Goal: Task Accomplishment & Management: Manage account settings

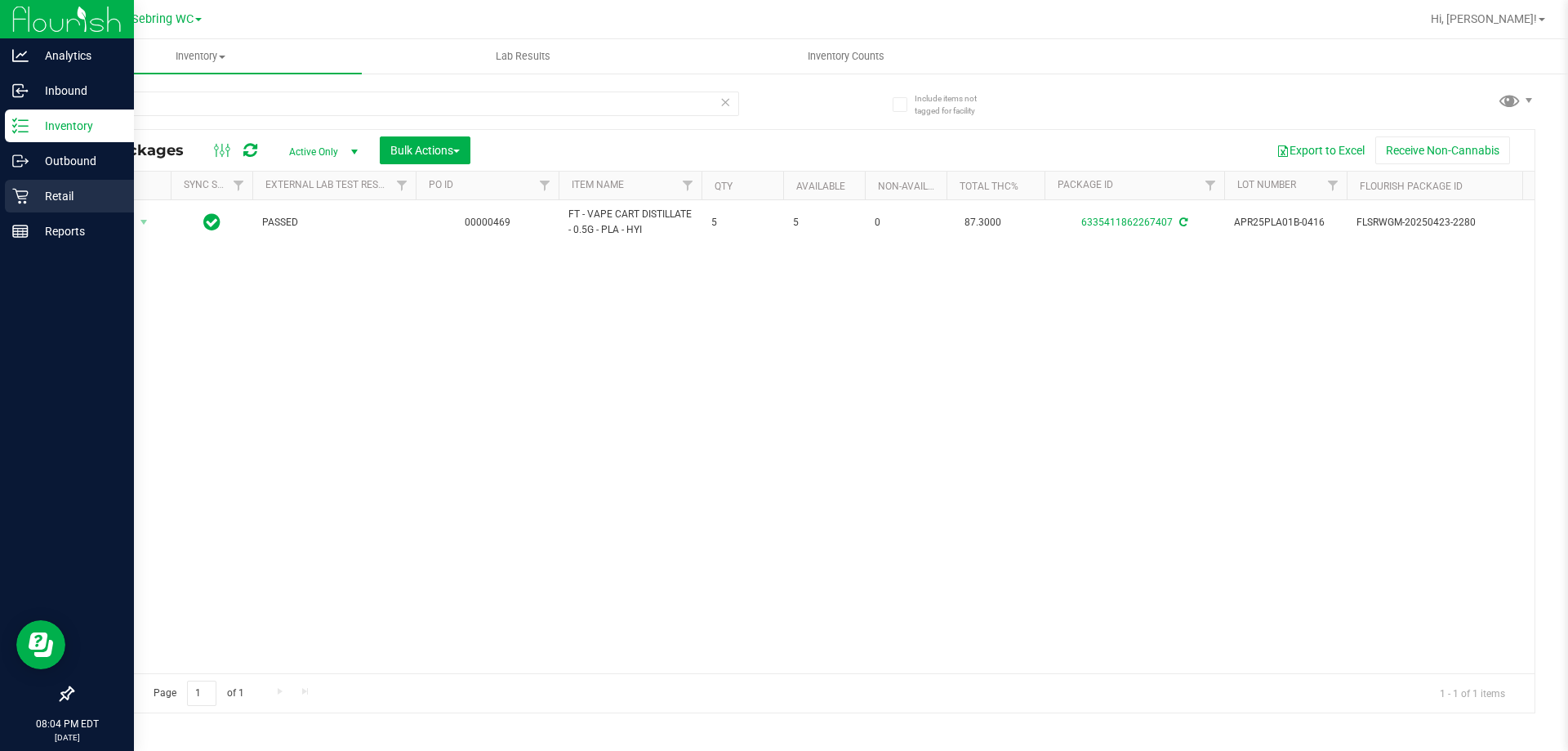
click at [9, 200] on div "Retail" at bounding box center [69, 197] width 130 height 33
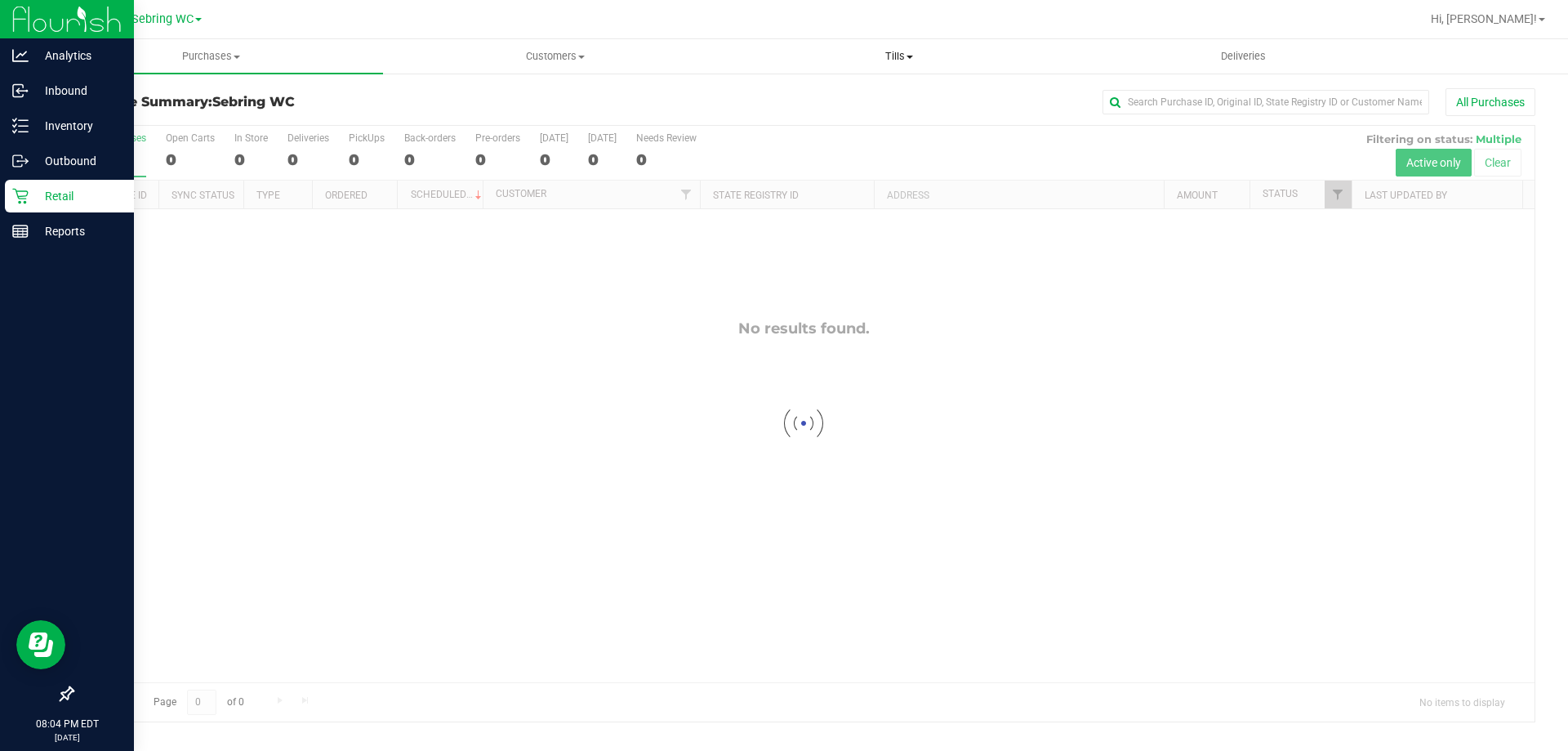
click at [878, 48] on uib-tab-heading "Tills Manage tills Reconcile e-payments" at bounding box center [898, 56] width 342 height 33
click at [798, 84] on ul "Manage tills Reconcile e-payments" at bounding box center [898, 108] width 344 height 68
click at [792, 89] on li "Manage tills" at bounding box center [807, 98] width 163 height 19
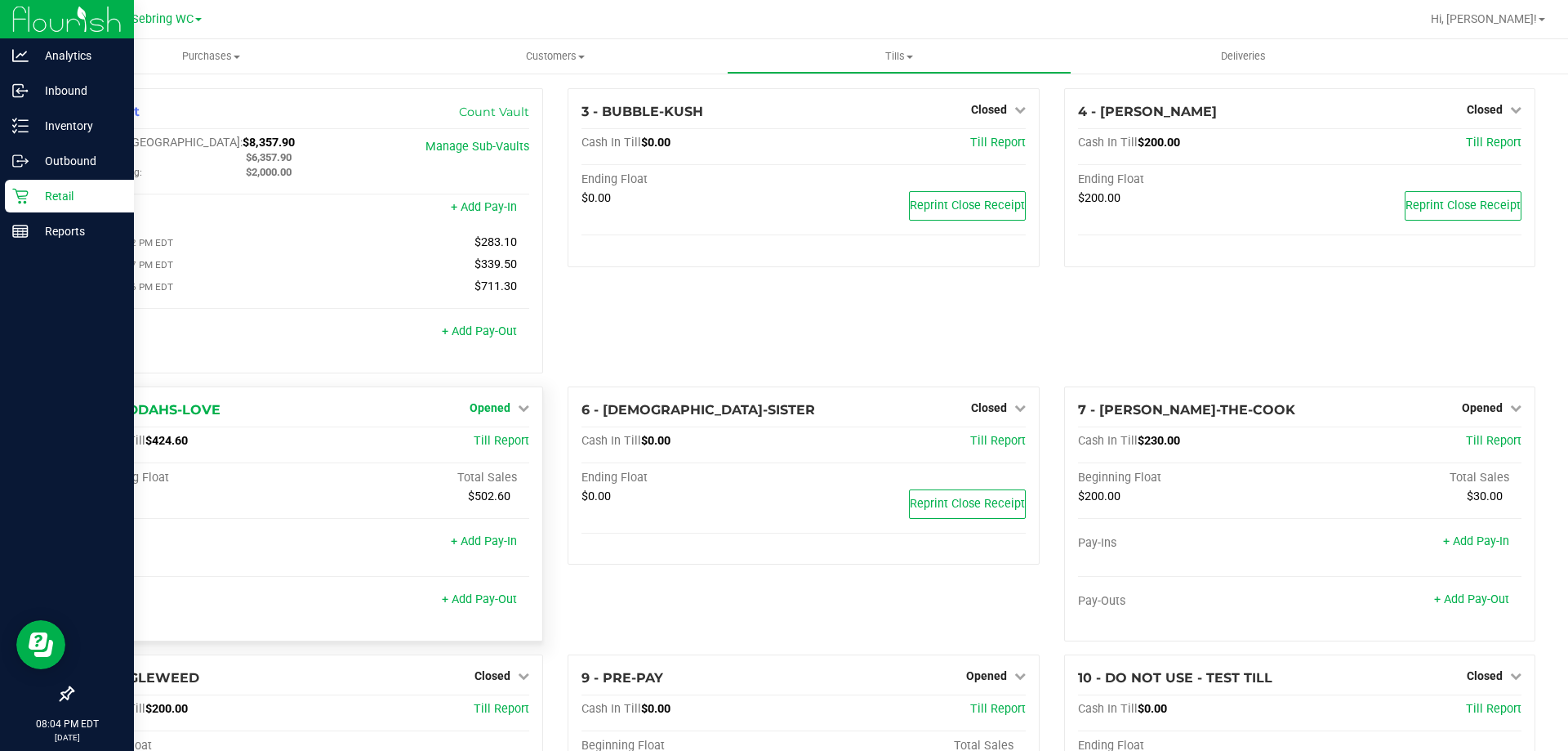
click at [499, 413] on span "Opened" at bounding box center [490, 407] width 41 height 13
click at [483, 448] on link "Close Till" at bounding box center [492, 440] width 44 height 13
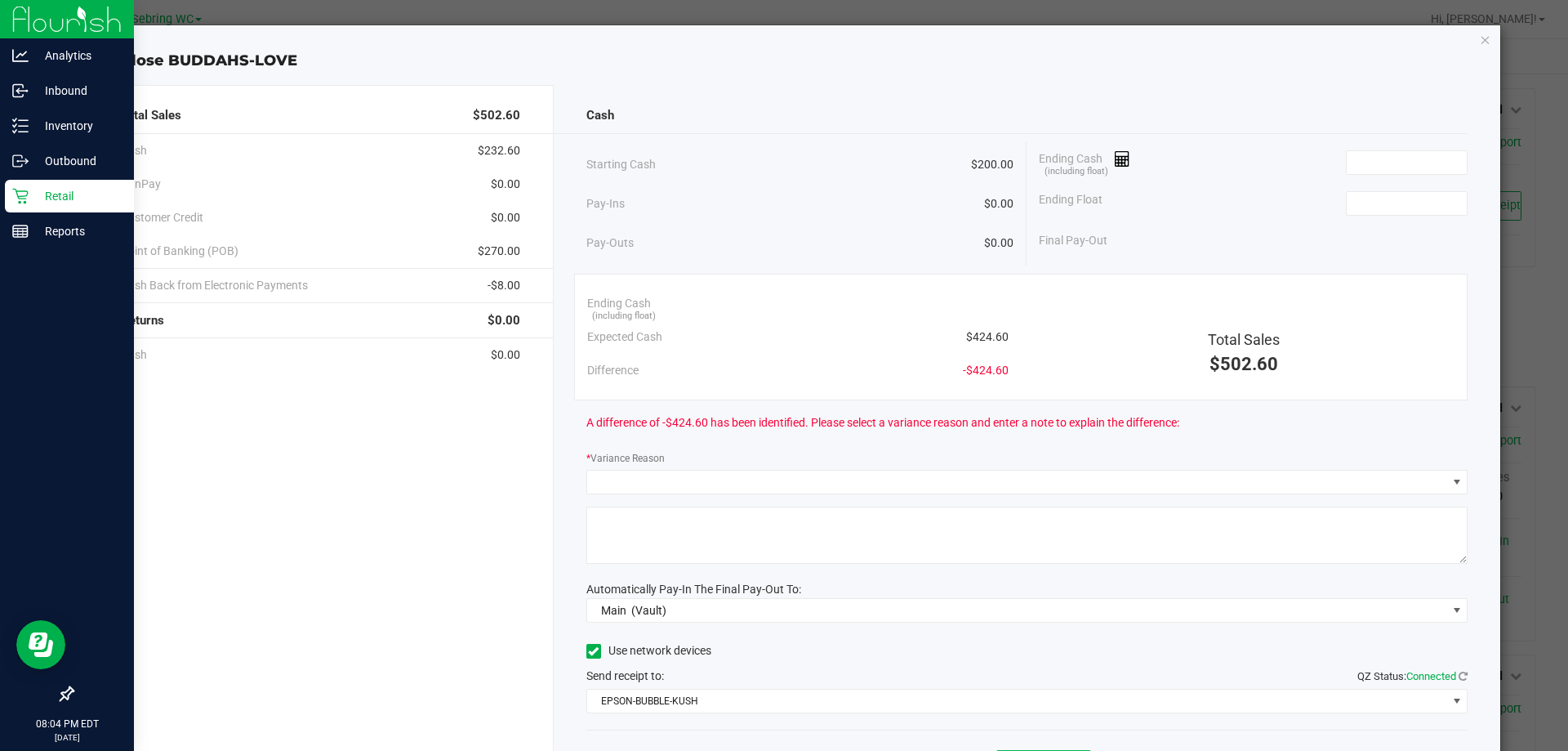
click at [978, 320] on div "Expected Cash $424.60" at bounding box center [798, 337] width 422 height 33
click at [978, 339] on span "$424.60" at bounding box center [988, 337] width 43 height 18
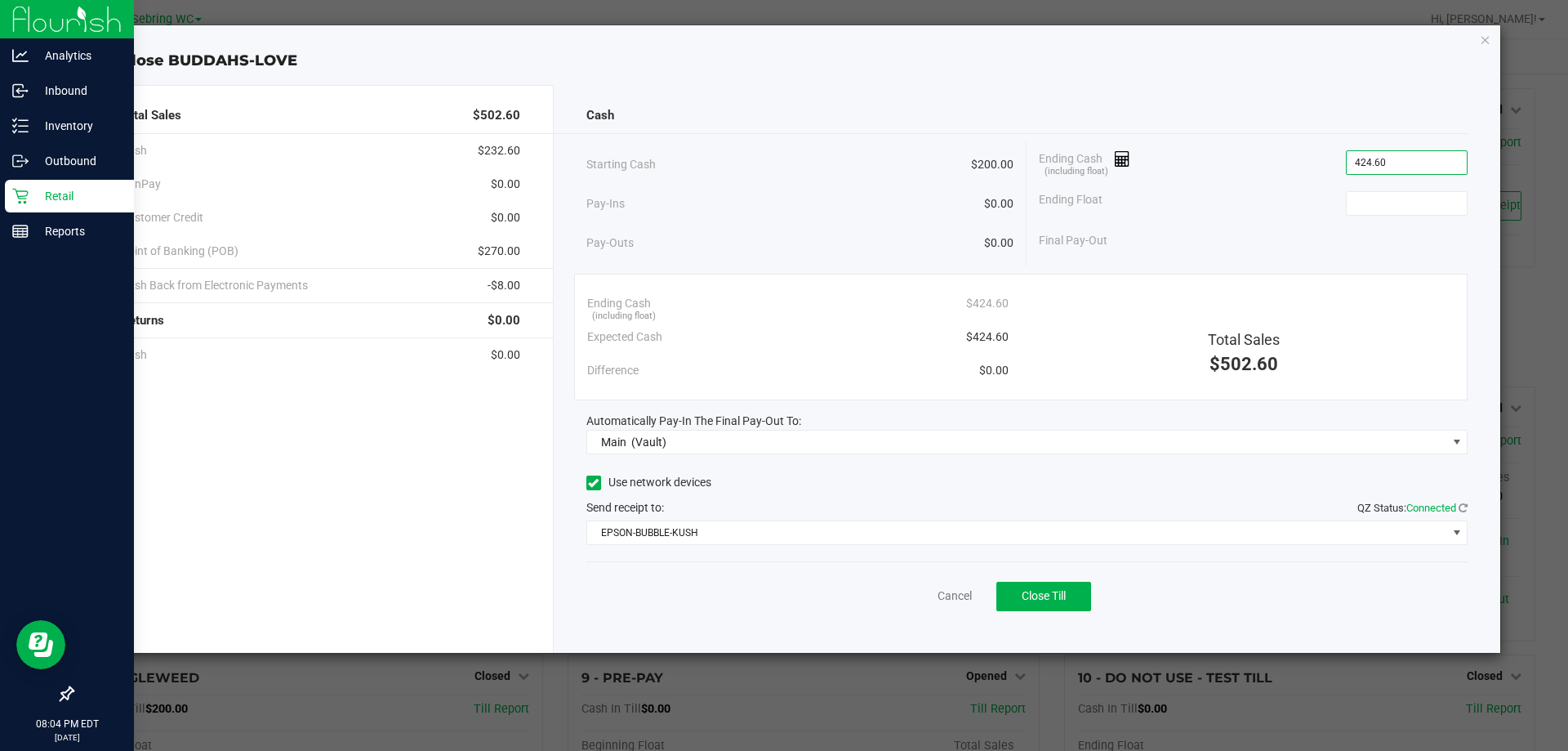
type input "$424.60"
click at [1359, 220] on div "Ending Float" at bounding box center [1253, 204] width 429 height 41
click at [1368, 212] on input at bounding box center [1406, 203] width 120 height 22
type input "$200.00"
click at [1162, 215] on div "Ending Float $200.00" at bounding box center [1253, 204] width 429 height 41
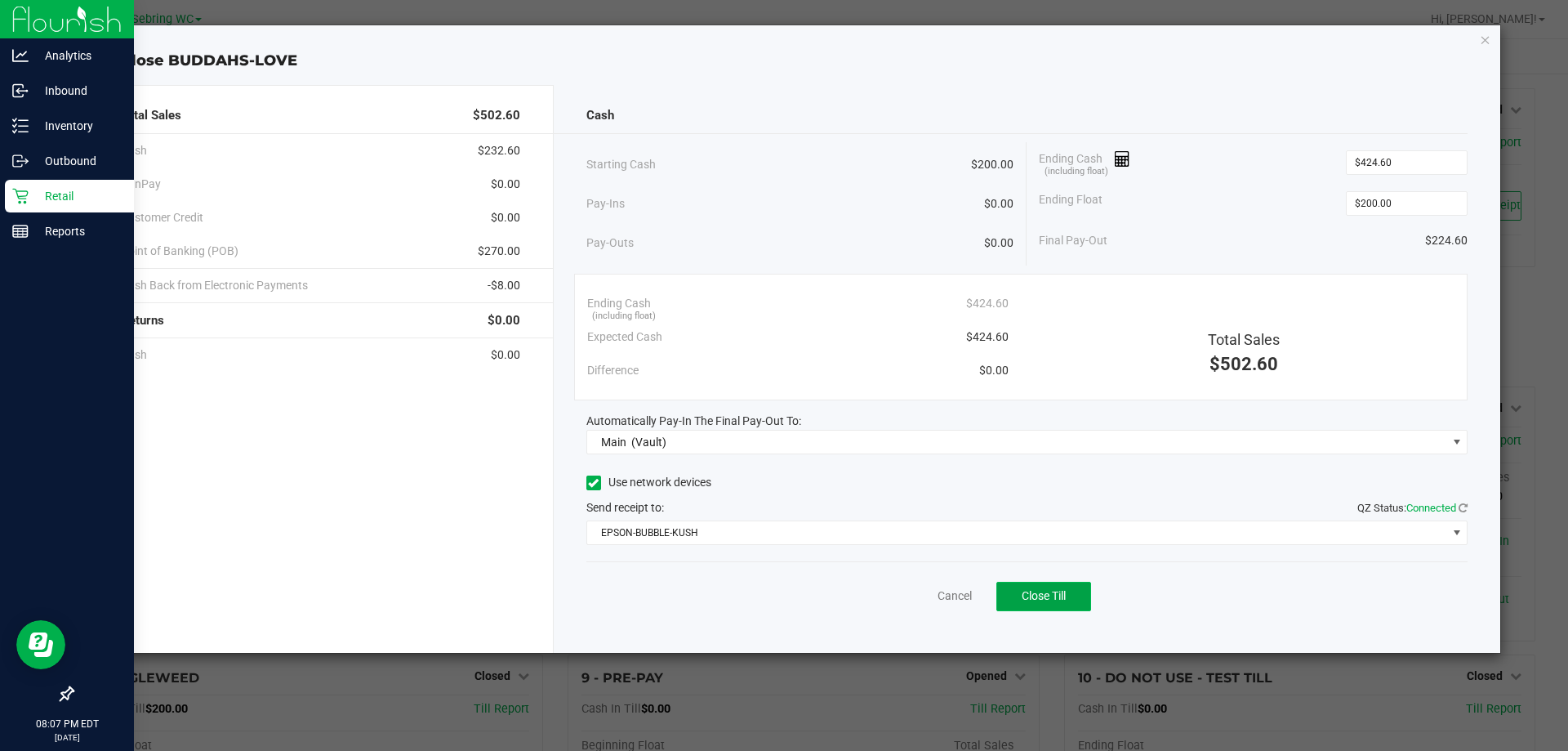
click at [1022, 597] on span "Close Till" at bounding box center [1043, 595] width 44 height 13
click at [929, 598] on link "Dismiss" at bounding box center [918, 596] width 39 height 18
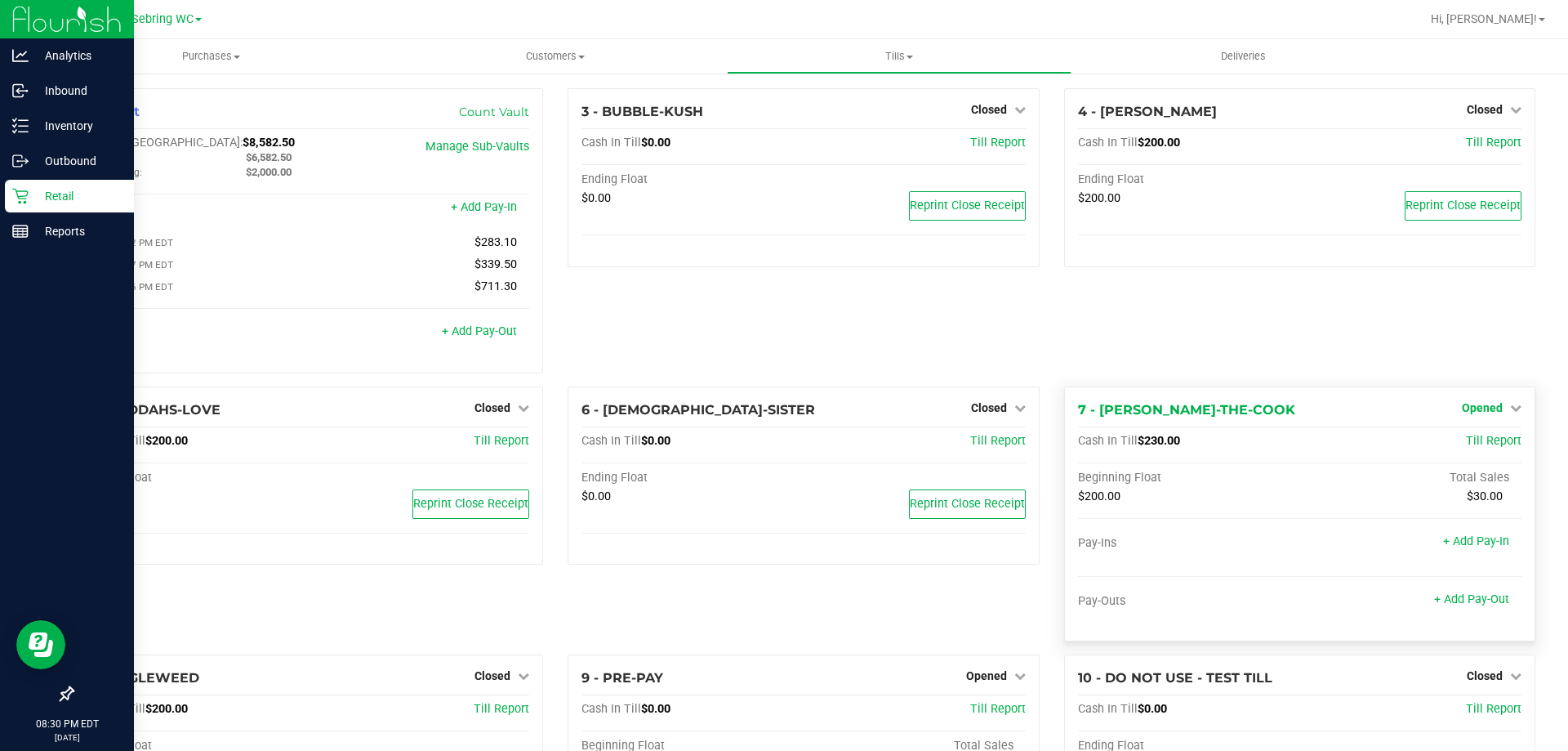
click at [1496, 410] on link "Opened" at bounding box center [1491, 407] width 59 height 13
click at [1459, 435] on div "Close Till" at bounding box center [1484, 441] width 121 height 20
click at [1462, 446] on link "Close Till" at bounding box center [1483, 440] width 44 height 13
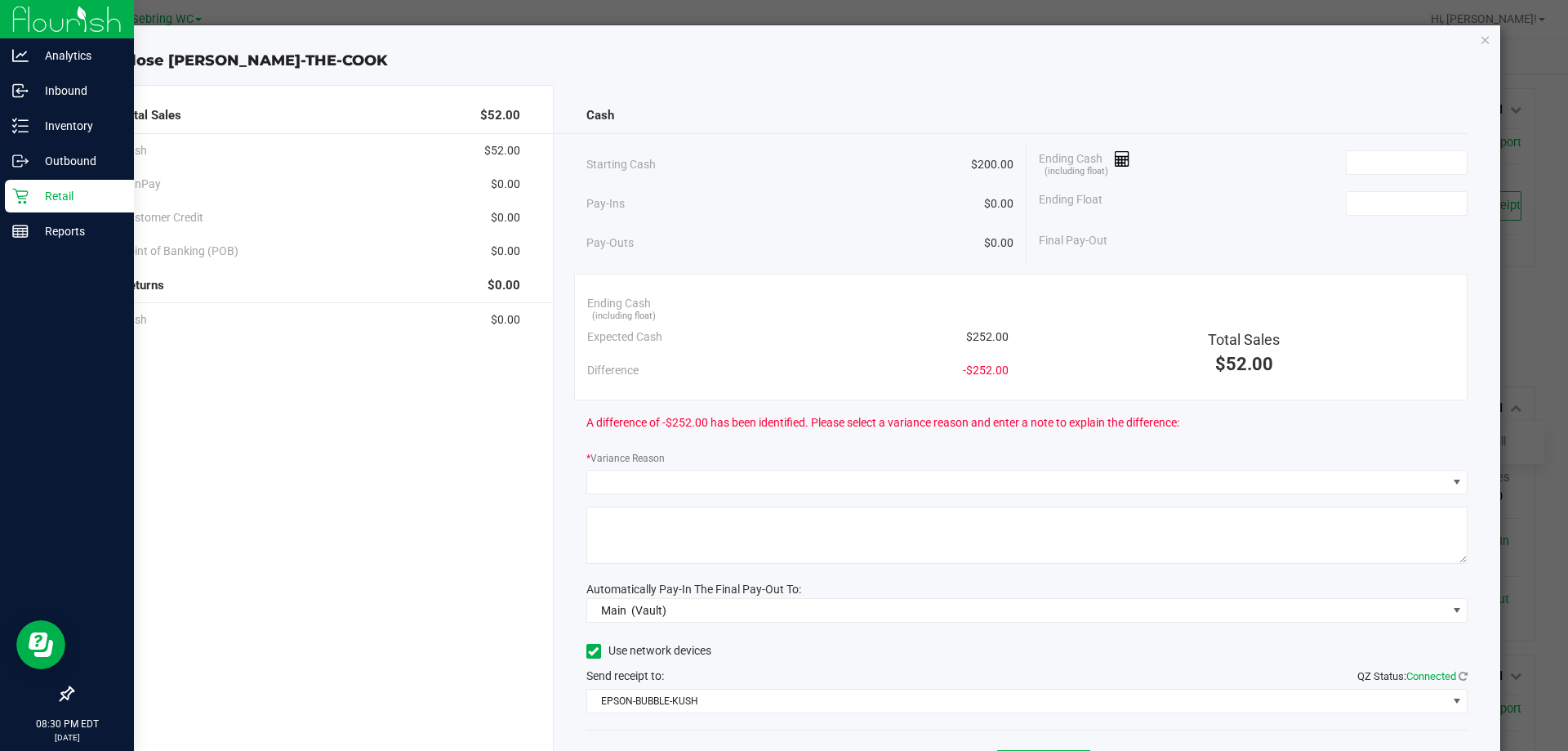
click at [980, 336] on span "$252.00" at bounding box center [988, 337] width 43 height 18
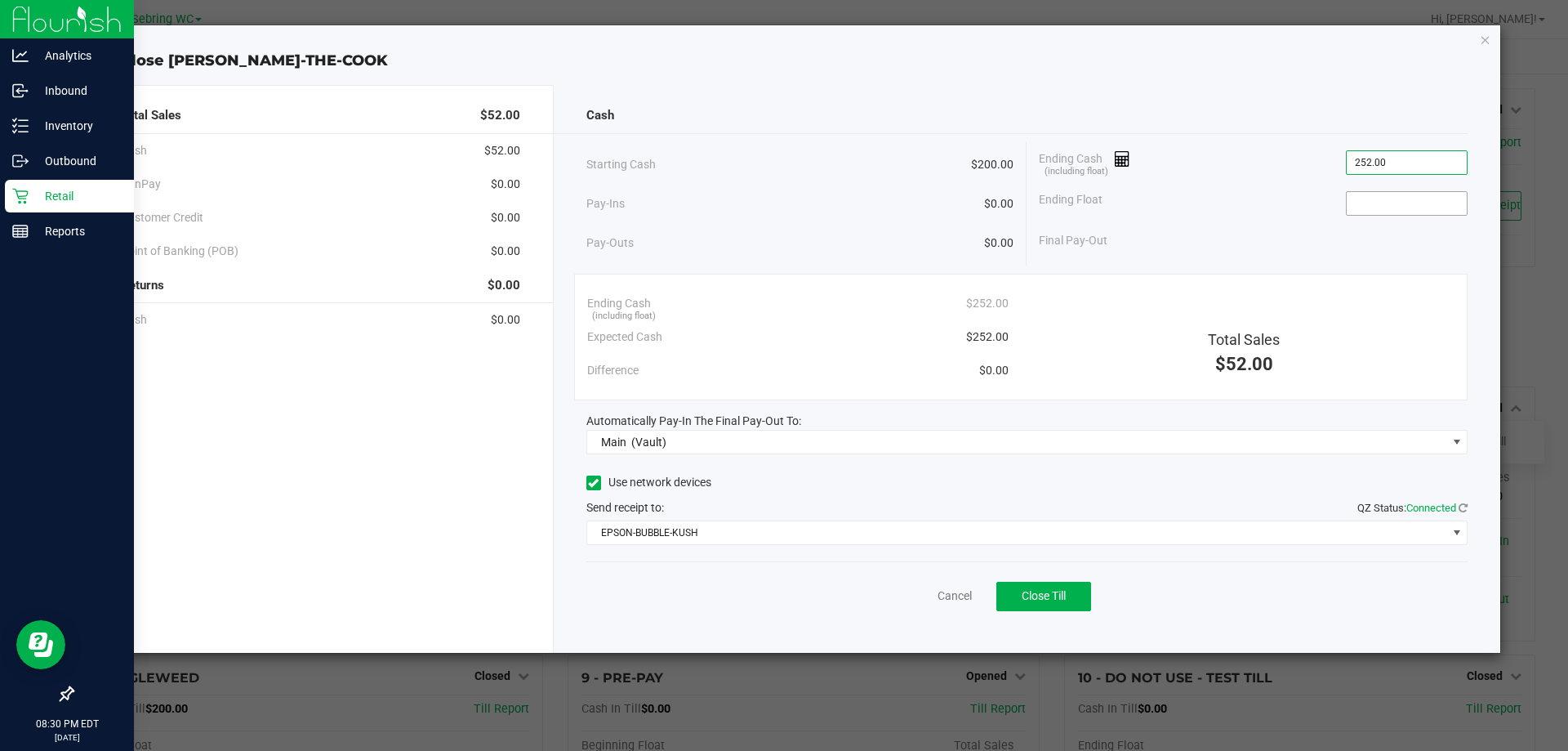
type input "$252.00"
click at [1353, 205] on input at bounding box center [1406, 203] width 120 height 22
type input "$200.00"
click at [1298, 210] on div "Ending Float $200.00" at bounding box center [1253, 204] width 429 height 41
click at [1022, 590] on span "Close Till" at bounding box center [1043, 595] width 44 height 13
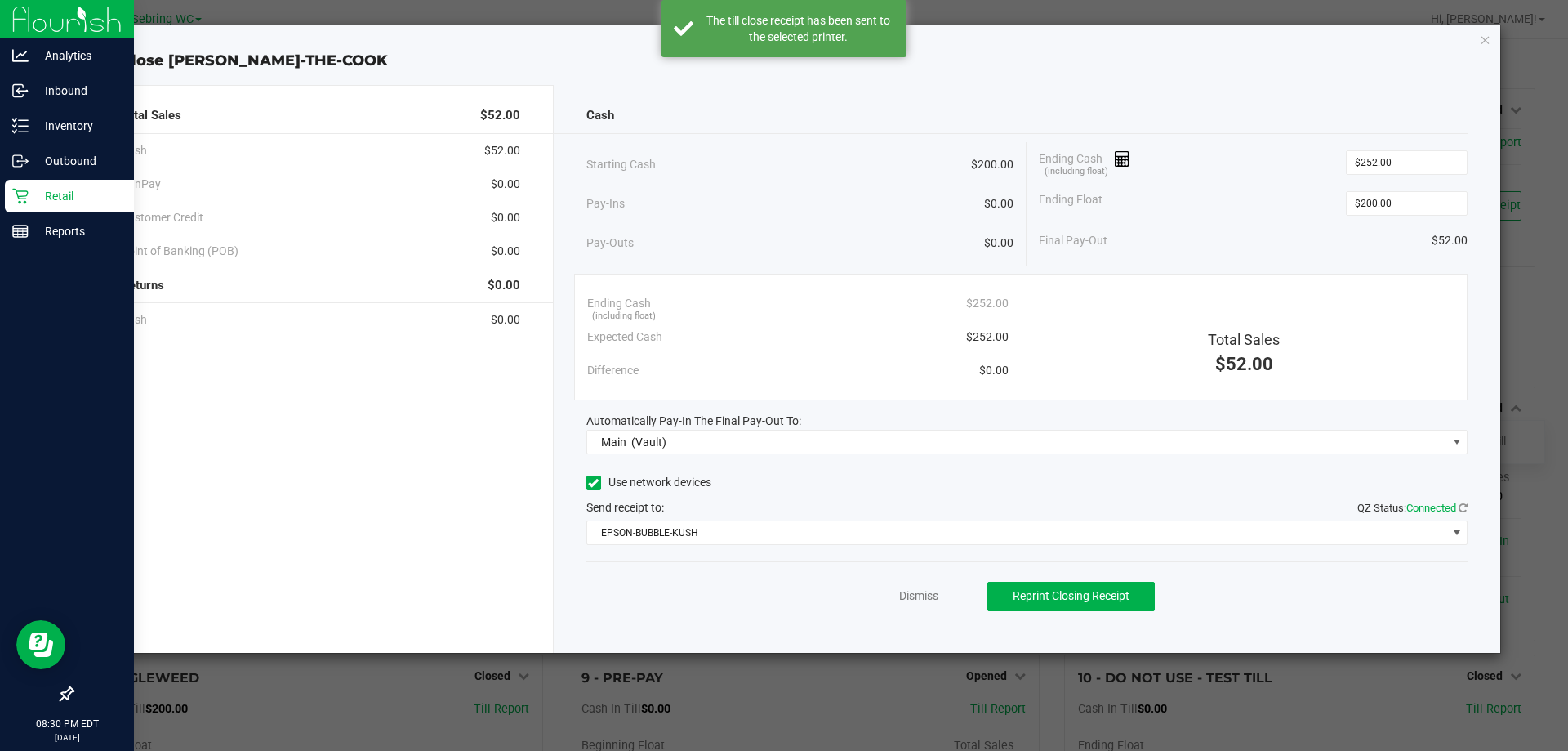
click at [928, 589] on link "Dismiss" at bounding box center [918, 596] width 39 height 18
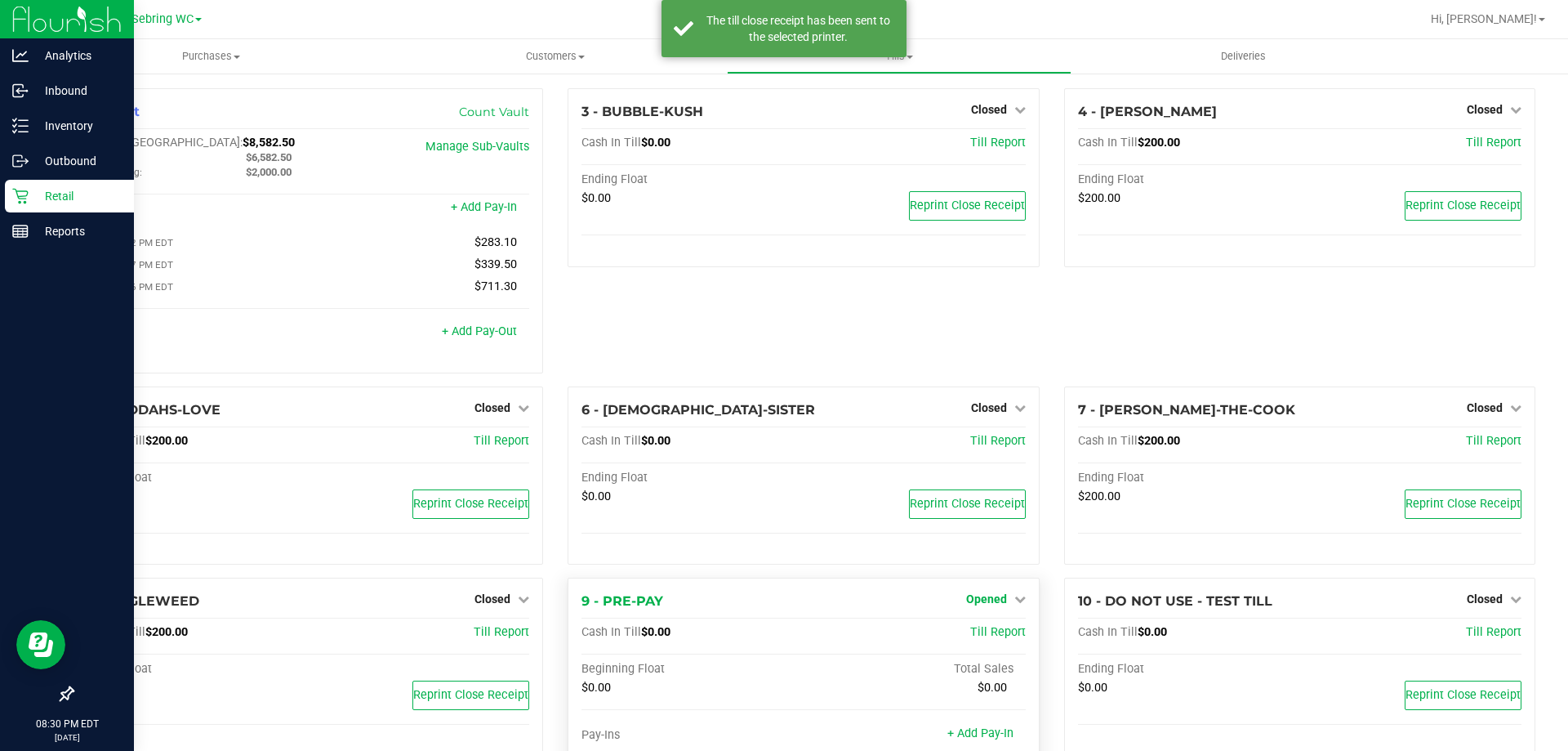
click at [981, 603] on span "Opened" at bounding box center [987, 598] width 41 height 13
click at [975, 636] on link "Close Till" at bounding box center [988, 632] width 44 height 13
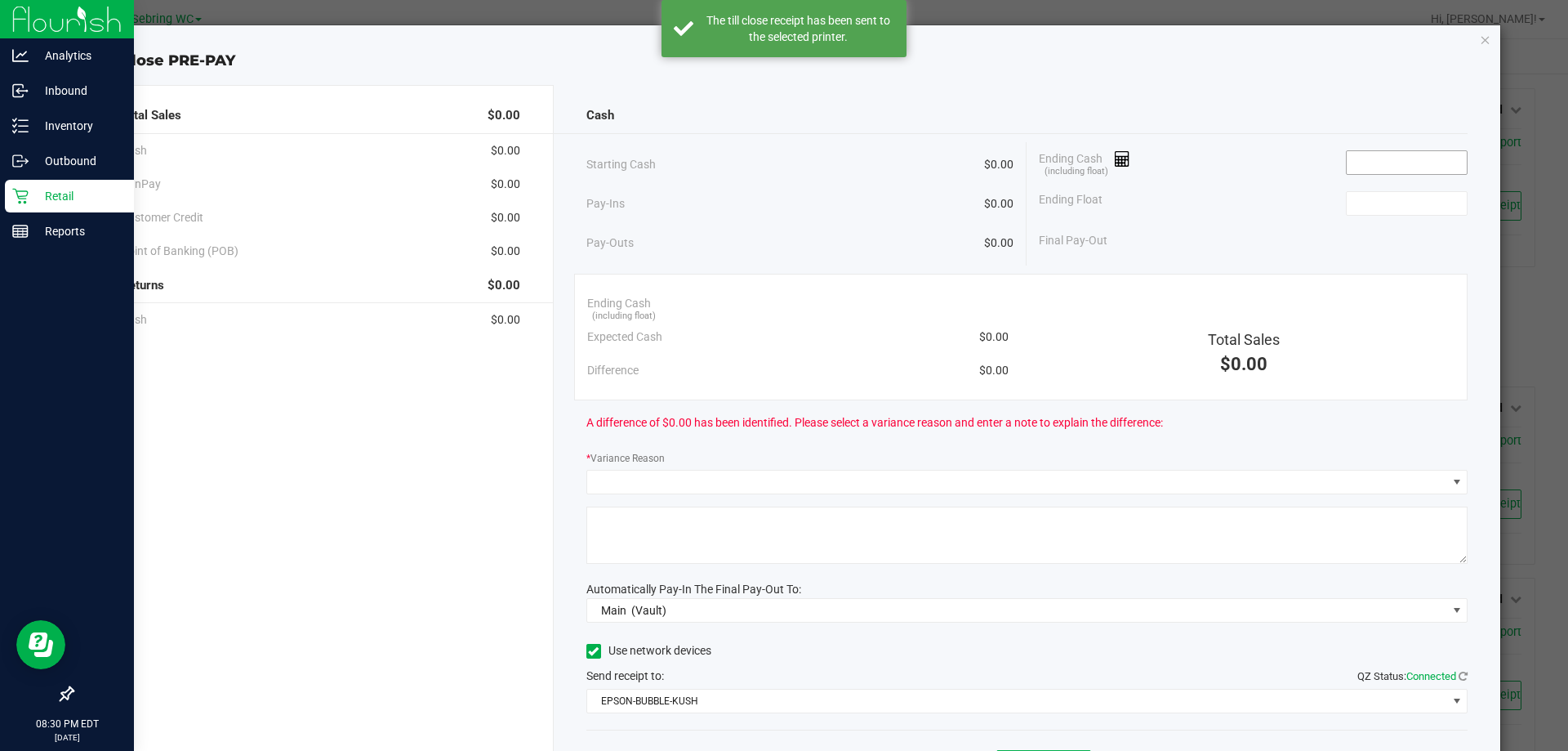
click at [1417, 163] on input at bounding box center [1406, 162] width 120 height 22
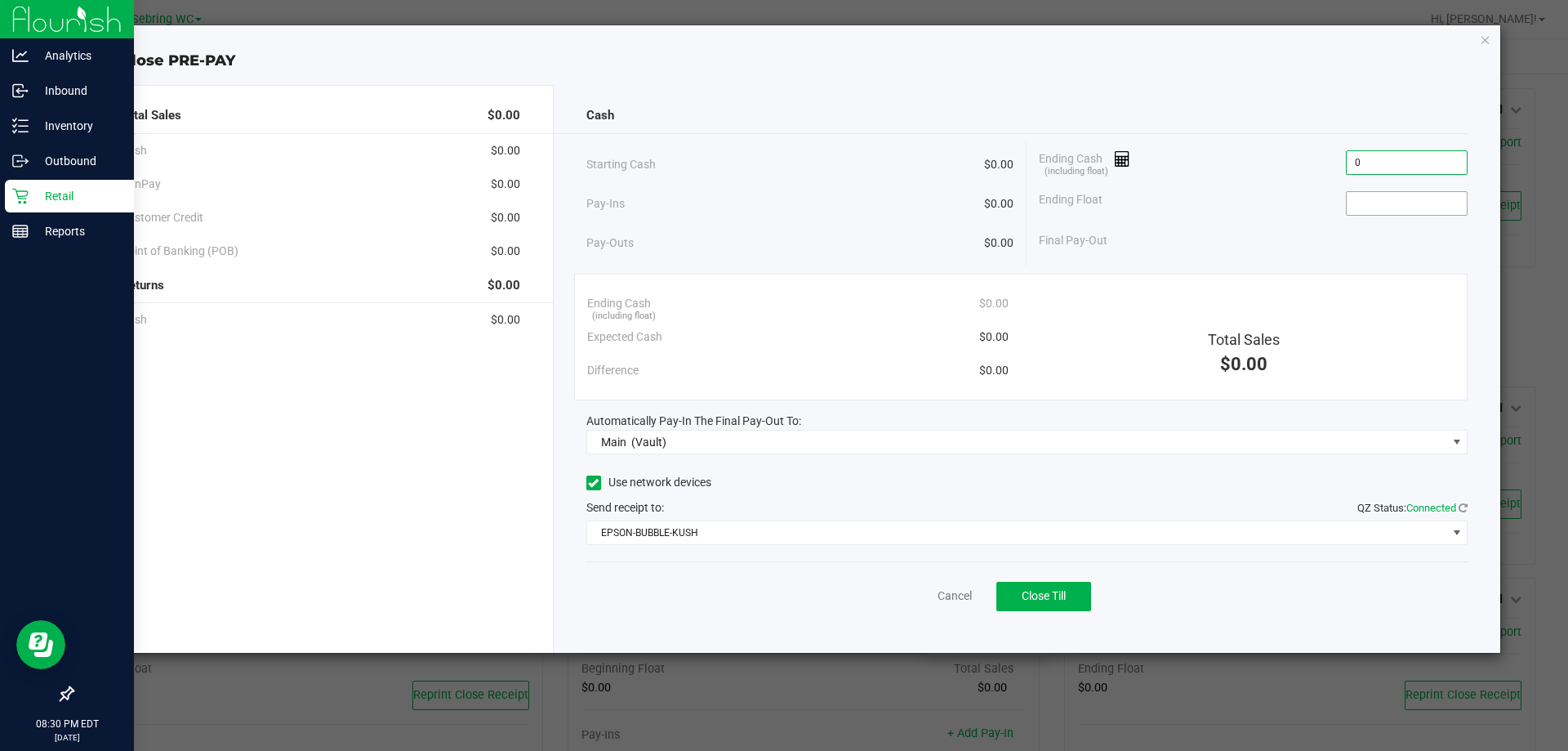
type input "$0.00"
click at [1394, 207] on input at bounding box center [1406, 203] width 120 height 22
type input "$0.00"
click at [1161, 180] on div "Ending Cash (including float) $0.00" at bounding box center [1253, 163] width 429 height 41
click at [1015, 590] on button "Close Till" at bounding box center [1043, 596] width 94 height 29
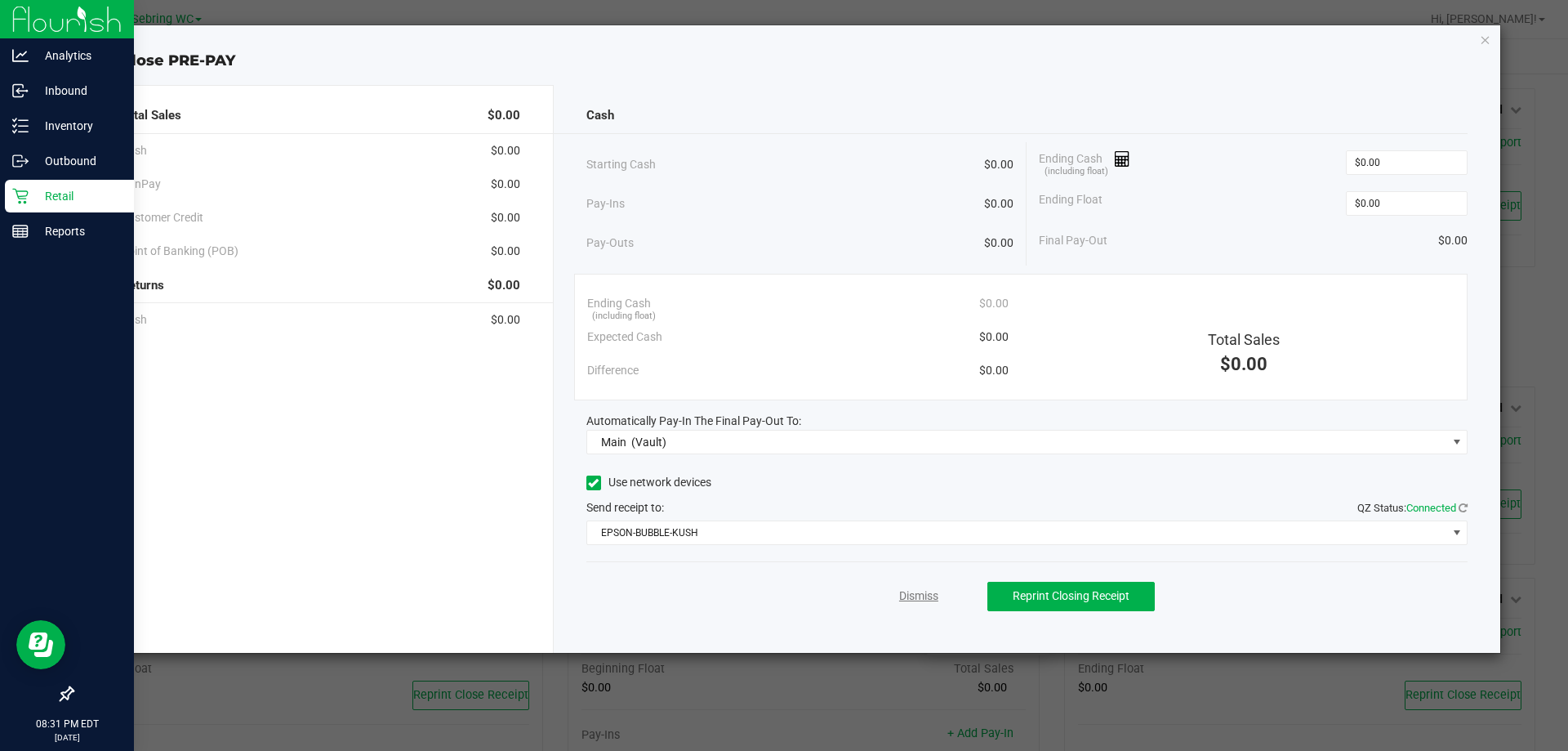
click at [909, 599] on link "Dismiss" at bounding box center [918, 596] width 39 height 18
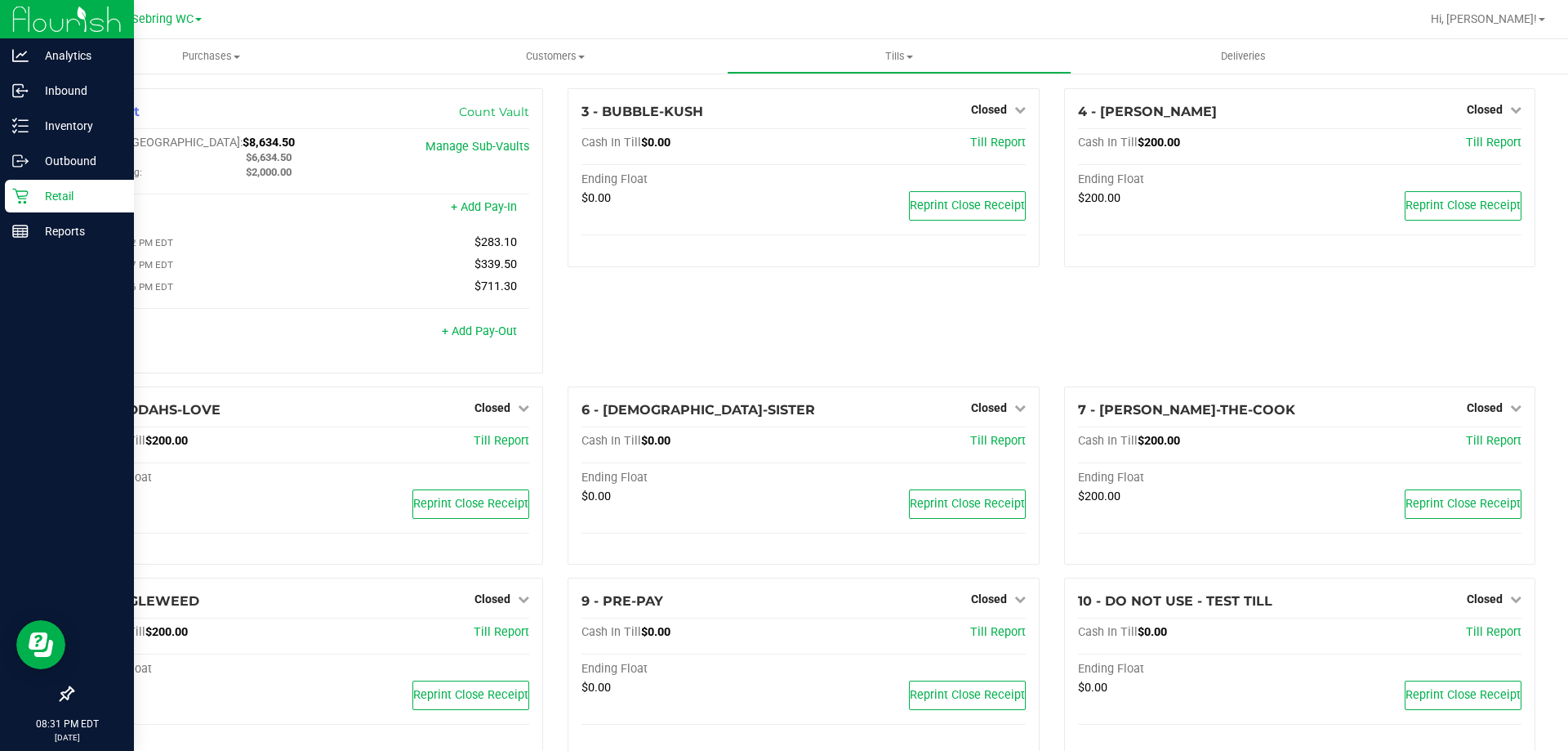
click at [832, 337] on div "3 - BUBBLE-KUSH Closed Open Till Cash In Till $0.00 Till Report Ending Float $0…" at bounding box center [803, 238] width 496 height 298
click at [877, 55] on span "Tills" at bounding box center [898, 56] width 342 height 15
click at [851, 112] on span "Reconcile e-payments" at bounding box center [807, 118] width 163 height 14
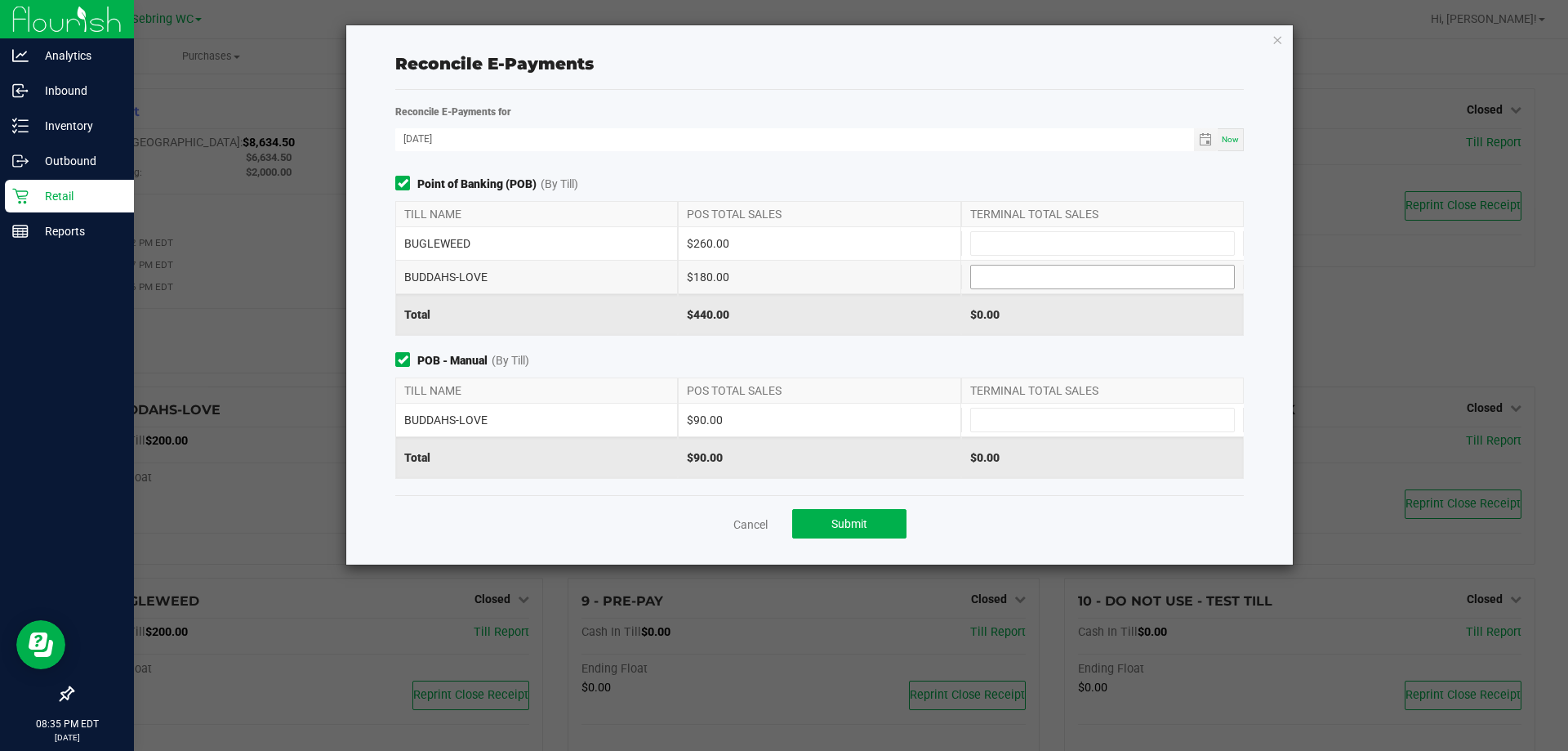
click at [994, 271] on input at bounding box center [1102, 277] width 263 height 22
type input "$180.00"
click at [997, 422] on input at bounding box center [1102, 419] width 263 height 22
type input "$90.00"
click at [1010, 254] on input at bounding box center [1102, 243] width 263 height 22
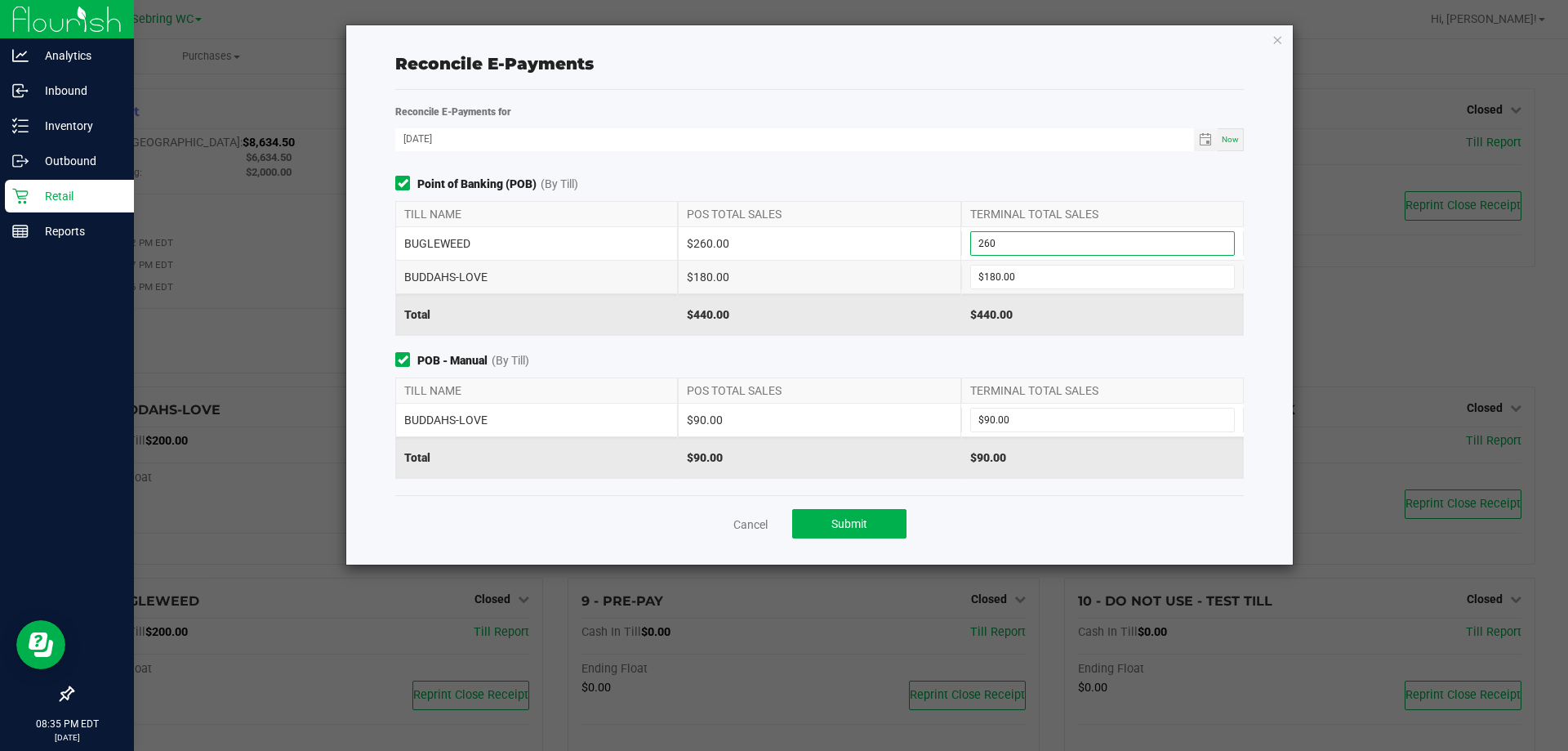
type input "$260.00"
click at [817, 359] on span "POB - Manual (By Till)" at bounding box center [819, 360] width 848 height 18
click at [842, 529] on span "Submit" at bounding box center [849, 523] width 36 height 13
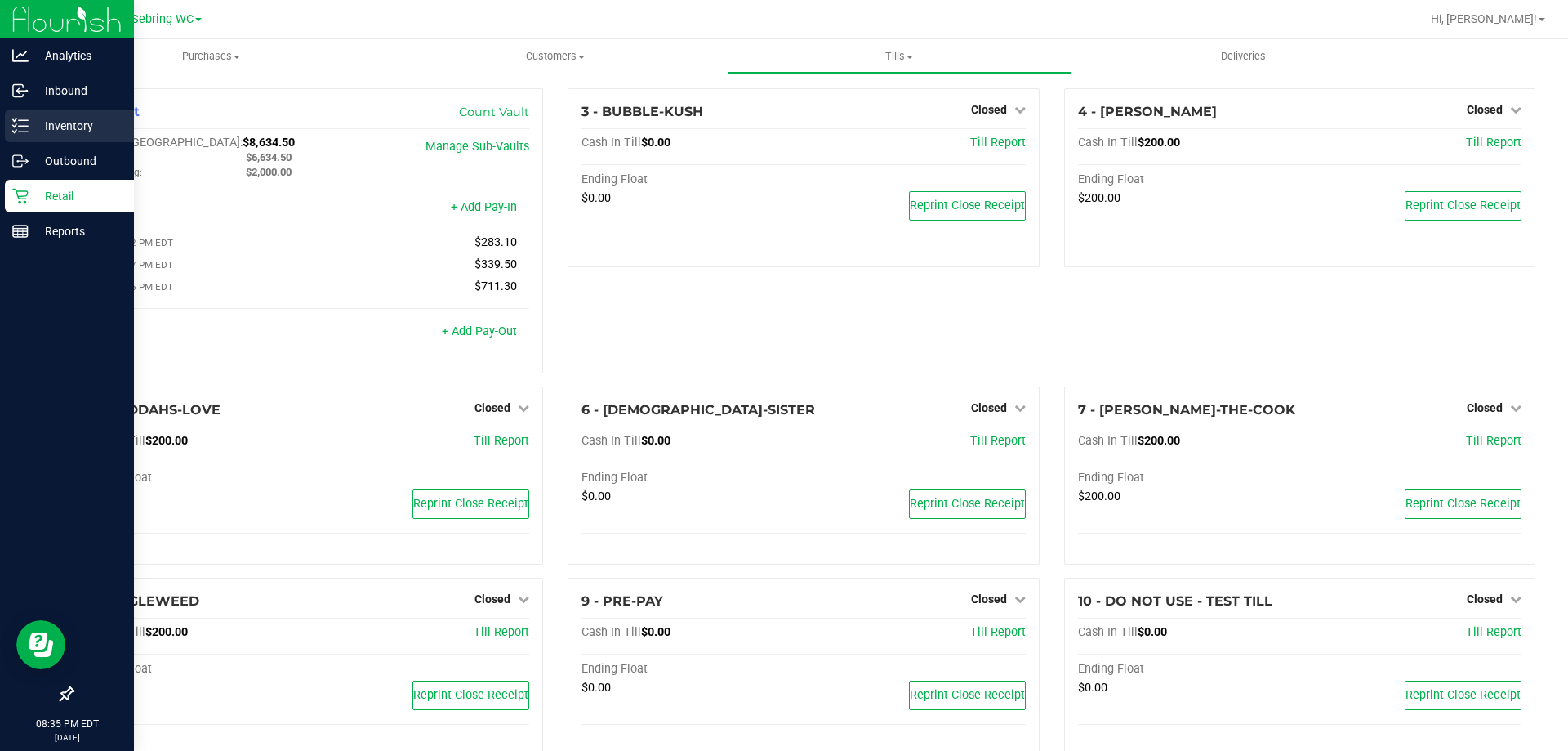
click at [29, 130] on p "Inventory" at bounding box center [77, 126] width 98 height 19
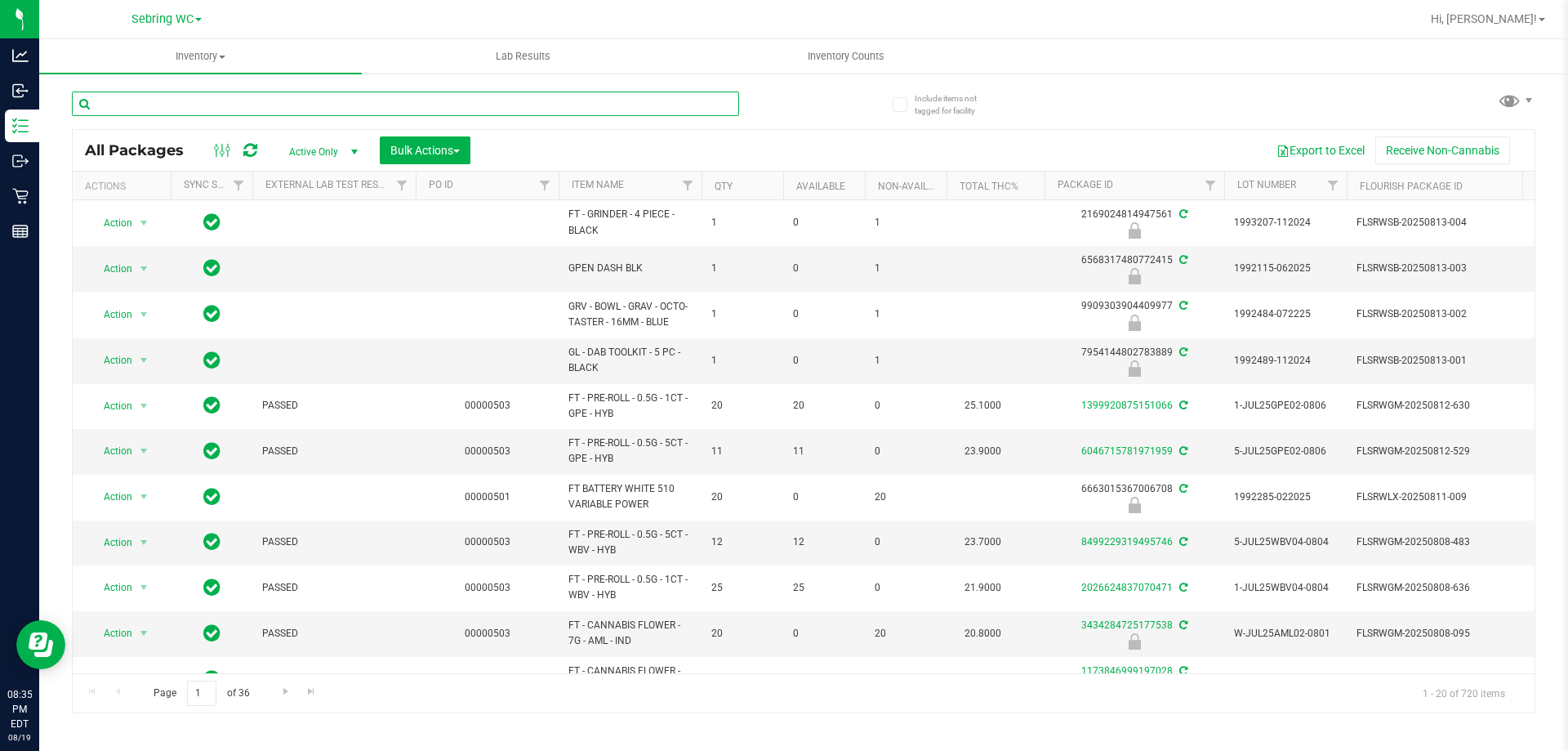
click at [114, 97] on input "text" at bounding box center [405, 103] width 667 height 24
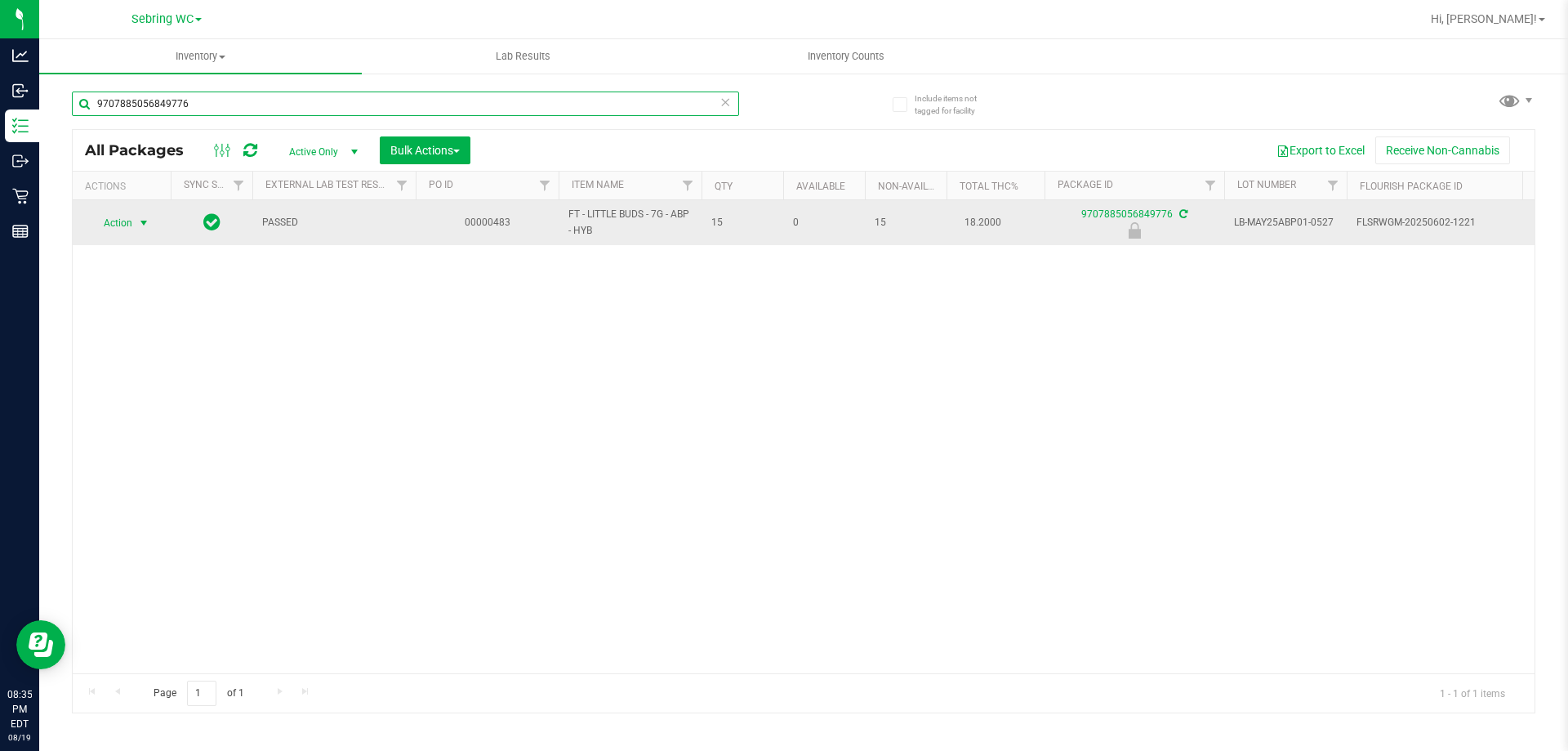
type input "9707885056849776"
click at [135, 225] on span "select" at bounding box center [144, 222] width 20 height 22
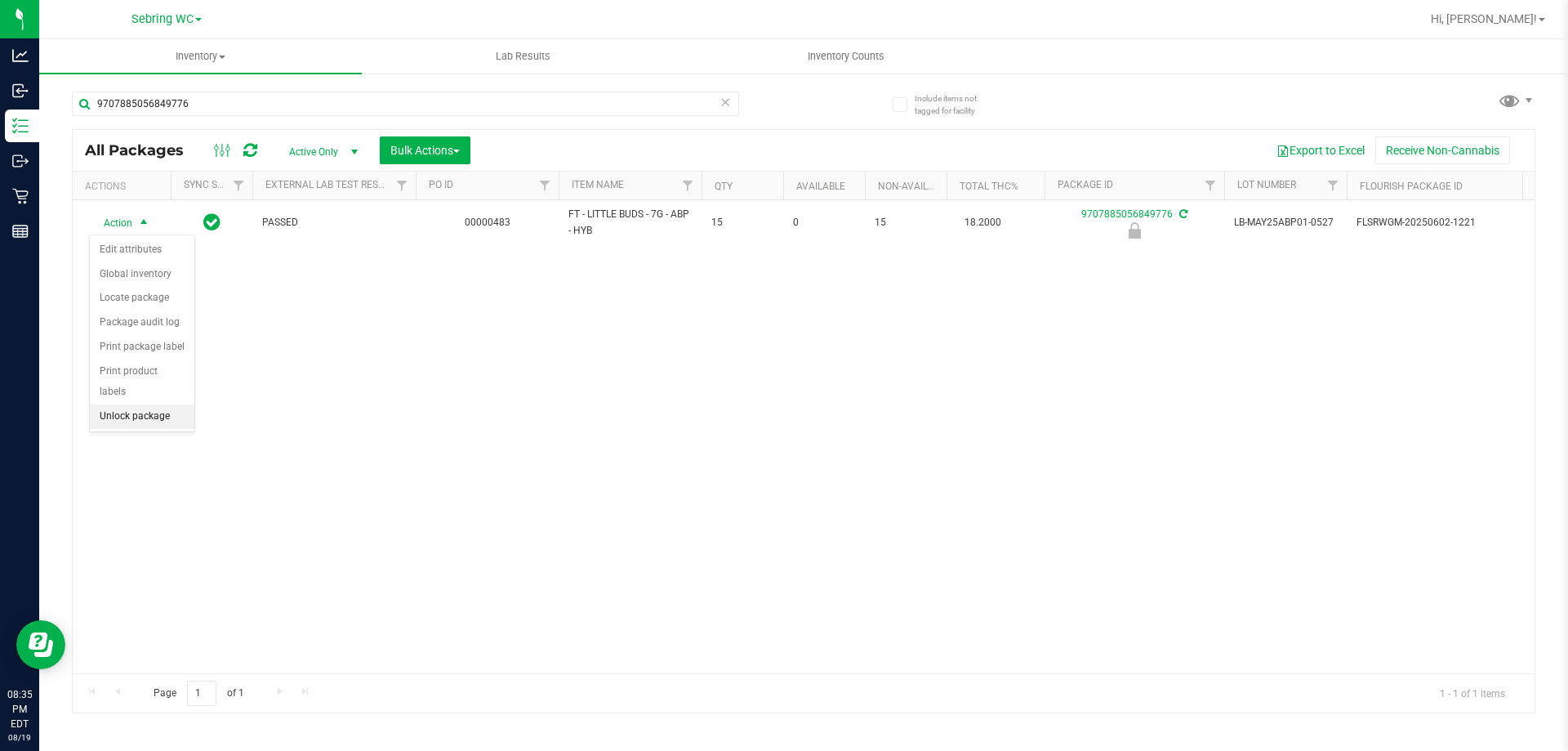
click at [119, 404] on li "Unlock package" at bounding box center [141, 416] width 104 height 24
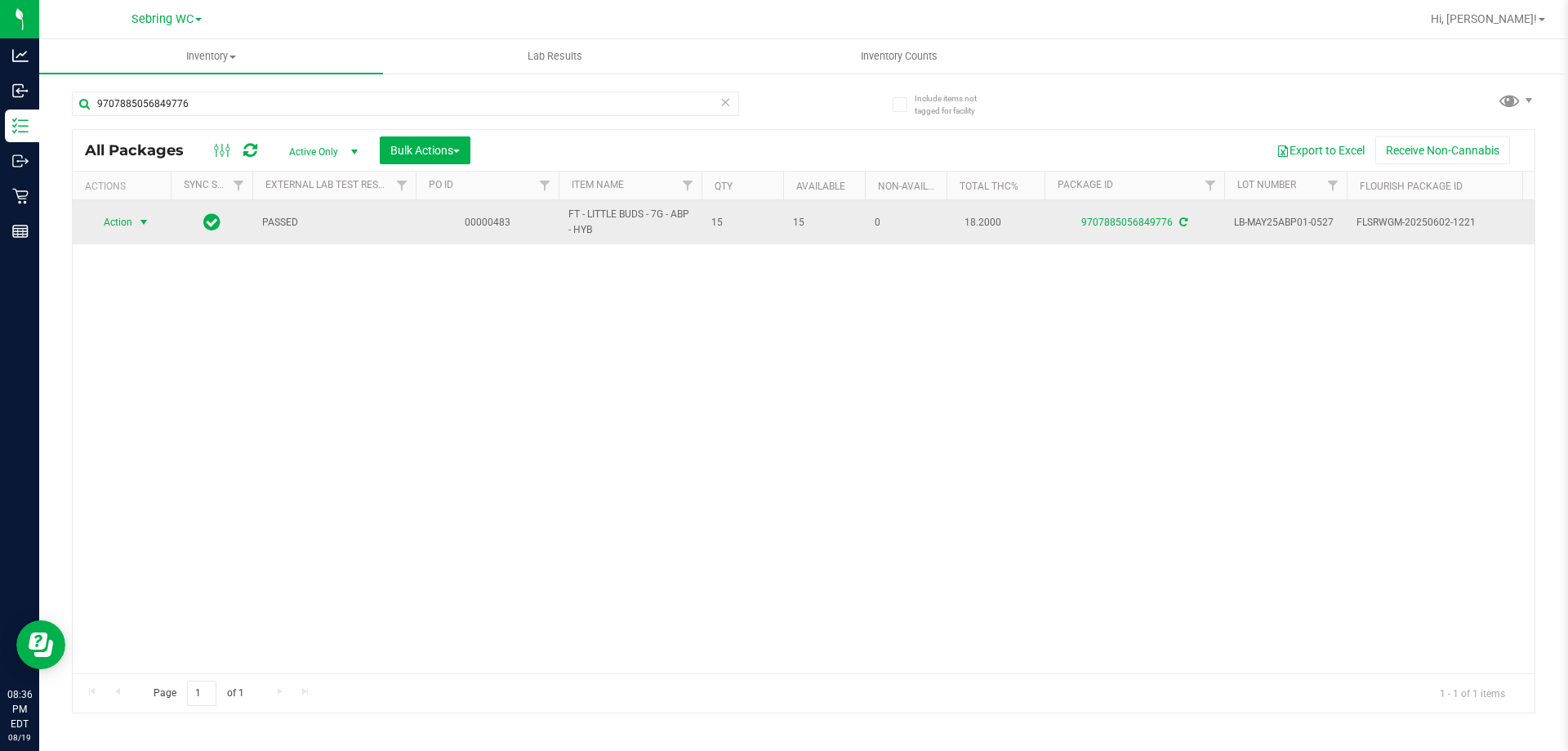
click at [138, 222] on span "select" at bounding box center [143, 221] width 13 height 13
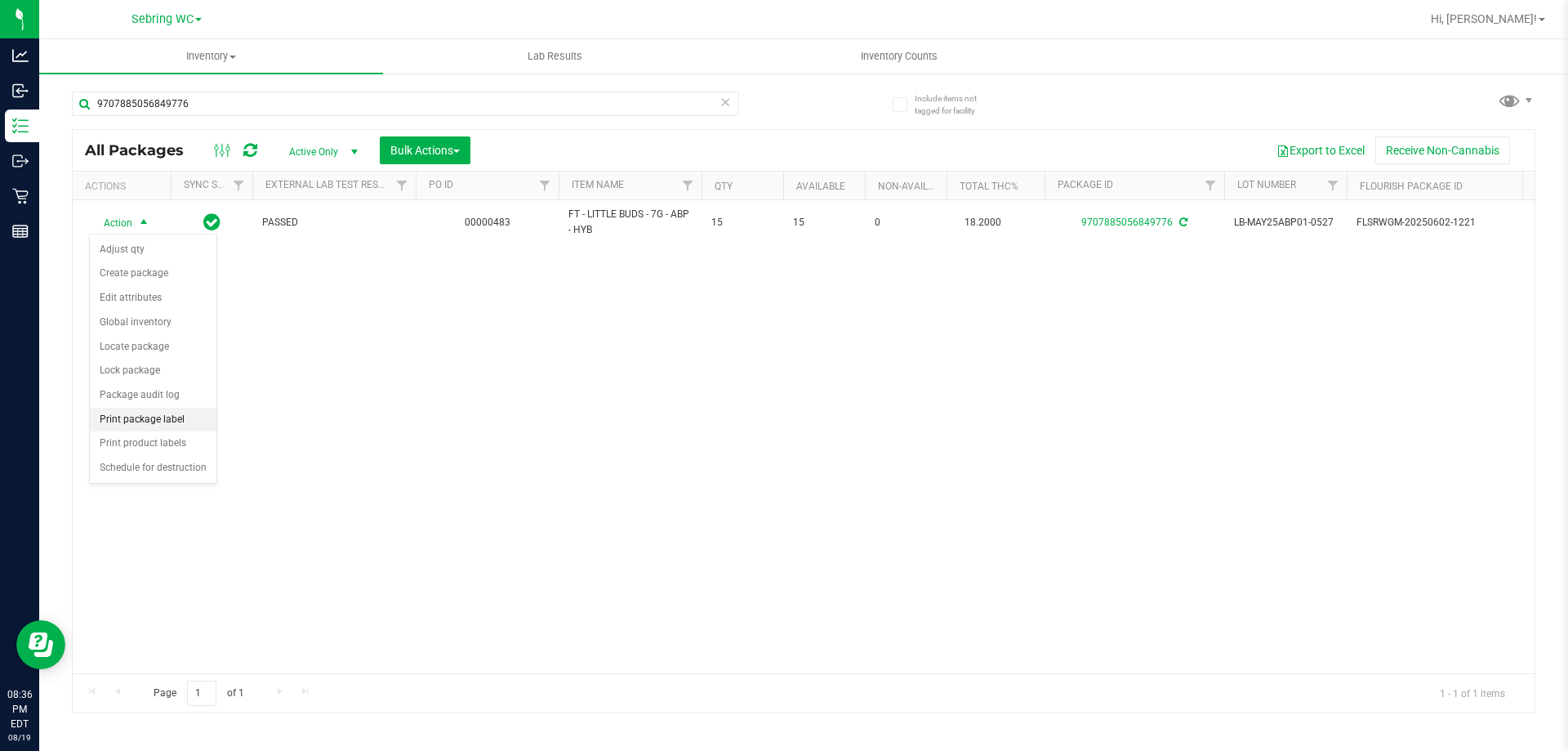
click at [122, 428] on li "Print package label" at bounding box center [153, 419] width 127 height 24
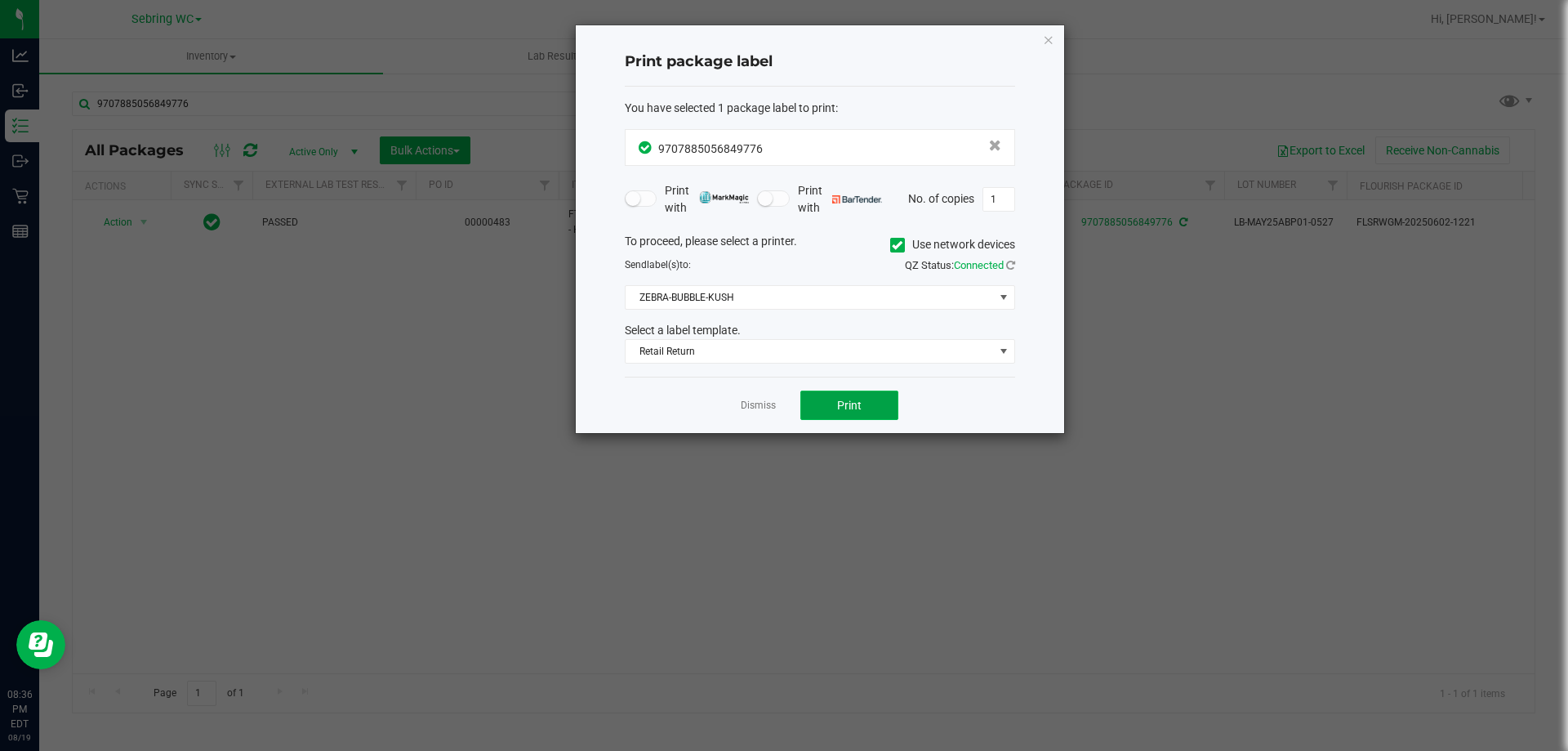
click at [843, 407] on span "Print" at bounding box center [849, 404] width 24 height 13
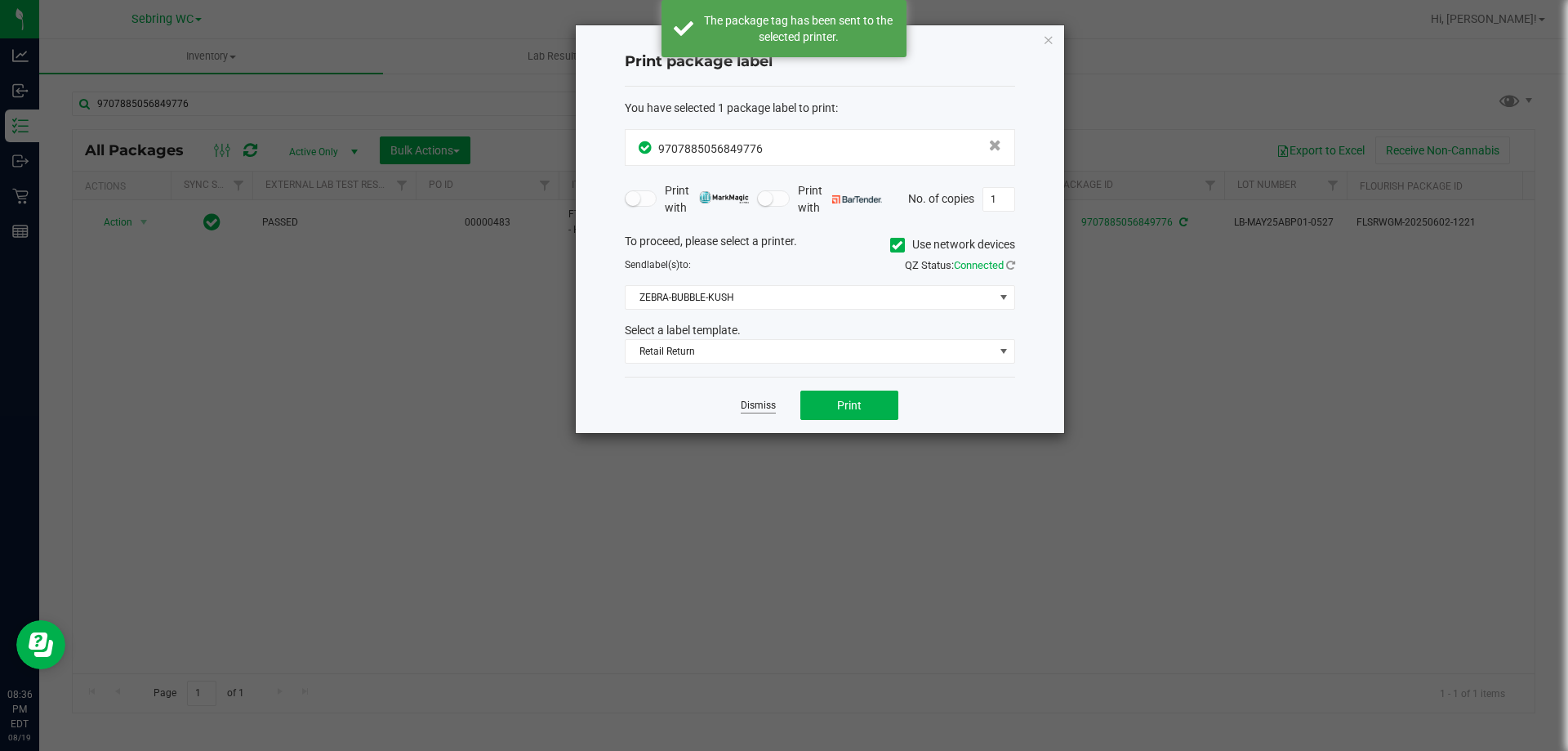
click at [760, 407] on link "Dismiss" at bounding box center [759, 405] width 35 height 14
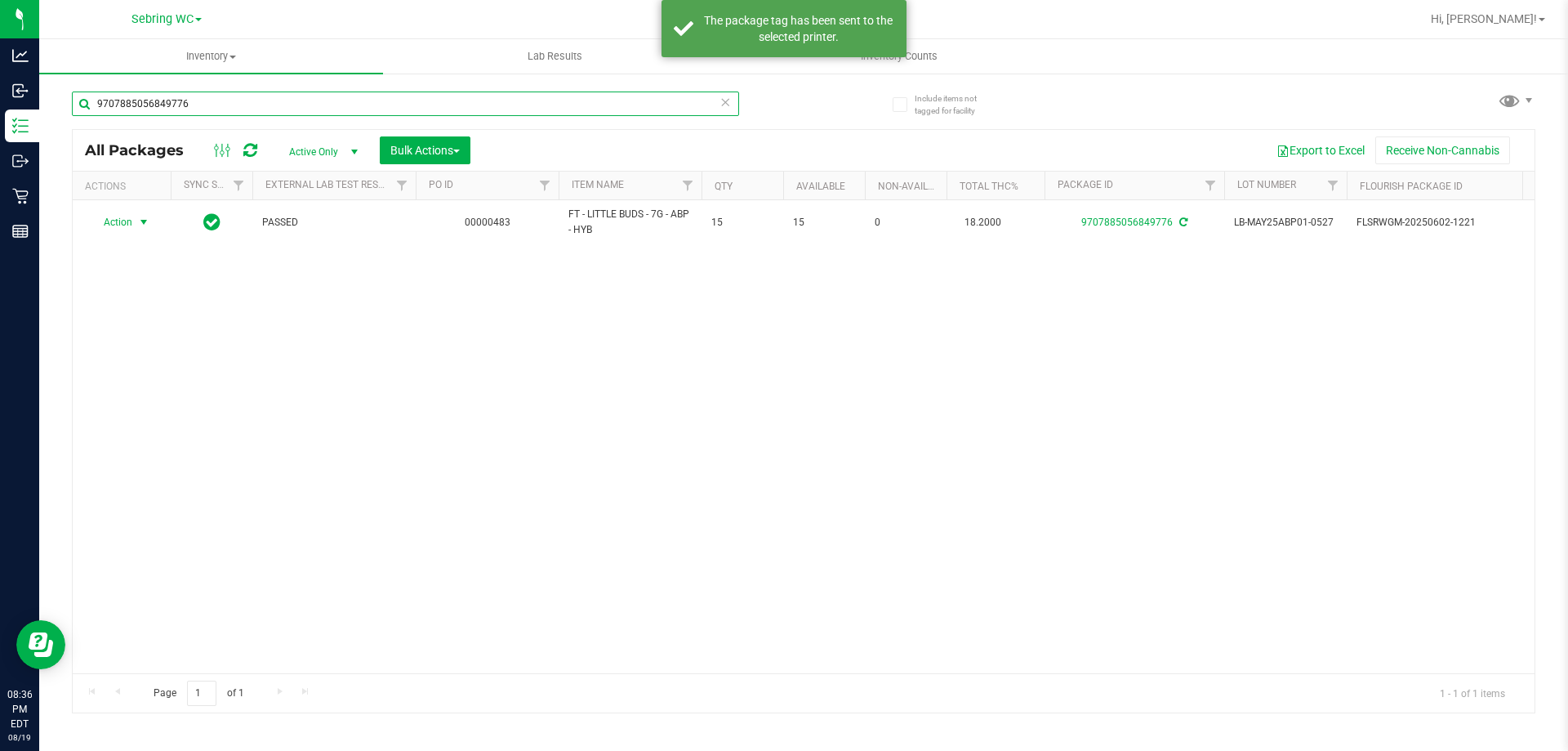
click at [353, 104] on input "9707885056849776" at bounding box center [405, 103] width 667 height 24
type input "3847613656699151"
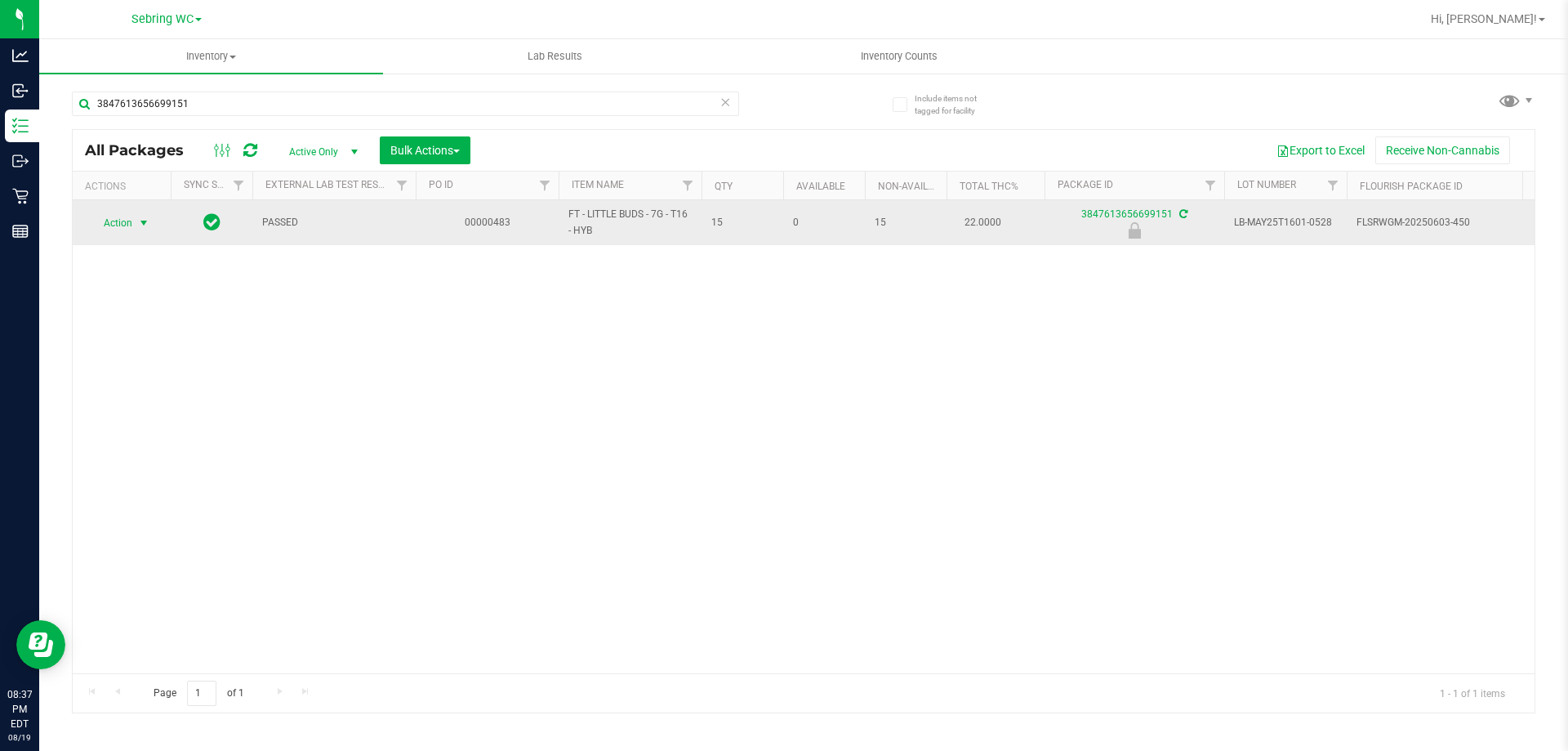
click at [144, 220] on span "select" at bounding box center [143, 222] width 13 height 13
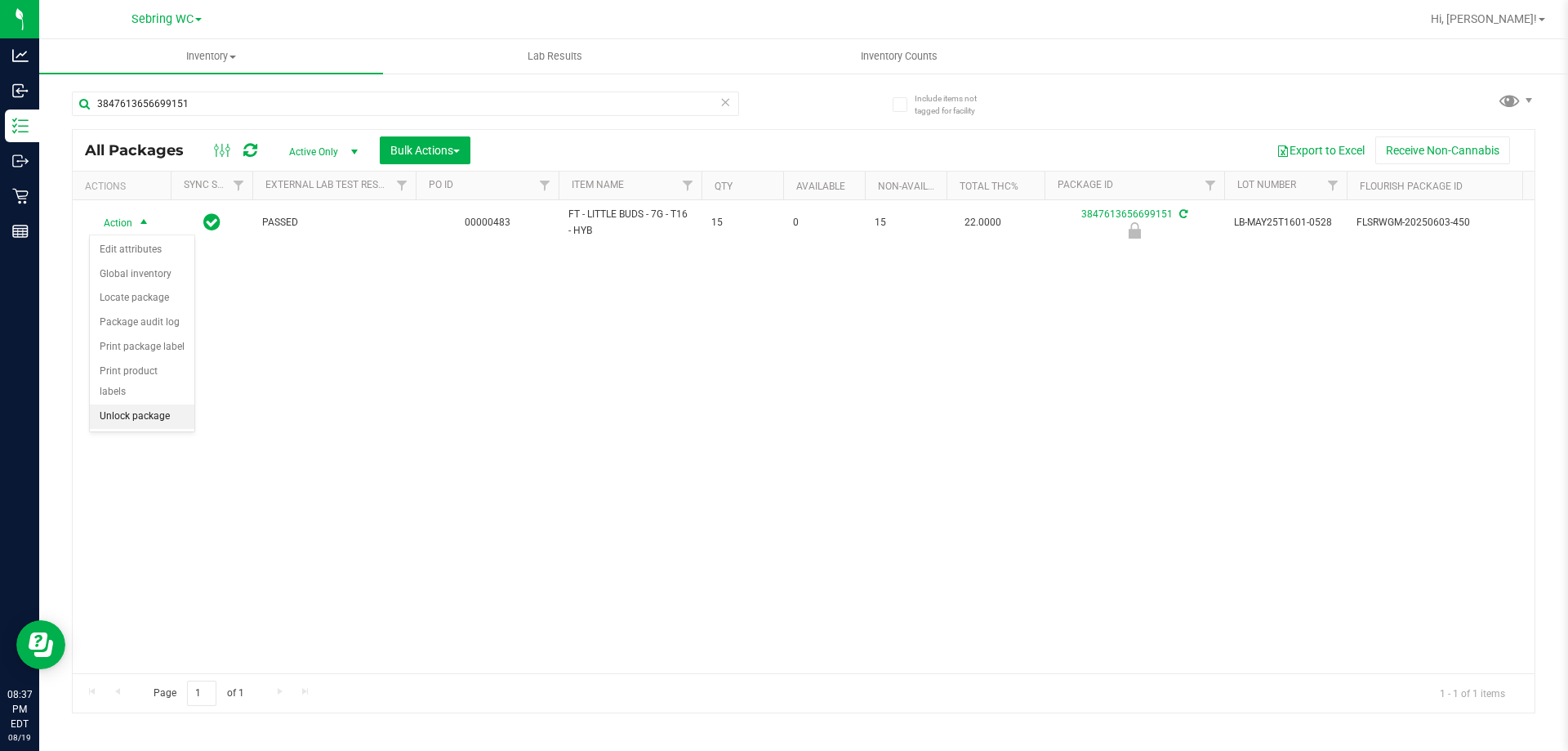
click at [126, 404] on li "Unlock package" at bounding box center [141, 416] width 104 height 24
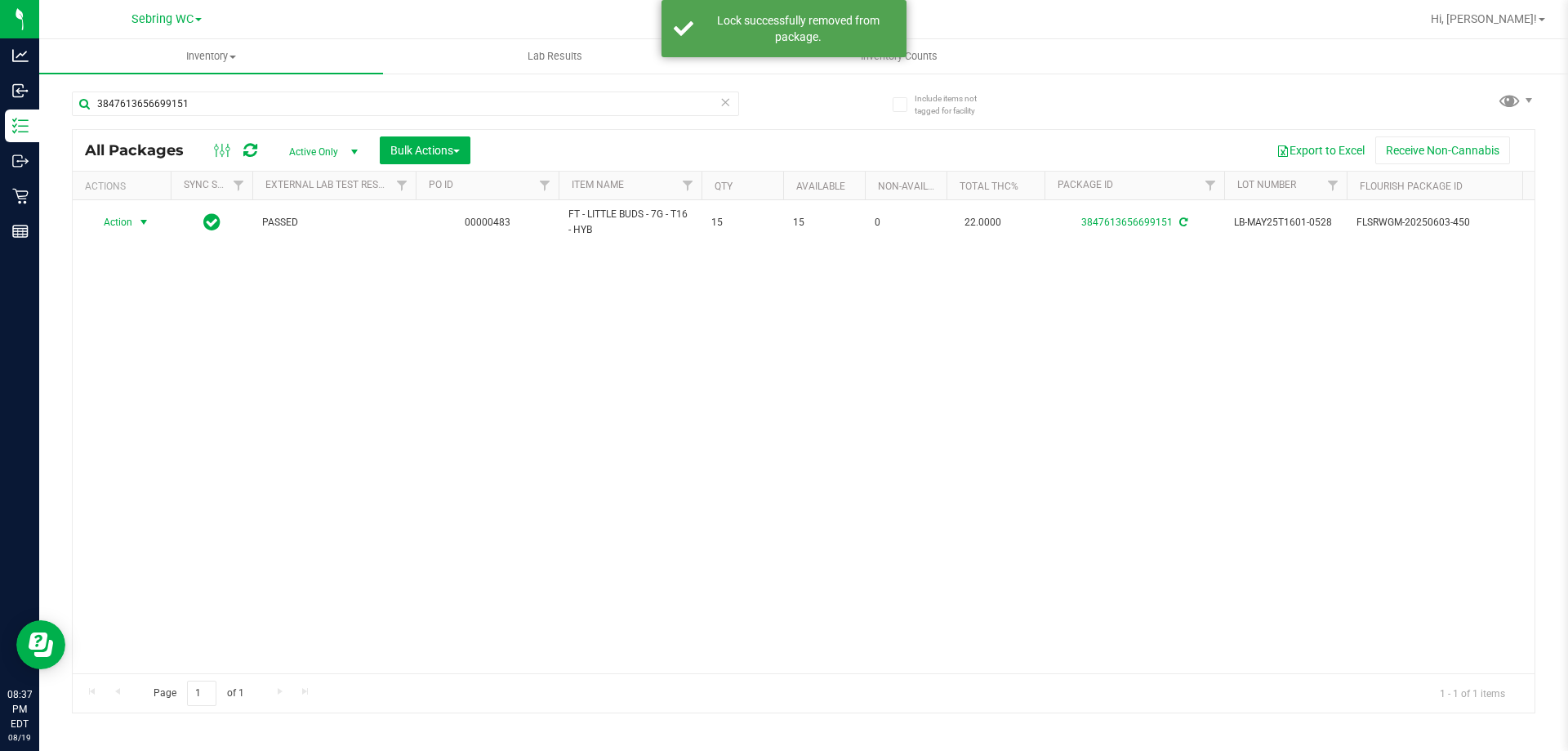
click at [140, 226] on span "select" at bounding box center [143, 221] width 13 height 13
click at [130, 423] on li "Print package label" at bounding box center [153, 419] width 127 height 24
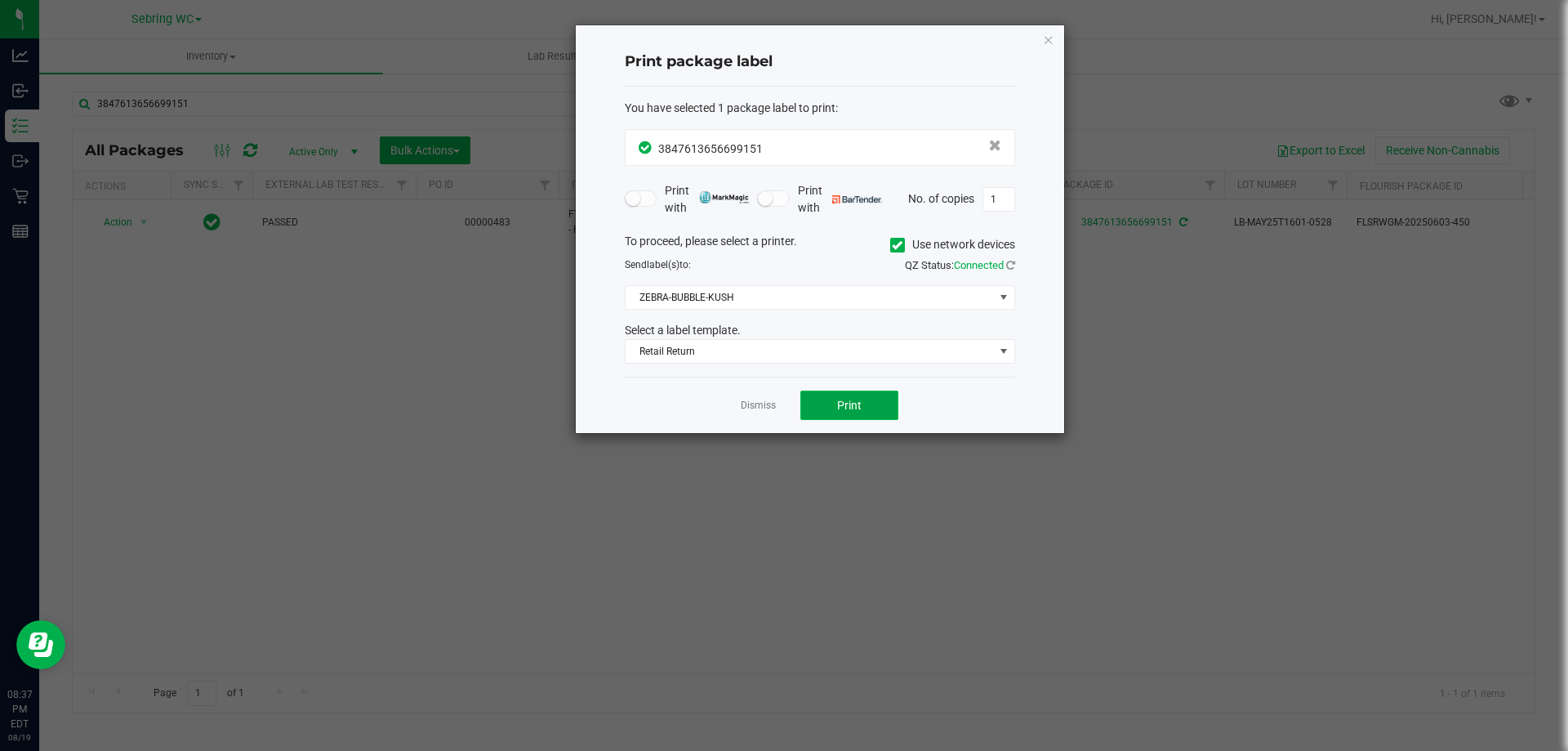
click at [842, 402] on span "Print" at bounding box center [849, 404] width 24 height 13
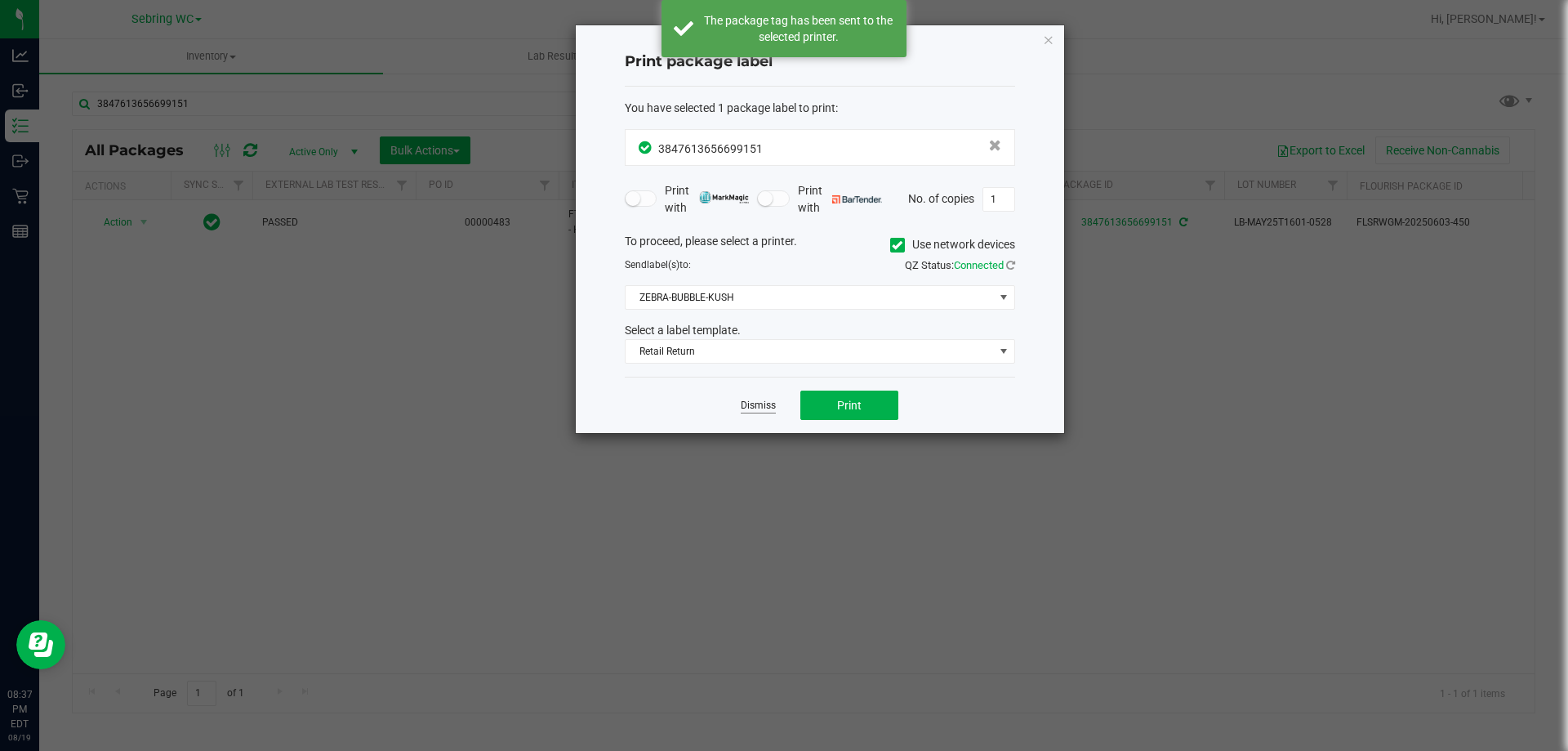
click at [772, 404] on link "Dismiss" at bounding box center [759, 405] width 35 height 14
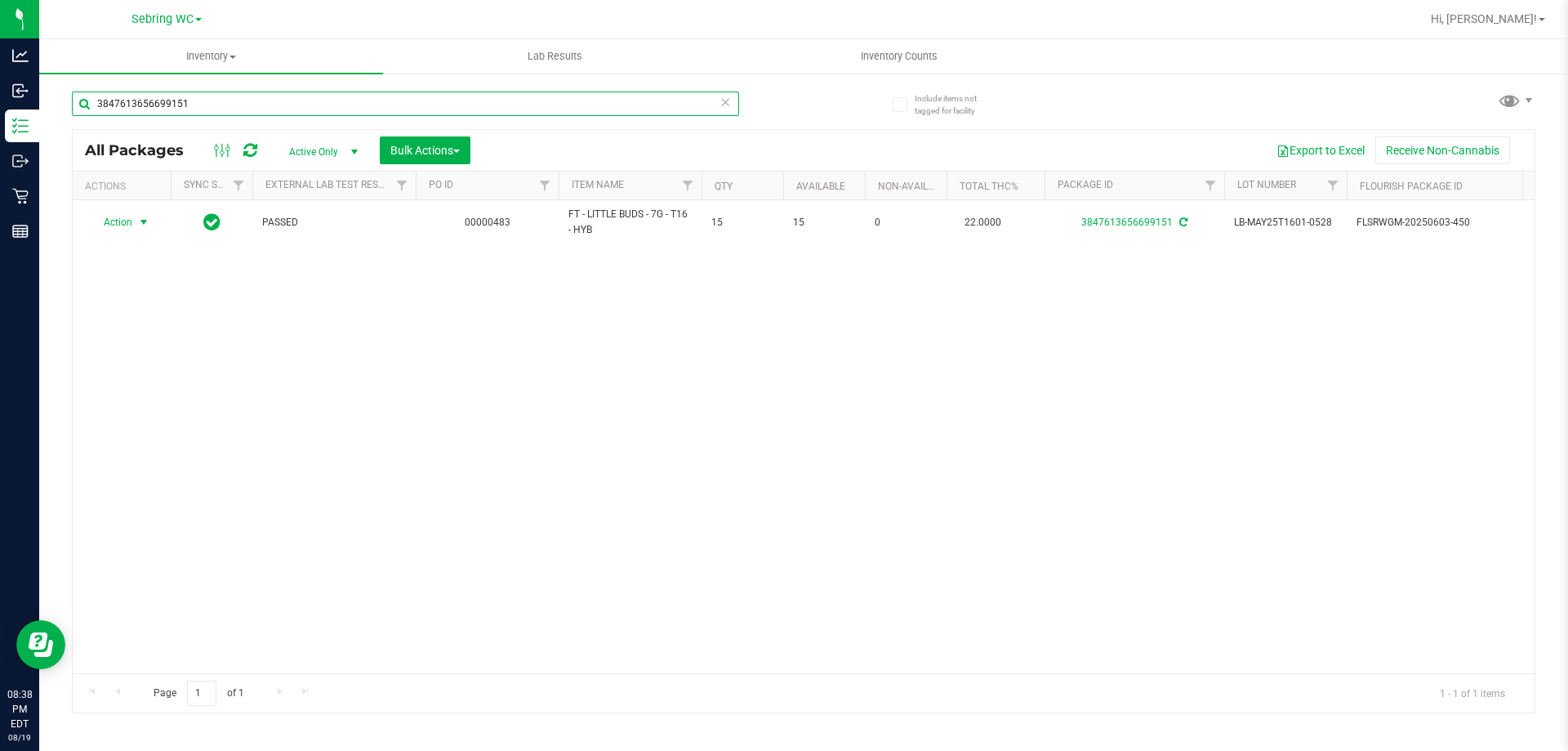
click at [248, 104] on input "3847613656699151" at bounding box center [405, 103] width 667 height 24
click at [247, 103] on input "3847613656699151" at bounding box center [405, 103] width 667 height 24
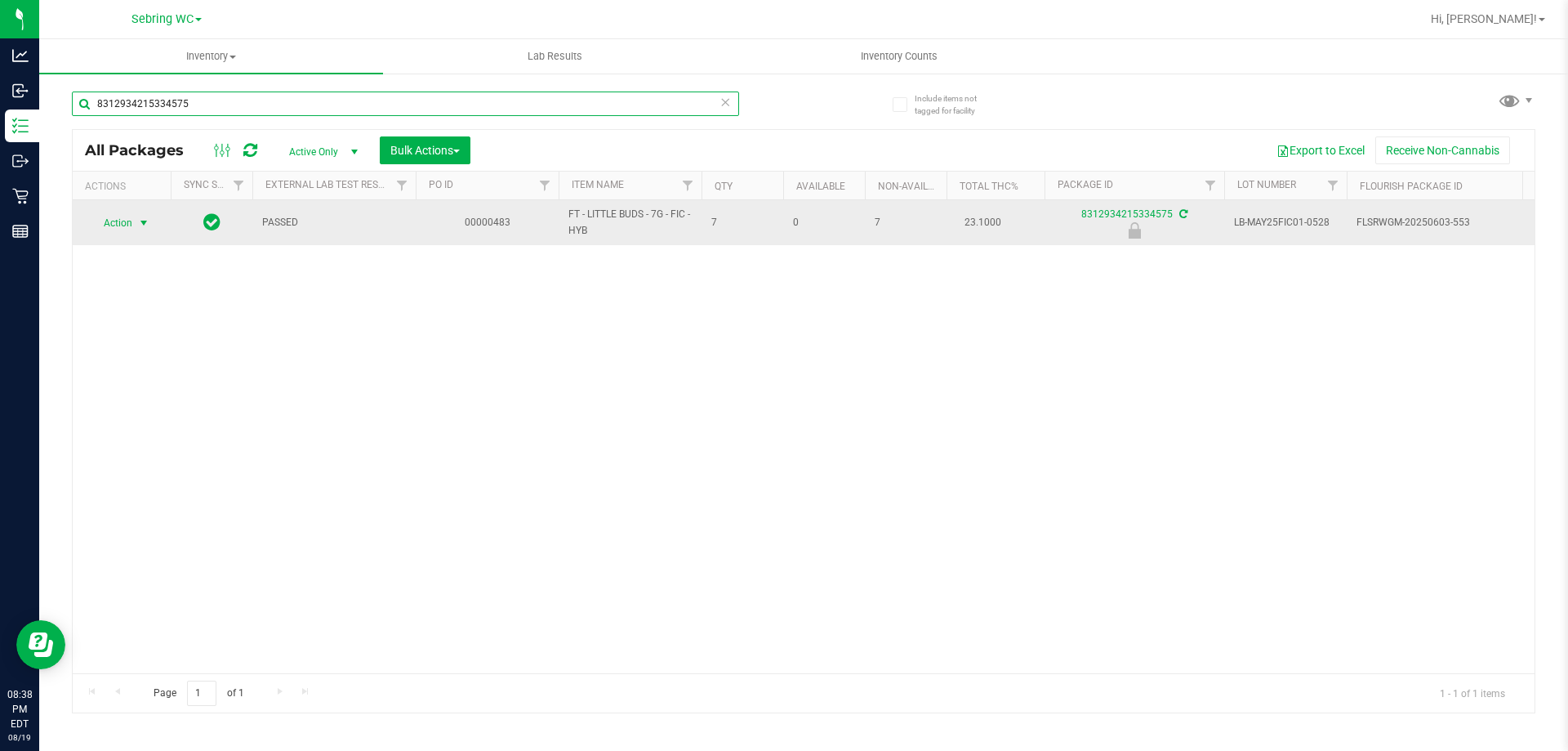
type input "8312934215334575"
click at [140, 220] on span "select" at bounding box center [143, 222] width 13 height 13
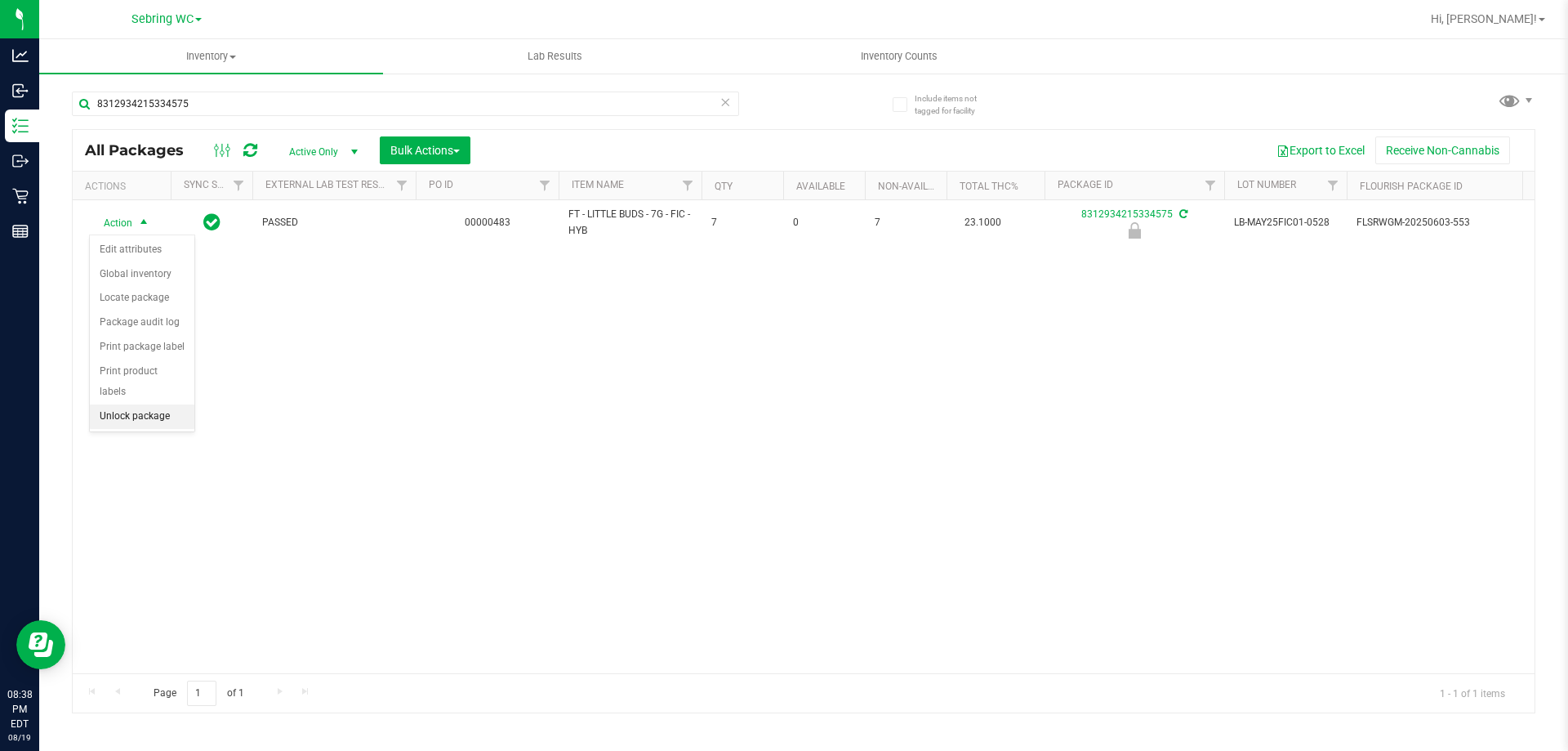
click at [124, 404] on li "Unlock package" at bounding box center [141, 416] width 104 height 24
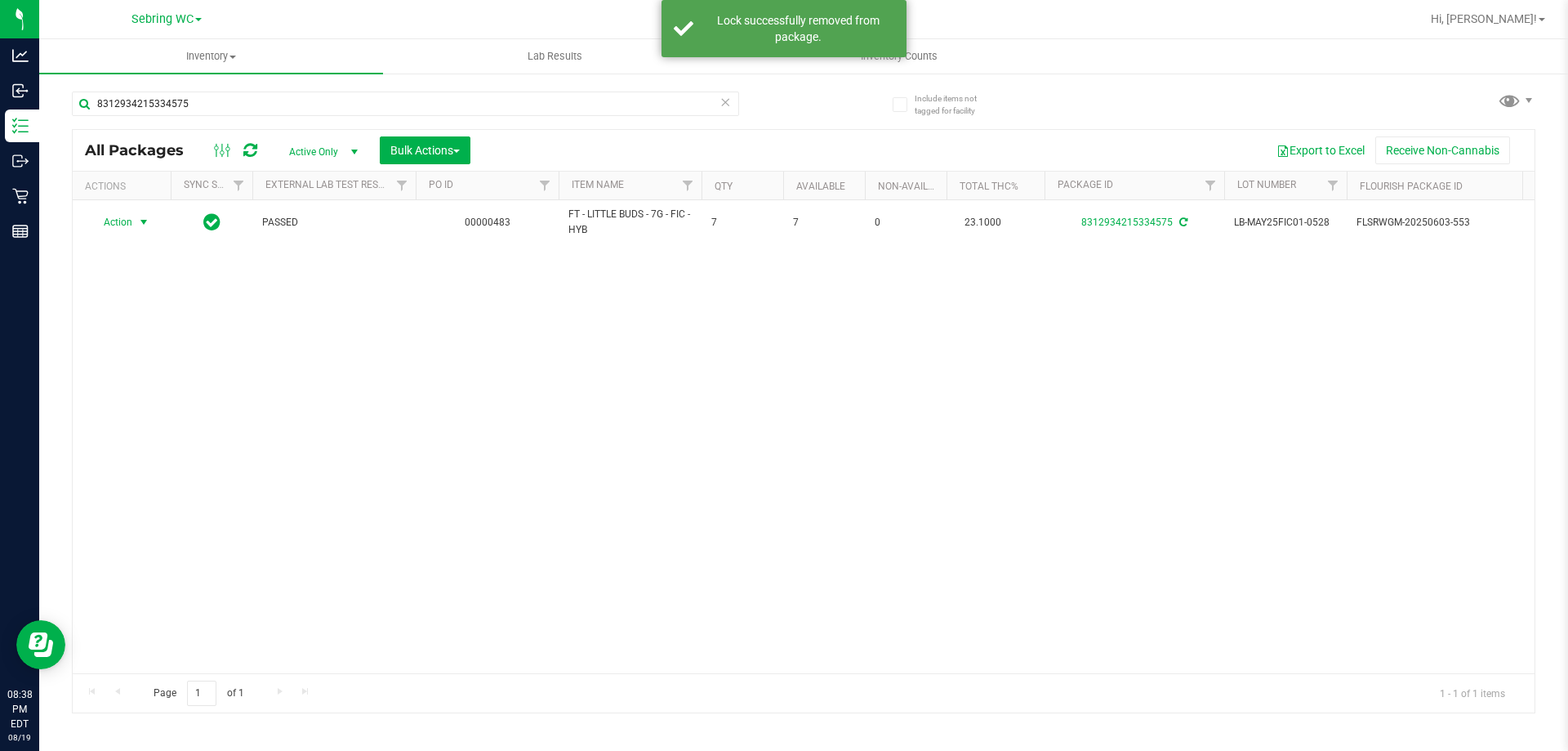
click at [124, 218] on span "Action" at bounding box center [110, 221] width 44 height 22
click at [134, 423] on li "Print package label" at bounding box center [153, 419] width 127 height 24
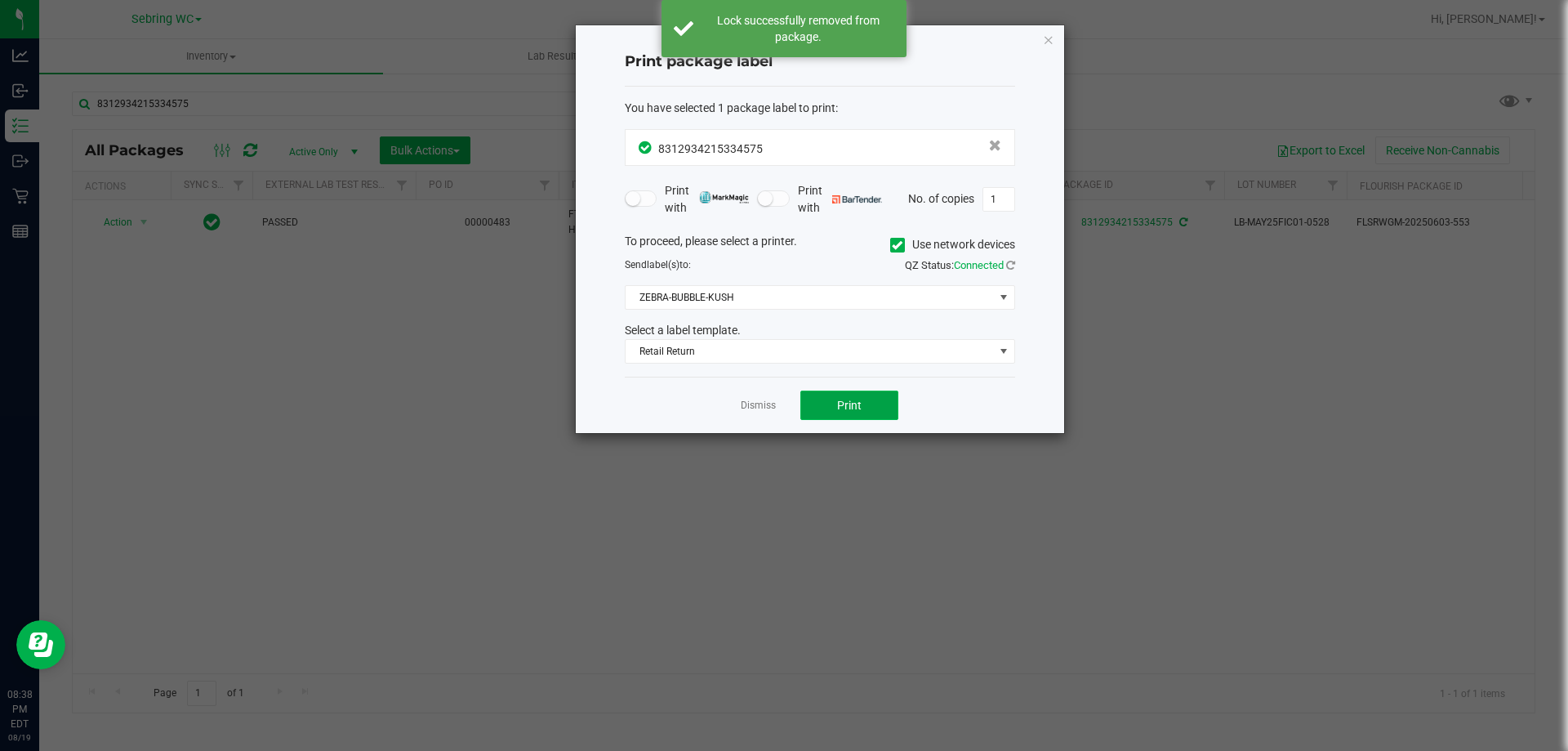
click at [836, 401] on button "Print" at bounding box center [849, 405] width 98 height 29
click at [760, 403] on link "Dismiss" at bounding box center [759, 405] width 35 height 14
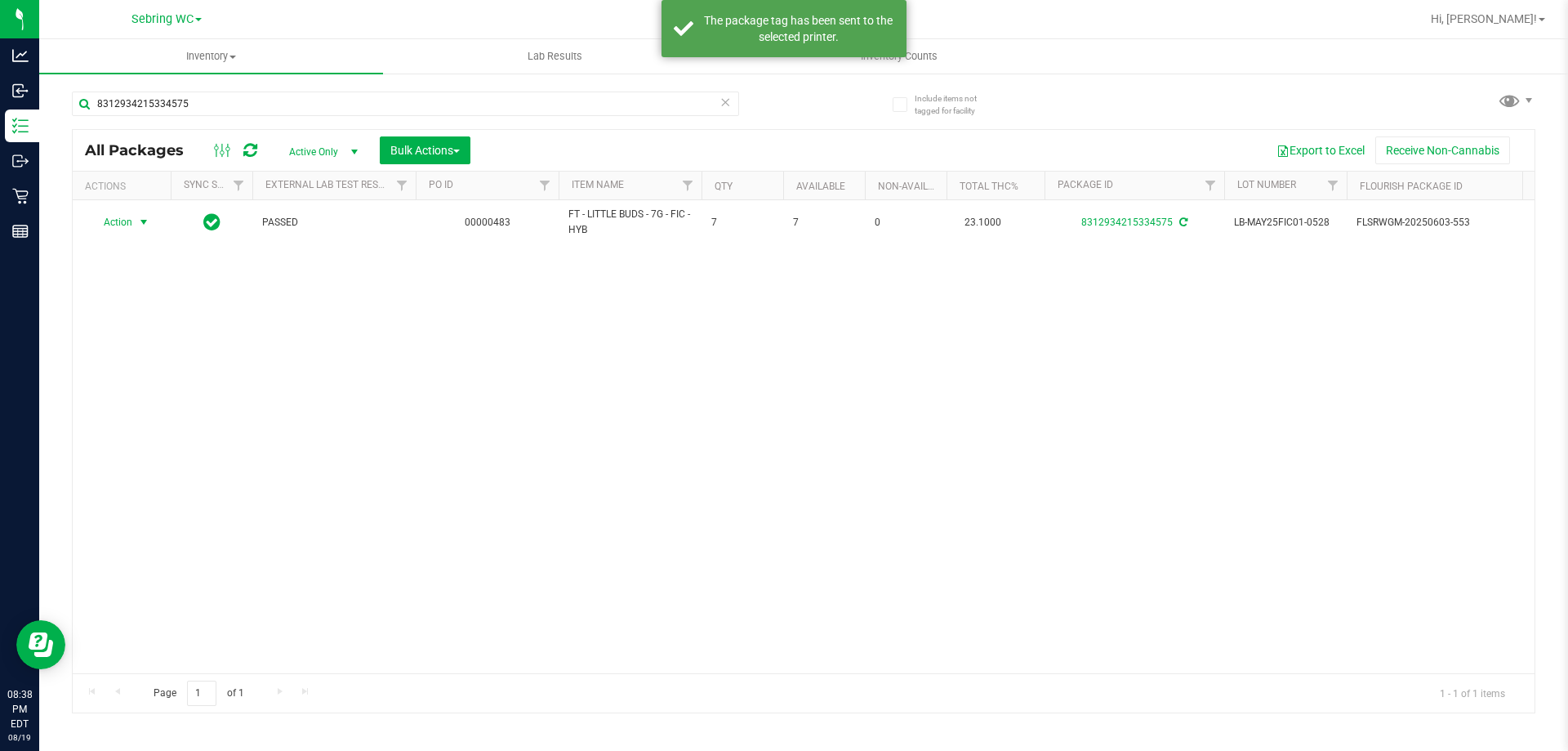
click at [736, 478] on div "Action Action Adjust qty Create package Edit attributes Global inventory Locate…" at bounding box center [803, 436] width 1462 height 473
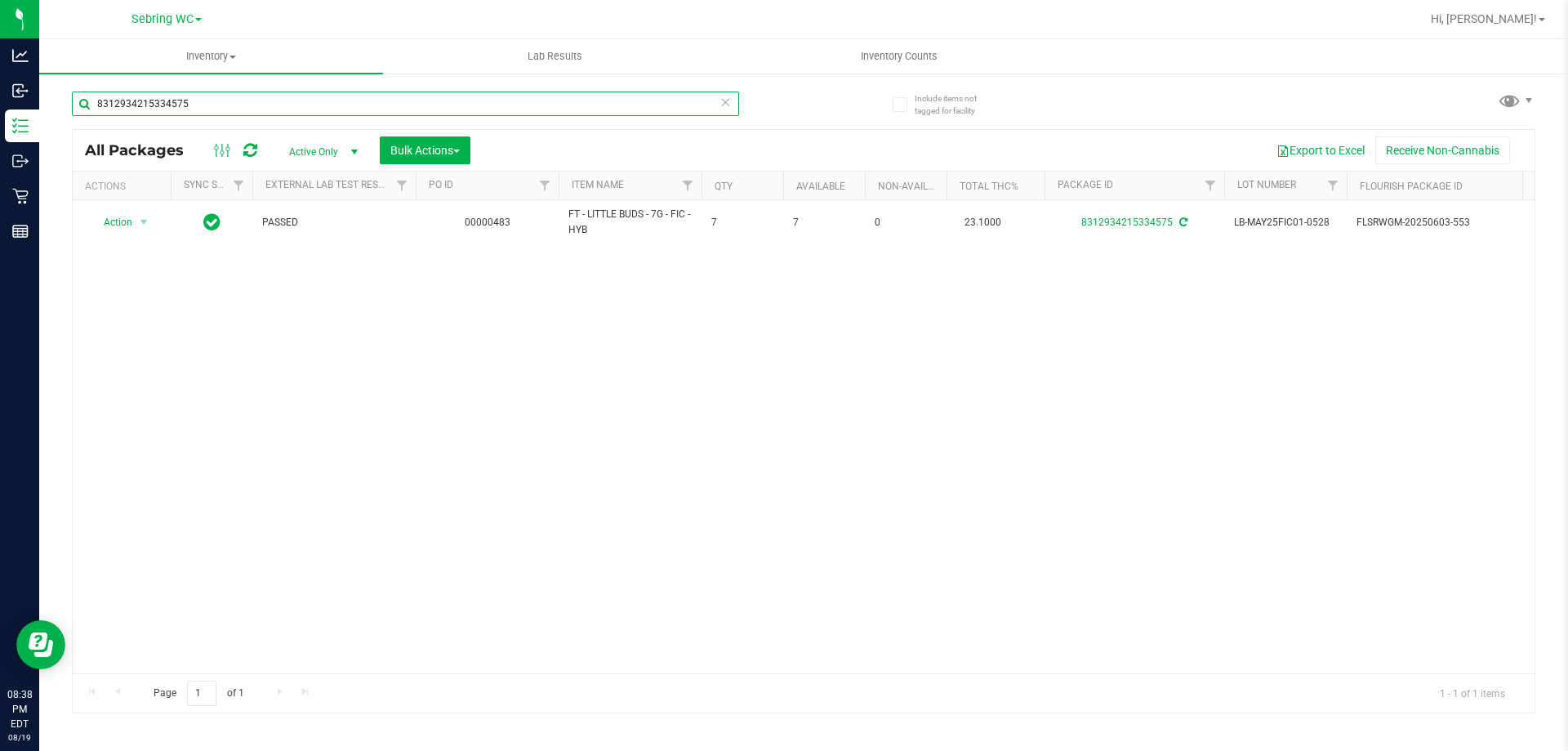
click at [360, 109] on input "8312934215334575" at bounding box center [405, 103] width 667 height 24
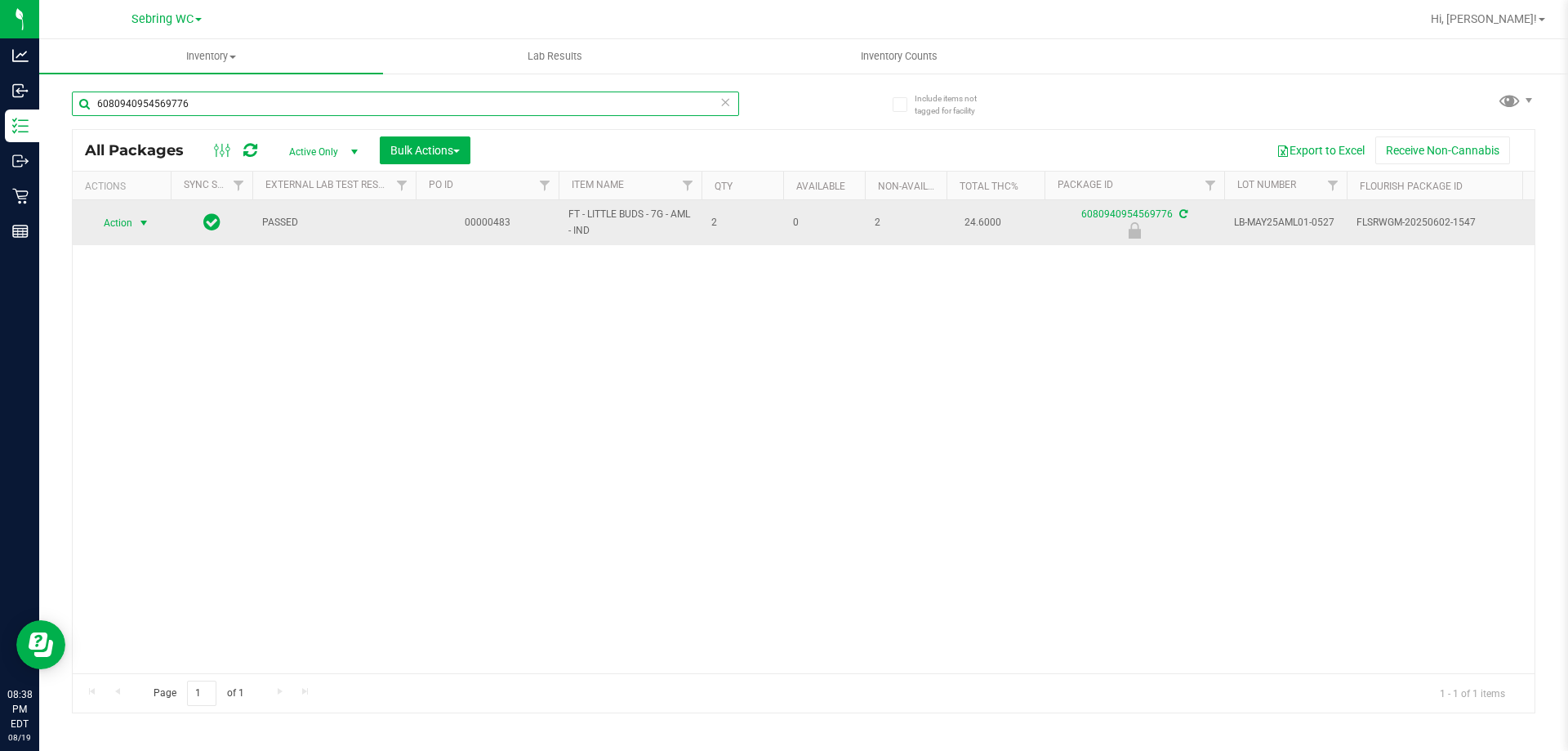
type input "6080940954569776"
click at [127, 223] on span "Action" at bounding box center [110, 222] width 44 height 22
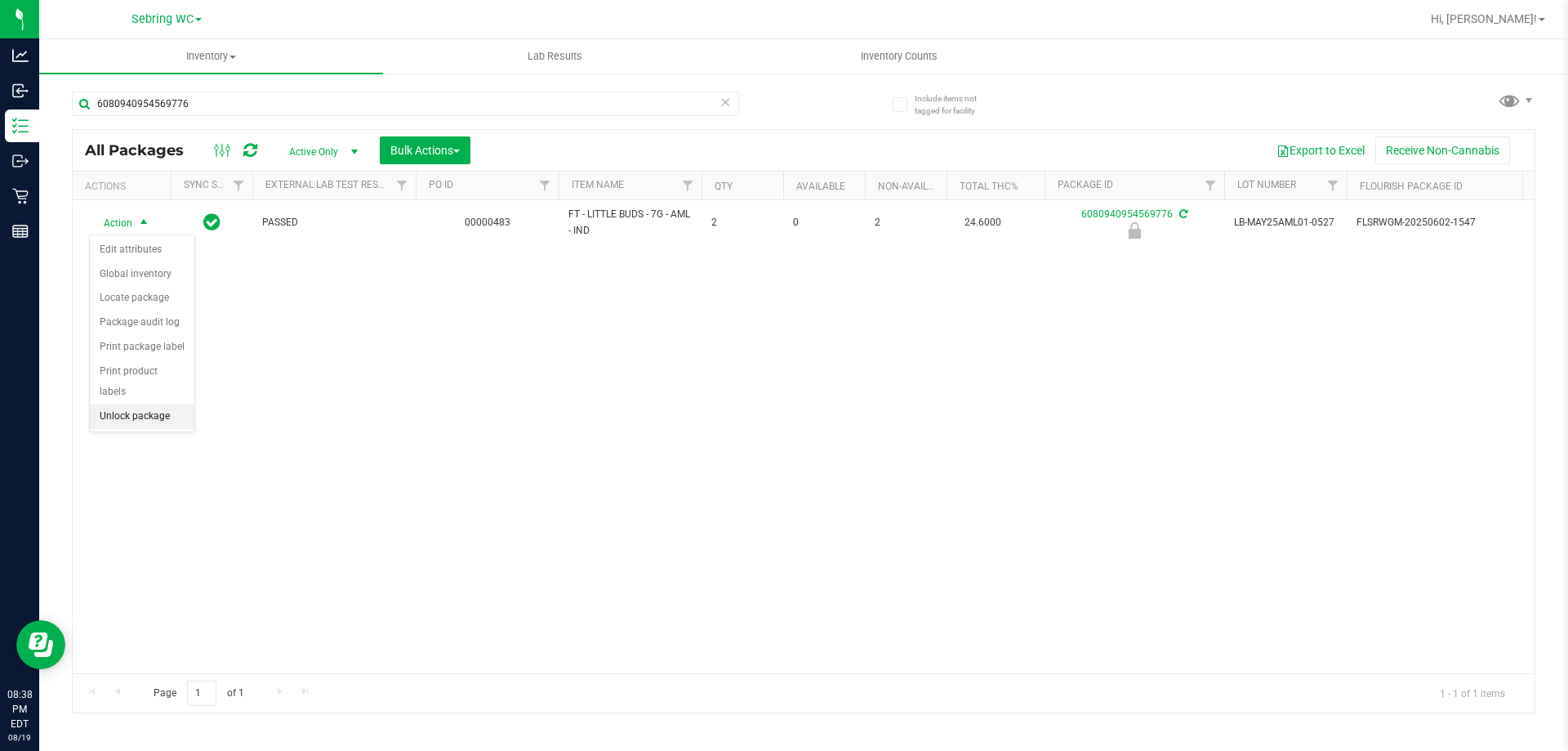
click at [134, 404] on li "Unlock package" at bounding box center [141, 416] width 104 height 24
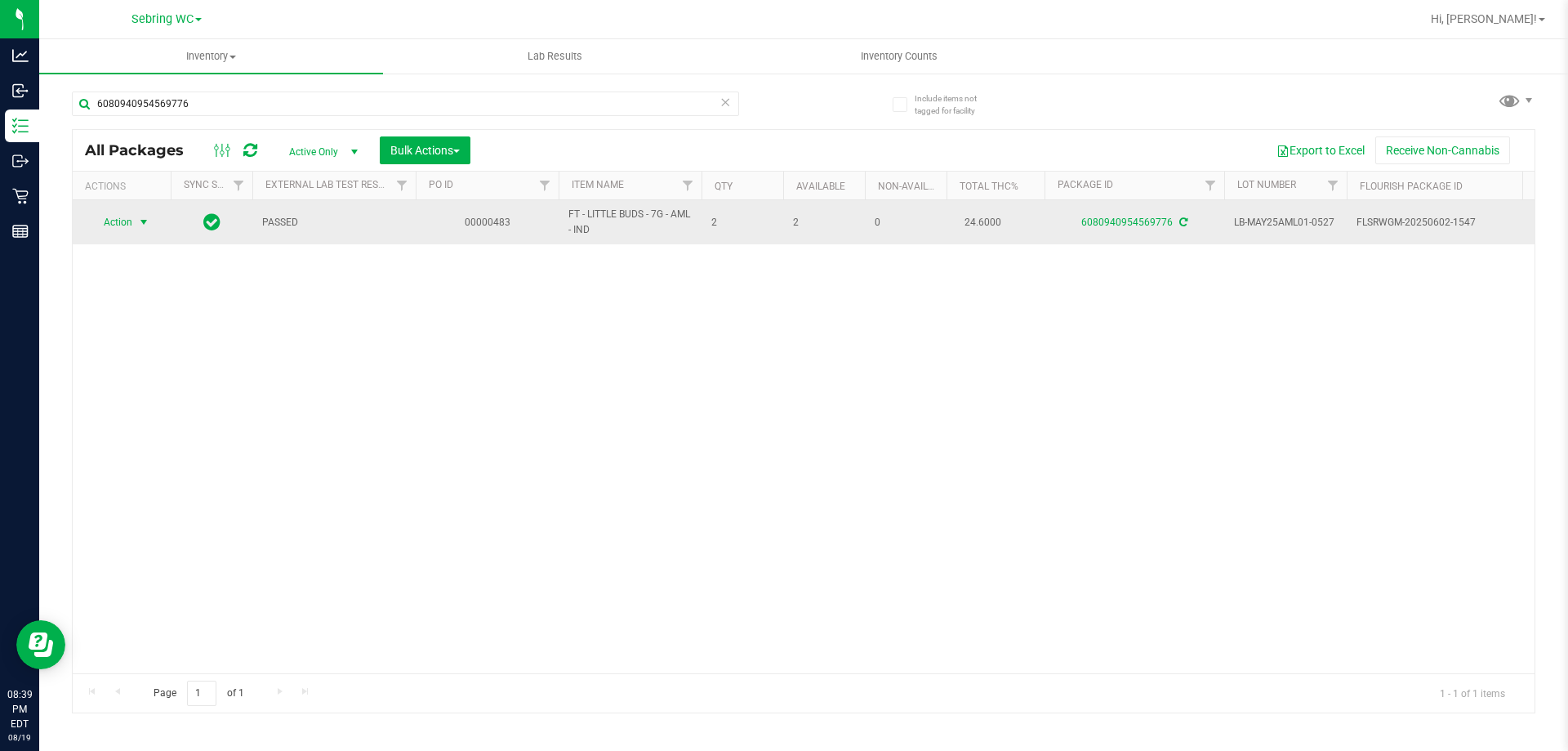
click at [135, 220] on span "select" at bounding box center [144, 221] width 20 height 22
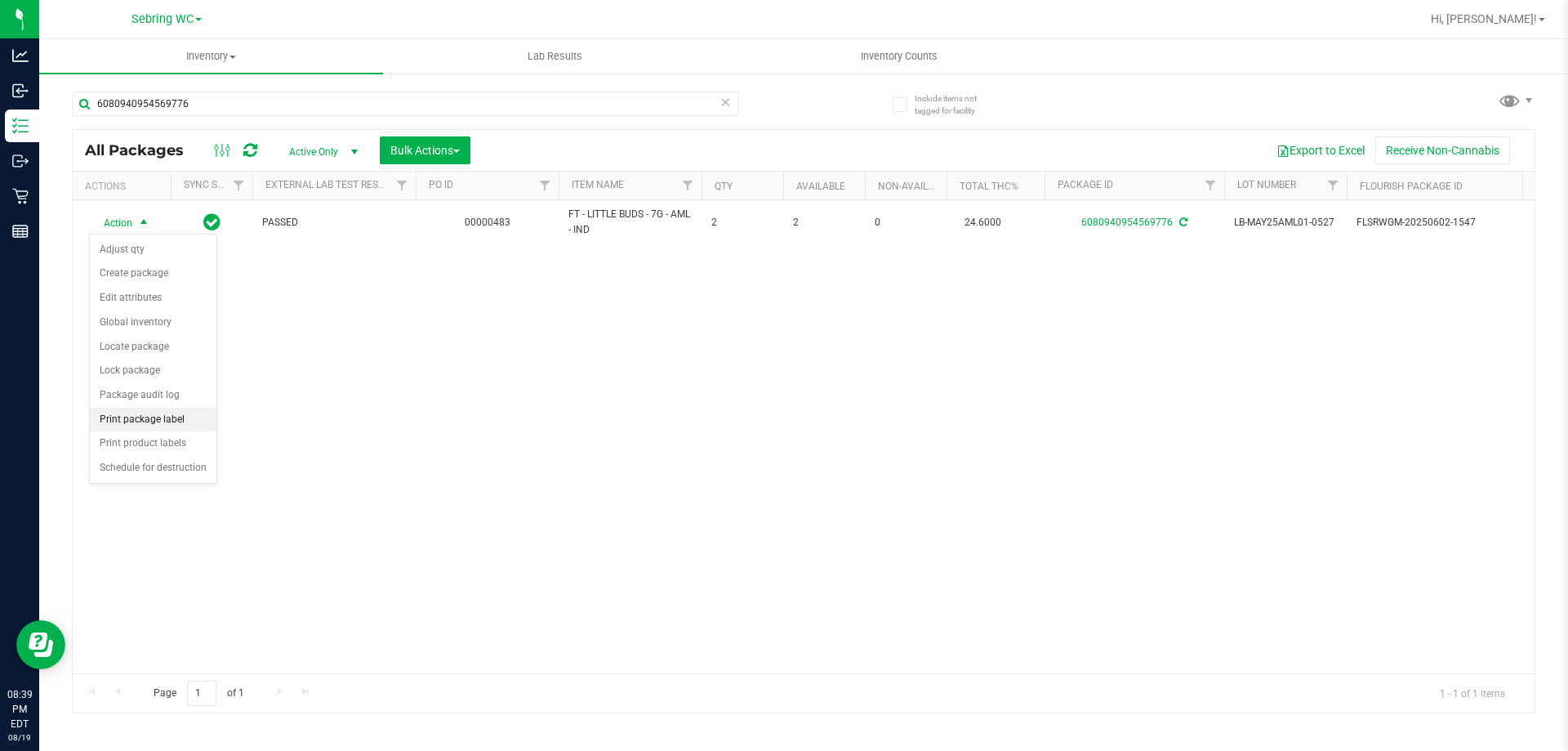
click at [115, 427] on li "Print package label" at bounding box center [153, 419] width 127 height 24
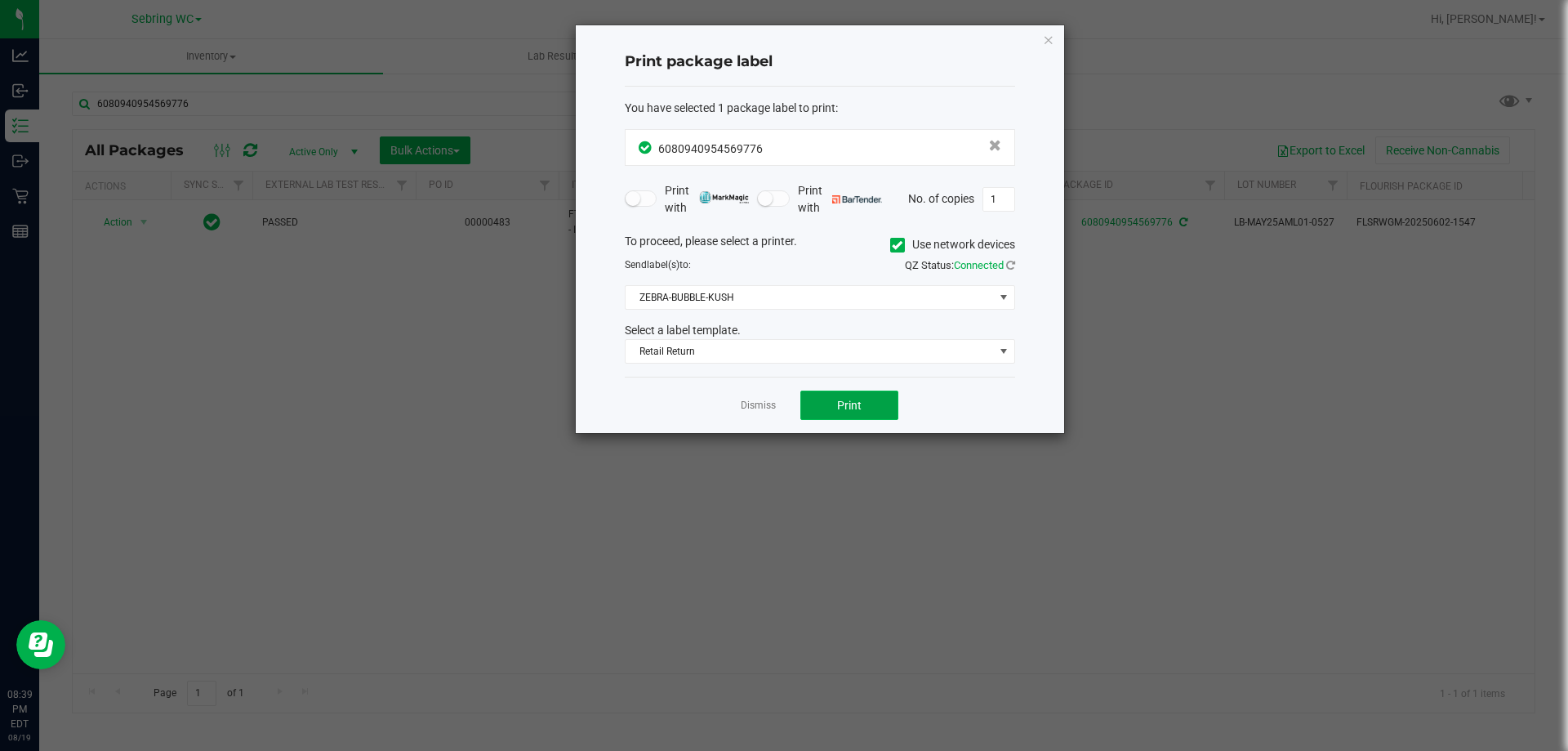
click at [833, 404] on button "Print" at bounding box center [849, 405] width 98 height 29
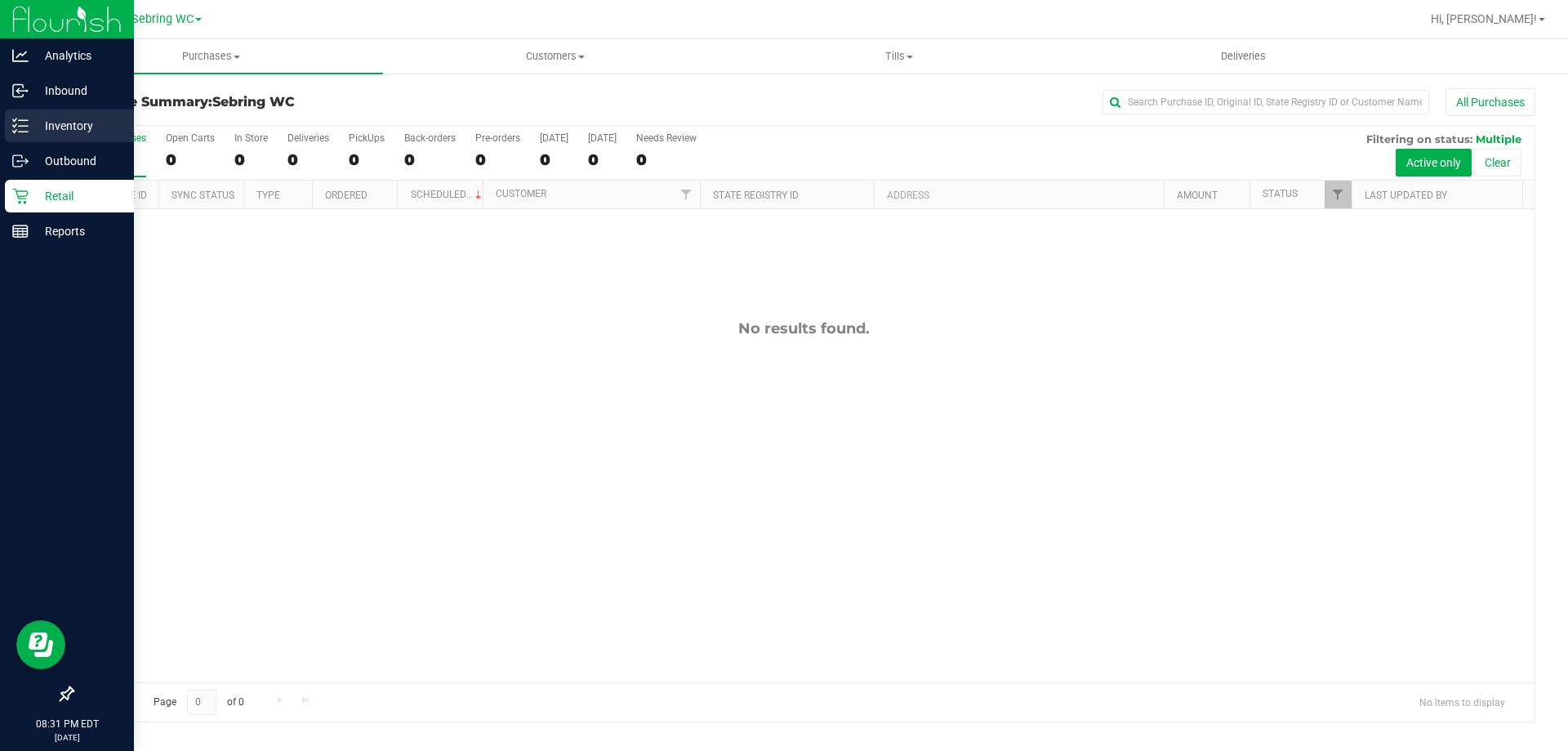
click at [26, 131] on icon at bounding box center [20, 126] width 17 height 17
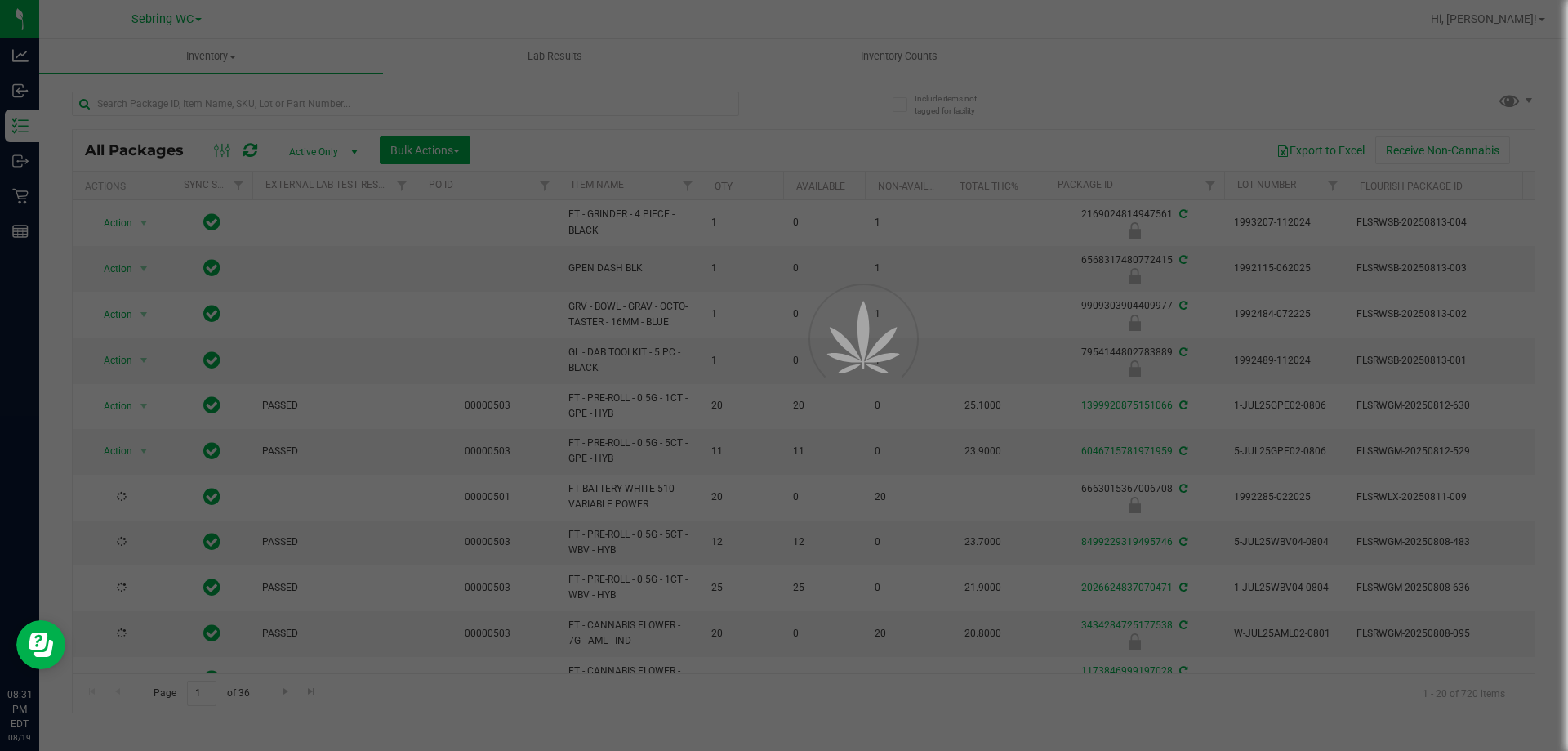
click at [885, 58] on div at bounding box center [784, 375] width 1568 height 751
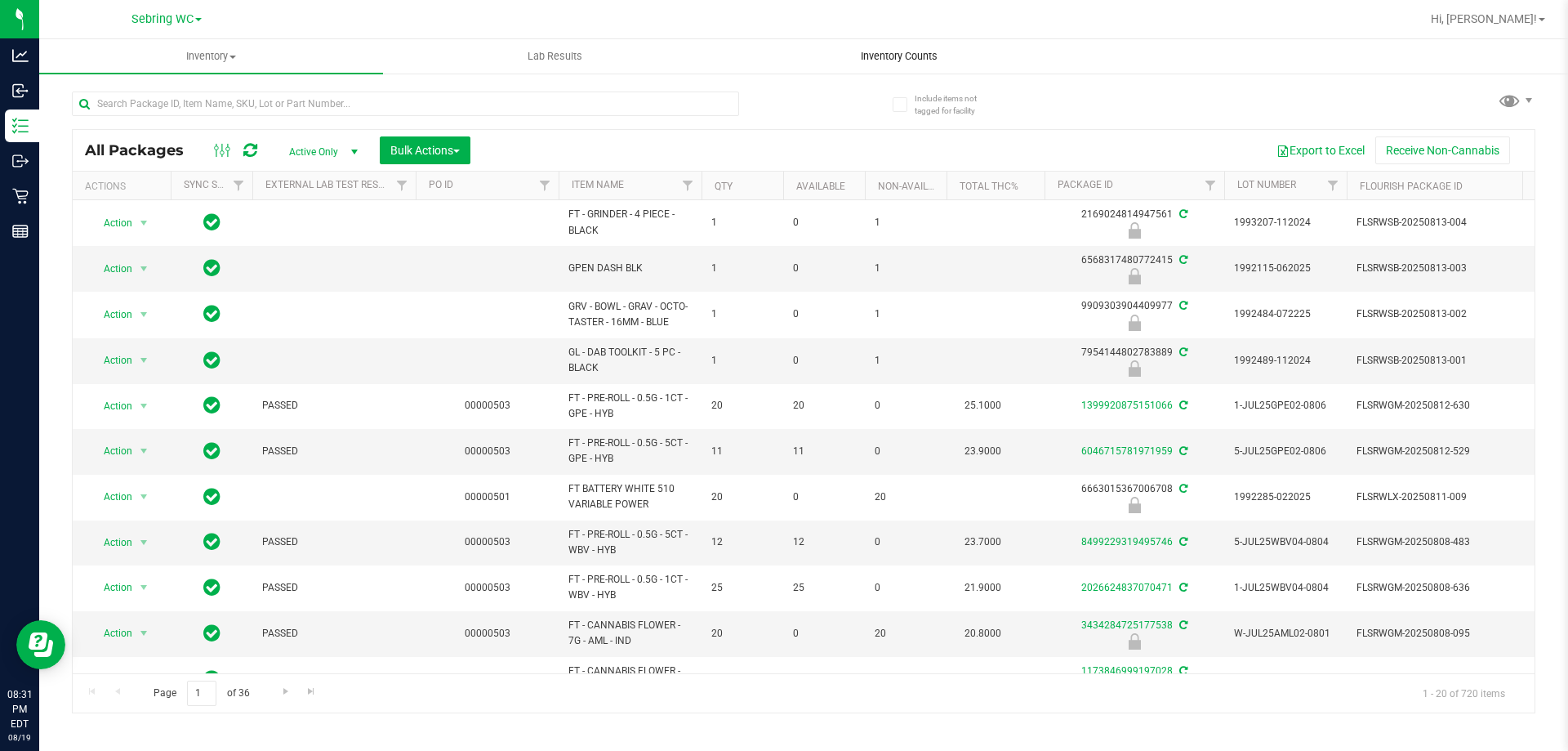
click at [885, 54] on span "Inventory Counts" at bounding box center [899, 56] width 121 height 15
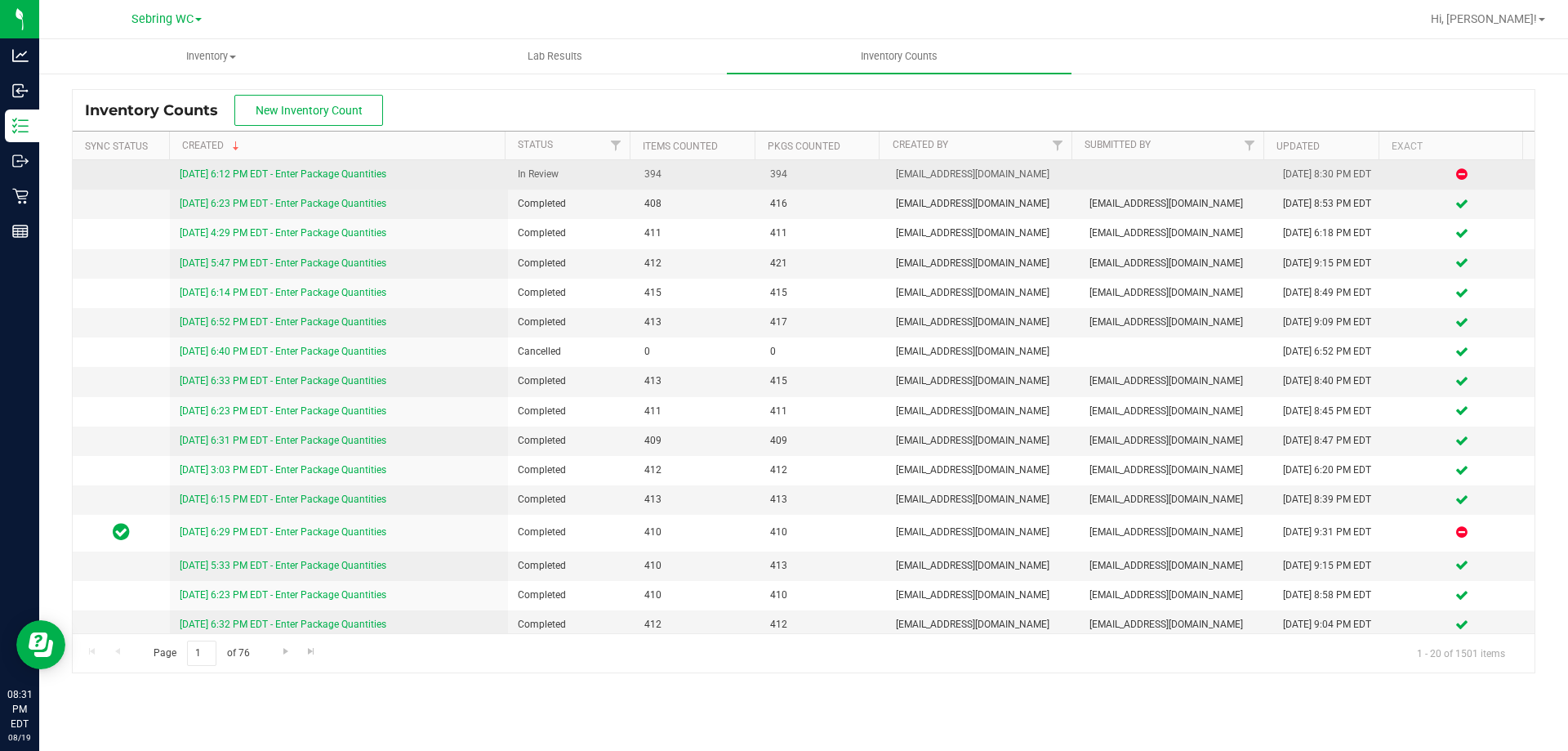
click at [271, 173] on link "[DATE] 6:12 PM EDT - Enter Package Quantities" at bounding box center [283, 174] width 206 height 12
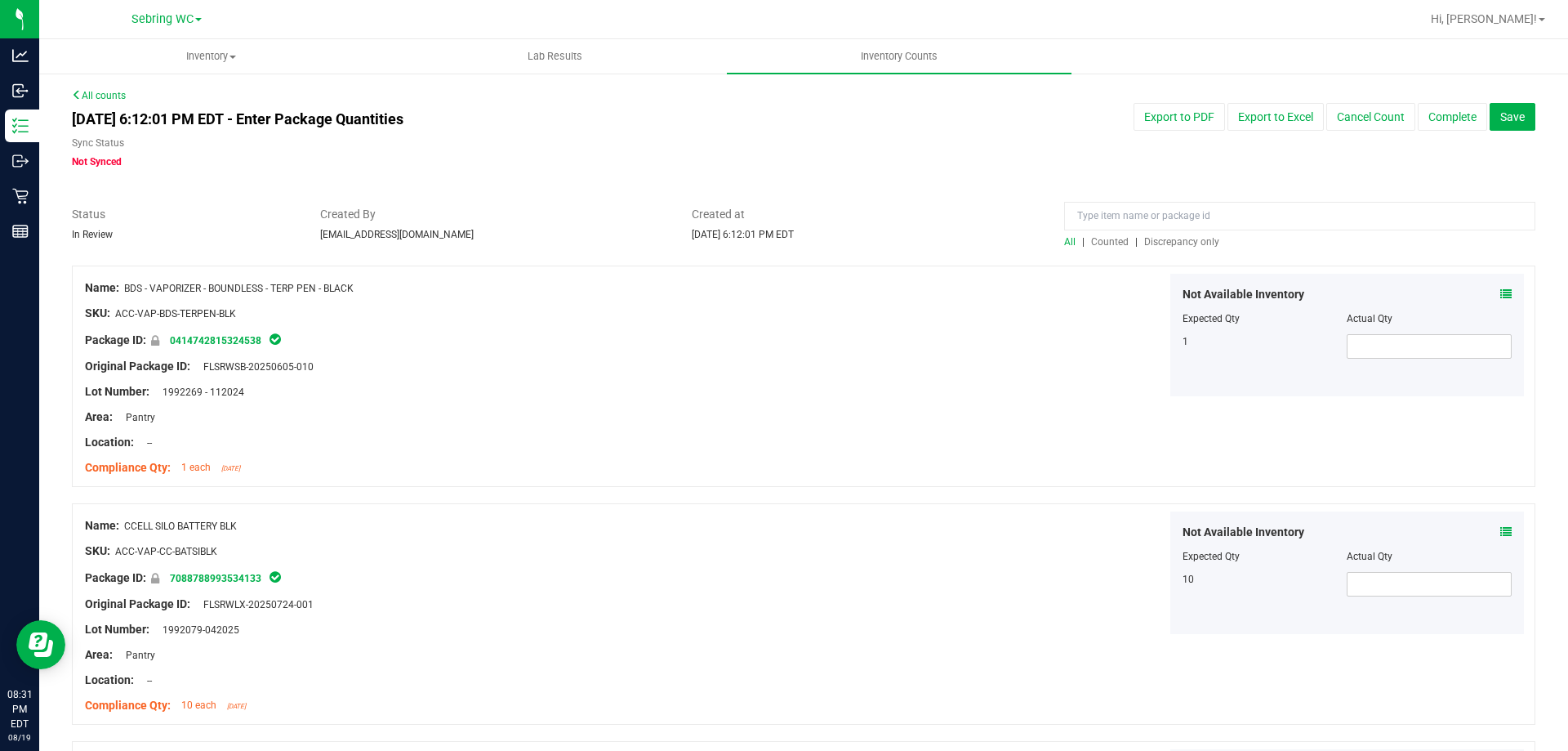
click at [1171, 242] on span "Discrepancy only" at bounding box center [1181, 242] width 75 height 12
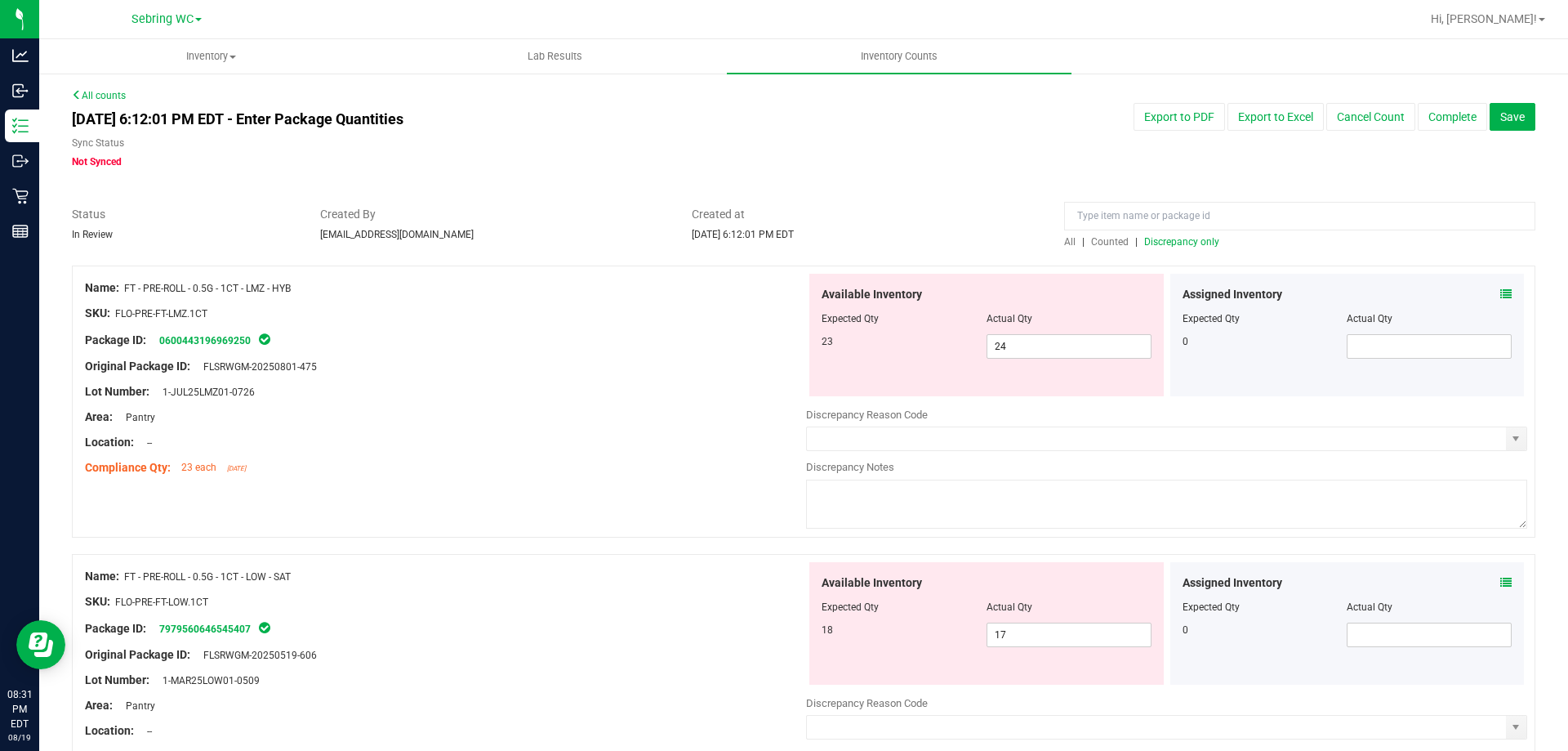
click at [1501, 293] on icon at bounding box center [1507, 294] width 12 height 12
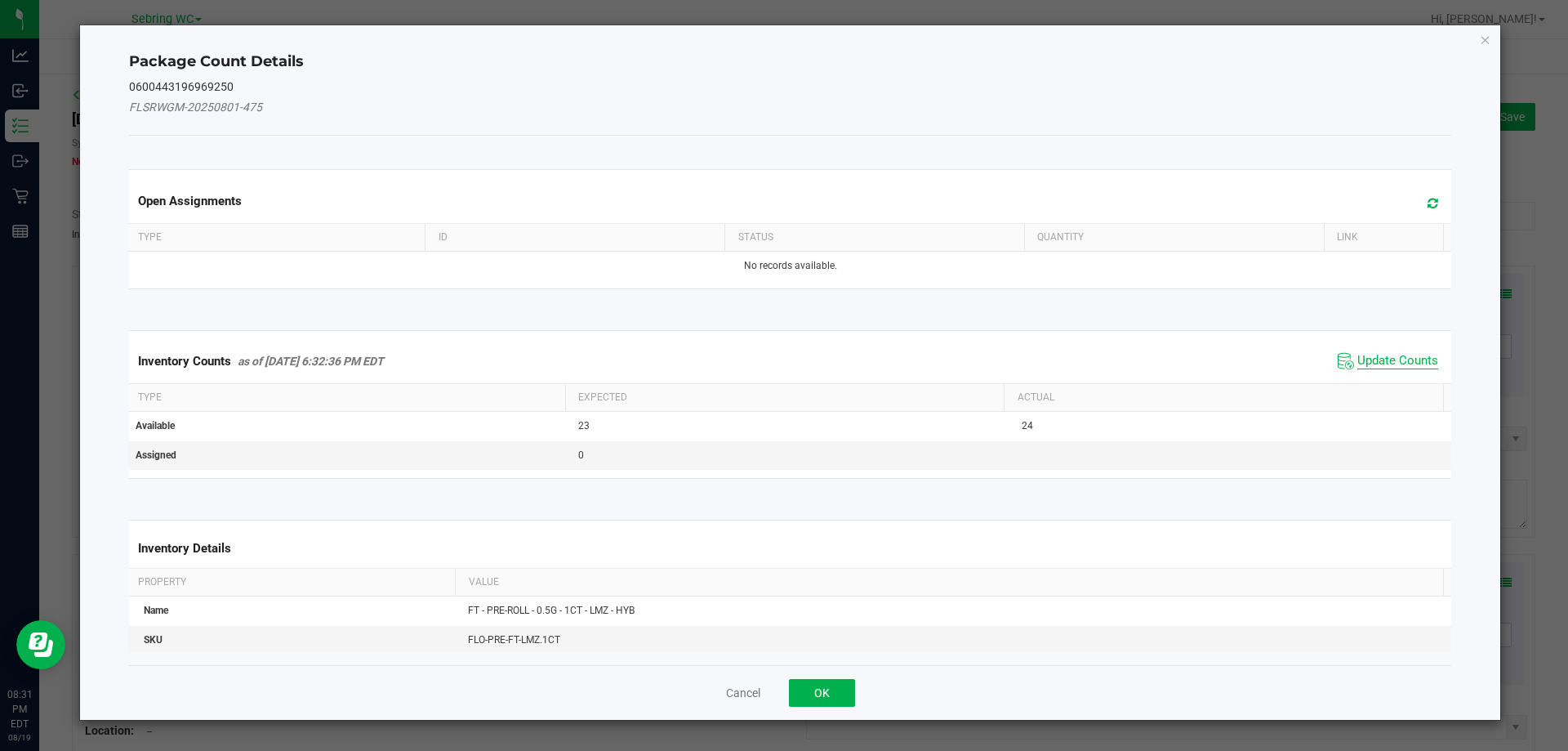
click at [1389, 360] on span "Update Counts" at bounding box center [1398, 360] width 81 height 17
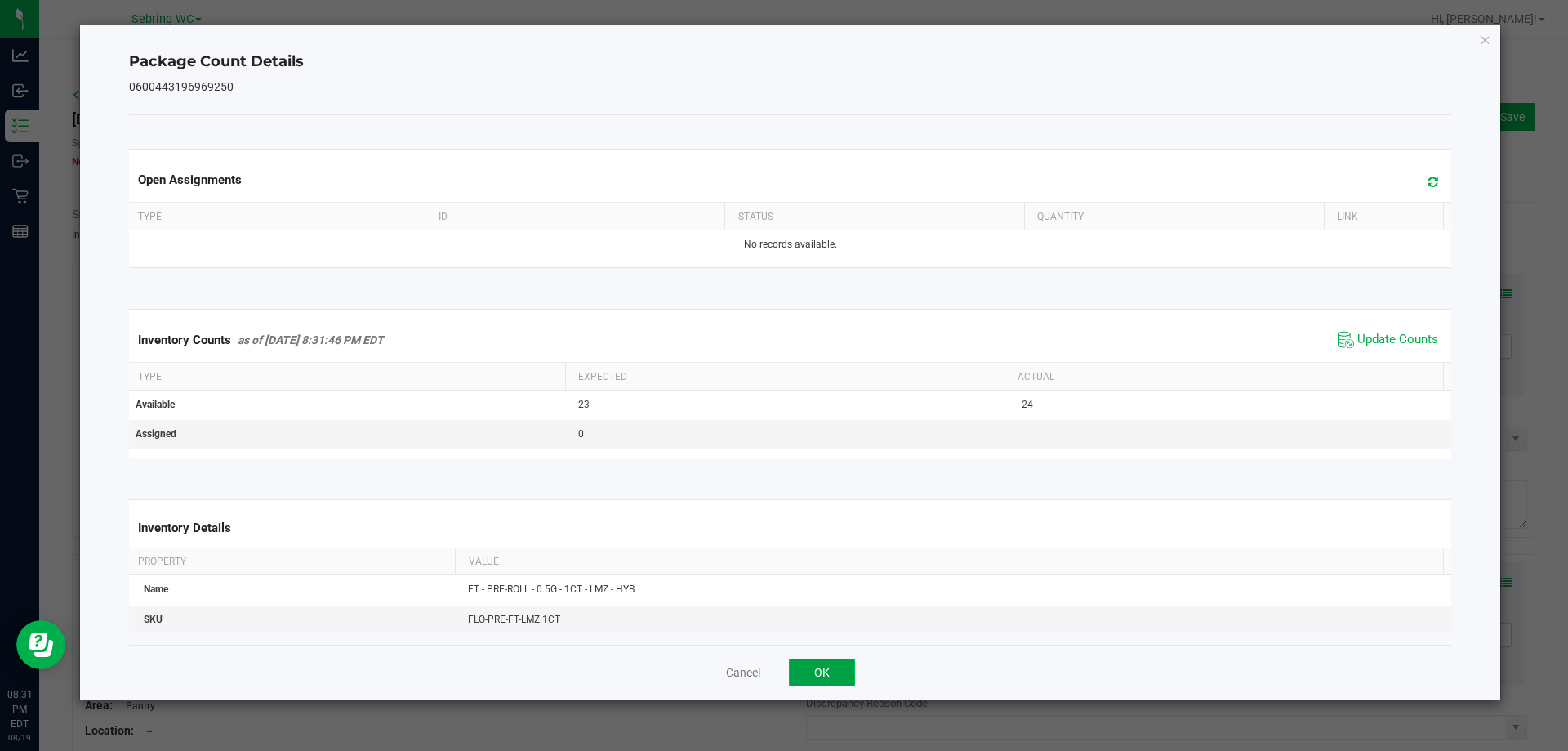
click at [838, 669] on button "OK" at bounding box center [822, 672] width 66 height 28
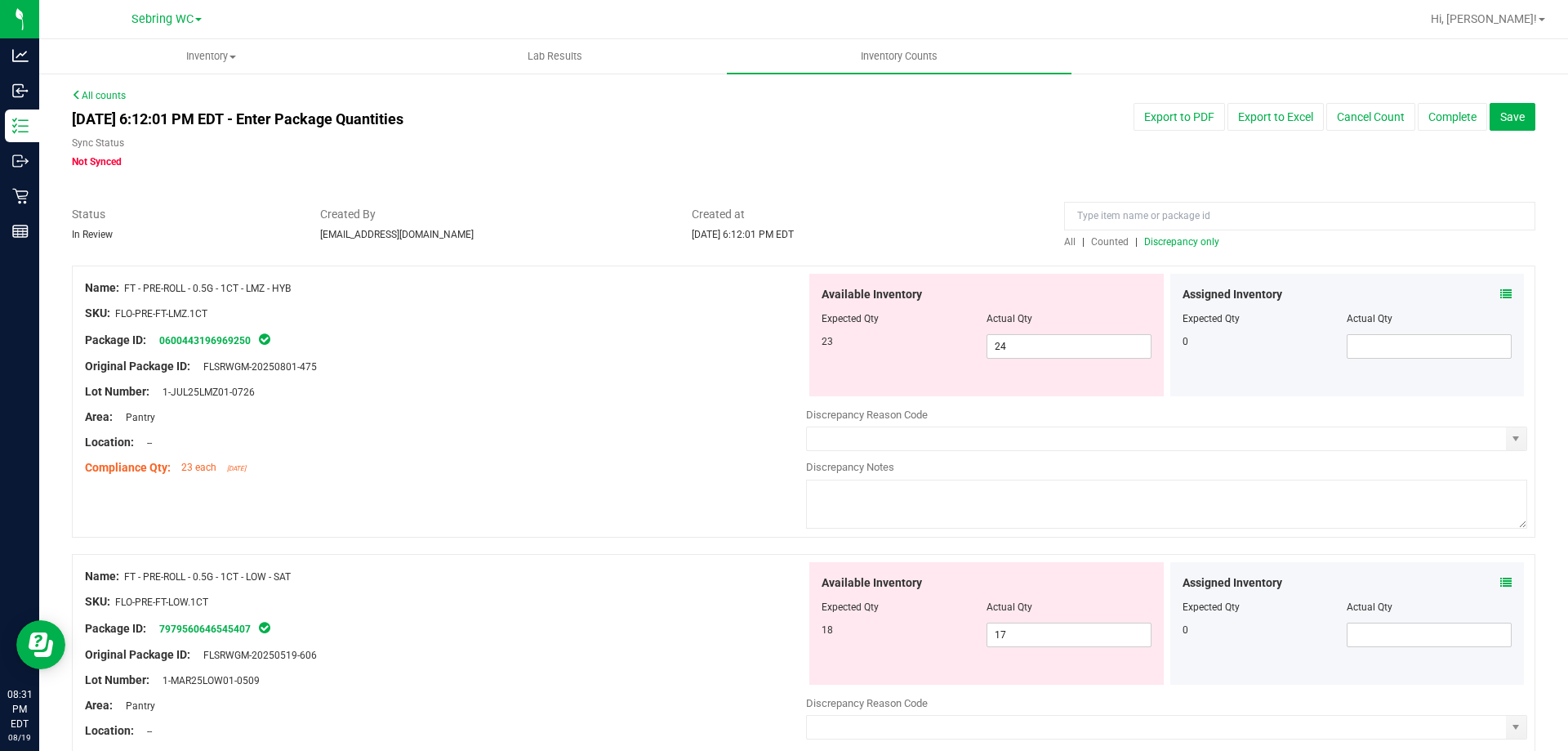
click at [1500, 587] on div "Assigned Inventory Expected Qty Actual Qty 0" at bounding box center [1348, 623] width 355 height 123
click at [1501, 588] on span at bounding box center [1507, 583] width 12 height 18
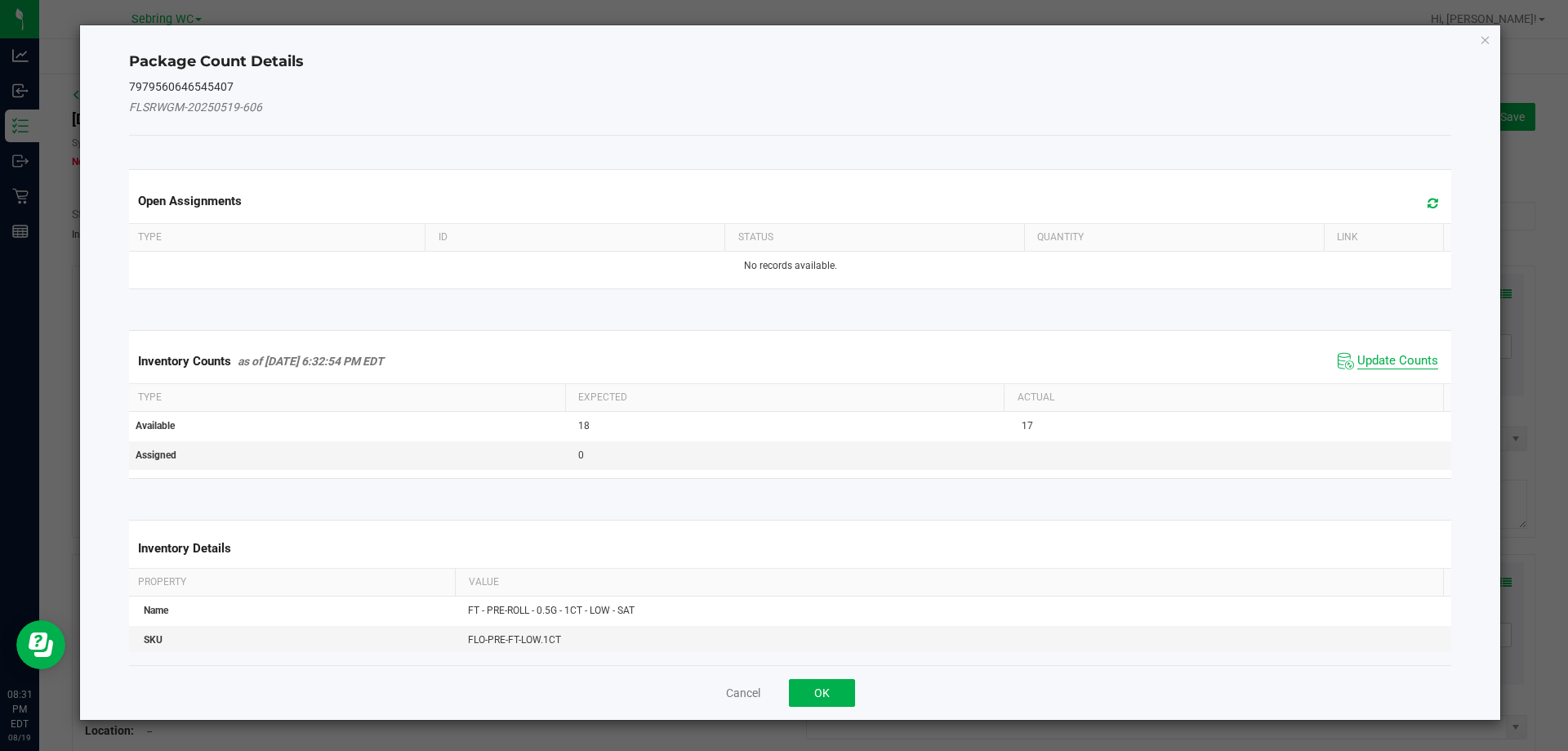
click at [1367, 362] on span "Update Counts" at bounding box center [1398, 360] width 81 height 17
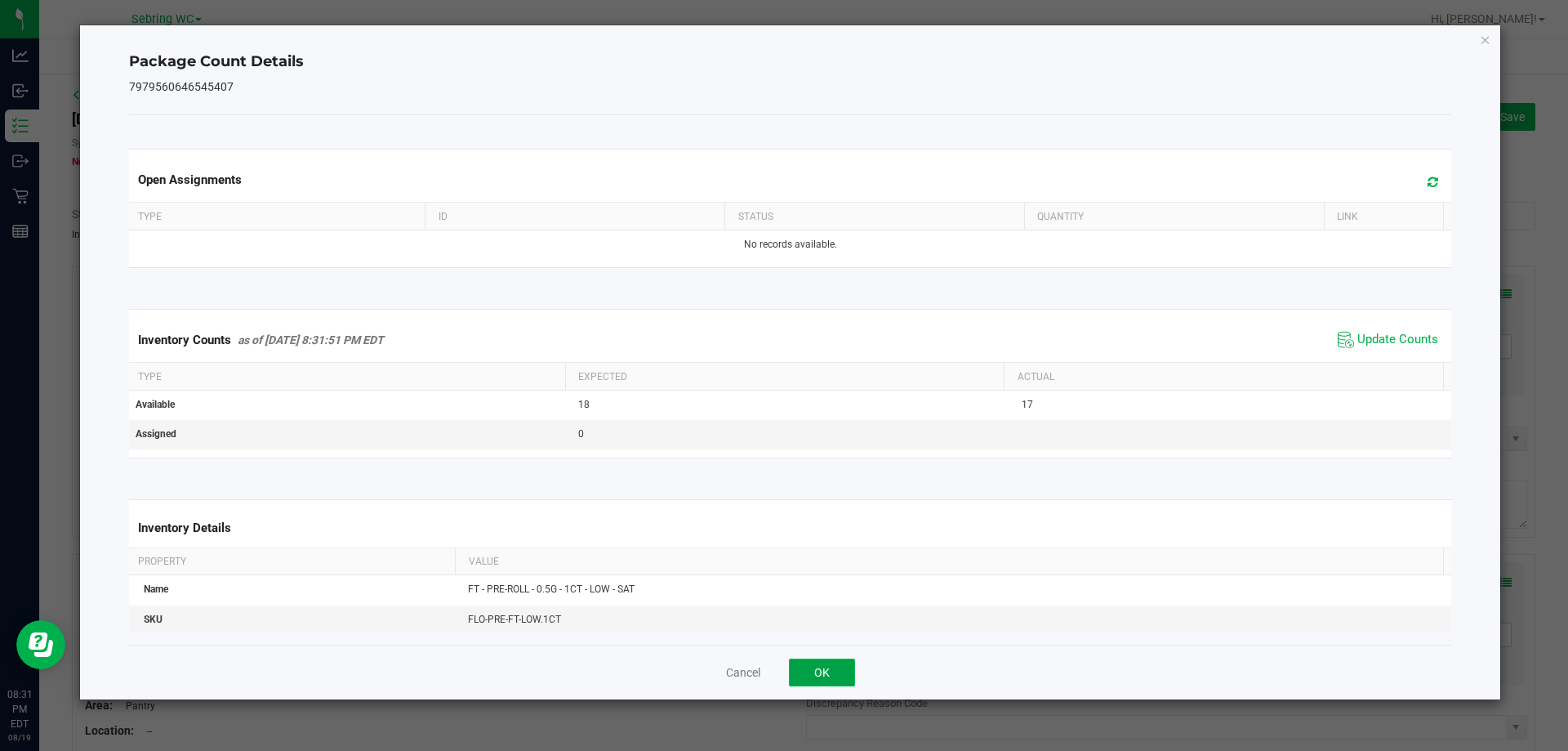
click at [847, 667] on button "OK" at bounding box center [822, 672] width 66 height 28
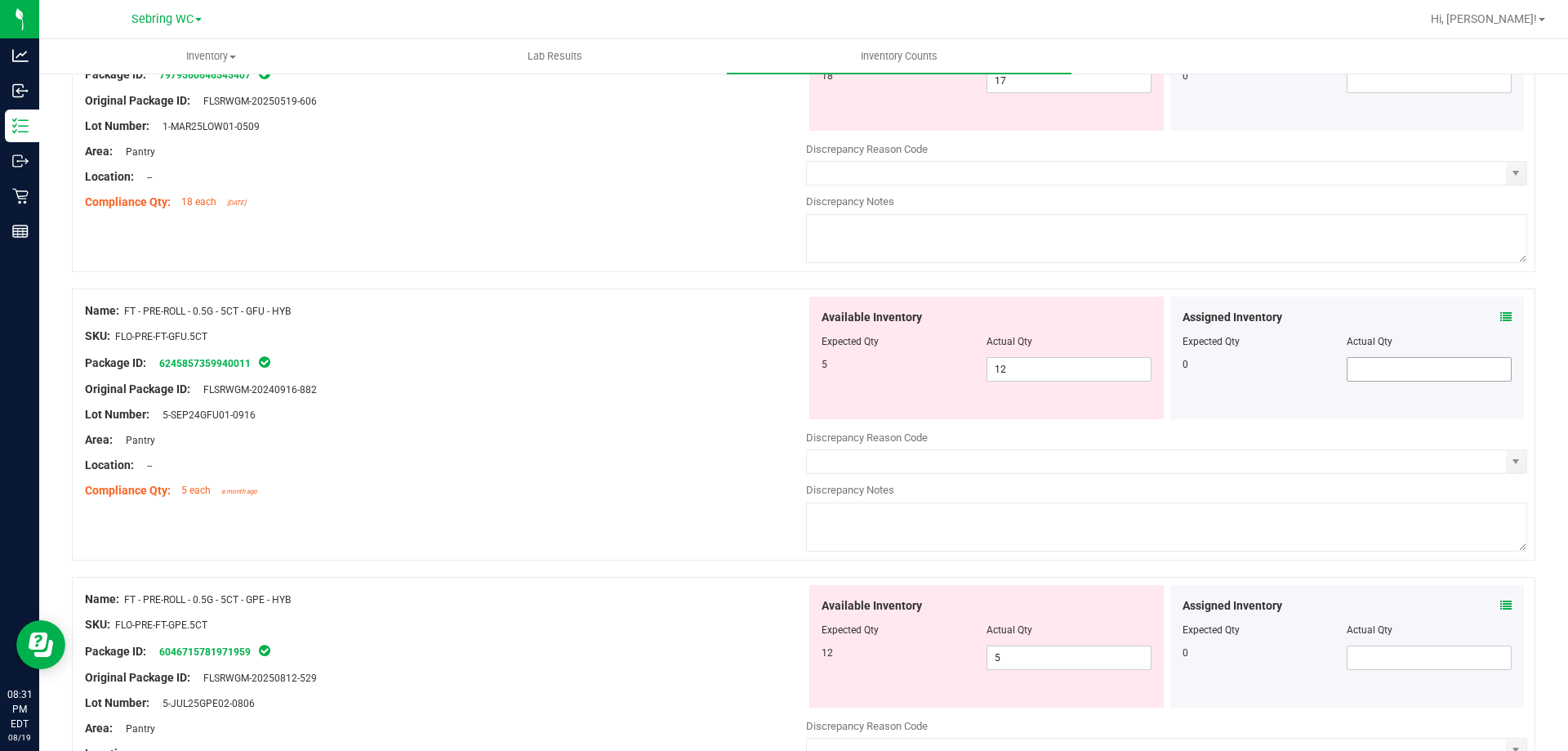
scroll to position [654, 0]
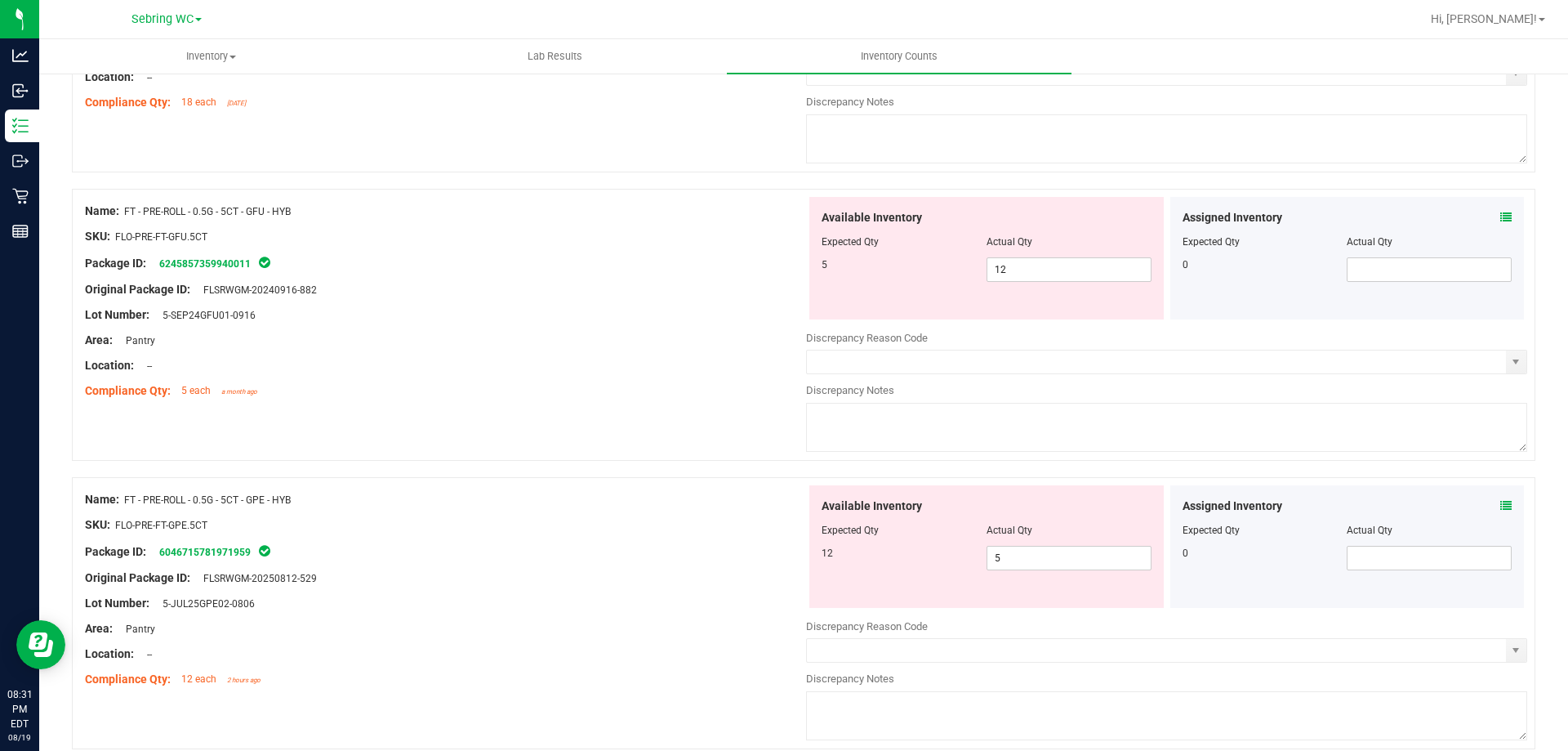
click at [1501, 216] on icon at bounding box center [1507, 217] width 12 height 12
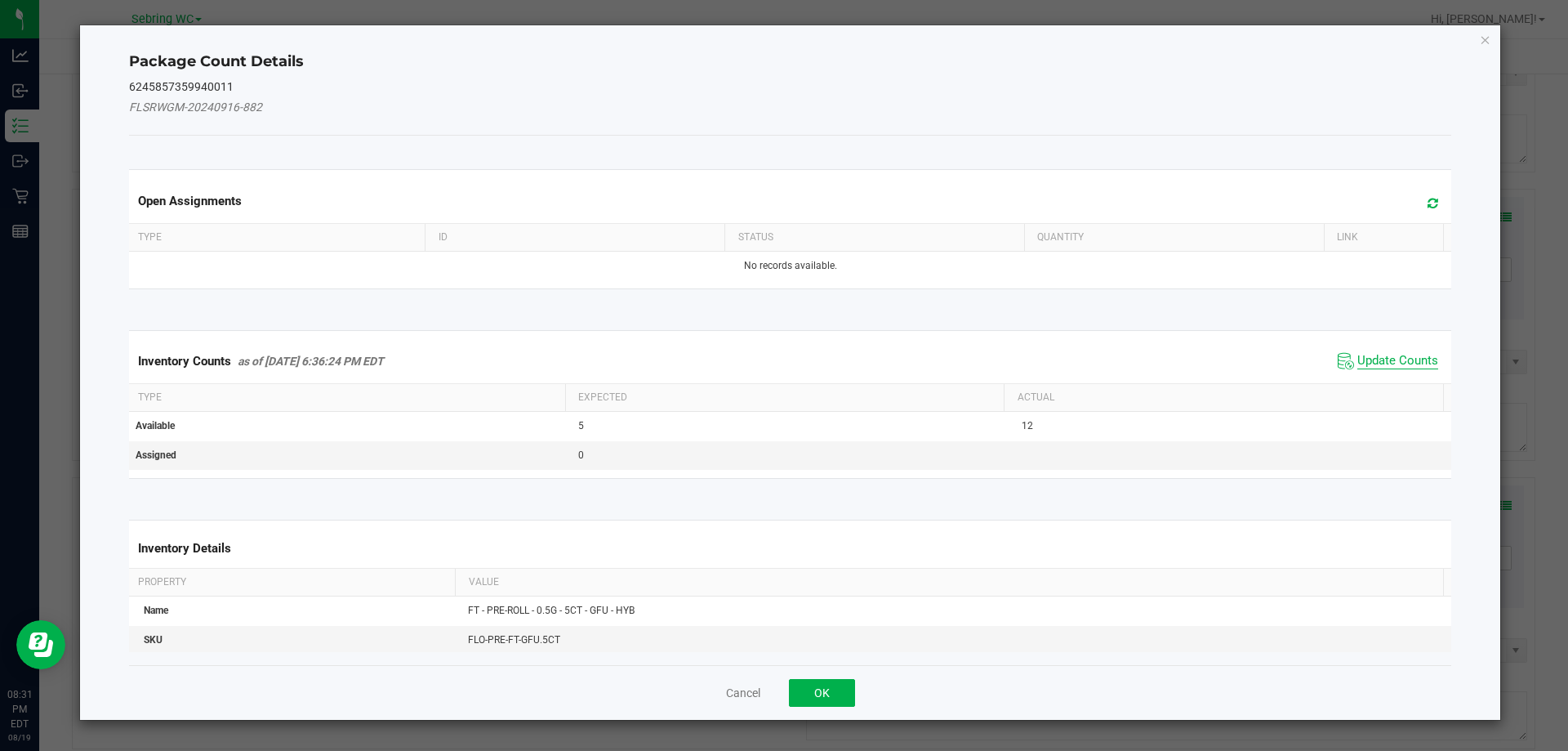
click at [1373, 358] on span "Update Counts" at bounding box center [1398, 360] width 81 height 17
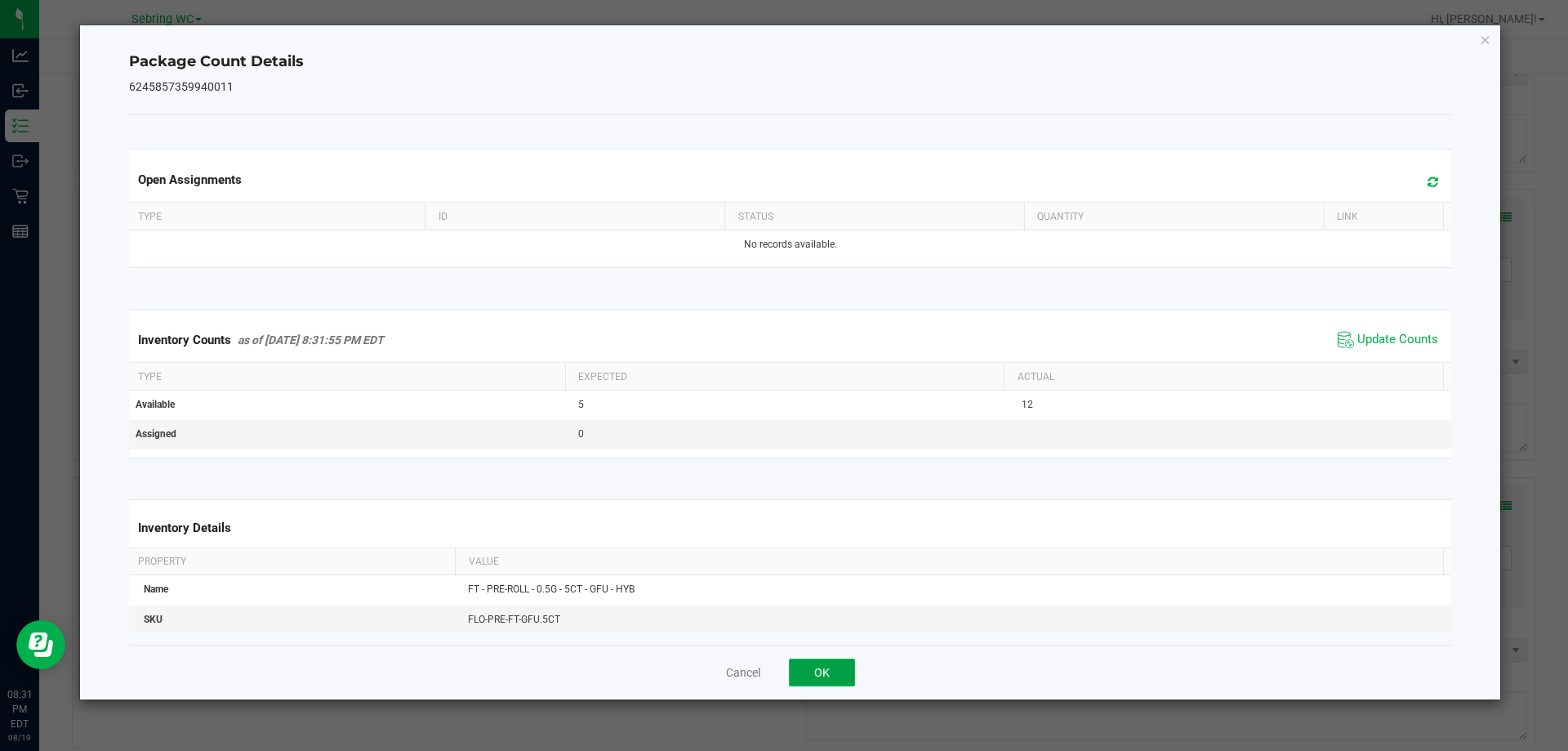
click at [827, 671] on button "OK" at bounding box center [822, 672] width 66 height 28
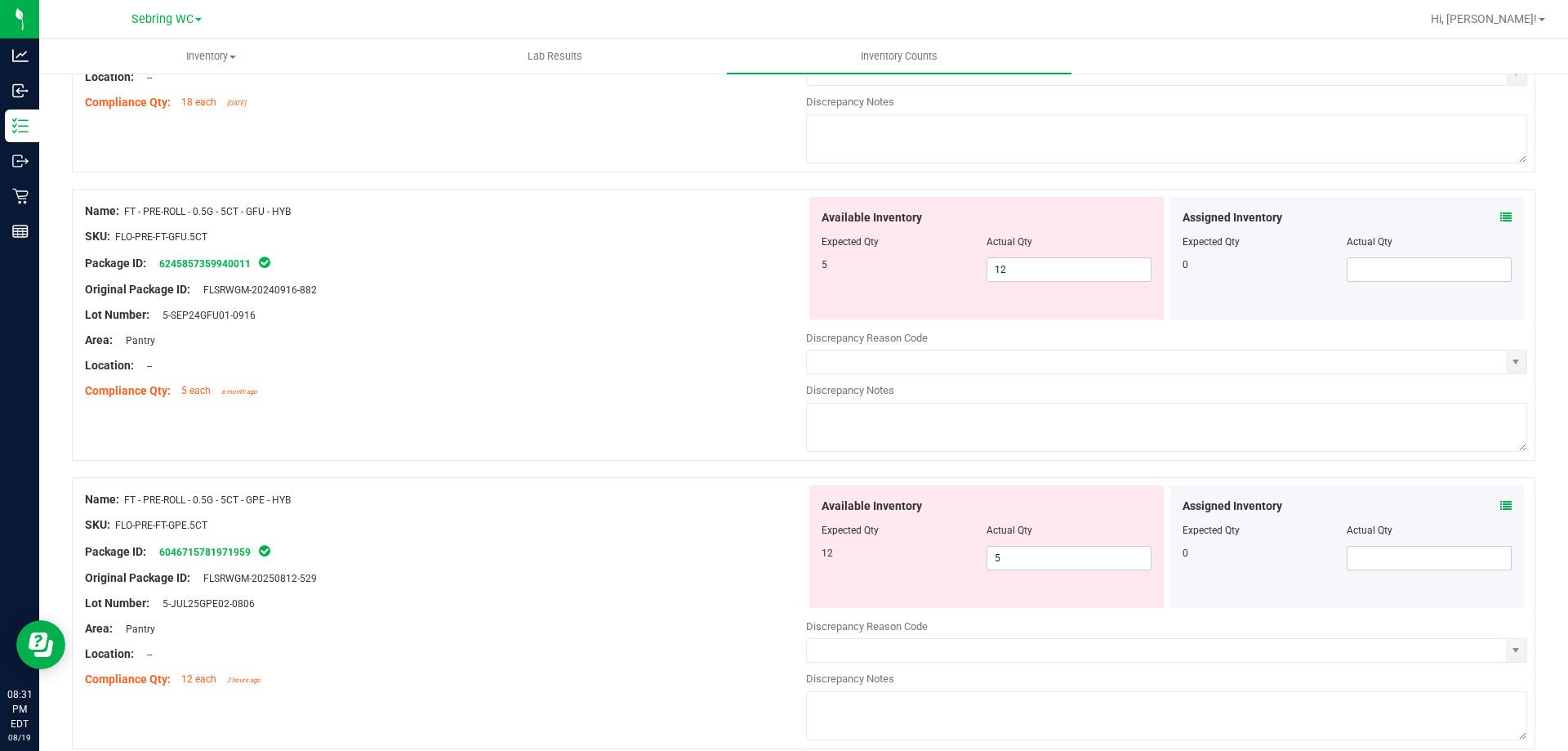
click at [1501, 512] on span at bounding box center [1507, 507] width 12 height 18
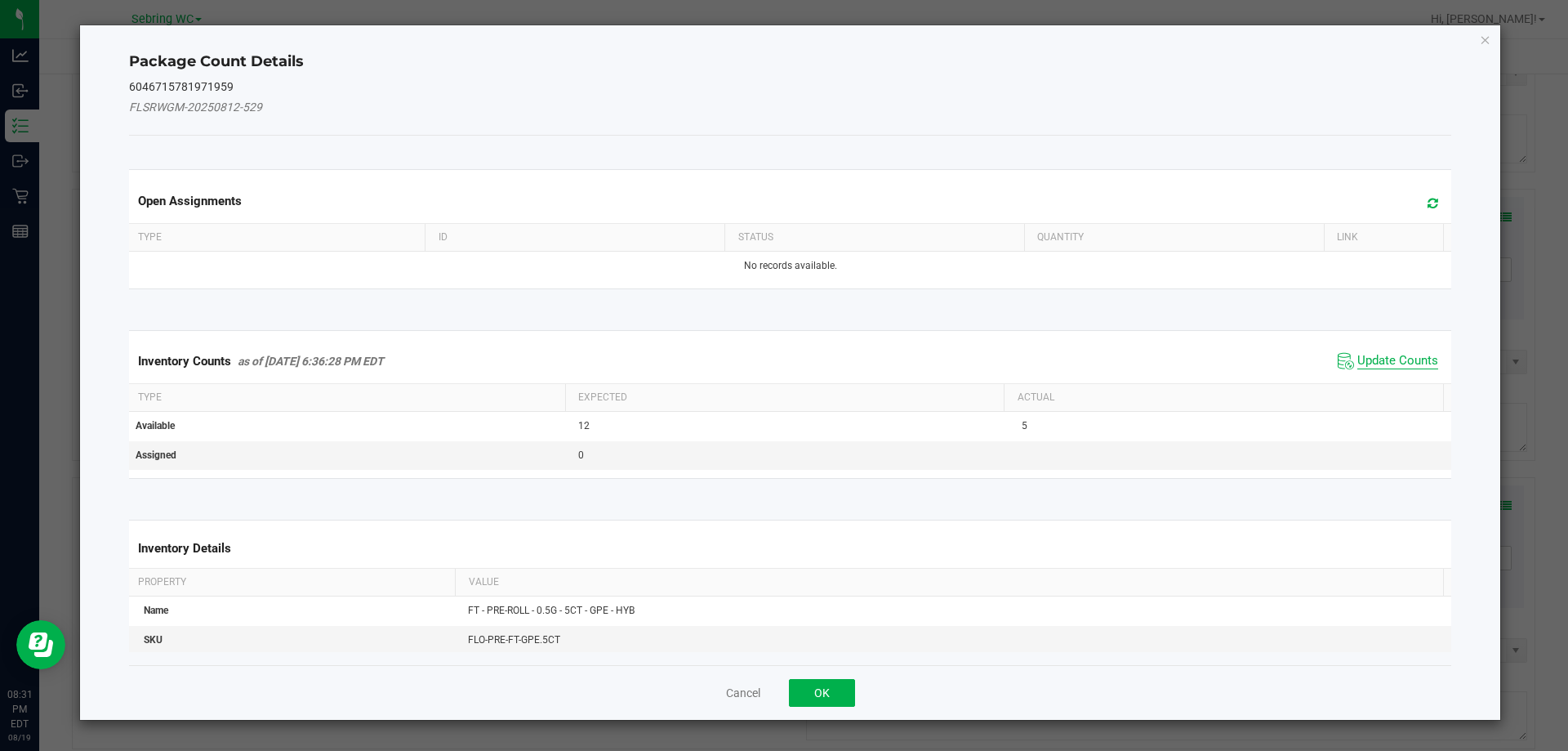
click at [1390, 359] on span "Update Counts" at bounding box center [1398, 360] width 81 height 17
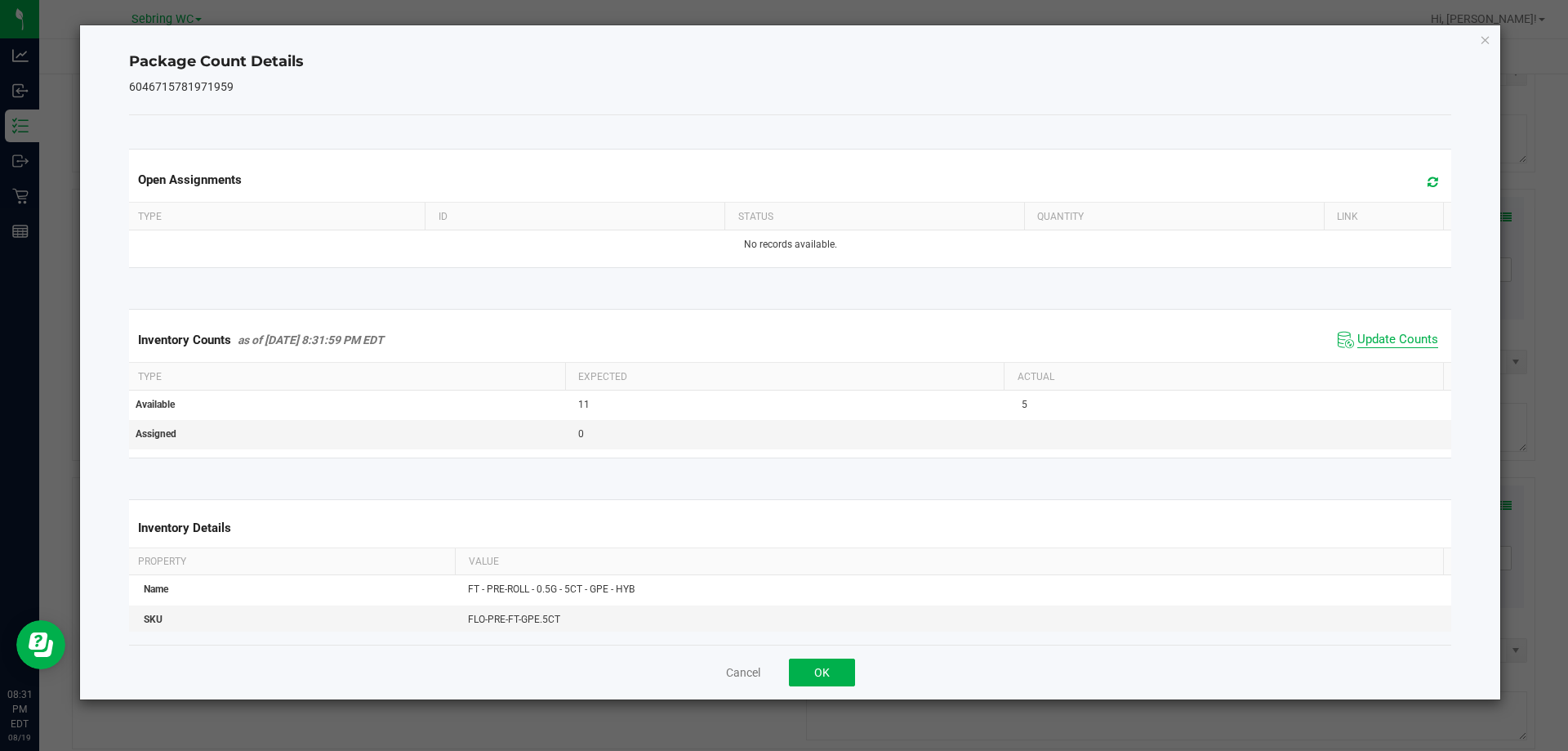
click at [1366, 346] on span "Update Counts" at bounding box center [1398, 339] width 81 height 17
click at [806, 662] on button "OK" at bounding box center [822, 672] width 66 height 28
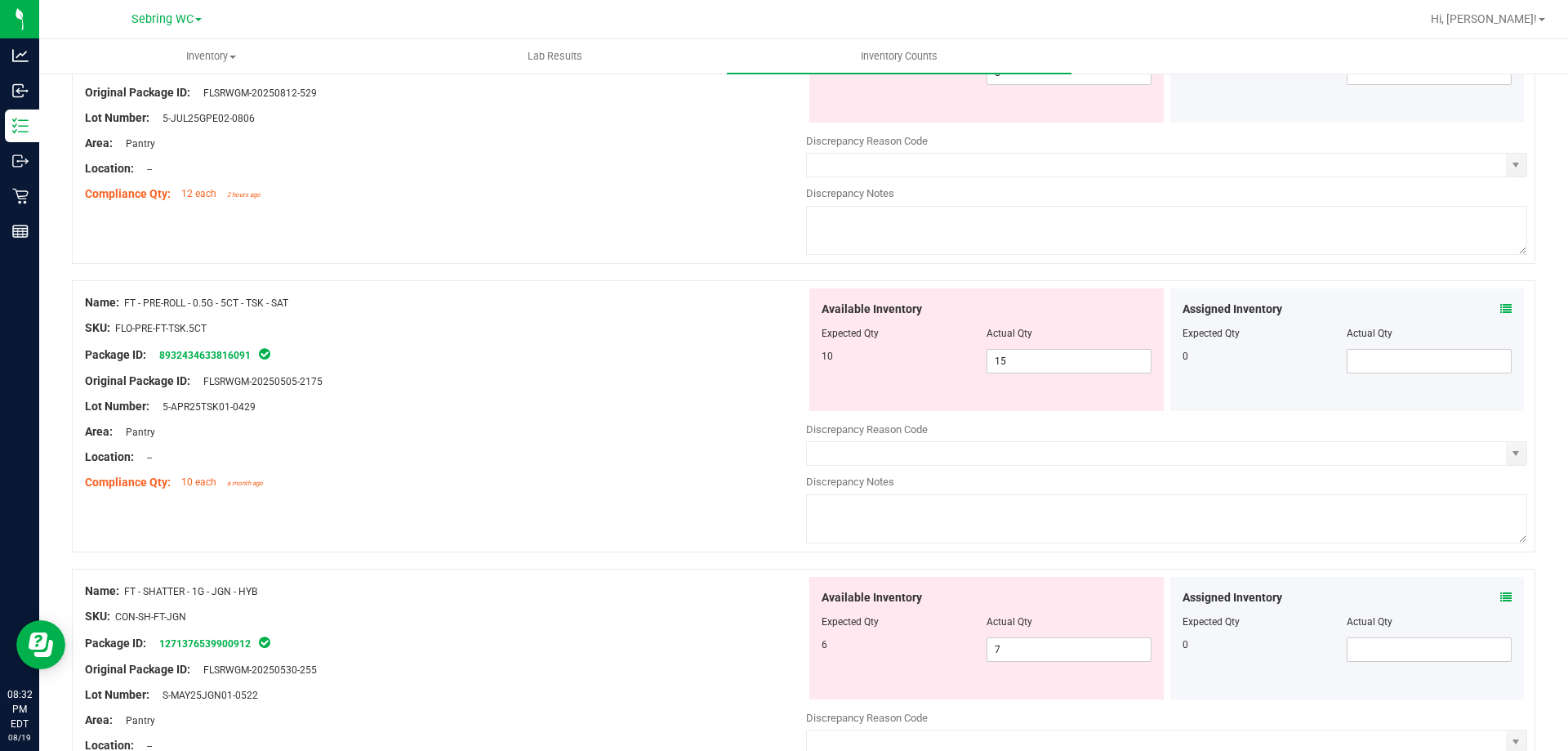
scroll to position [1144, 0]
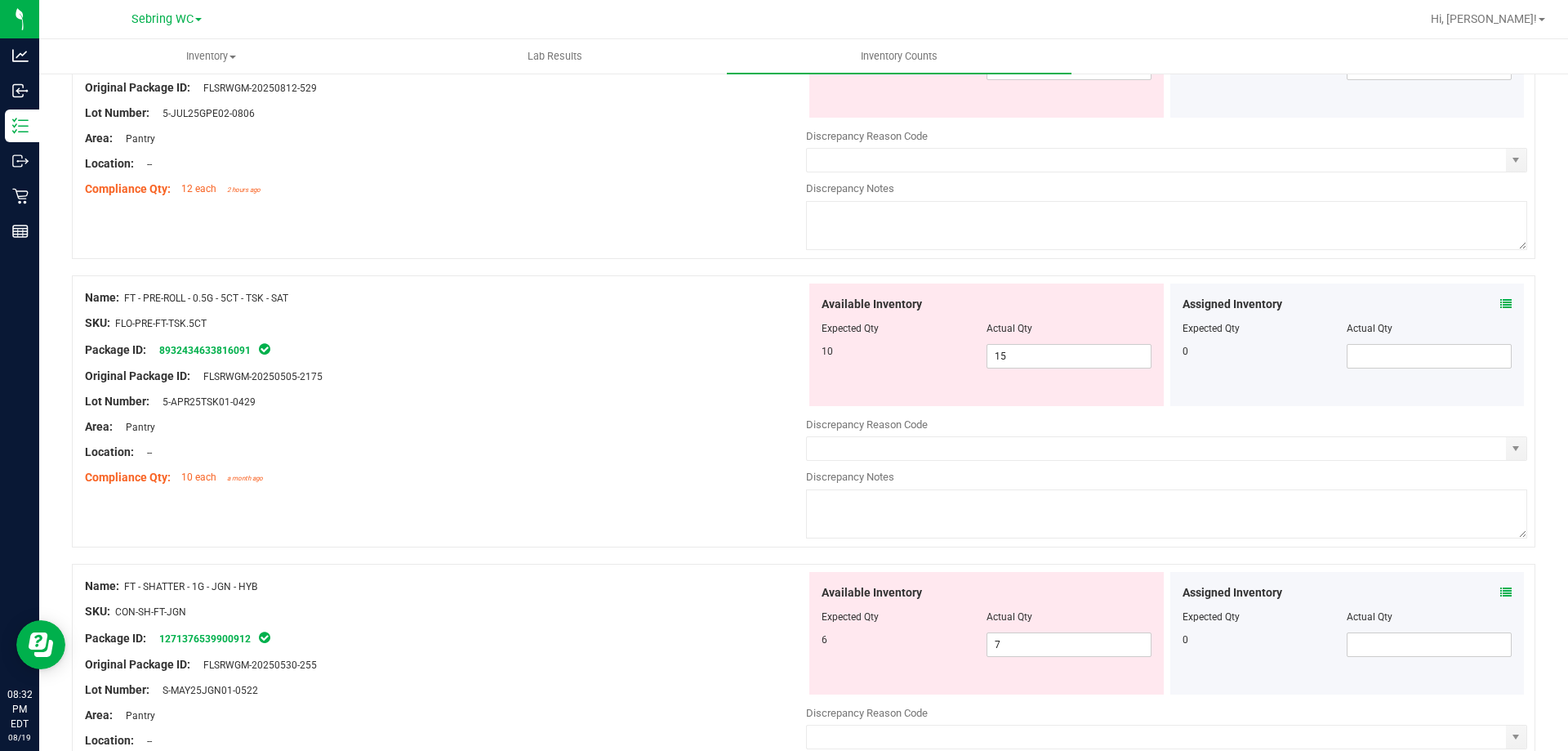
click at [1501, 306] on icon at bounding box center [1507, 304] width 12 height 12
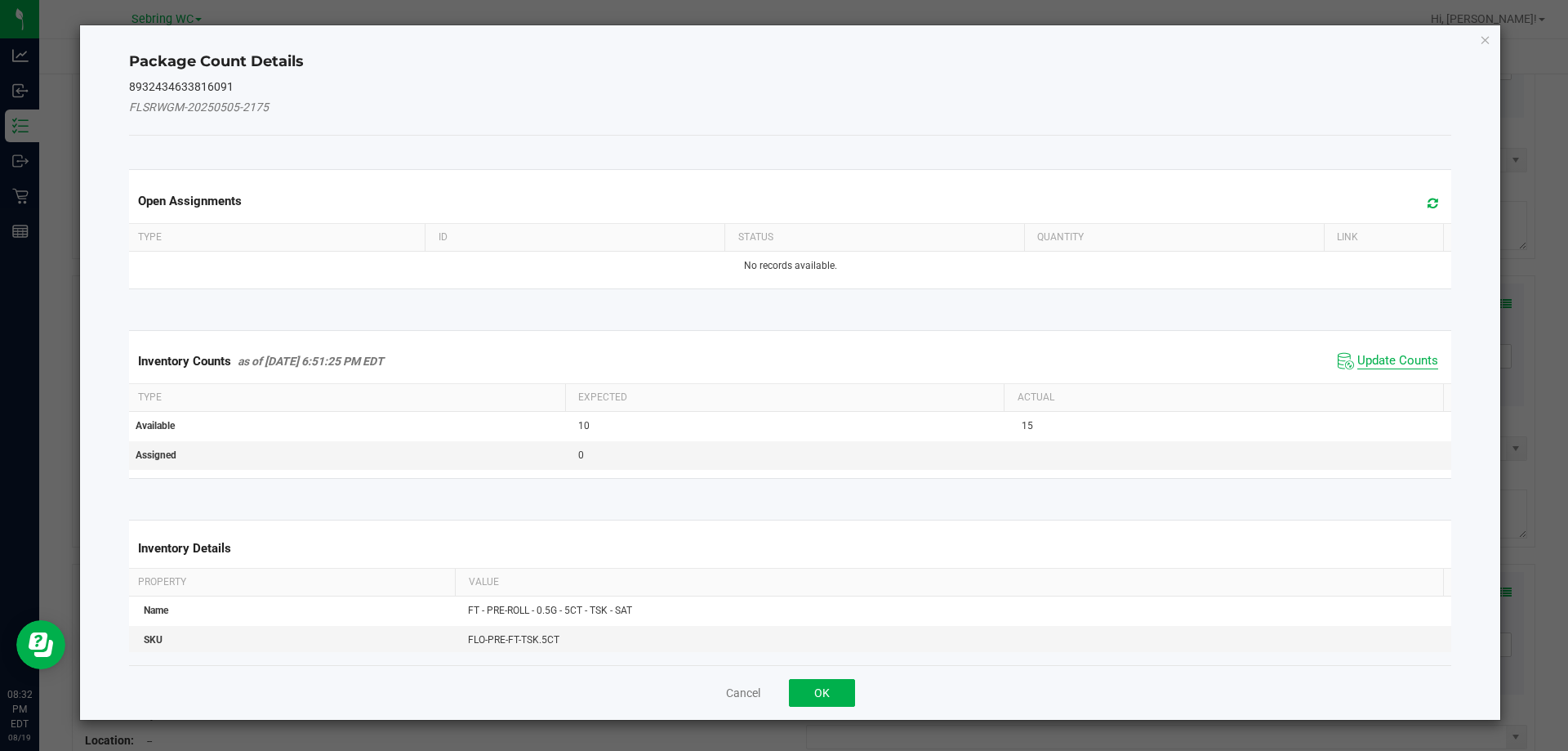
click at [1387, 361] on span "Update Counts" at bounding box center [1398, 360] width 81 height 17
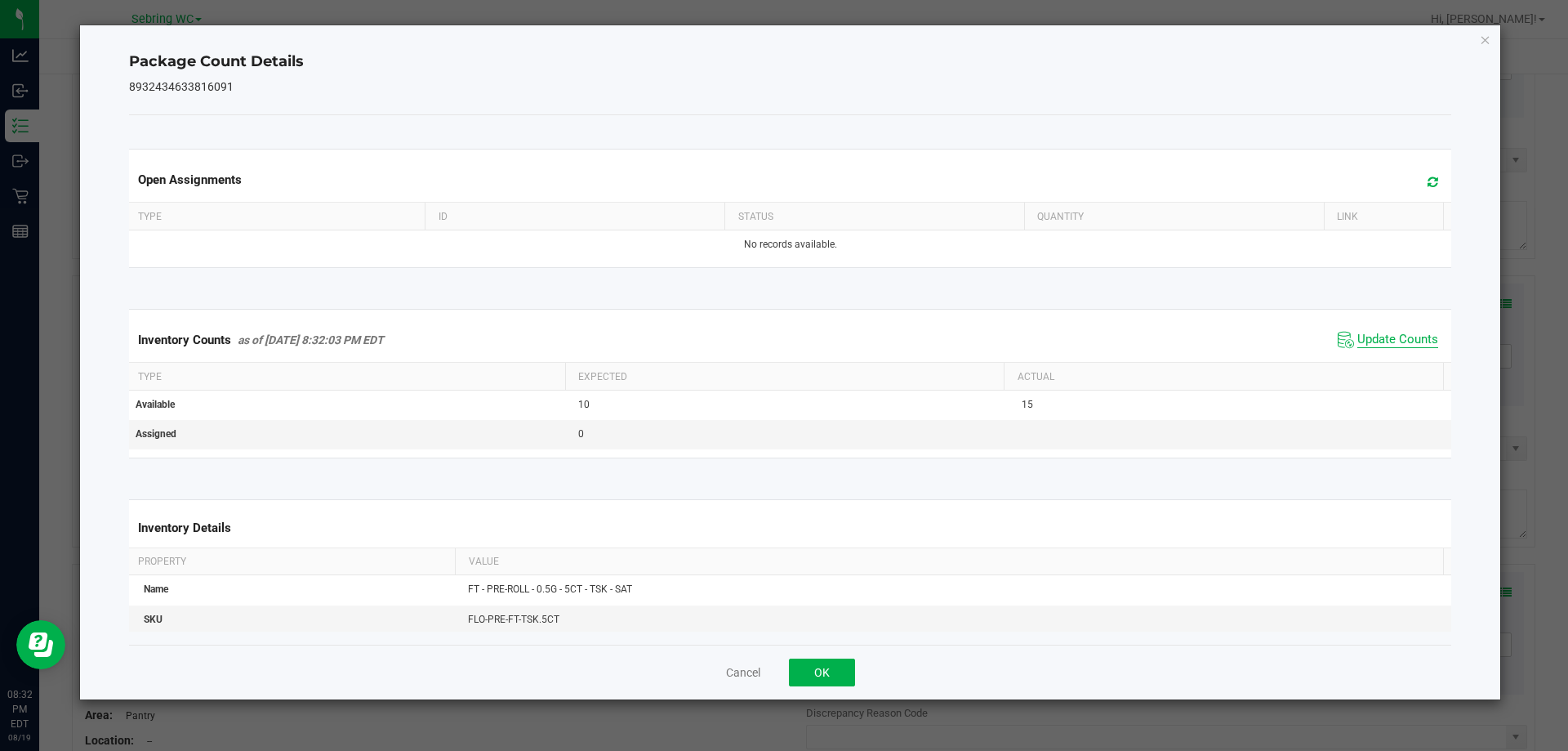
click at [1387, 340] on span "Update Counts" at bounding box center [1398, 339] width 81 height 17
click at [841, 654] on div "Cancel OK" at bounding box center [791, 672] width 1324 height 55
click at [842, 660] on button "OK" at bounding box center [822, 672] width 66 height 28
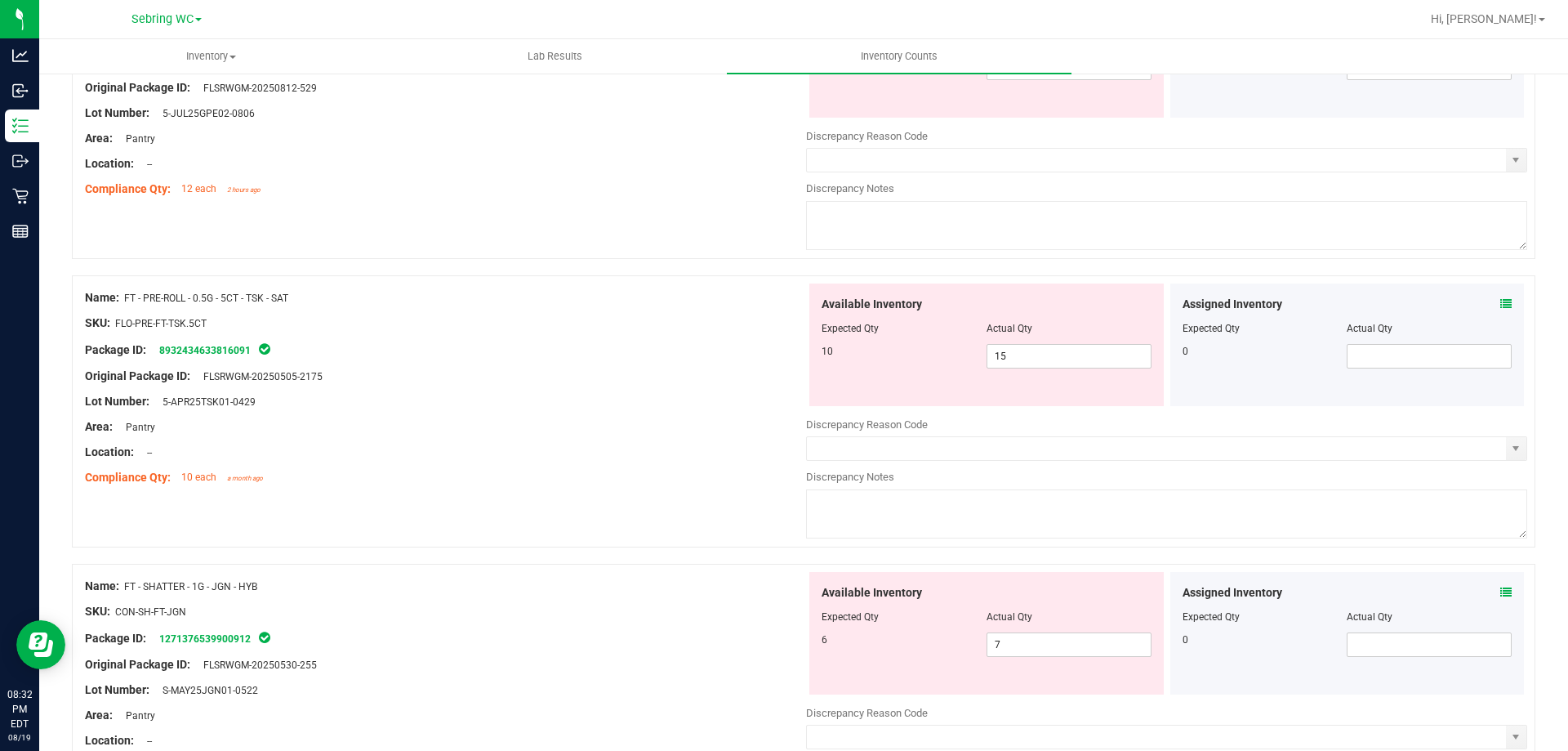
click at [1501, 590] on icon at bounding box center [1507, 592] width 12 height 12
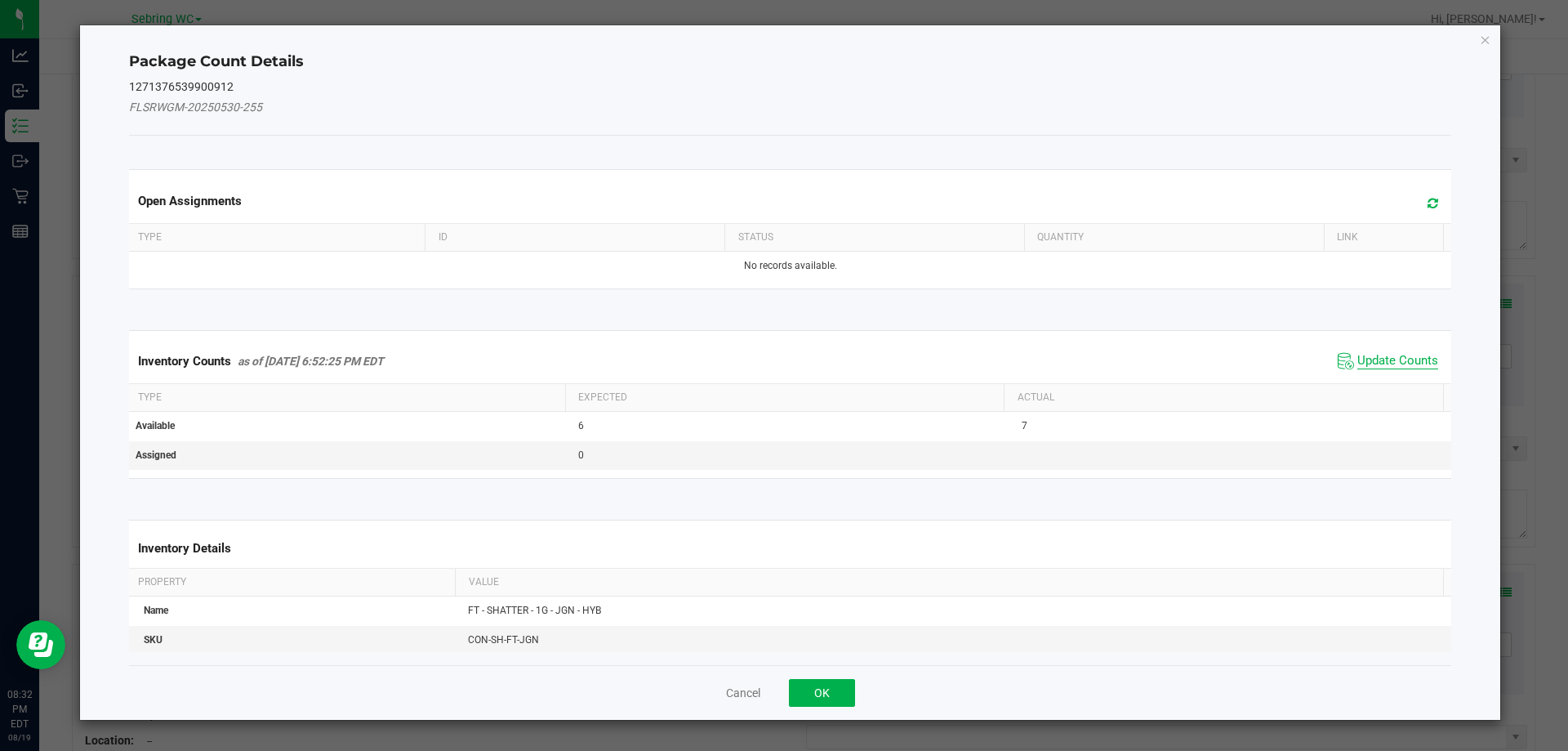
click at [1376, 356] on span "Update Counts" at bounding box center [1398, 360] width 81 height 17
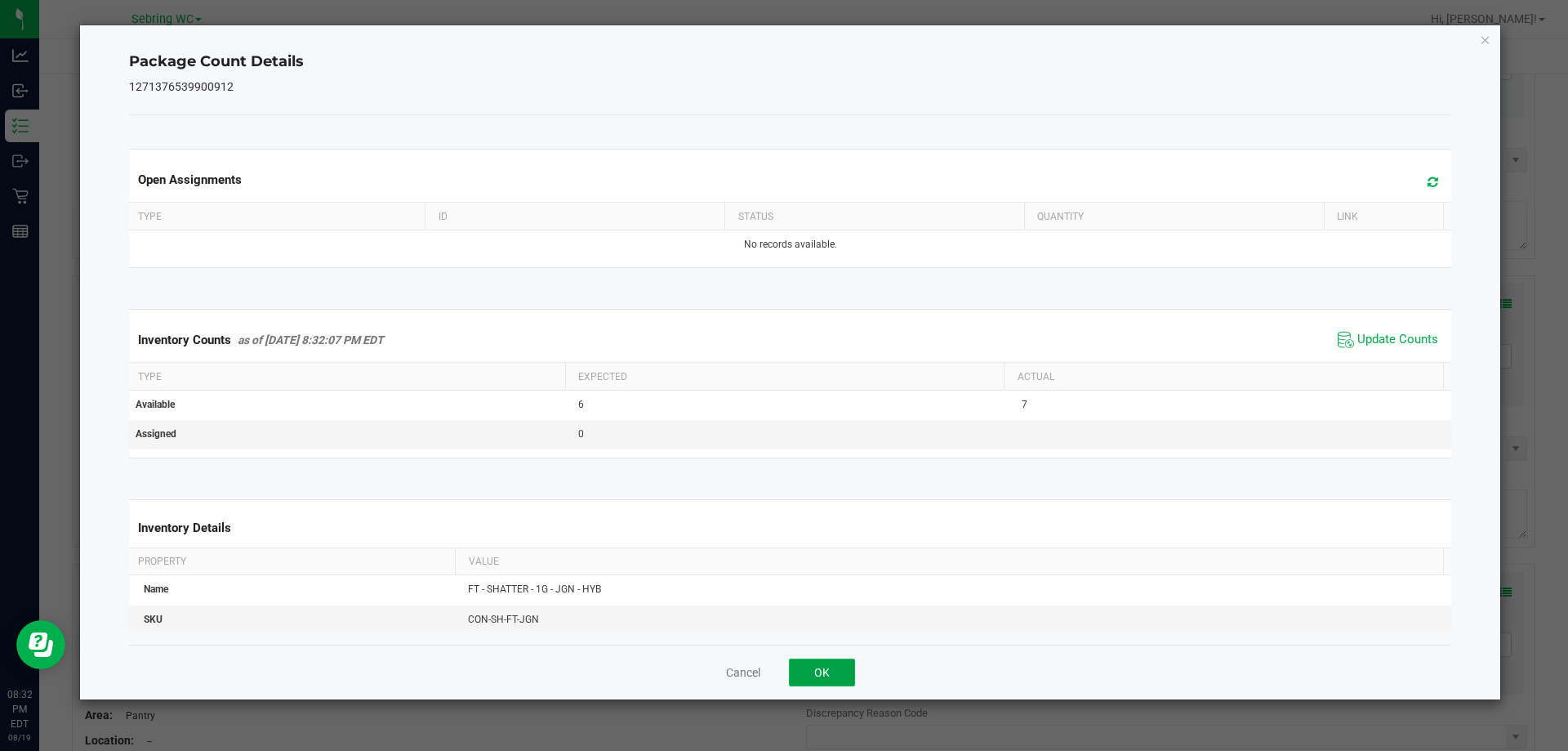
click at [826, 662] on button "OK" at bounding box center [822, 672] width 66 height 28
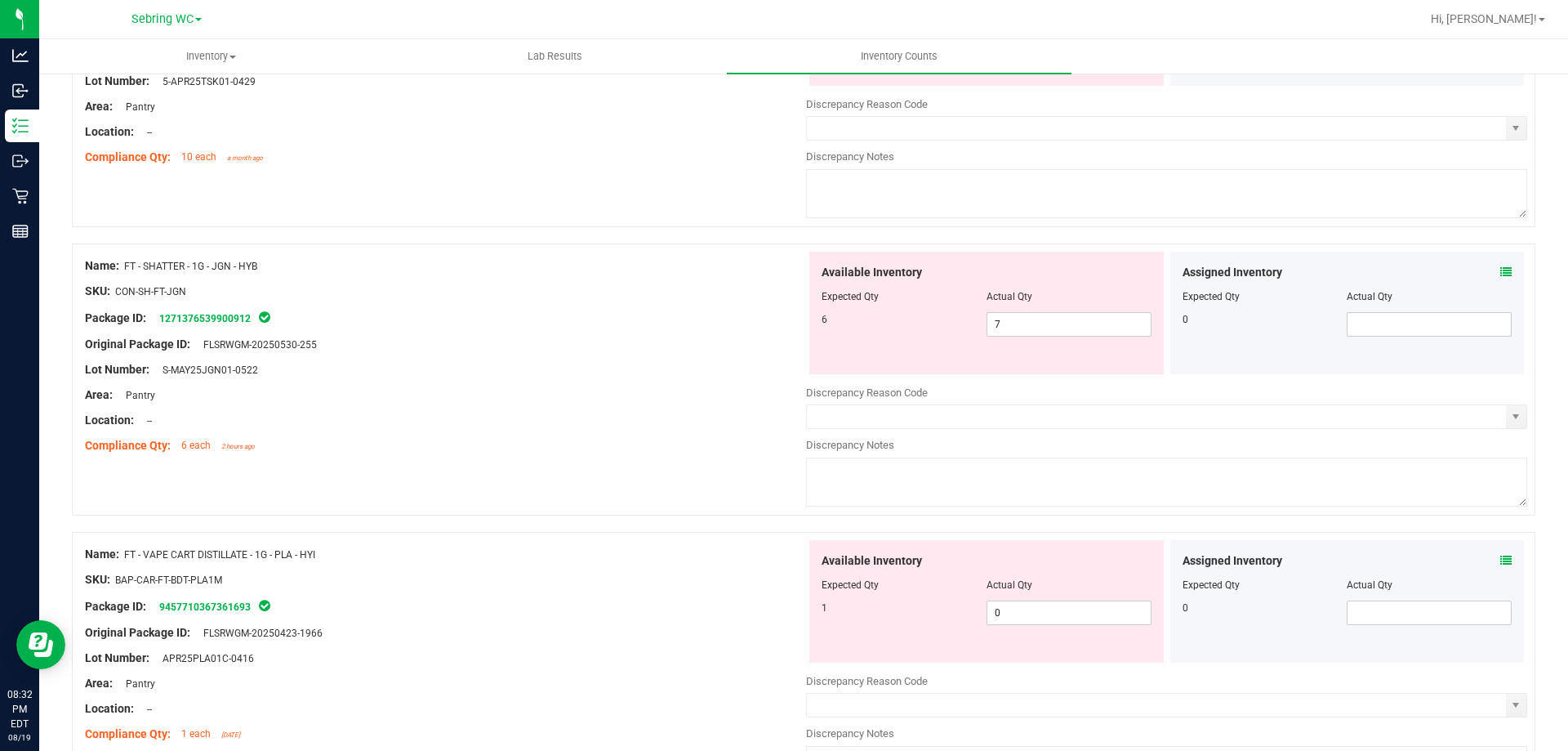
scroll to position [1471, 0]
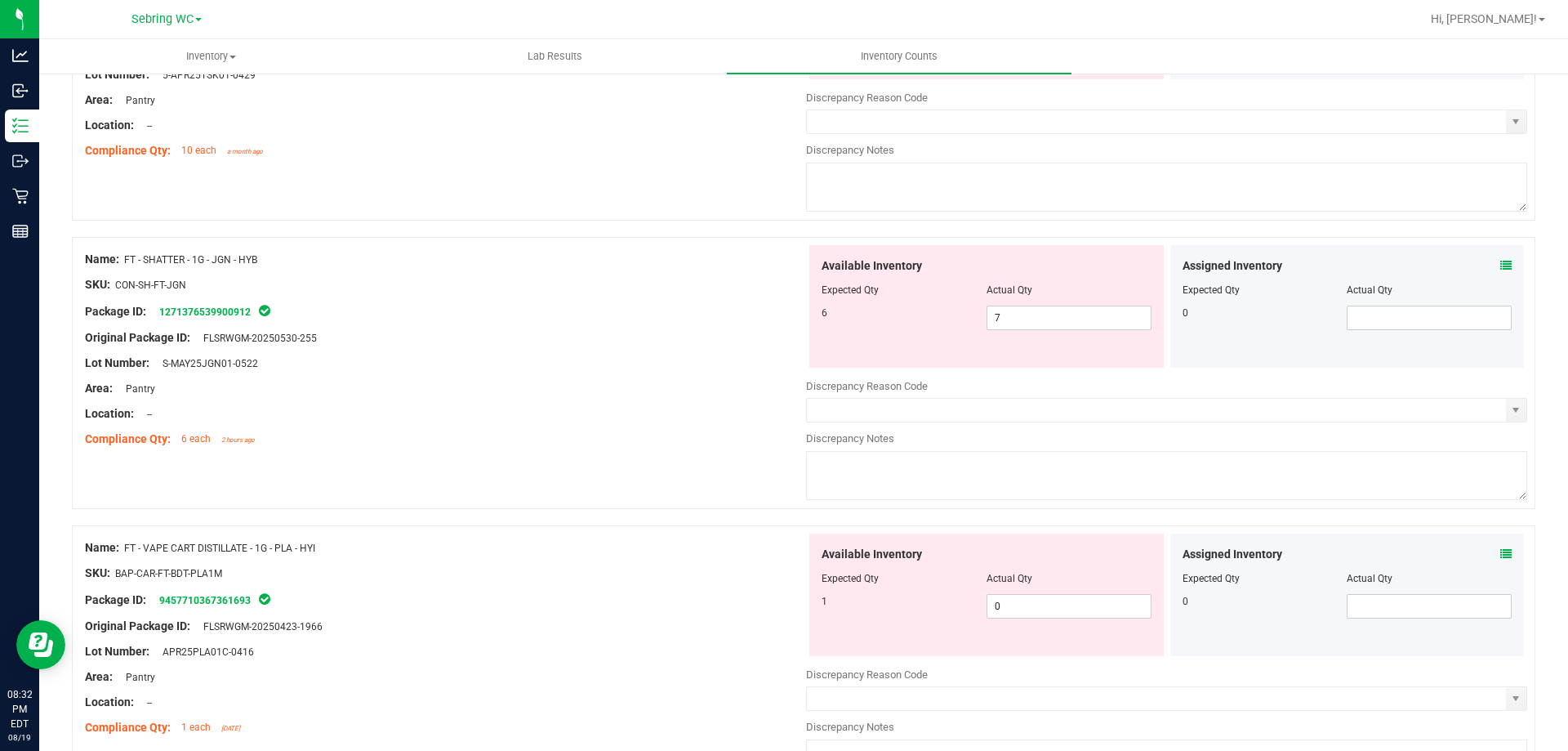
click at [1501, 261] on icon at bounding box center [1507, 266] width 12 height 12
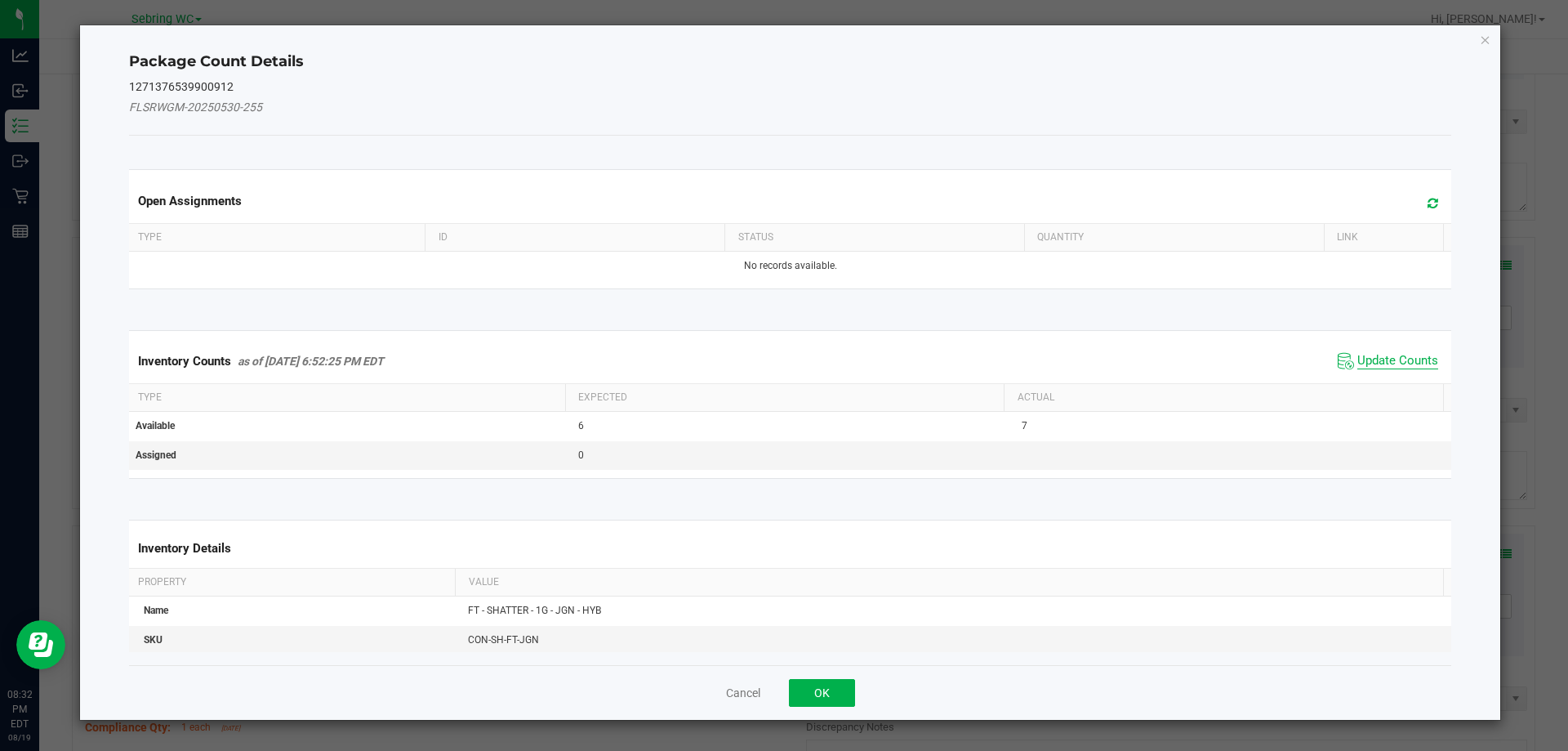
click at [1374, 355] on span "Update Counts" at bounding box center [1398, 360] width 81 height 17
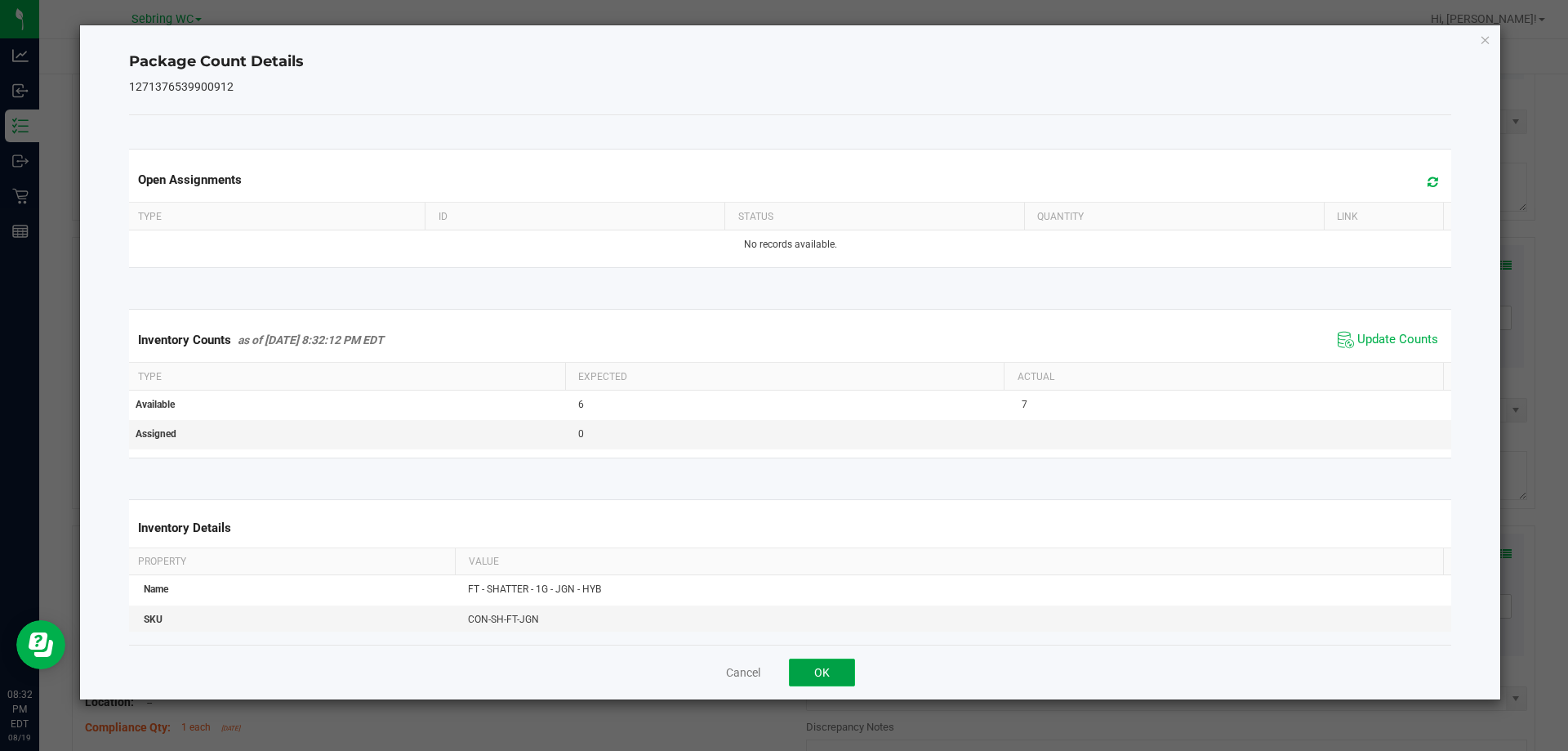
click at [803, 659] on button "OK" at bounding box center [822, 672] width 66 height 28
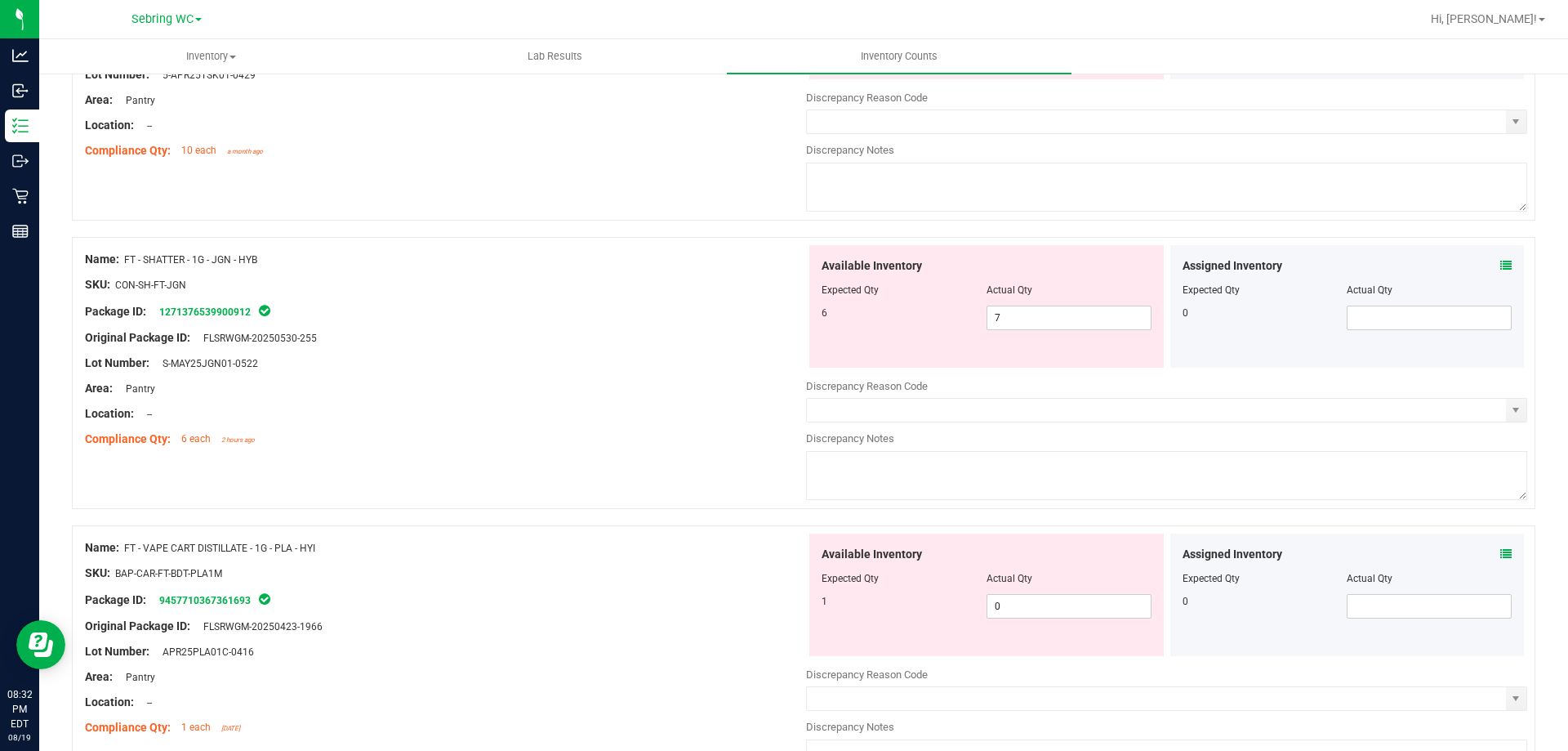
click at [1486, 556] on div "Assigned Inventory" at bounding box center [1347, 554] width 330 height 18
click at [1501, 555] on icon at bounding box center [1507, 554] width 12 height 12
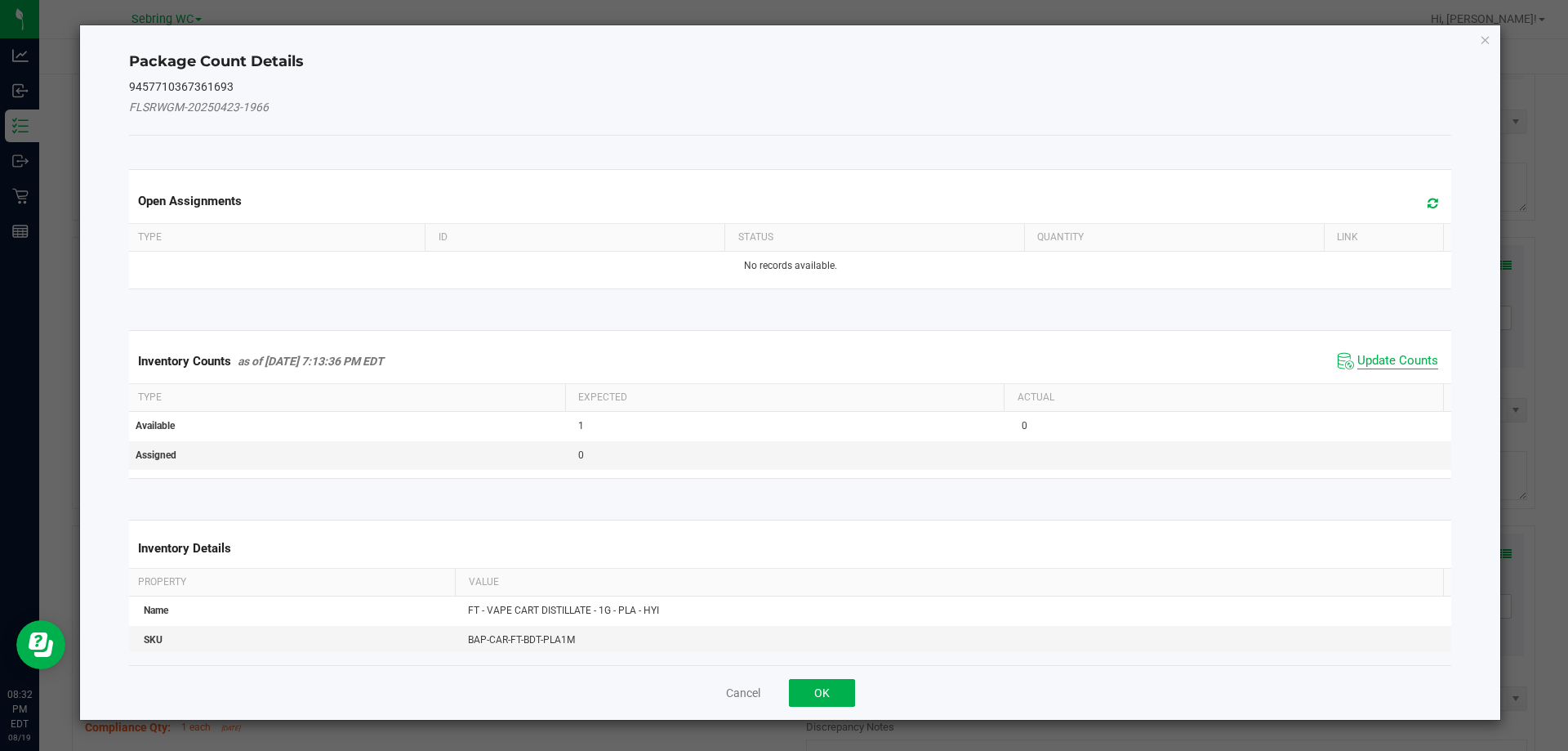
click at [1385, 355] on span "Update Counts" at bounding box center [1398, 360] width 81 height 17
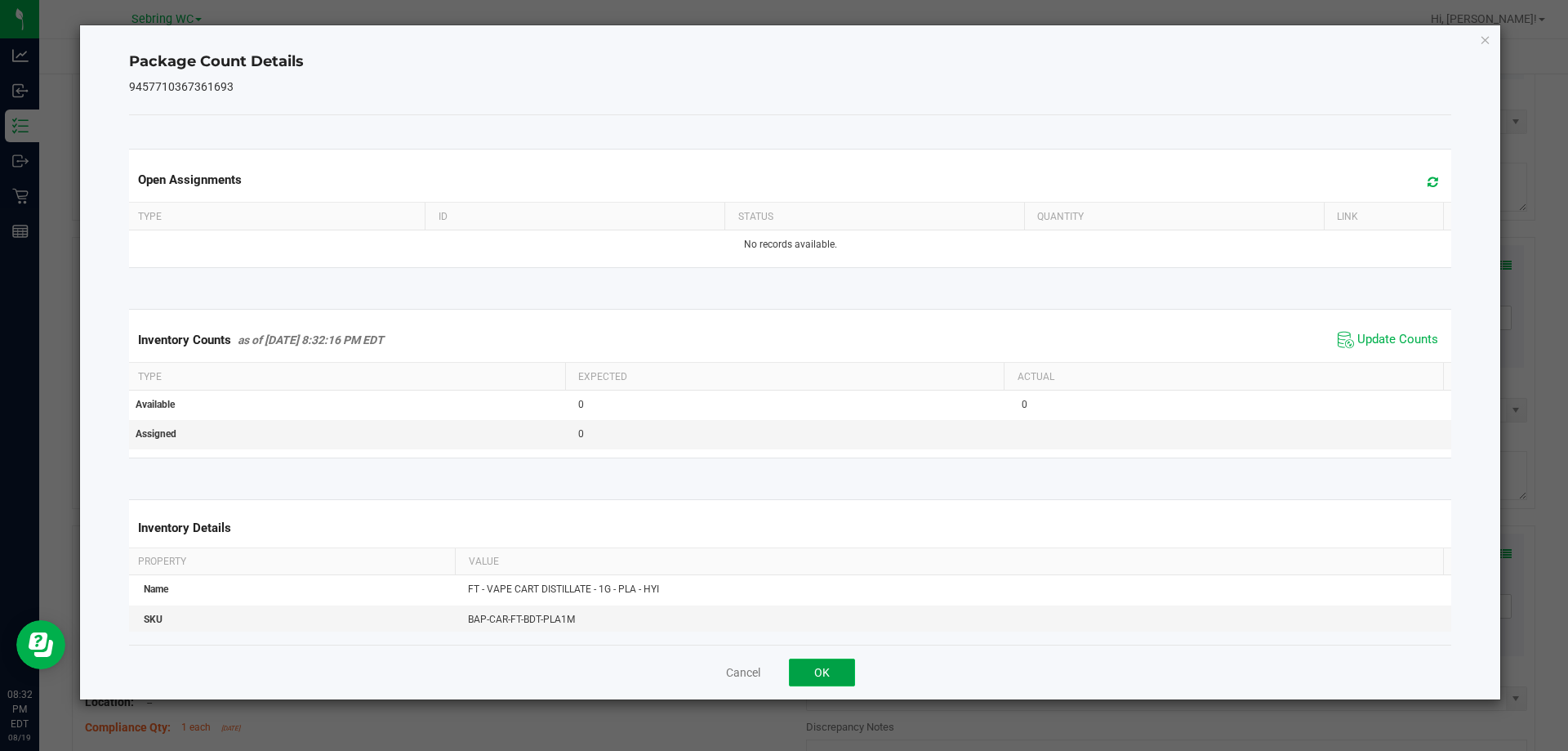
click at [849, 674] on button "OK" at bounding box center [822, 672] width 66 height 28
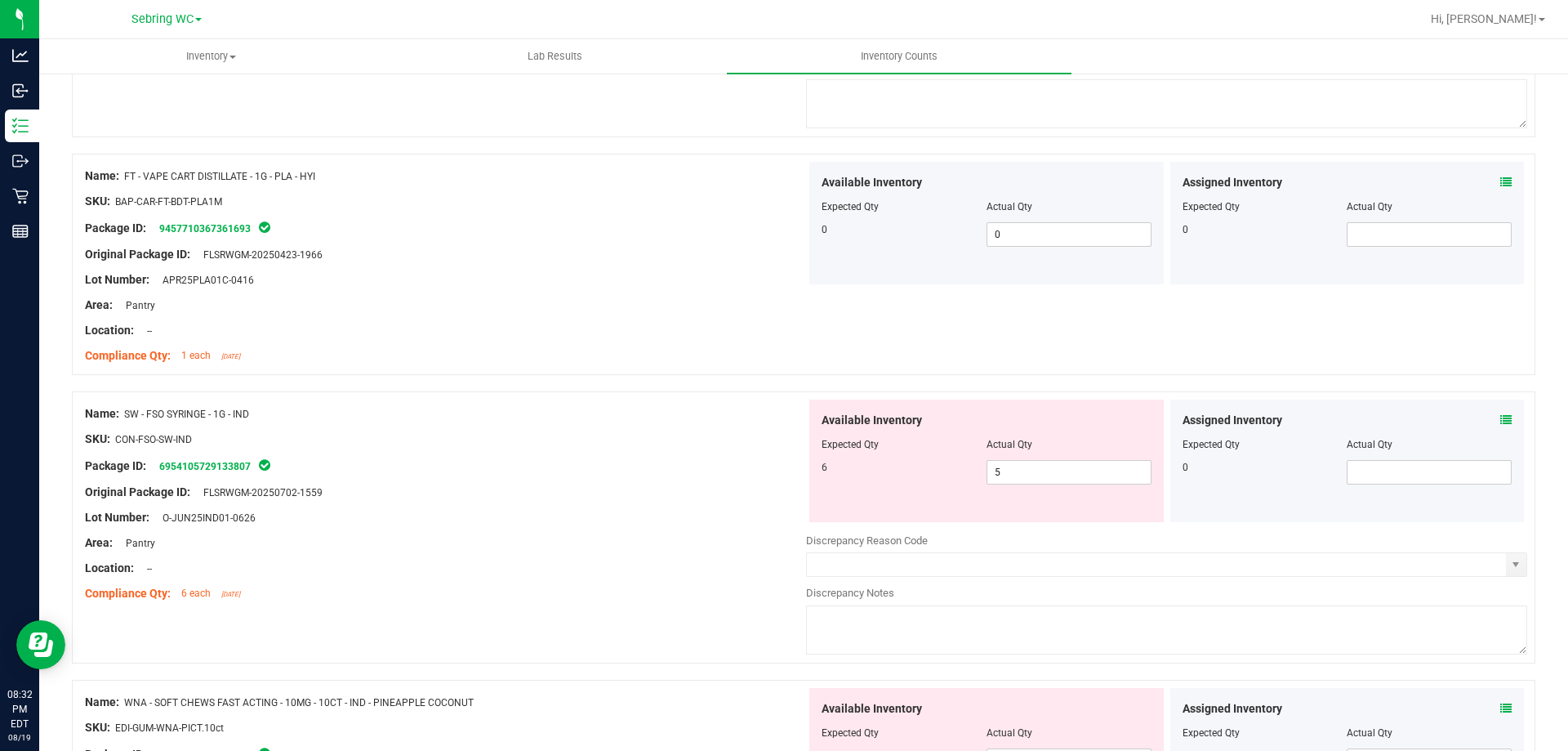
scroll to position [1879, 0]
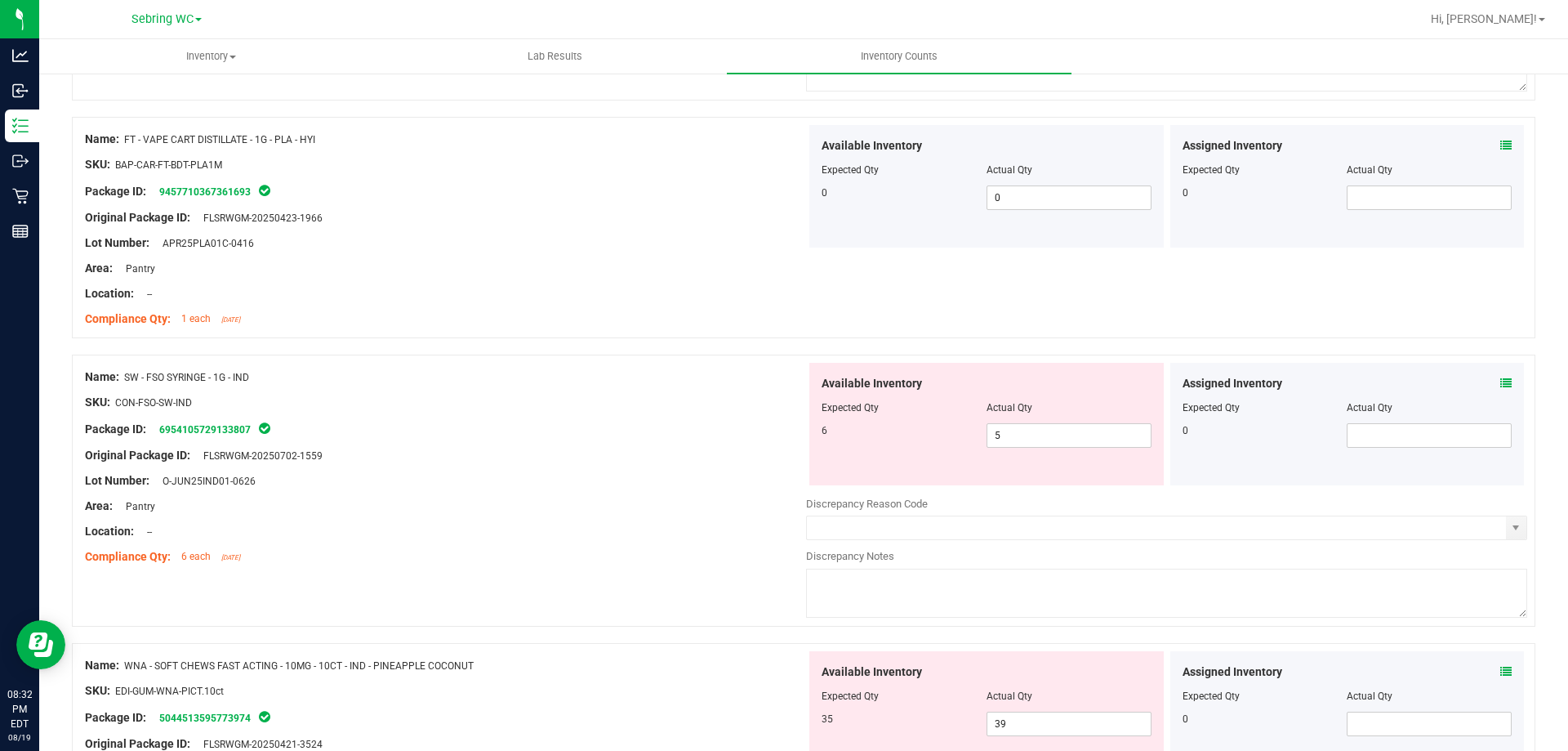
click at [1501, 384] on div "Assigned Inventory Expected Qty Actual Qty 0" at bounding box center [1348, 424] width 355 height 123
click at [1501, 385] on icon at bounding box center [1507, 383] width 12 height 12
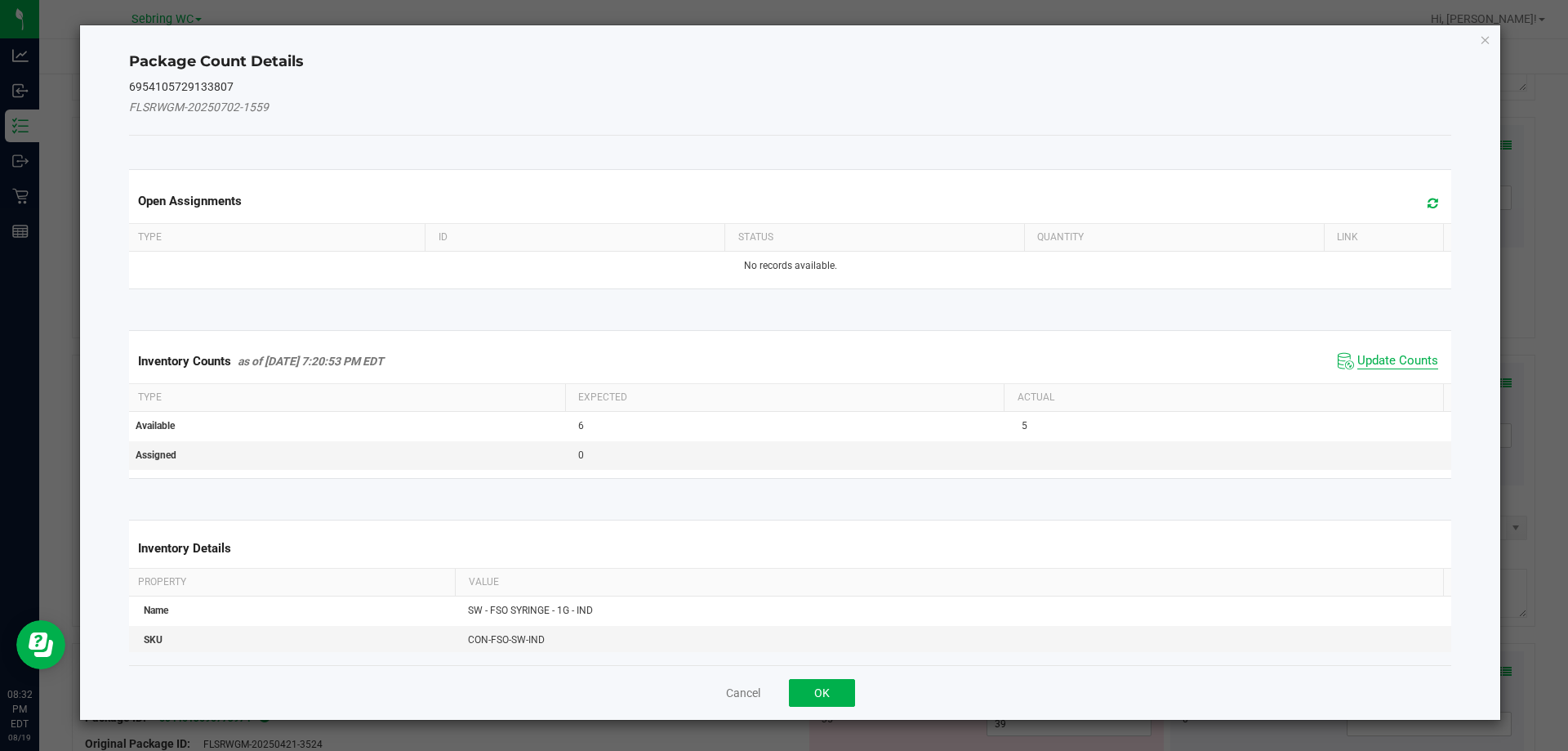
click at [1380, 361] on span "Update Counts" at bounding box center [1398, 360] width 81 height 17
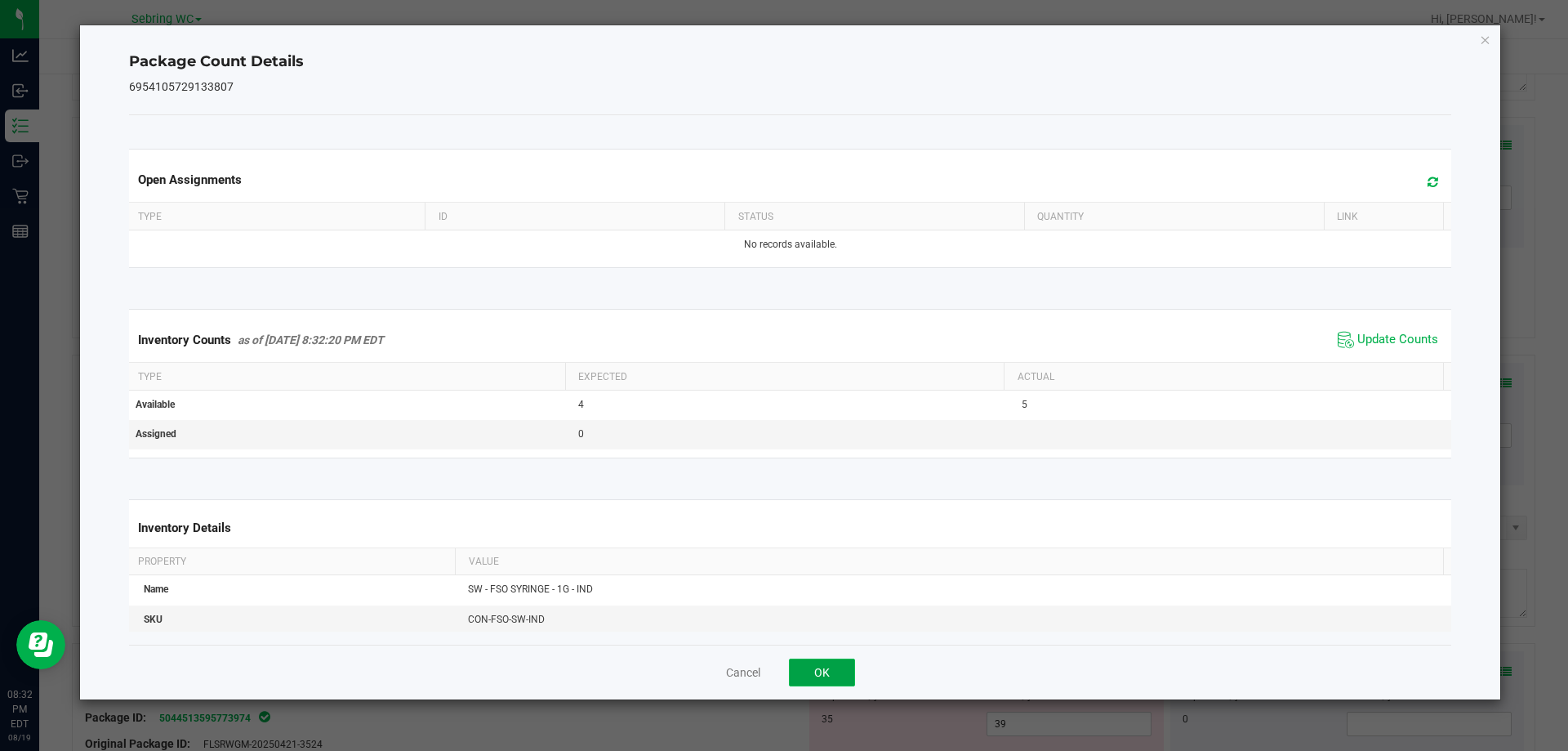
click at [834, 664] on button "OK" at bounding box center [822, 672] width 66 height 28
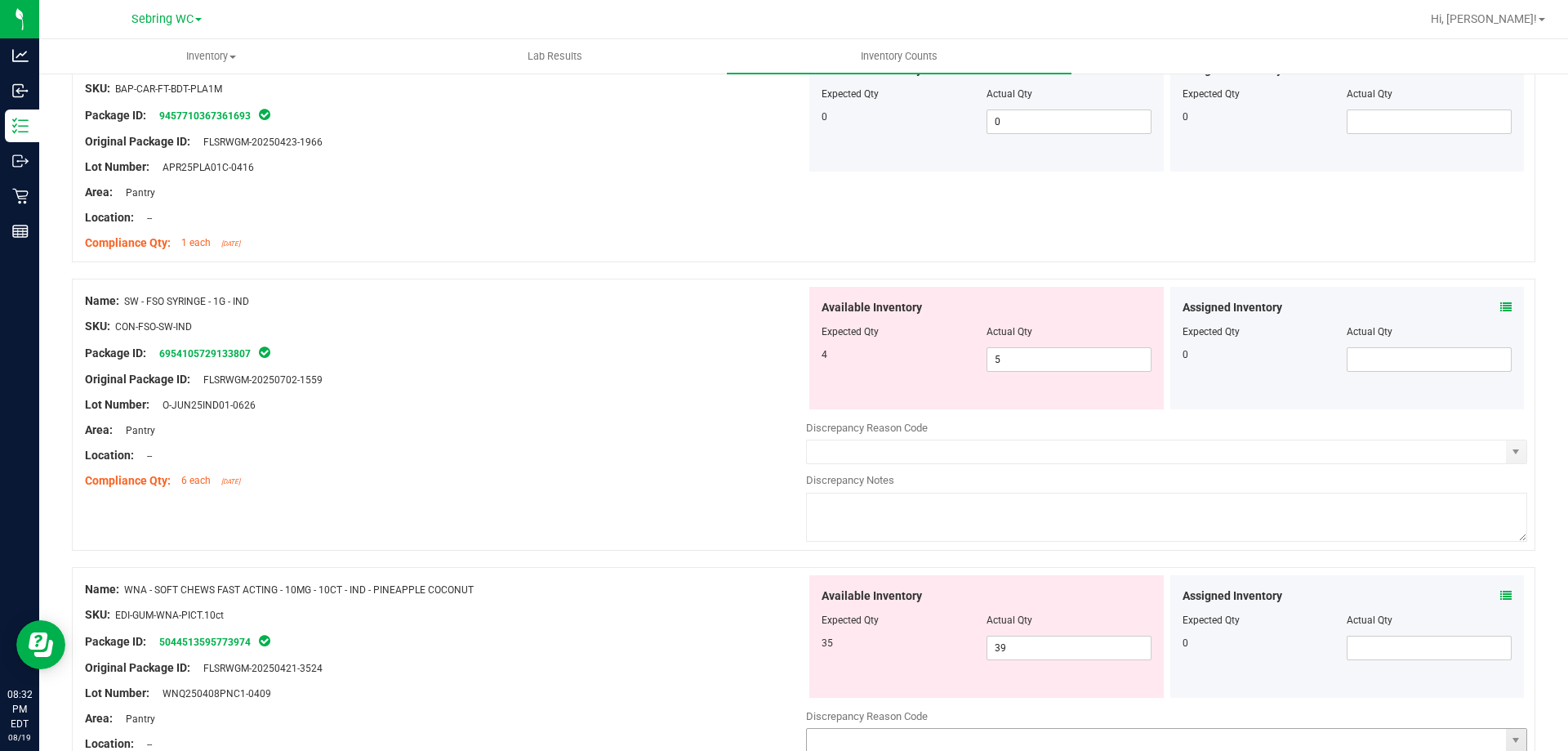
scroll to position [2205, 0]
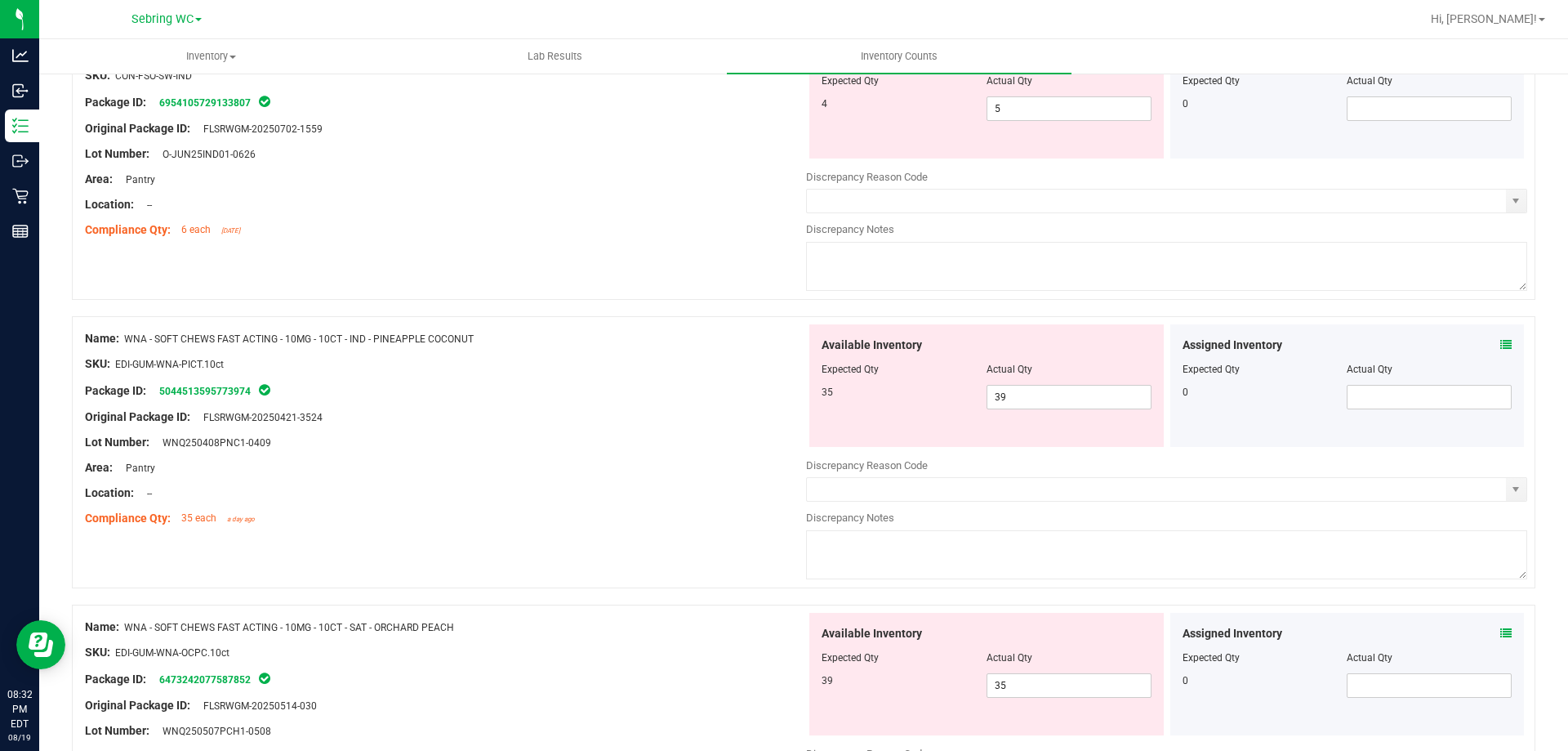
click at [1482, 342] on div "Assigned Inventory" at bounding box center [1347, 346] width 330 height 18
click at [1501, 347] on icon at bounding box center [1507, 345] width 12 height 12
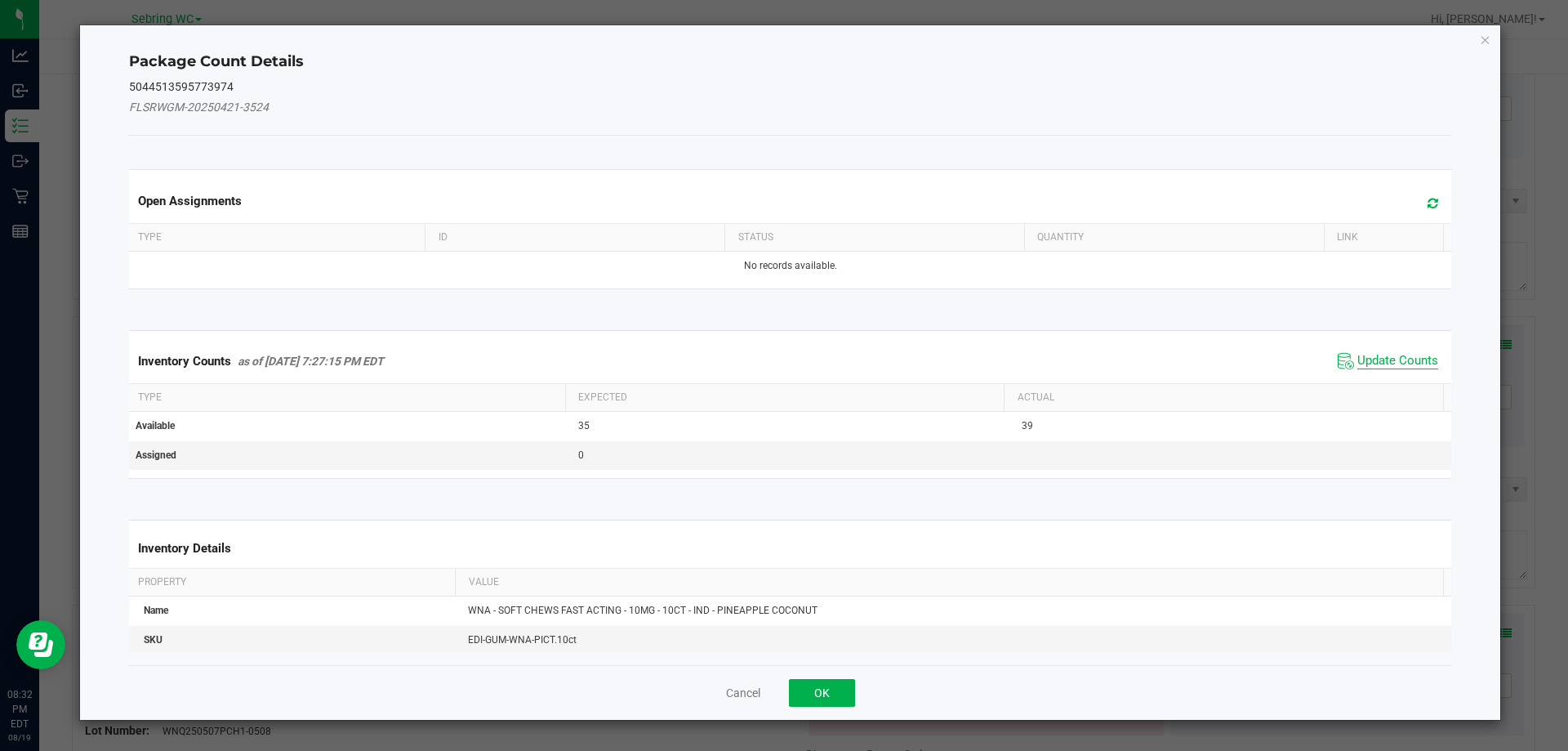
click at [1369, 362] on span "Update Counts" at bounding box center [1398, 360] width 81 height 17
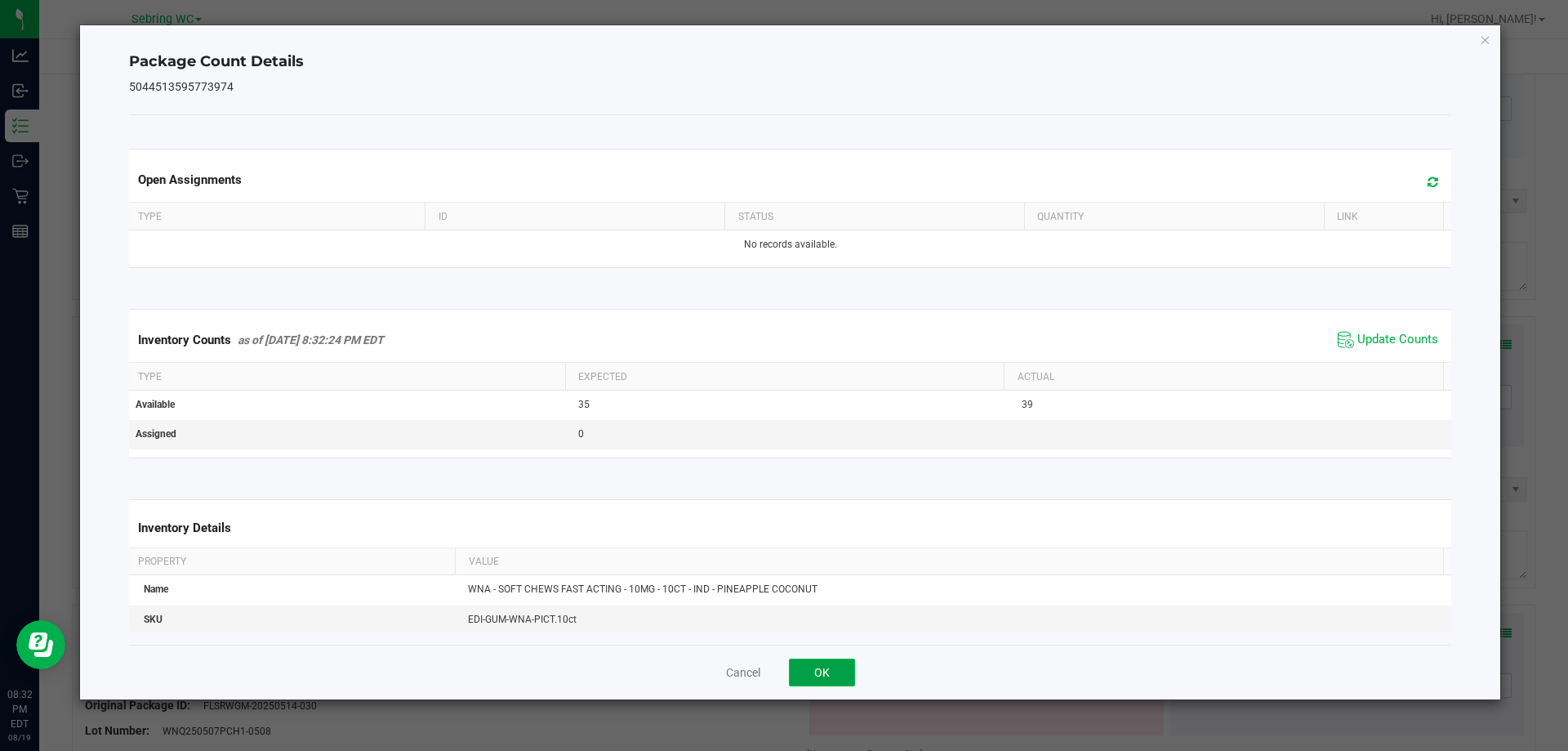
click at [842, 675] on button "OK" at bounding box center [822, 672] width 66 height 28
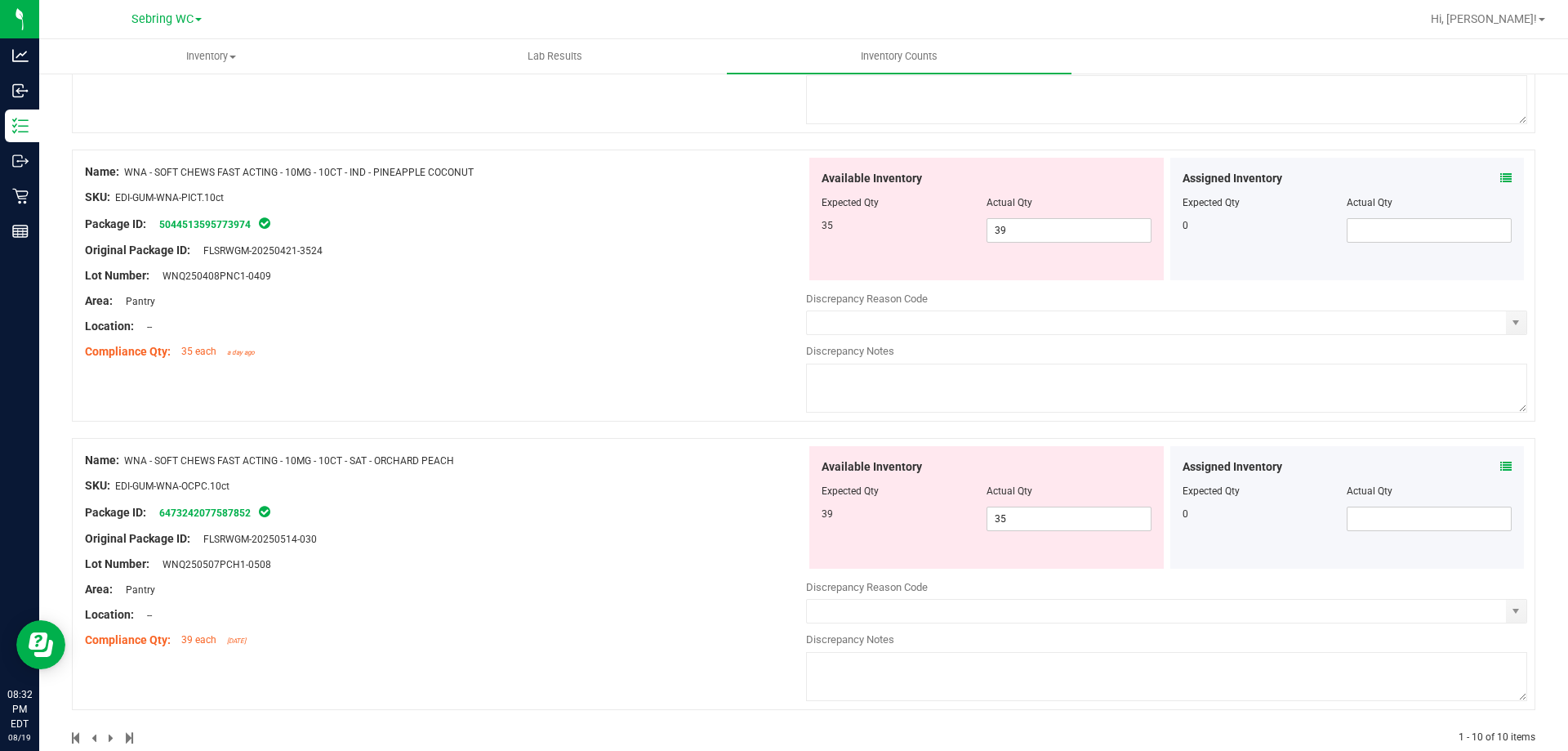
scroll to position [2403, 0]
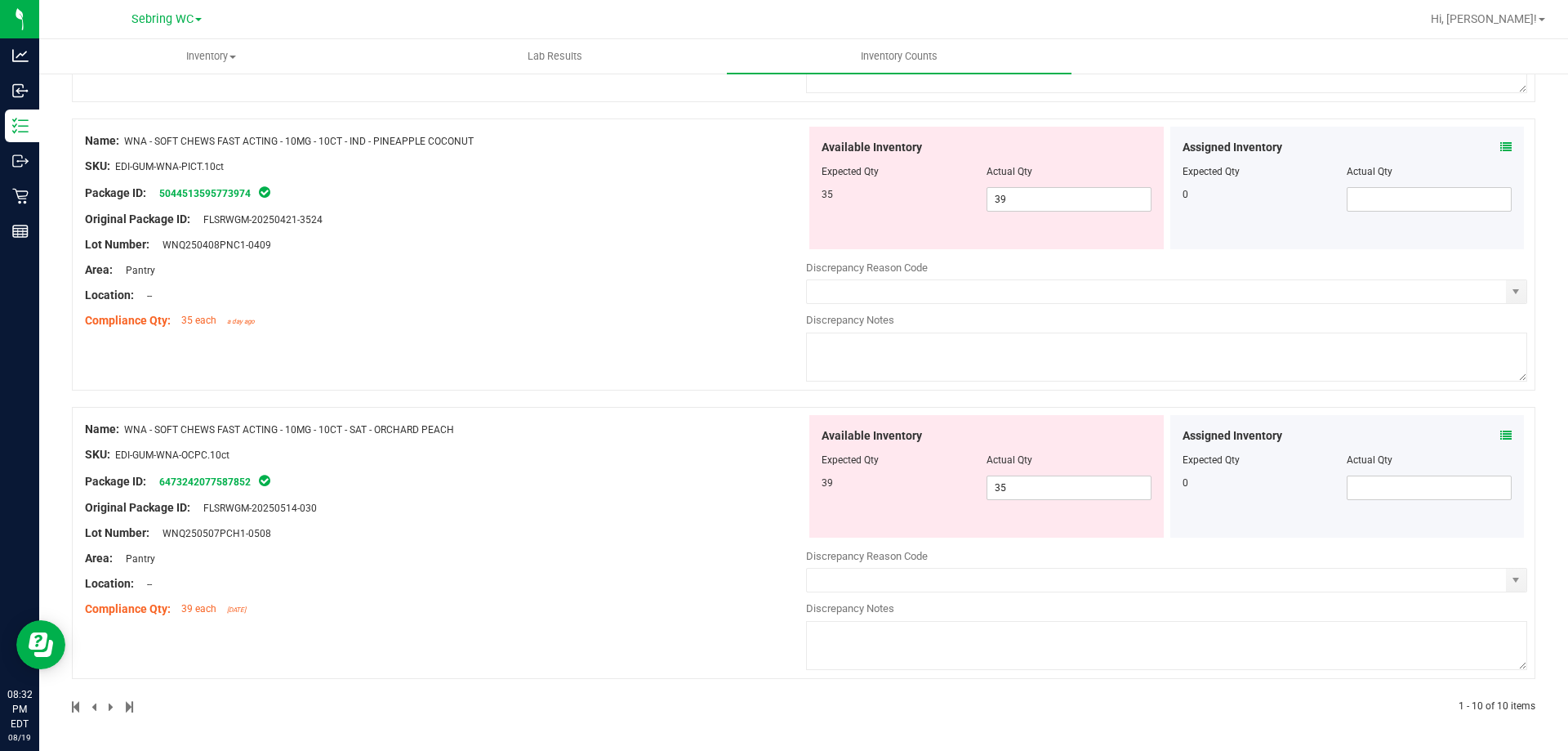
click at [1501, 438] on icon at bounding box center [1507, 435] width 12 height 12
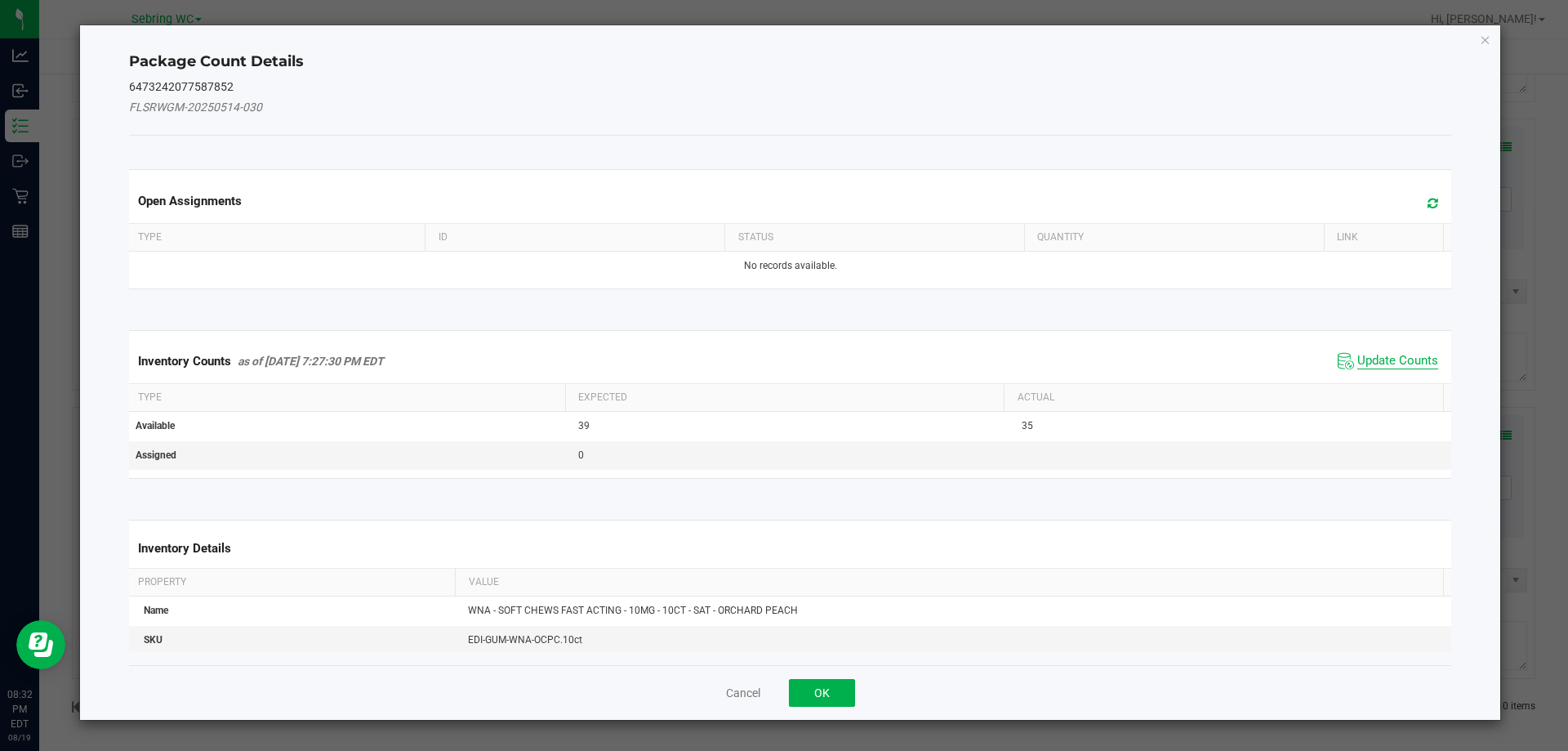
click at [1398, 357] on span "Update Counts" at bounding box center [1398, 360] width 81 height 17
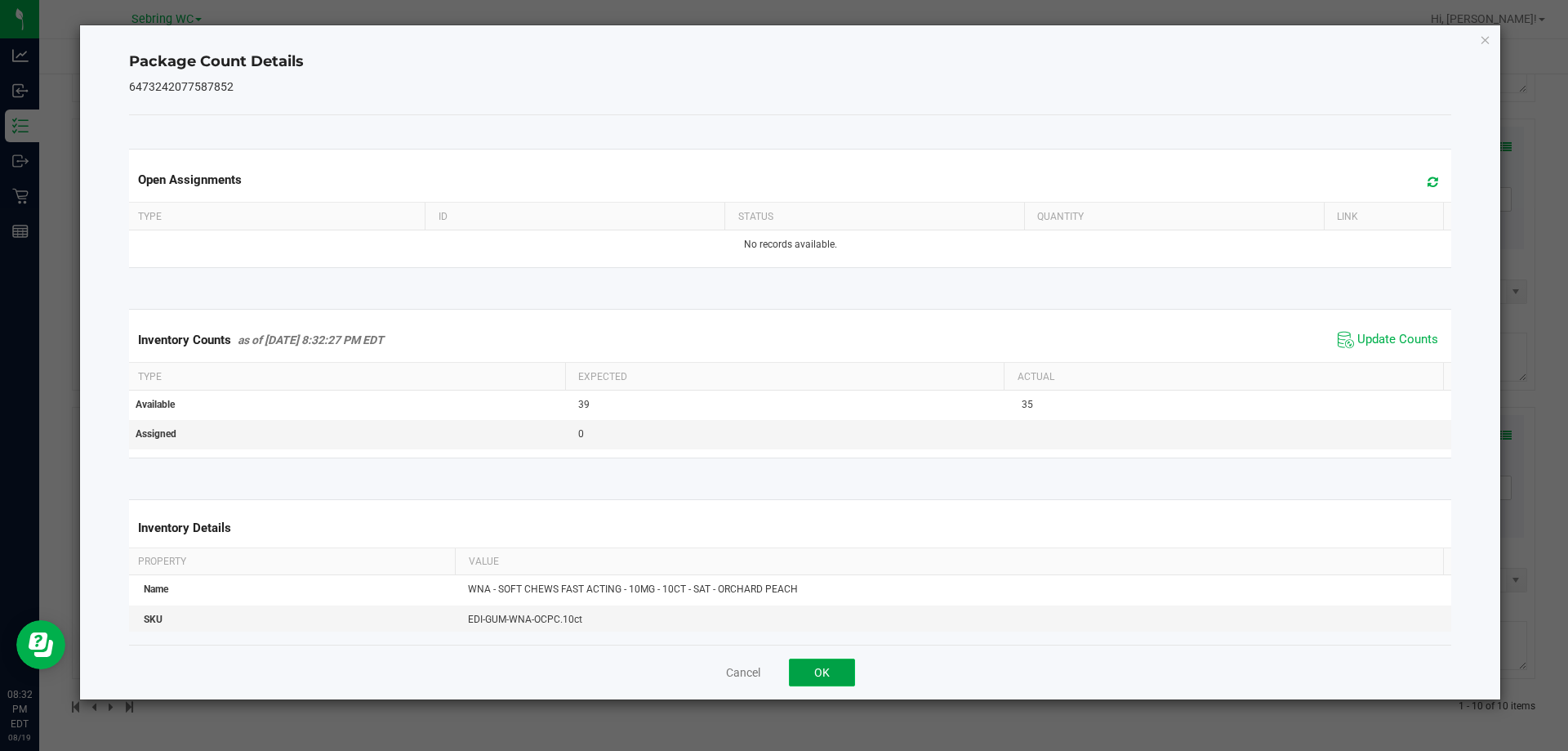
click at [823, 665] on button "OK" at bounding box center [822, 672] width 66 height 28
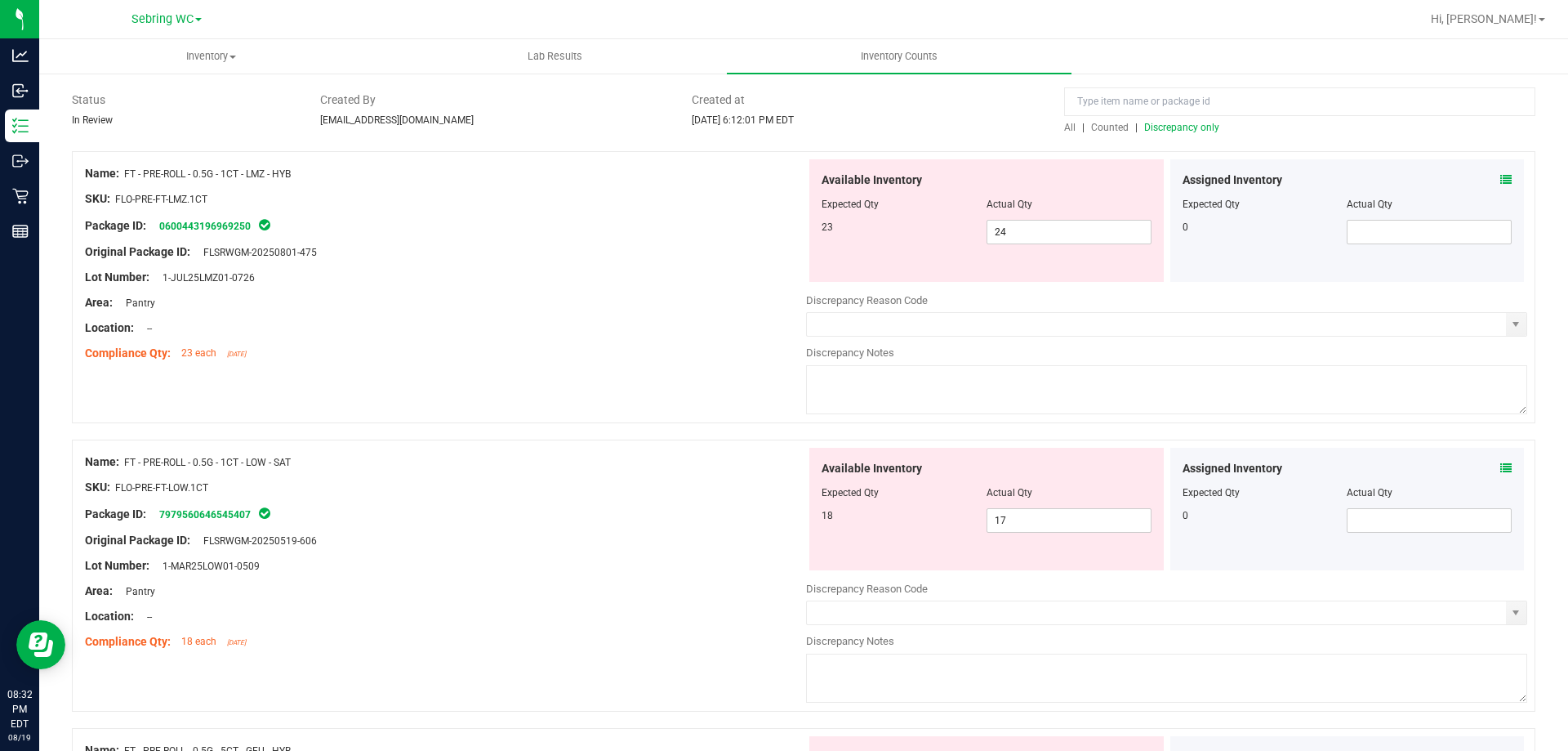
scroll to position [326, 0]
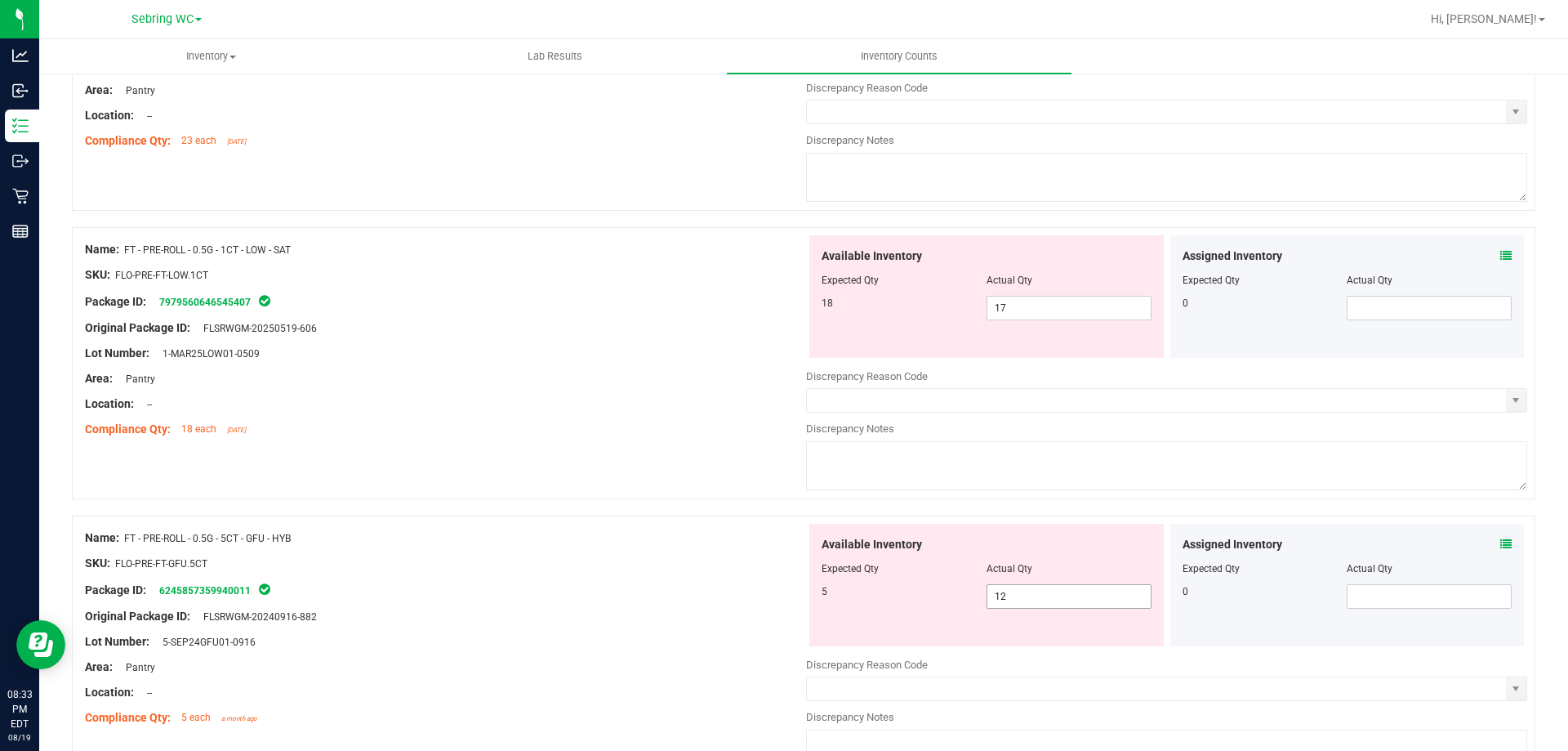
click at [1027, 599] on span "12 12" at bounding box center [1068, 596] width 165 height 24
type input "1"
type input "5"
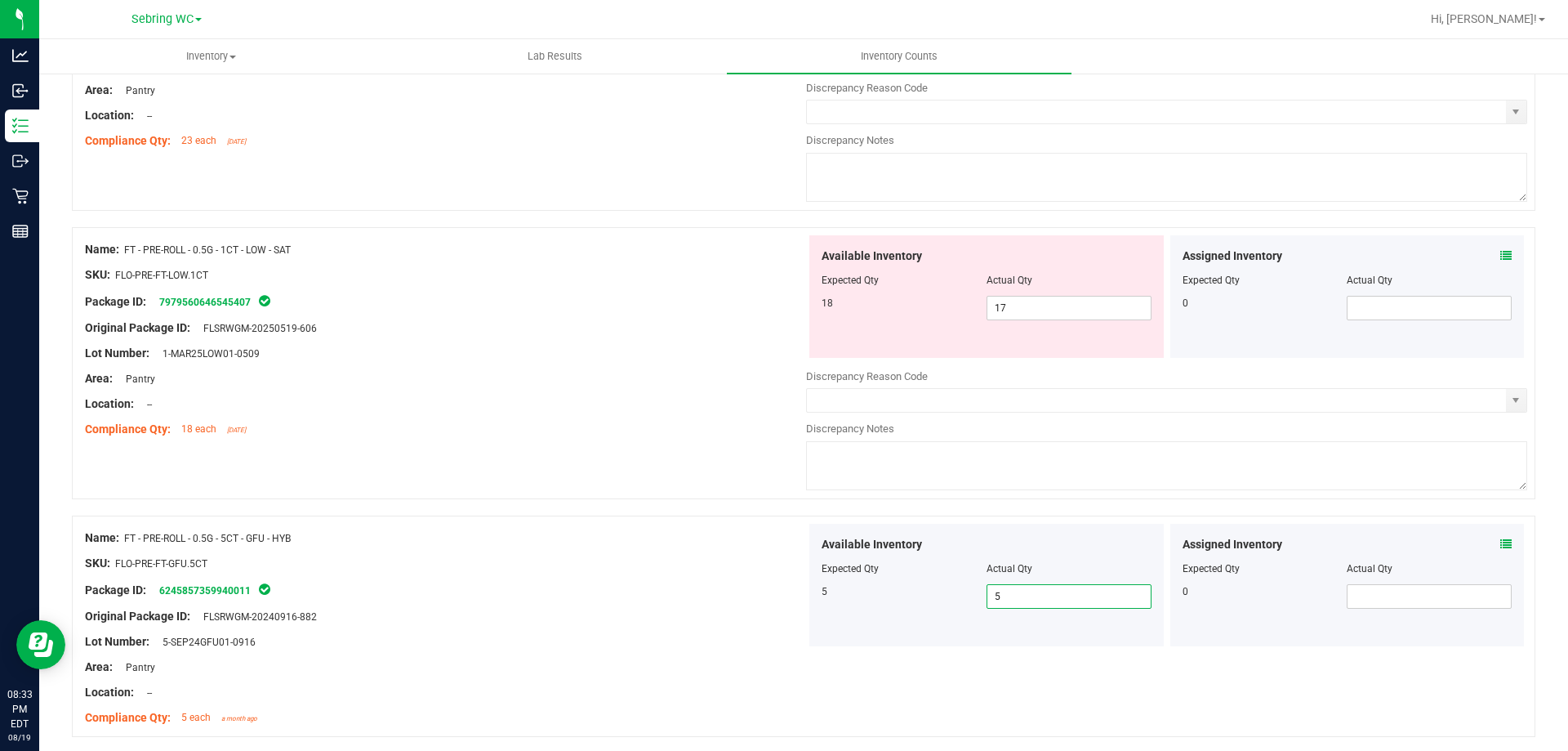
click at [741, 601] on div at bounding box center [445, 604] width 722 height 8
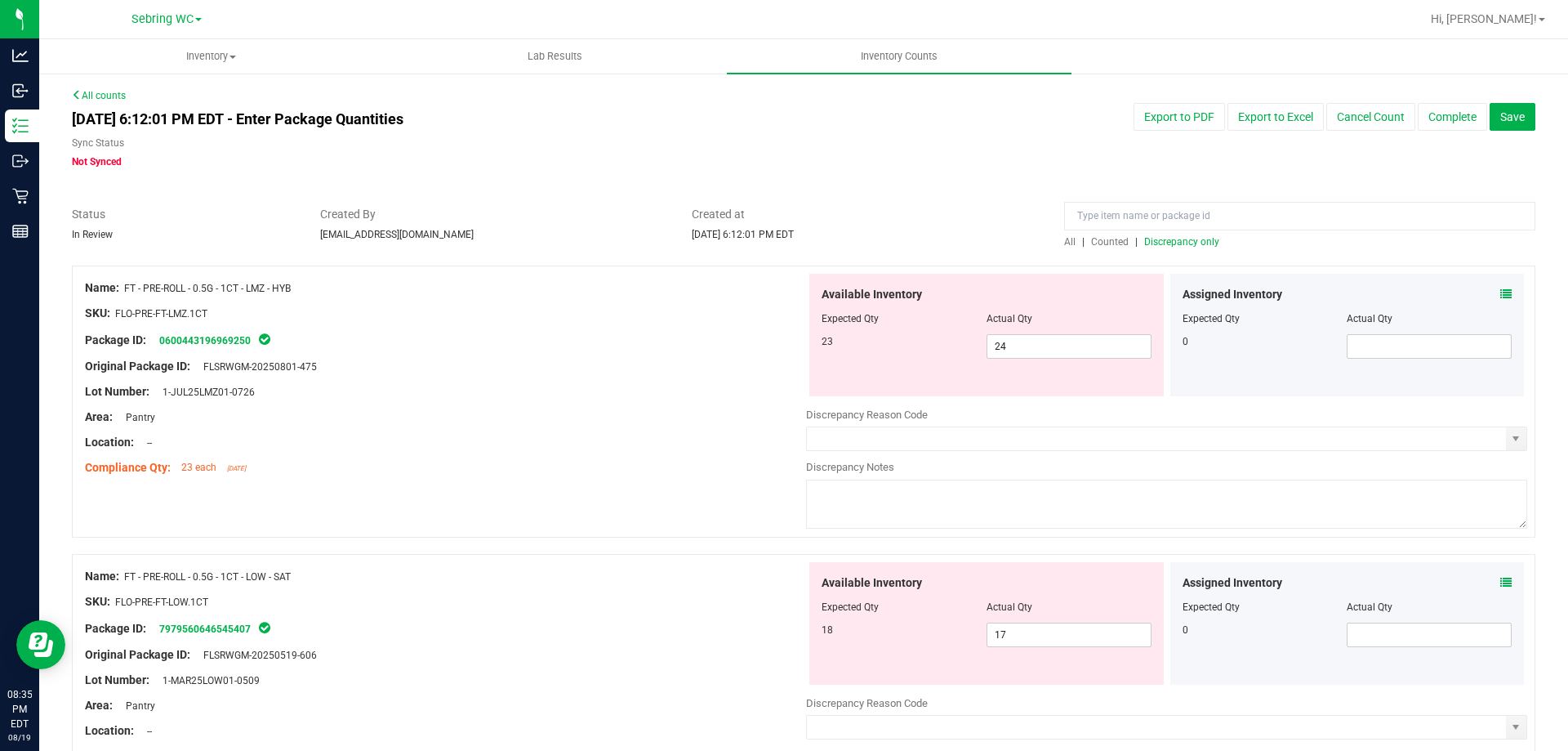
click at [1501, 292] on icon at bounding box center [1507, 294] width 12 height 12
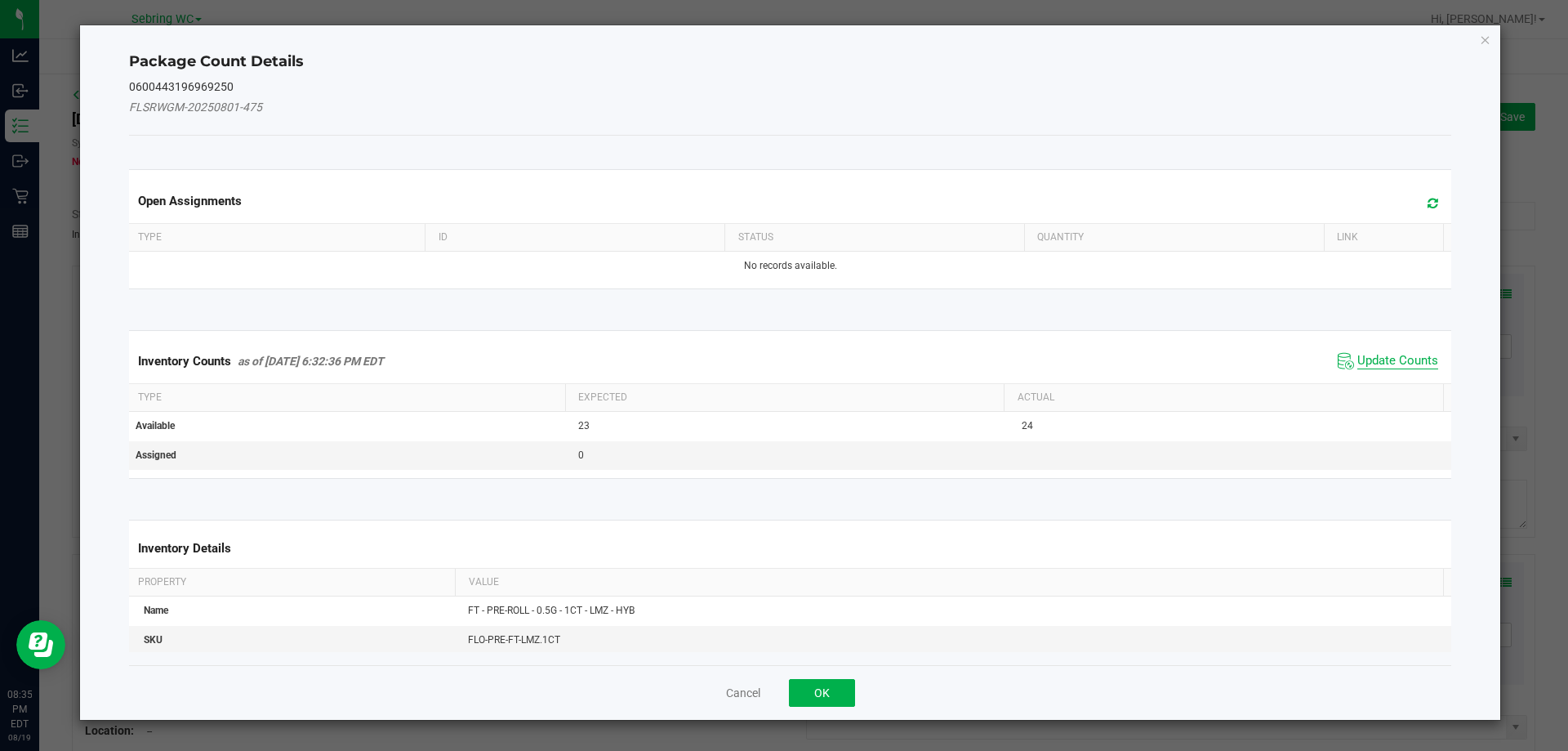
click at [1378, 362] on span "Update Counts" at bounding box center [1398, 360] width 81 height 17
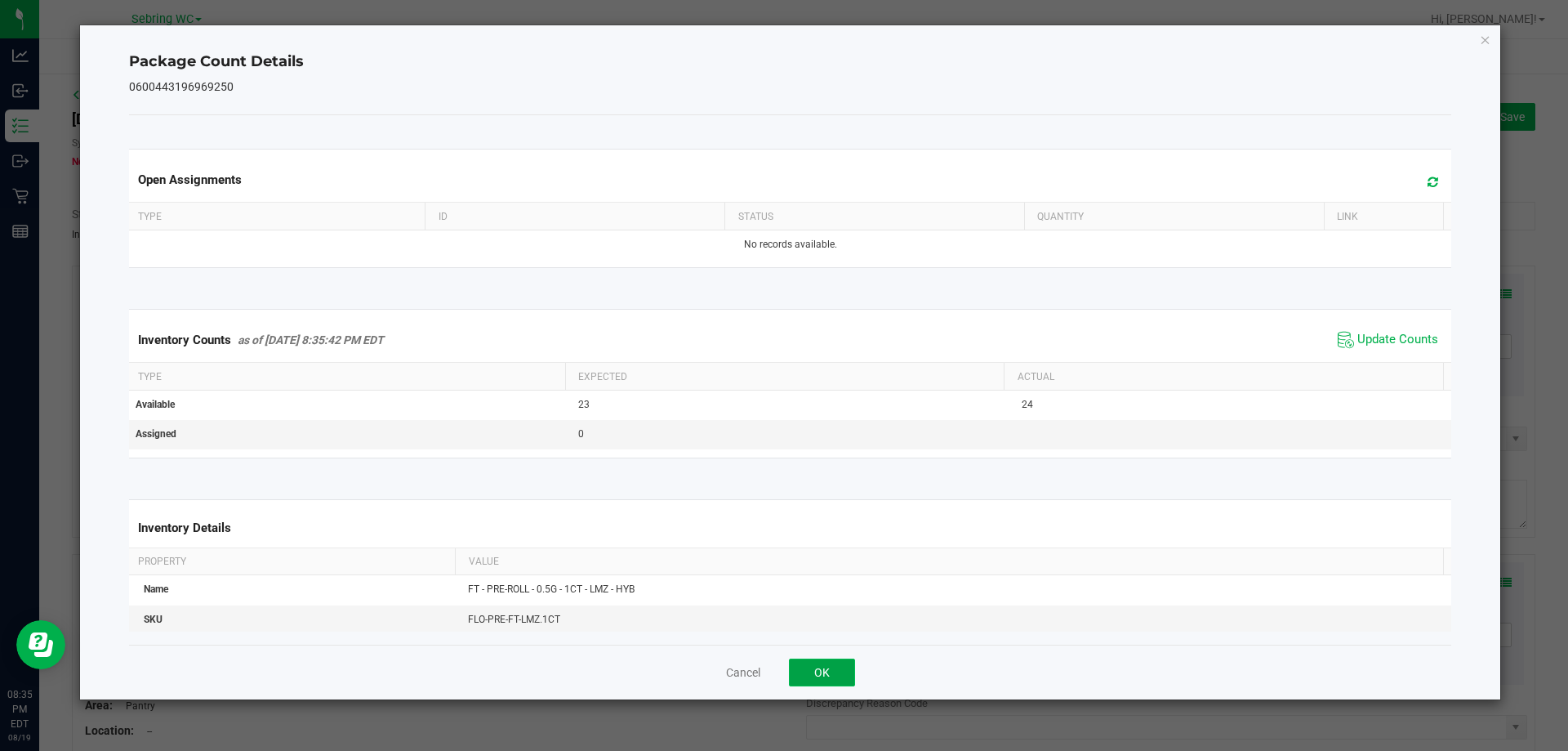
click at [811, 671] on button "OK" at bounding box center [822, 672] width 66 height 28
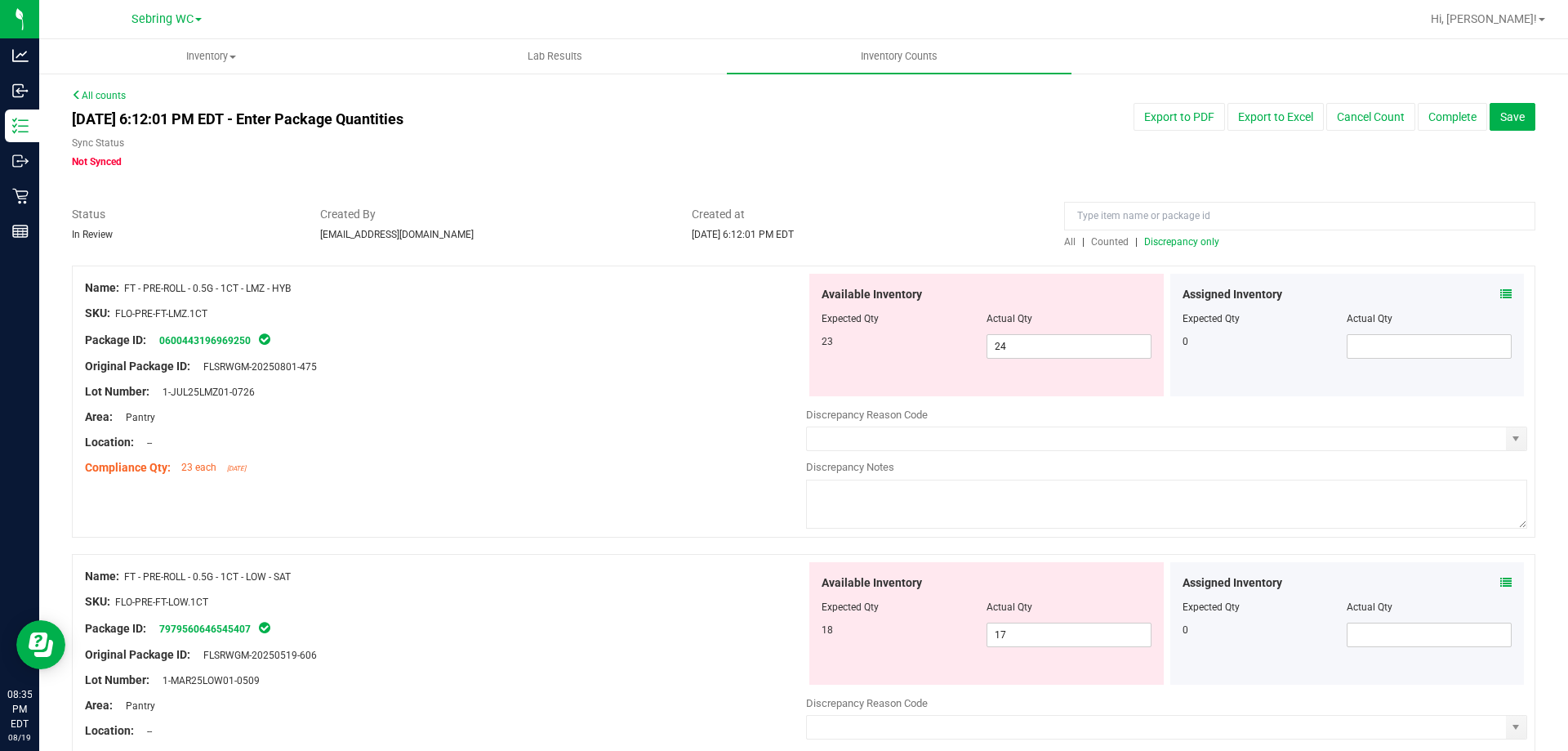
click at [677, 415] on div "Area: Pantry" at bounding box center [445, 417] width 722 height 18
click at [1042, 627] on span "17 17" at bounding box center [1068, 634] width 165 height 24
click at [1042, 627] on input "17" at bounding box center [1069, 634] width 164 height 22
type input "18"
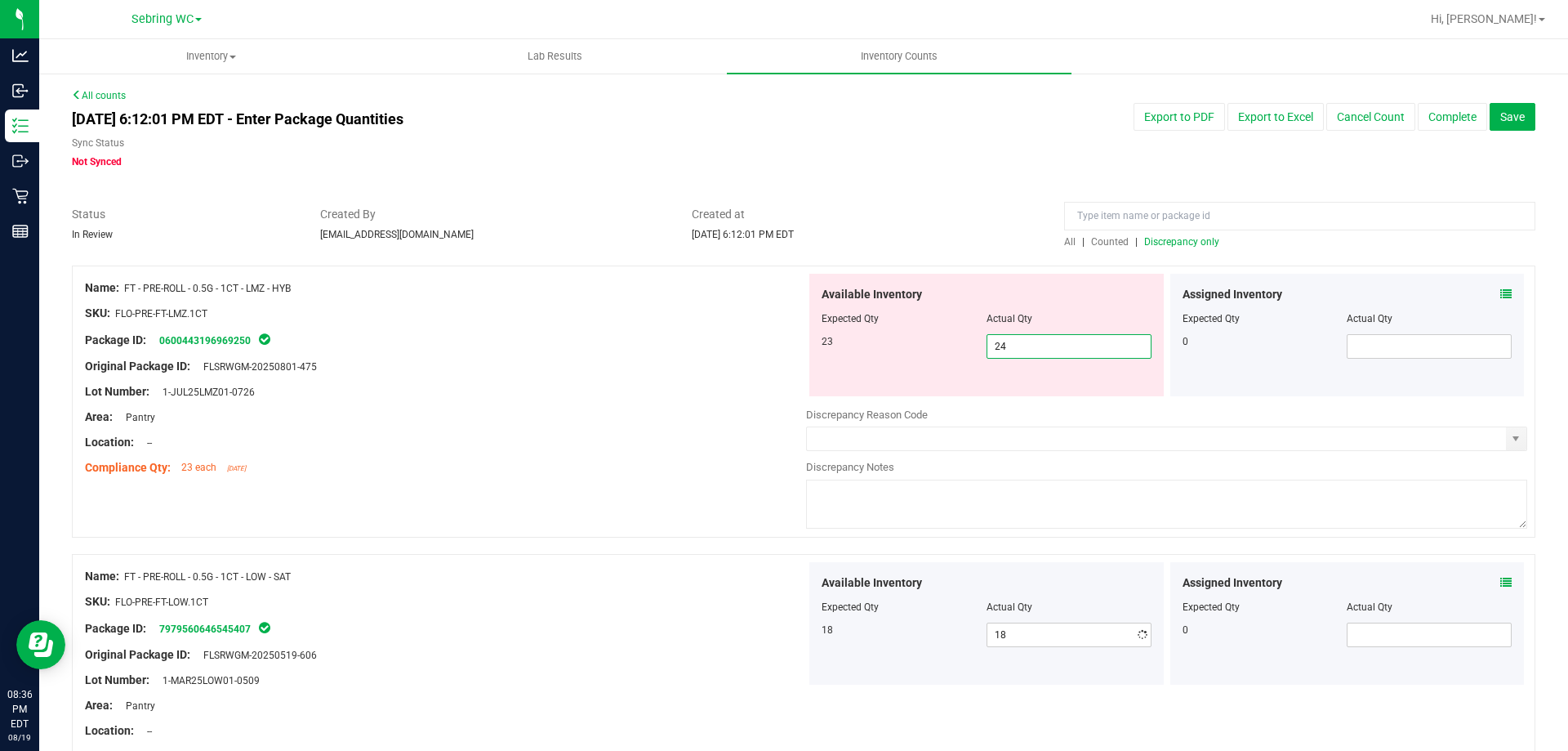
click at [1037, 347] on span "24 24" at bounding box center [1068, 346] width 165 height 24
click at [1037, 347] on input "24" at bounding box center [1069, 346] width 164 height 22
type input "23"
click at [777, 356] on div at bounding box center [445, 354] width 722 height 8
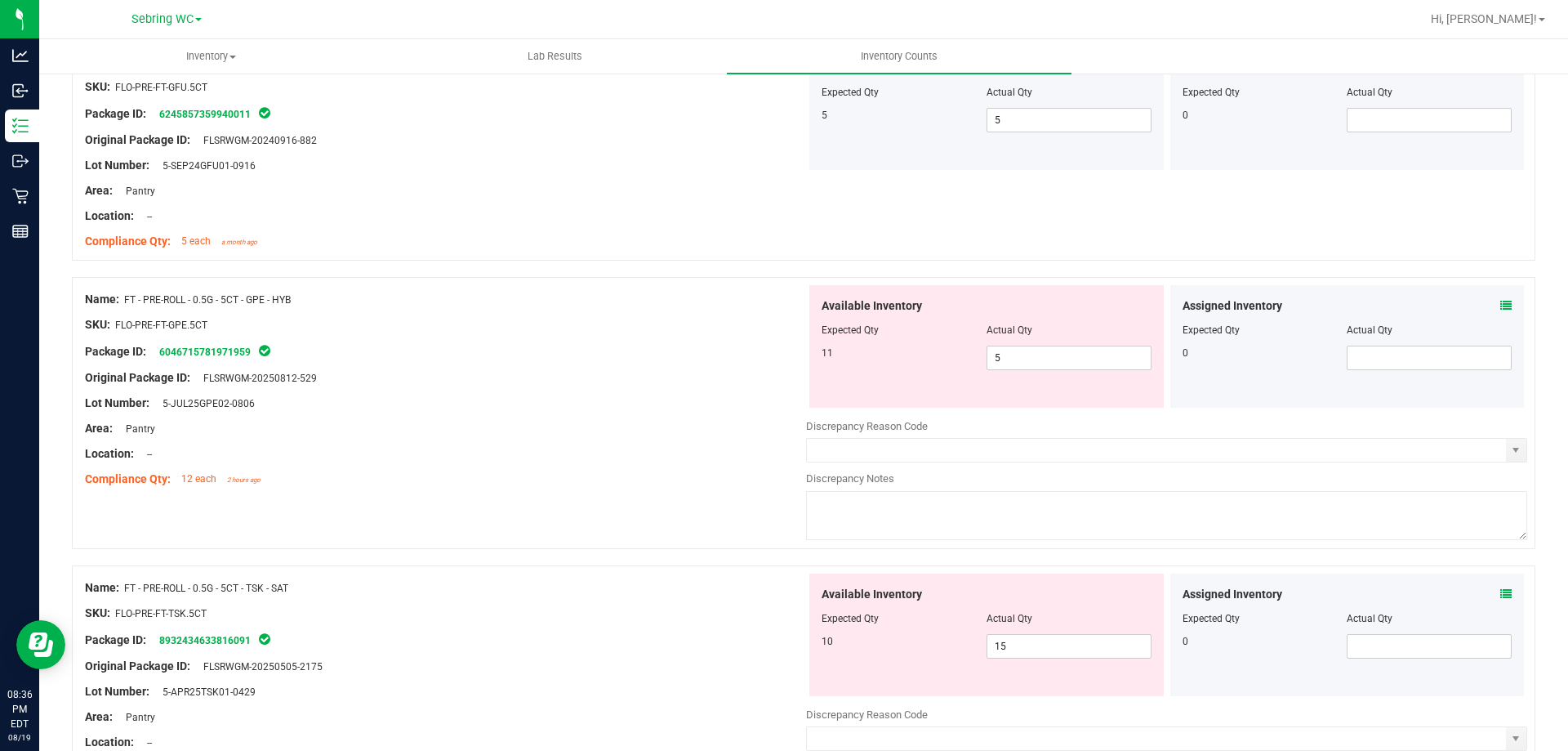
scroll to position [735, 0]
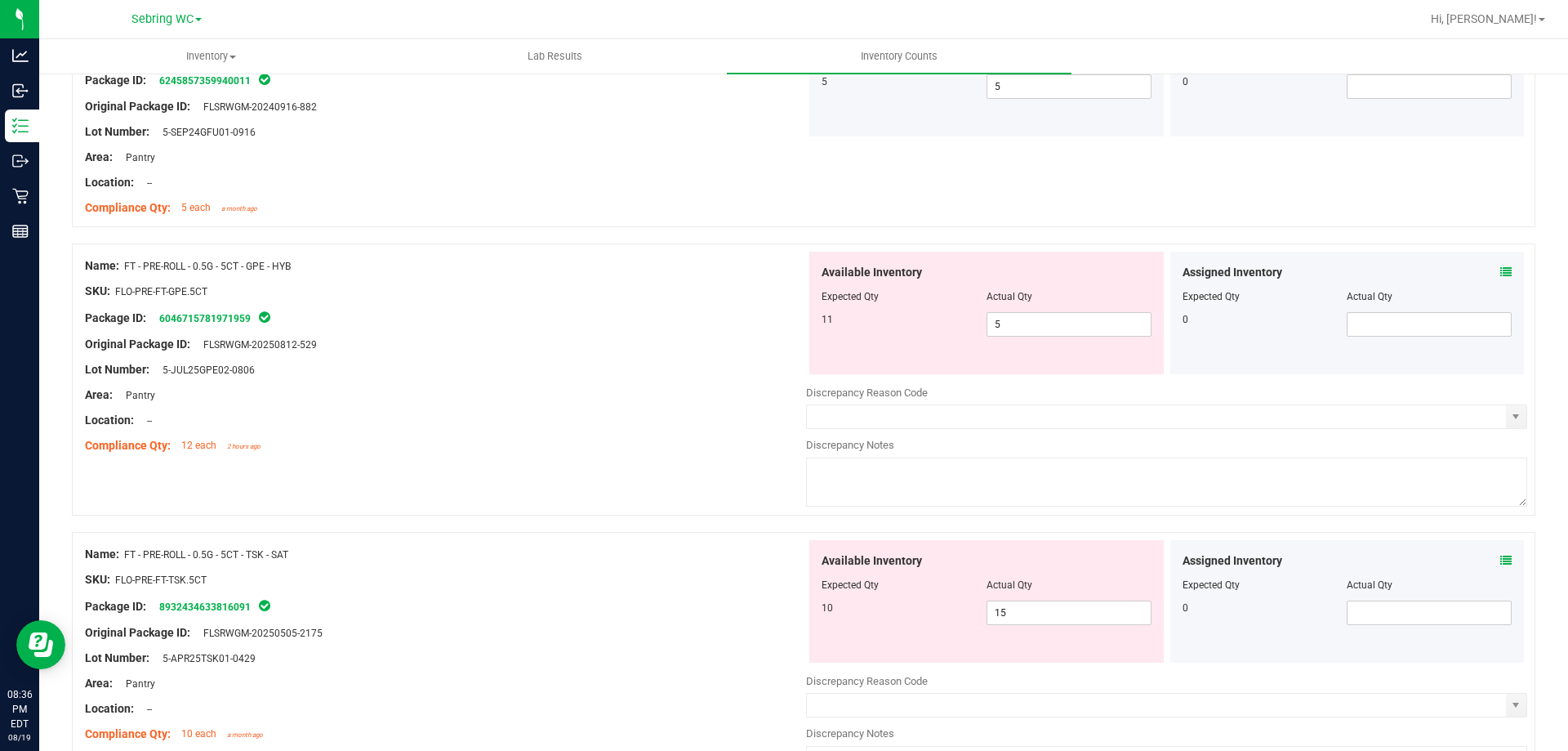
click at [648, 408] on div at bounding box center [445, 407] width 722 height 8
click at [1501, 272] on icon at bounding box center [1507, 272] width 12 height 12
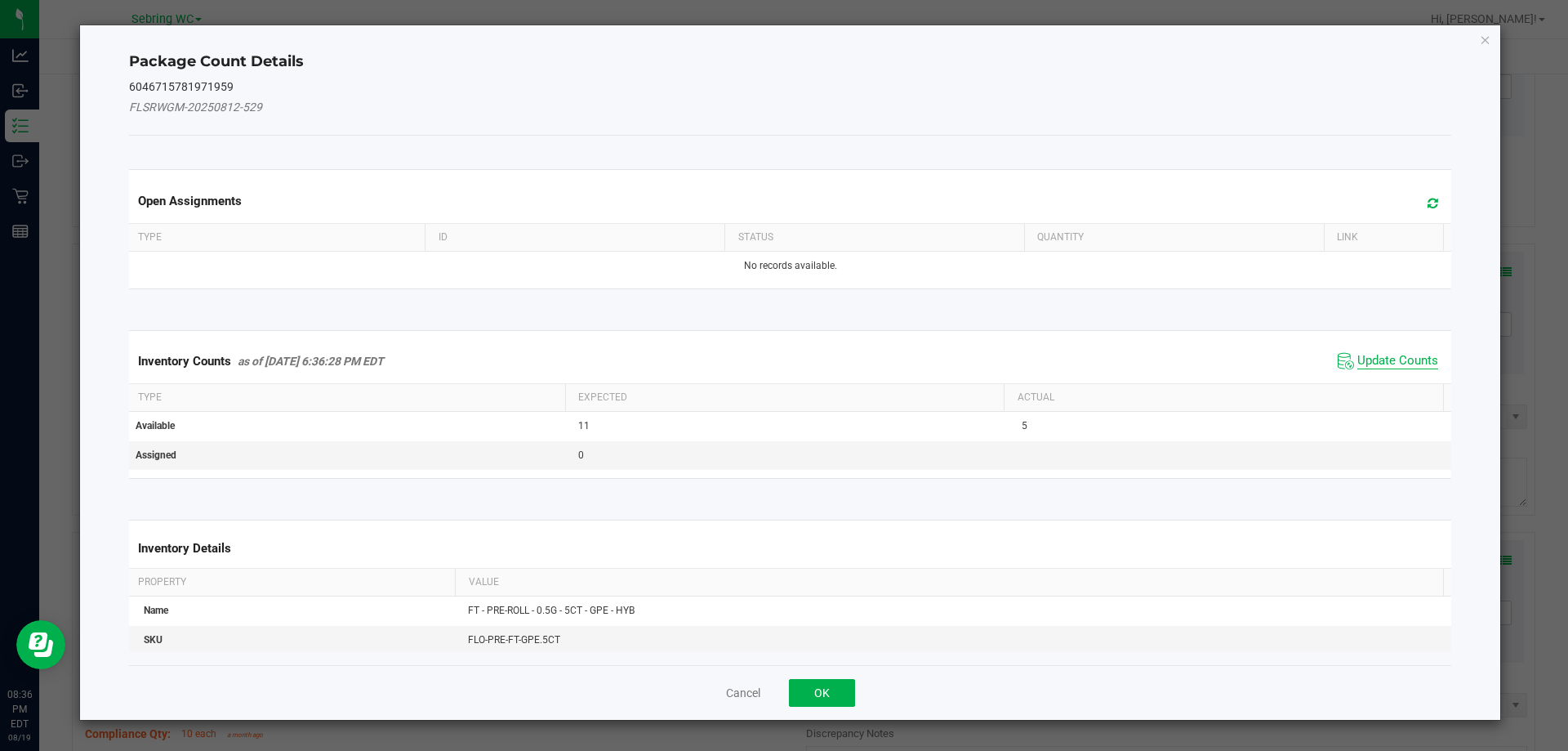
click at [1374, 360] on span "Update Counts" at bounding box center [1398, 360] width 81 height 17
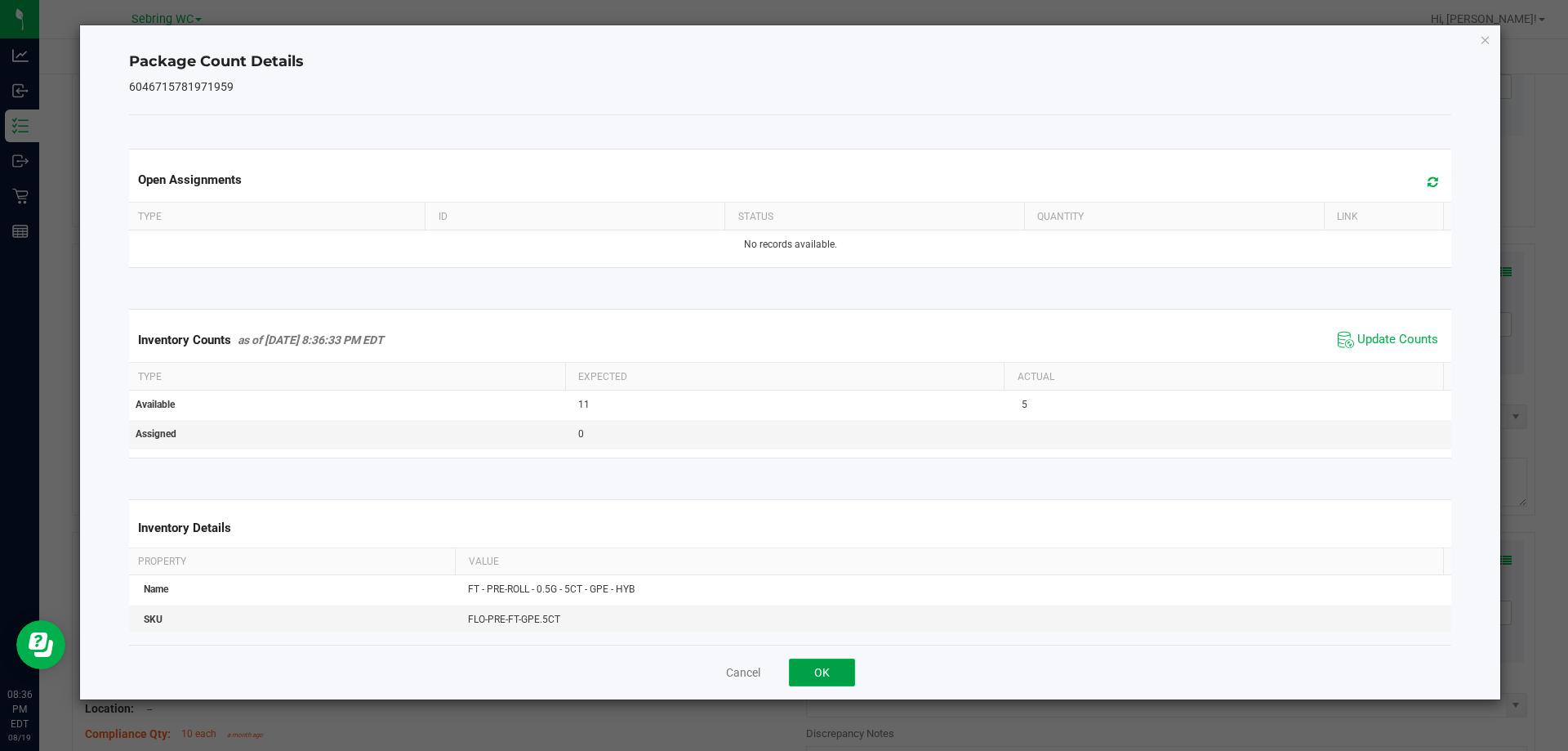
click at [840, 667] on button "OK" at bounding box center [822, 672] width 66 height 28
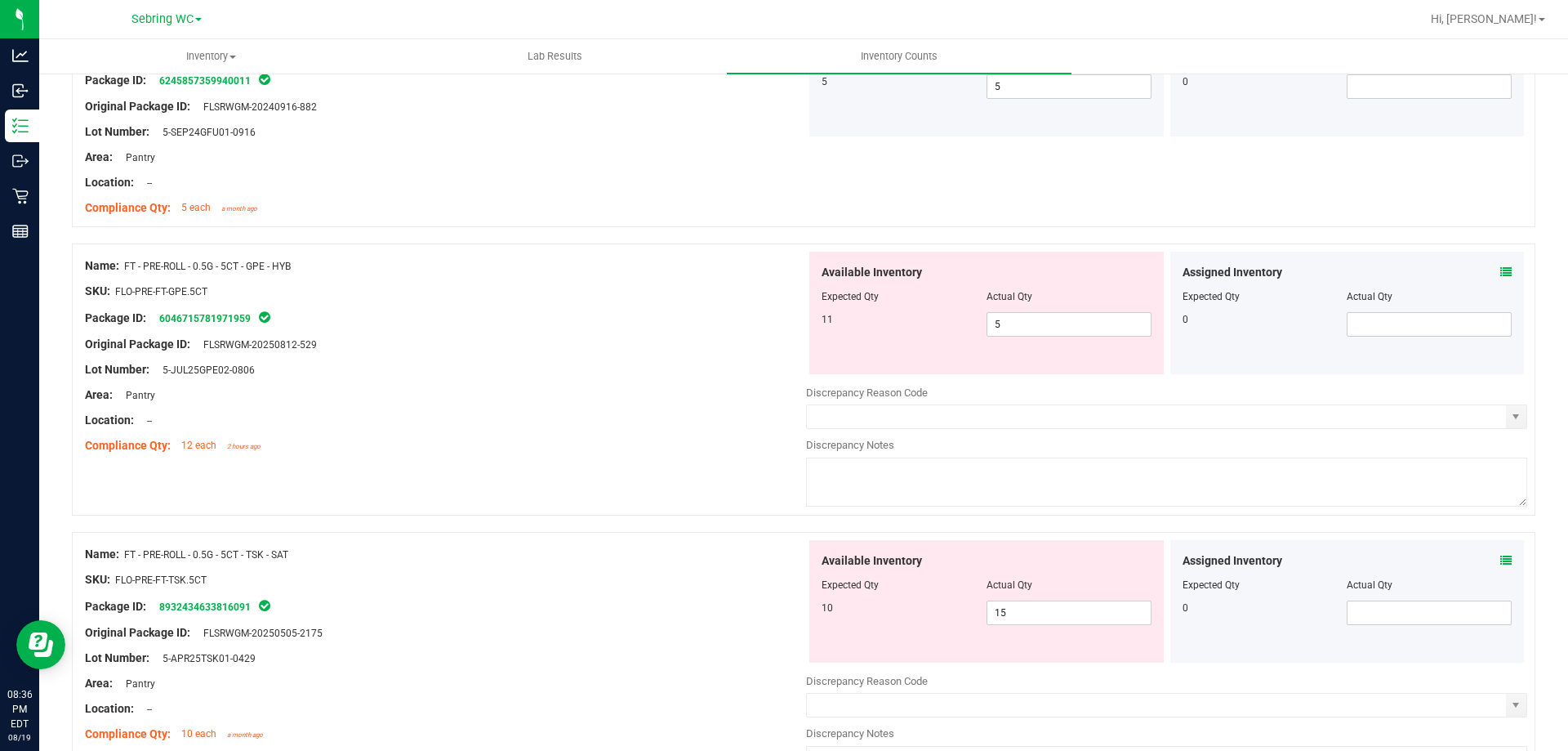
click at [491, 388] on div "Area: Pantry" at bounding box center [445, 395] width 722 height 18
click at [653, 308] on div "Package ID: 6046715781971959" at bounding box center [445, 318] width 722 height 19
click at [1014, 315] on span "5 5" at bounding box center [1068, 323] width 165 height 24
click at [1014, 315] on input "5" at bounding box center [1069, 323] width 164 height 22
type input "11"
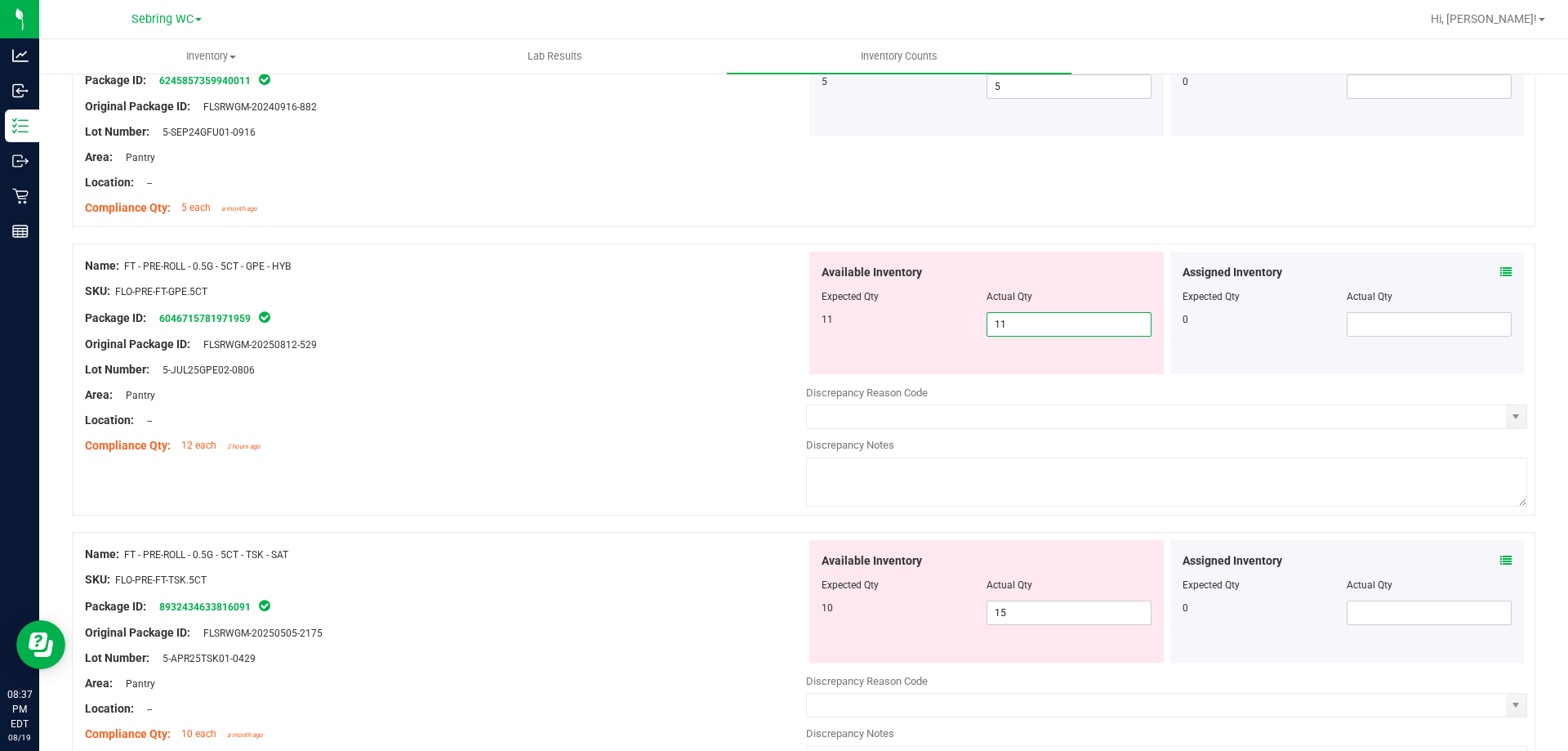
type input "11"
click at [636, 398] on div "Area: Pantry" at bounding box center [445, 395] width 722 height 18
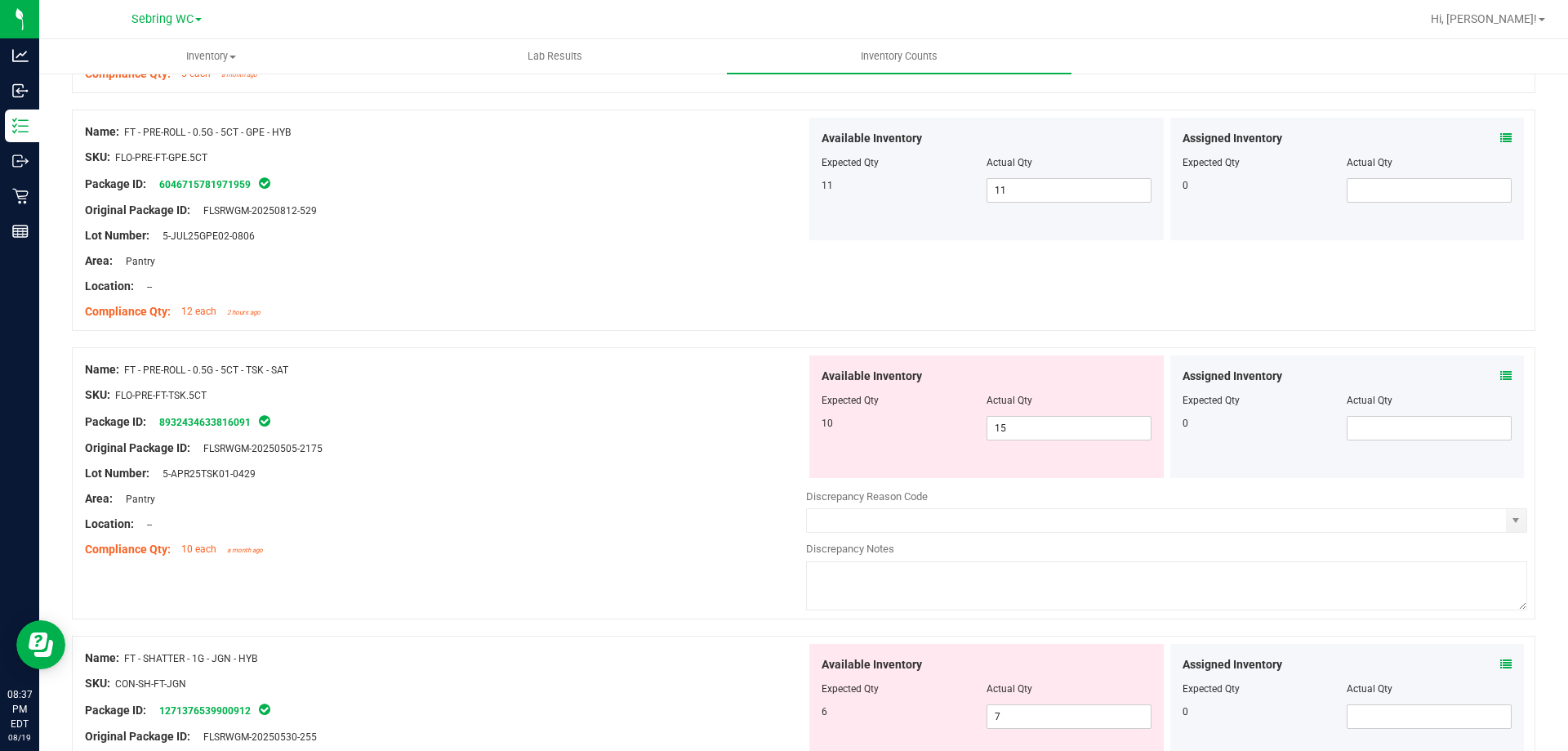
scroll to position [899, 0]
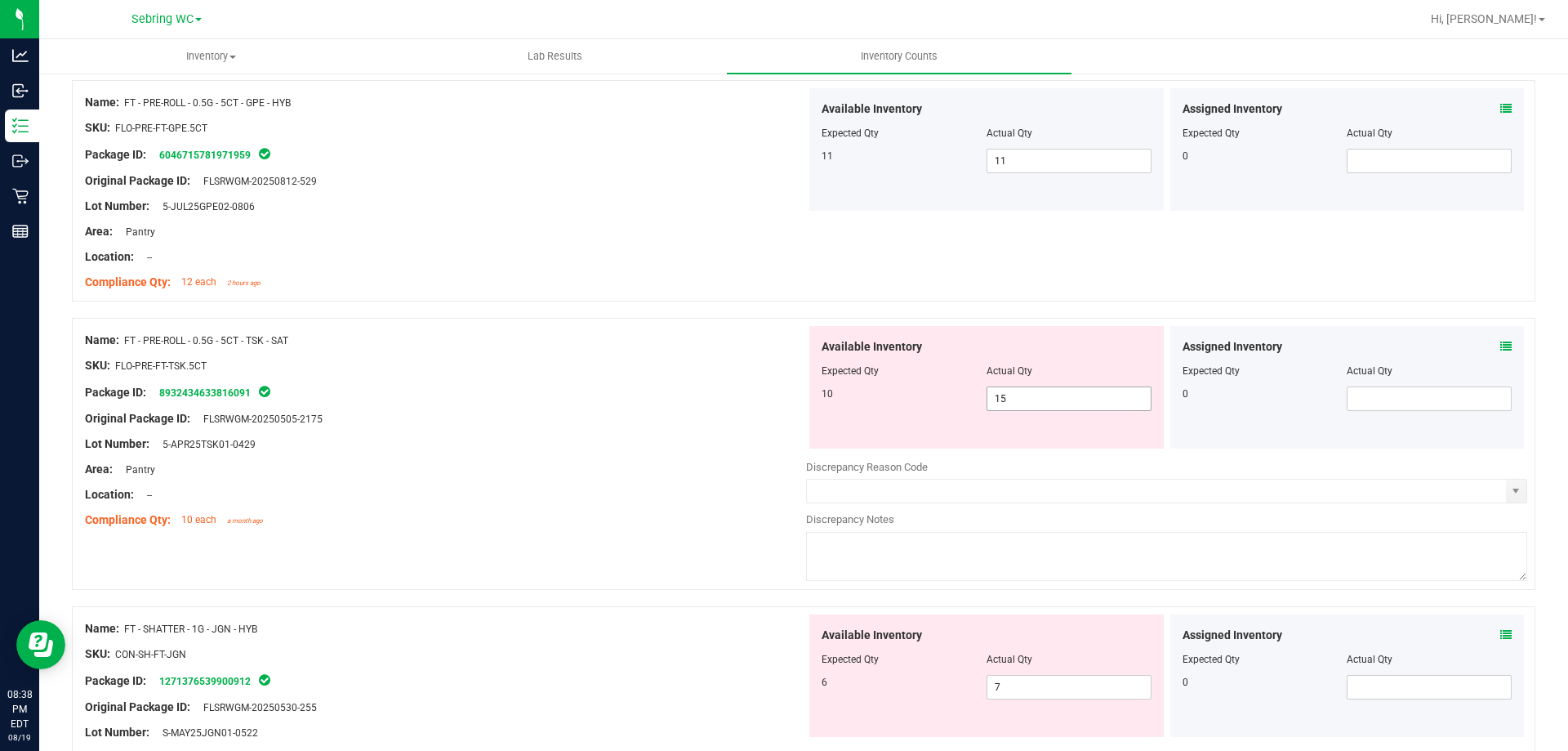
click at [1043, 398] on span "15 15" at bounding box center [1068, 398] width 165 height 24
click at [1043, 398] on input "15" at bounding box center [1069, 398] width 164 height 22
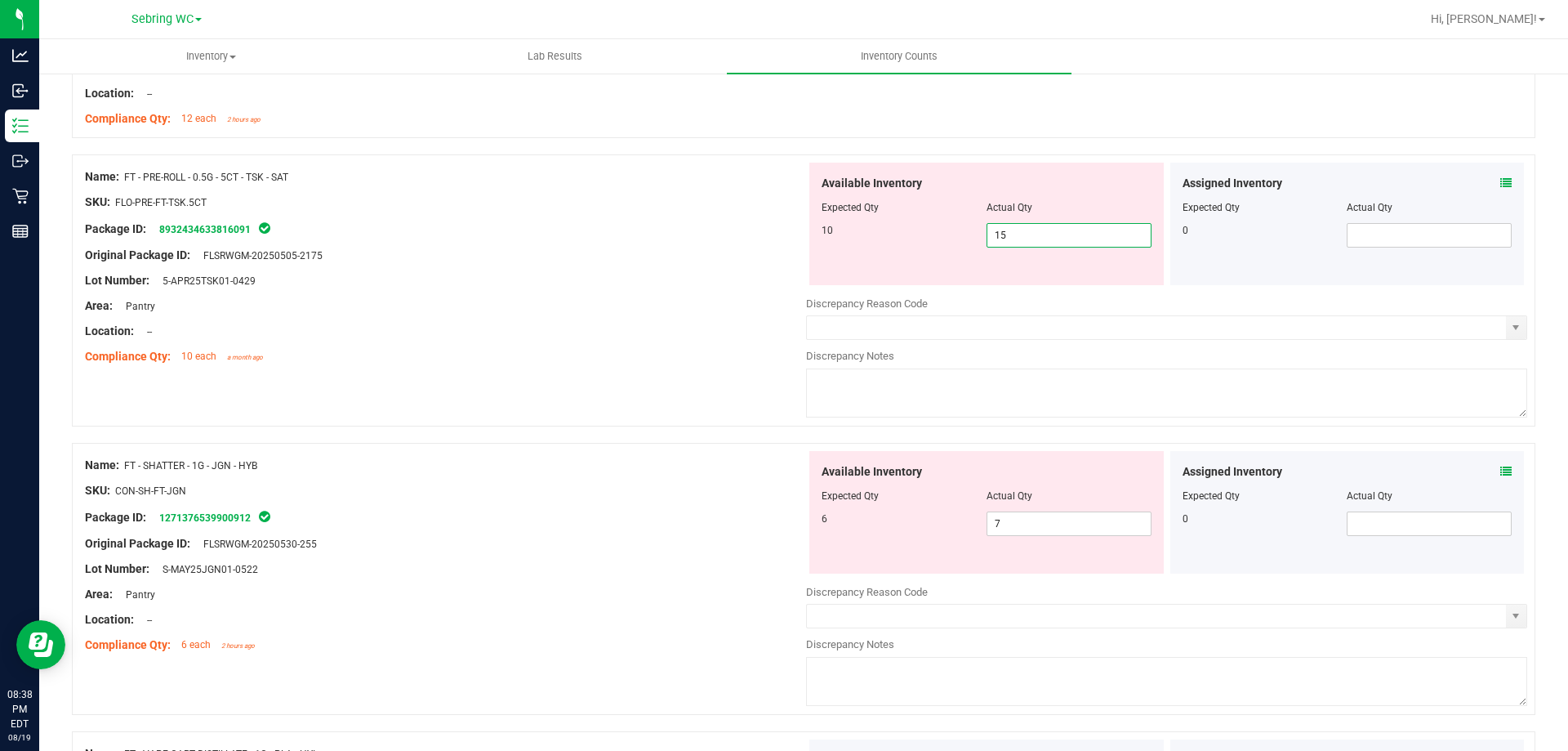
click at [1486, 467] on div "Assigned Inventory" at bounding box center [1347, 472] width 330 height 18
click at [1501, 469] on icon at bounding box center [1507, 471] width 12 height 12
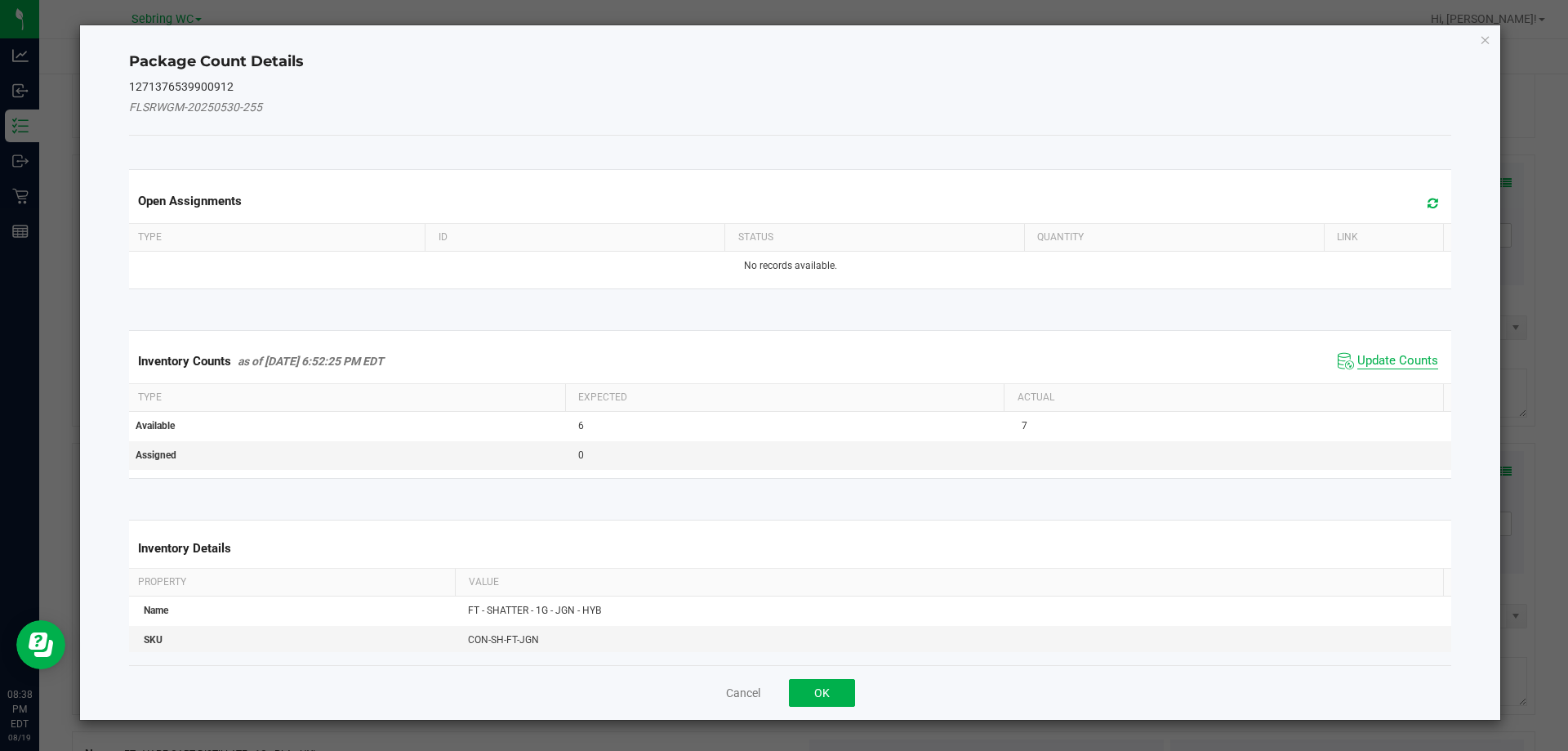
click at [1374, 356] on span "Update Counts" at bounding box center [1398, 360] width 81 height 17
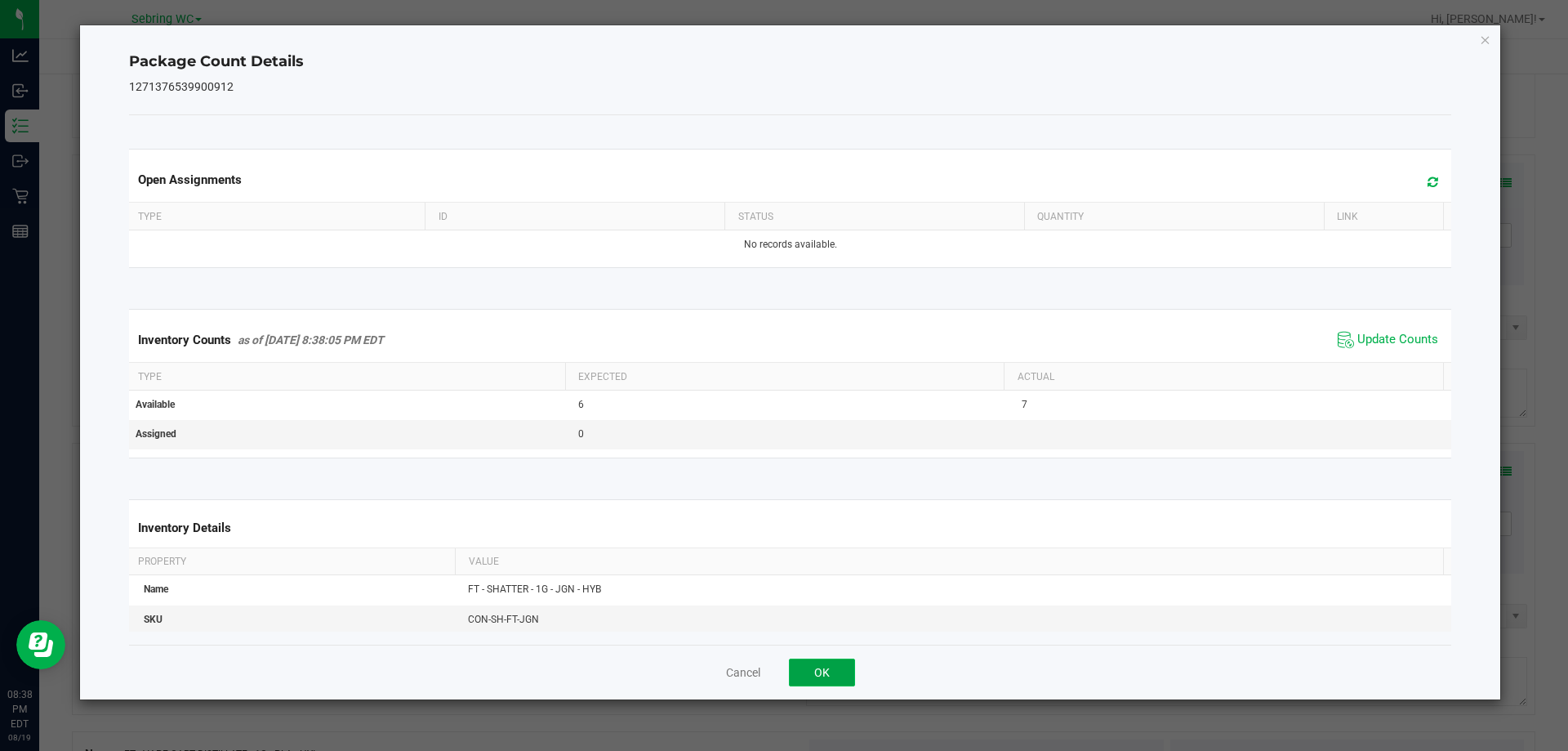
click at [828, 674] on button "OK" at bounding box center [822, 672] width 66 height 28
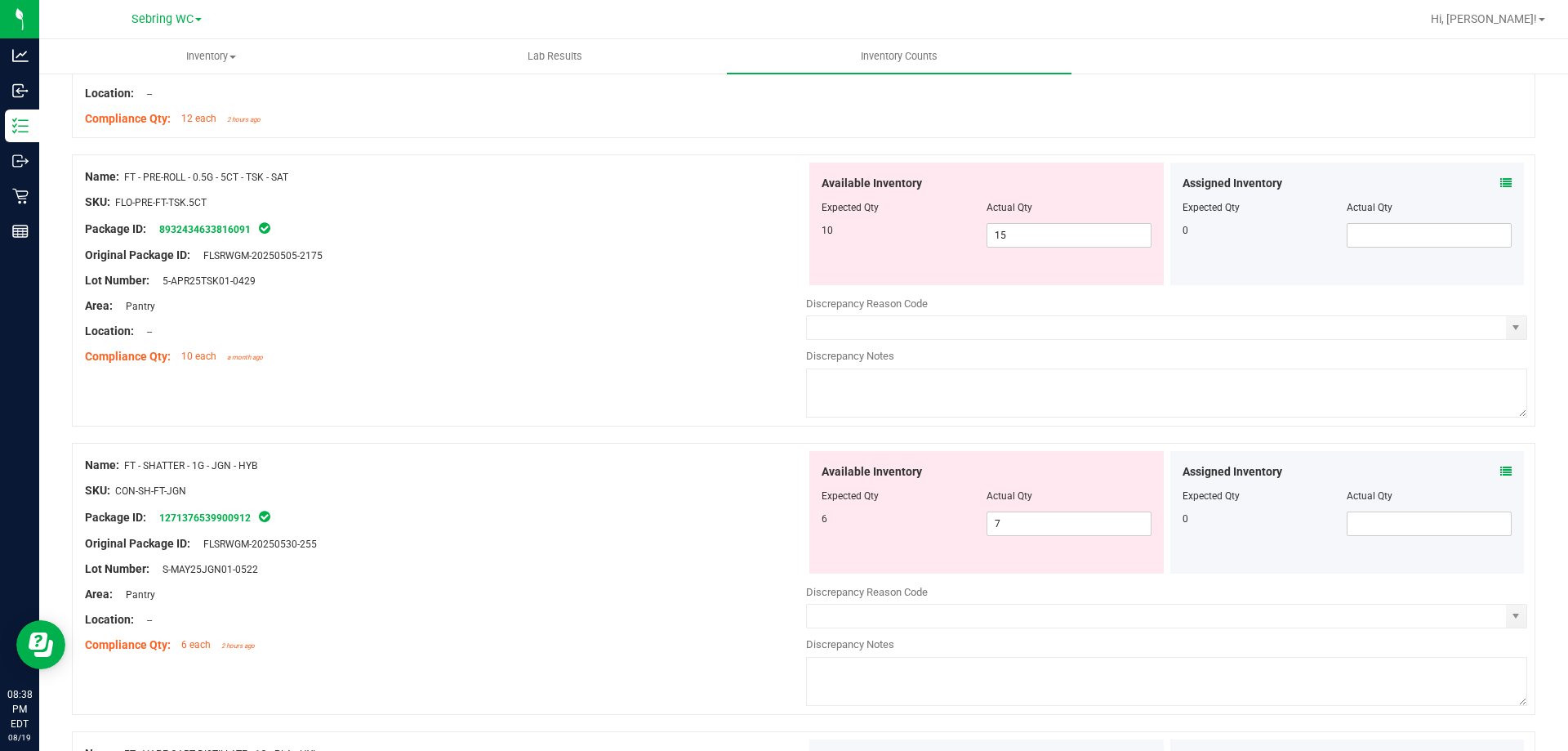
click at [711, 545] on div "Original Package ID: FLSRWGM-20250530-255" at bounding box center [445, 544] width 722 height 18
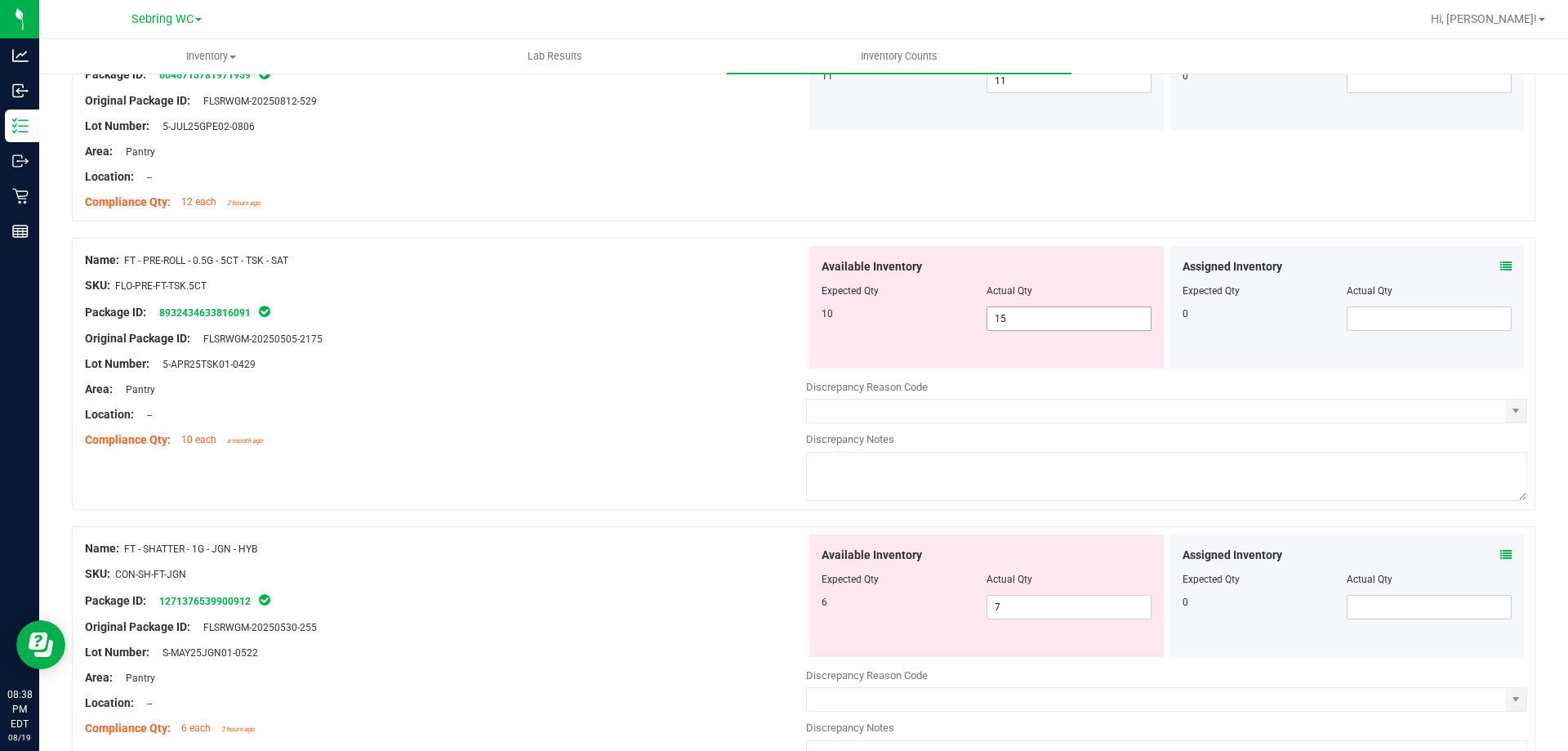
scroll to position [980, 0]
click at [1053, 310] on span "15 15" at bounding box center [1068, 317] width 165 height 24
click at [1053, 310] on input "15" at bounding box center [1069, 317] width 164 height 22
type input "10"
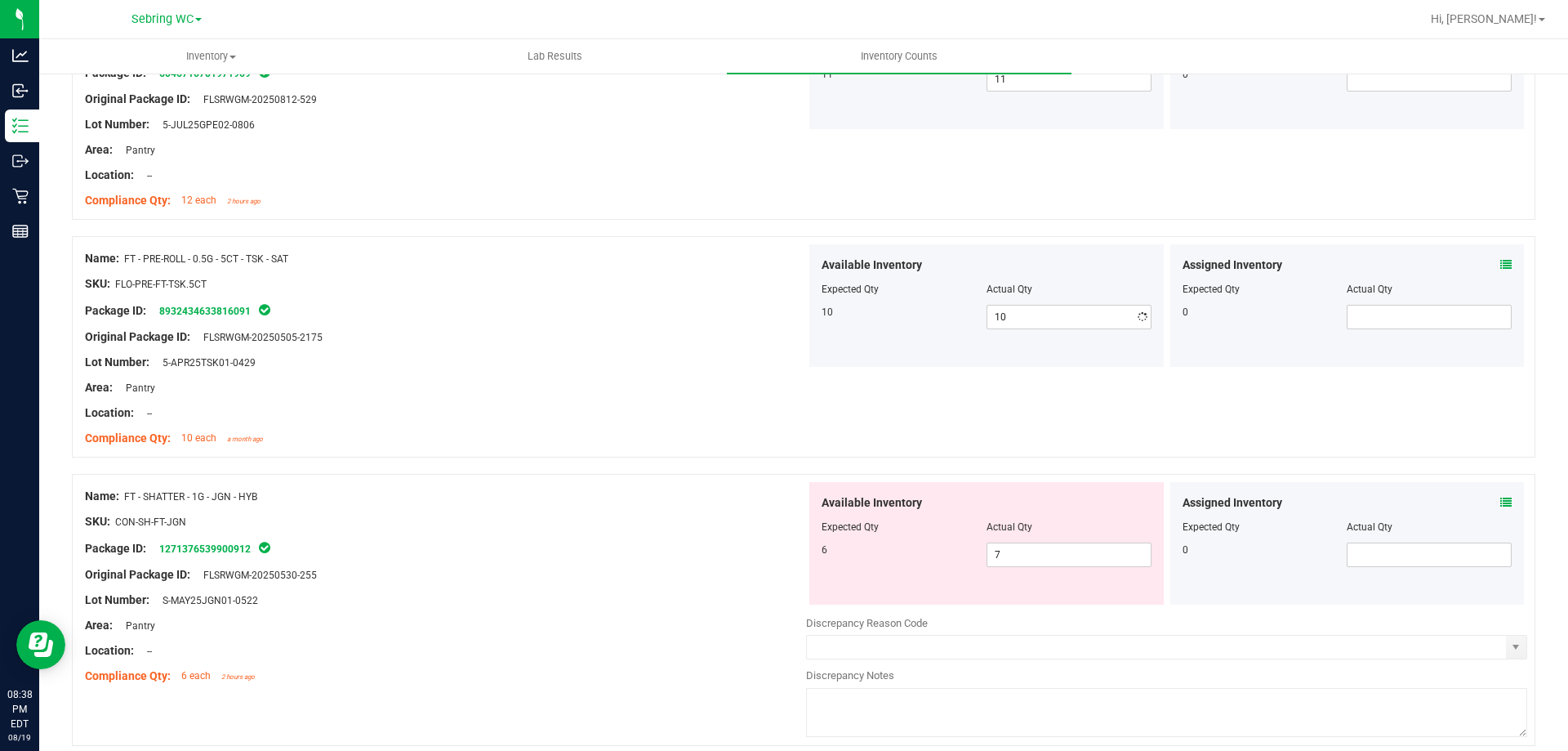
click at [637, 328] on div "Original Package ID: FLSRWGM-20250505-2175" at bounding box center [445, 337] width 722 height 18
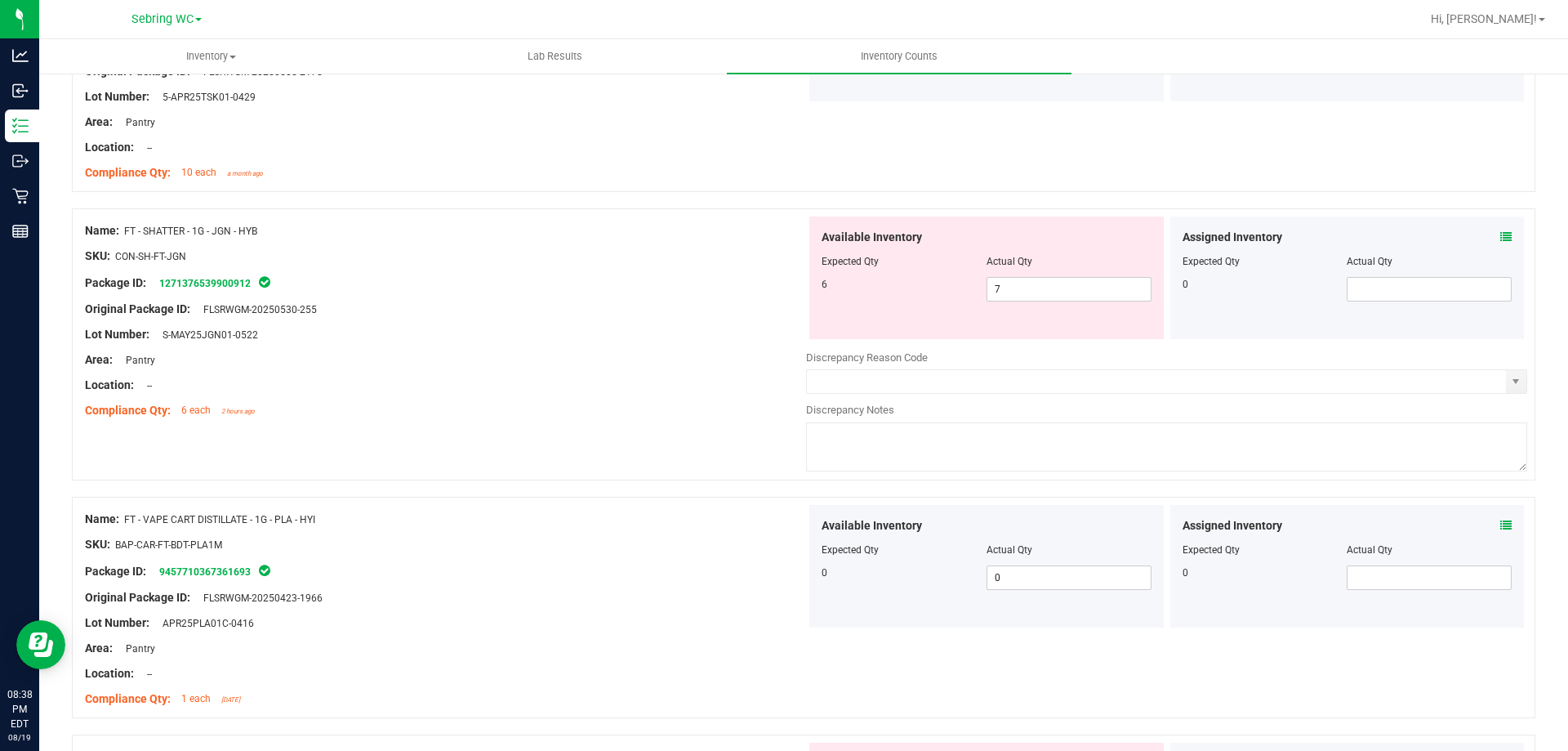
scroll to position [1225, 0]
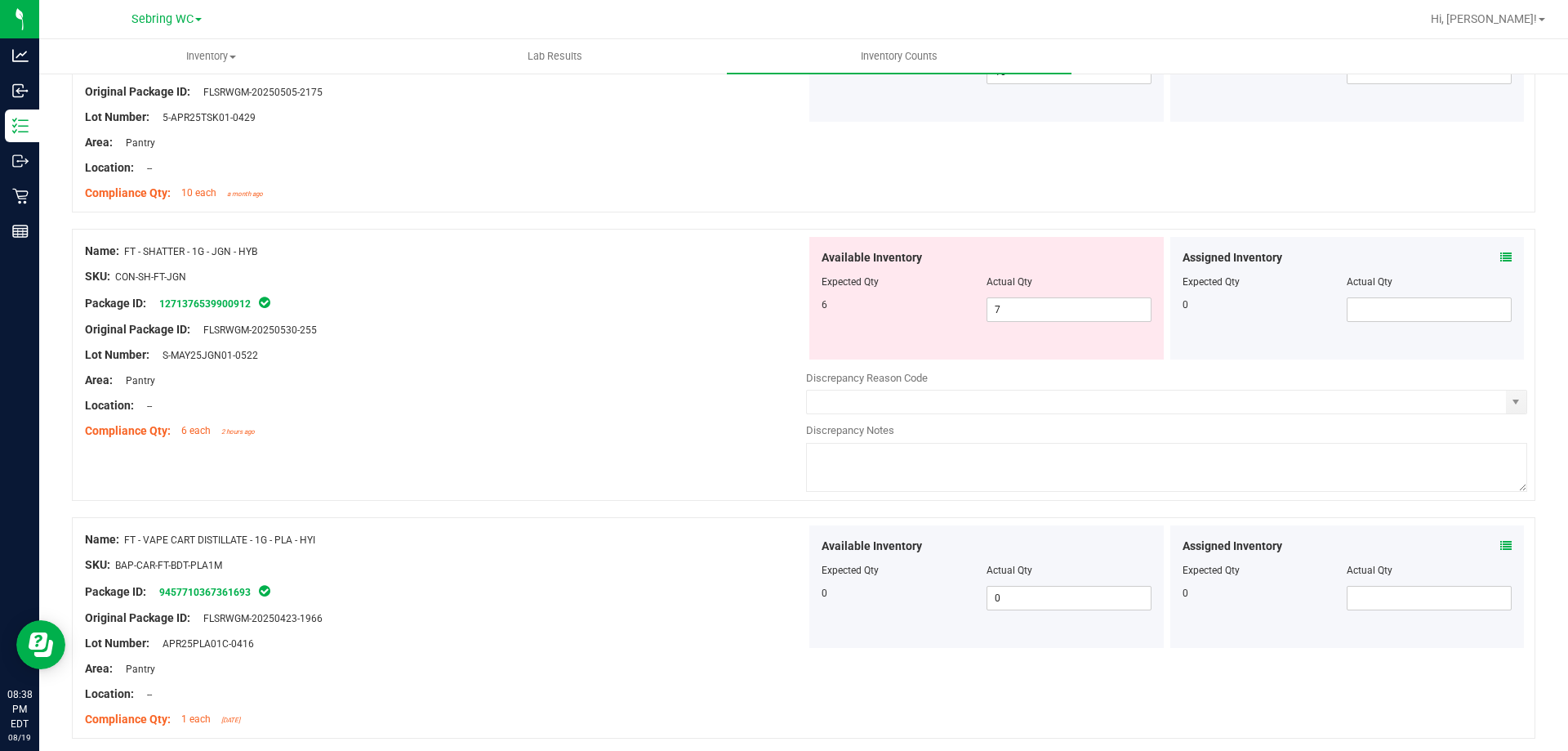
click at [562, 333] on div "Original Package ID: FLSRWGM-20250530-255" at bounding box center [445, 330] width 722 height 18
click at [1016, 306] on span "7 7" at bounding box center [1068, 309] width 165 height 24
click at [1016, 306] on input "7" at bounding box center [1069, 309] width 164 height 22
click at [1020, 311] on span "7 7" at bounding box center [1068, 309] width 165 height 24
click at [1020, 311] on input "7" at bounding box center [1069, 309] width 164 height 22
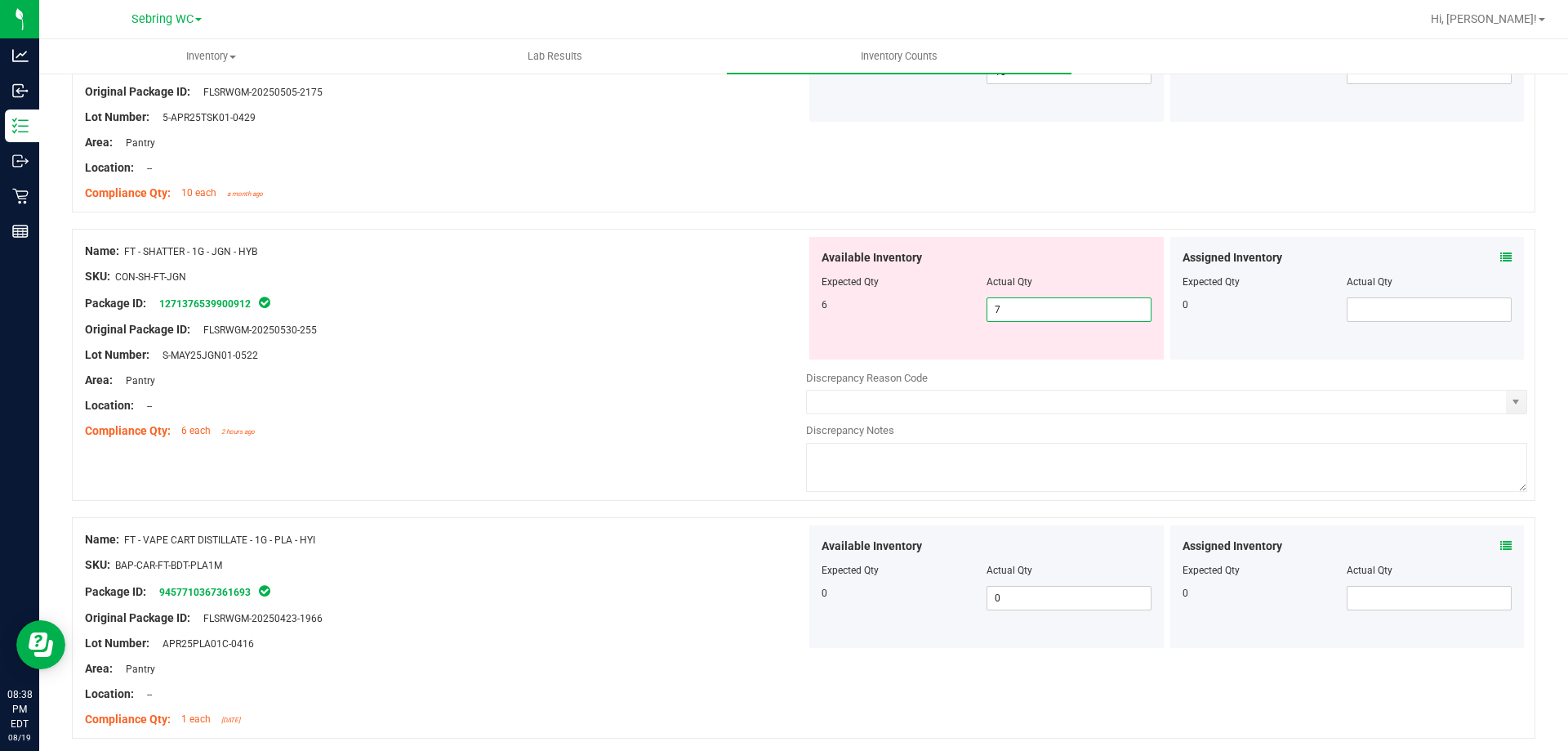
type input "6"
click at [582, 318] on div at bounding box center [445, 317] width 722 height 8
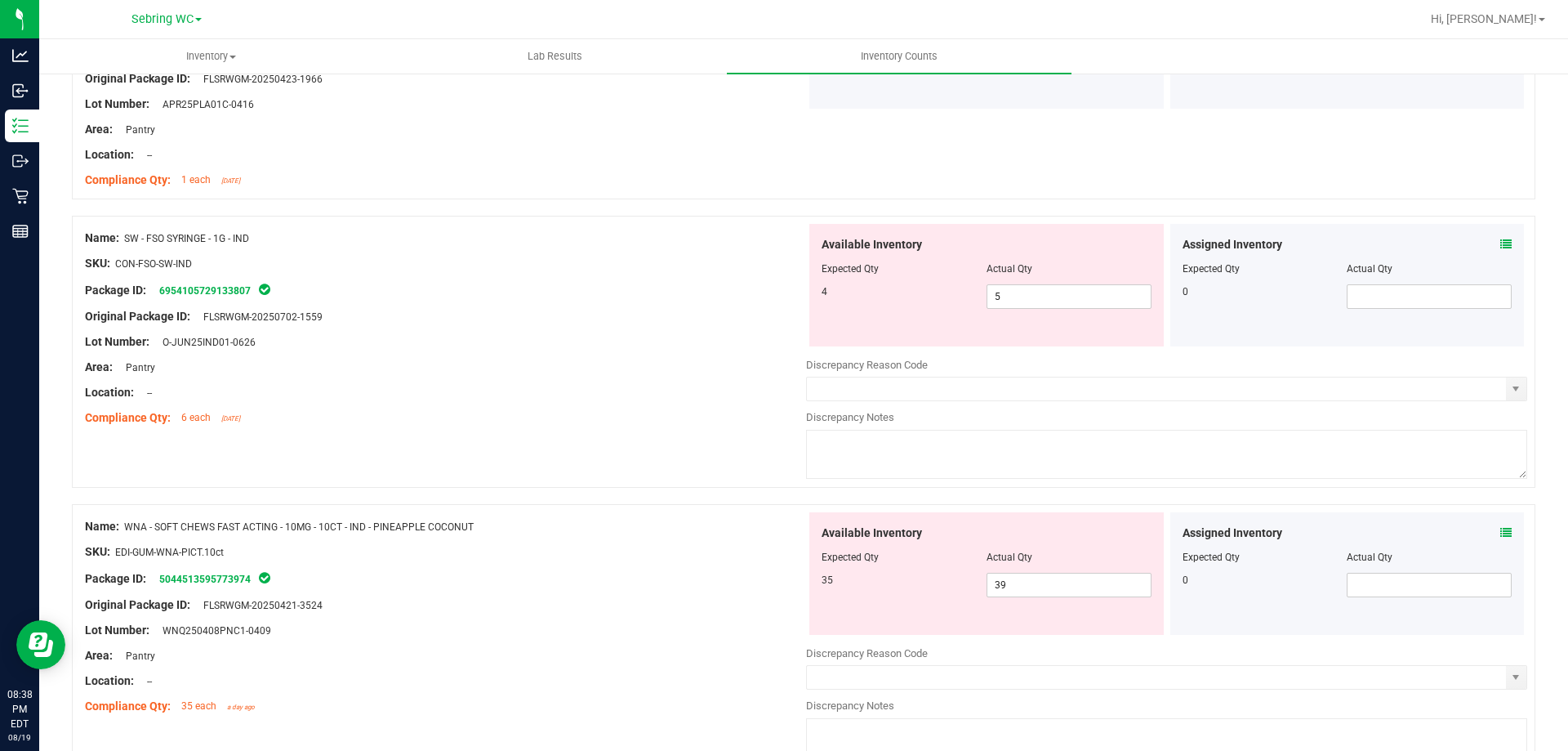
scroll to position [1715, 0]
click at [1501, 245] on icon at bounding box center [1507, 243] width 12 height 12
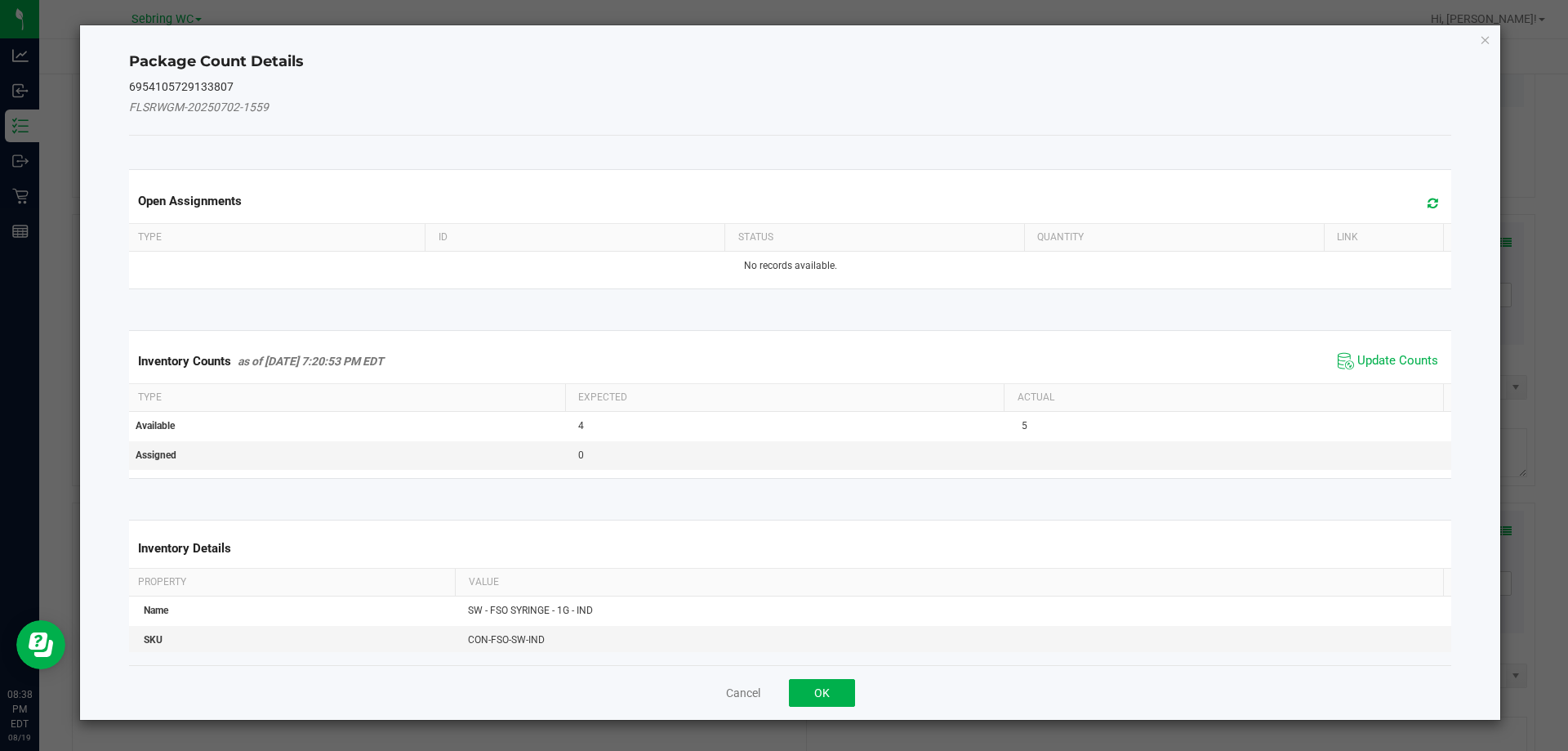
click at [1379, 349] on span "Update Counts" at bounding box center [1389, 360] width 109 height 24
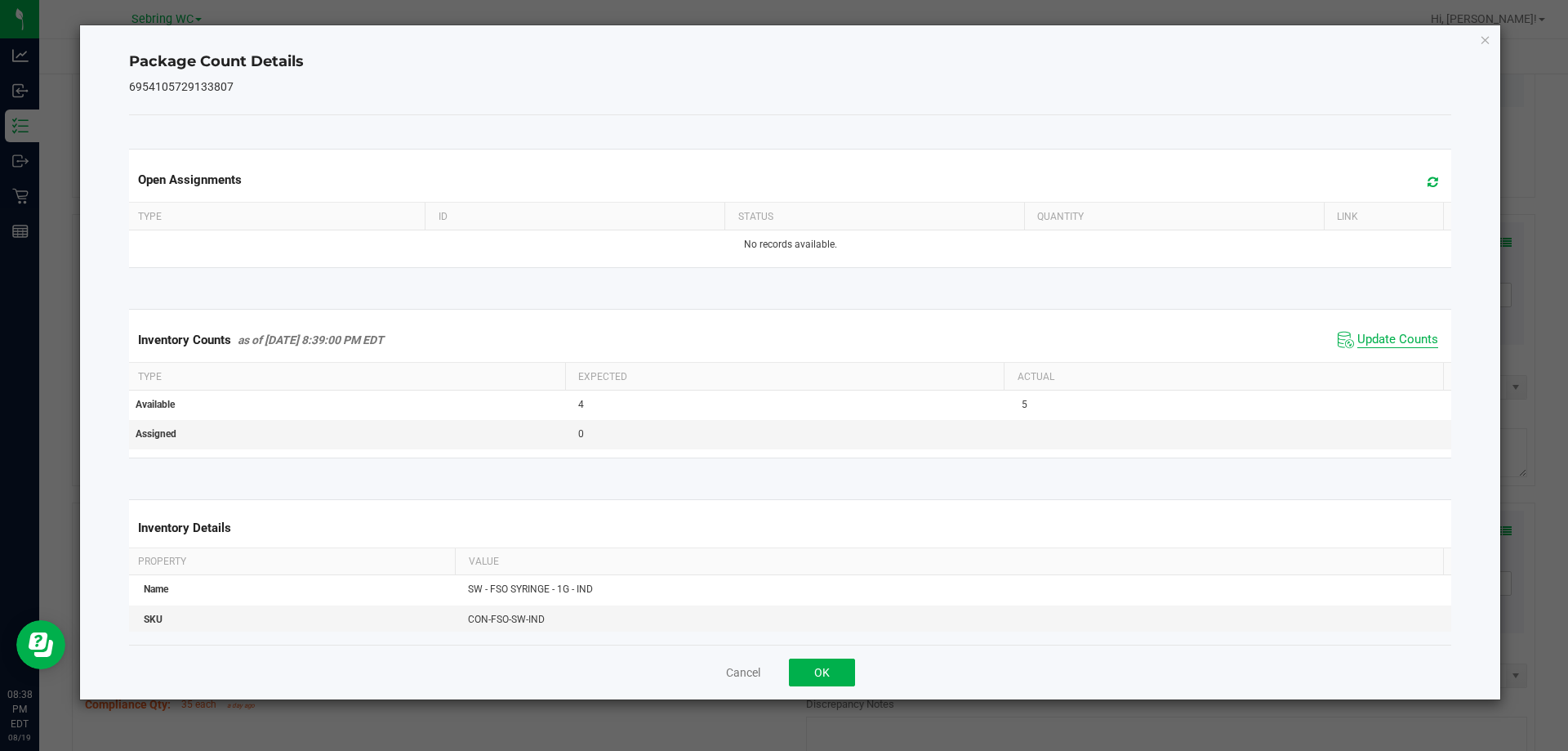
click at [1382, 357] on div "Inventory Counts as of Aug 19, 2025 8:39:00 PM EDT Update Counts" at bounding box center [790, 339] width 1329 height 44
click at [816, 671] on button "OK" at bounding box center [822, 672] width 66 height 28
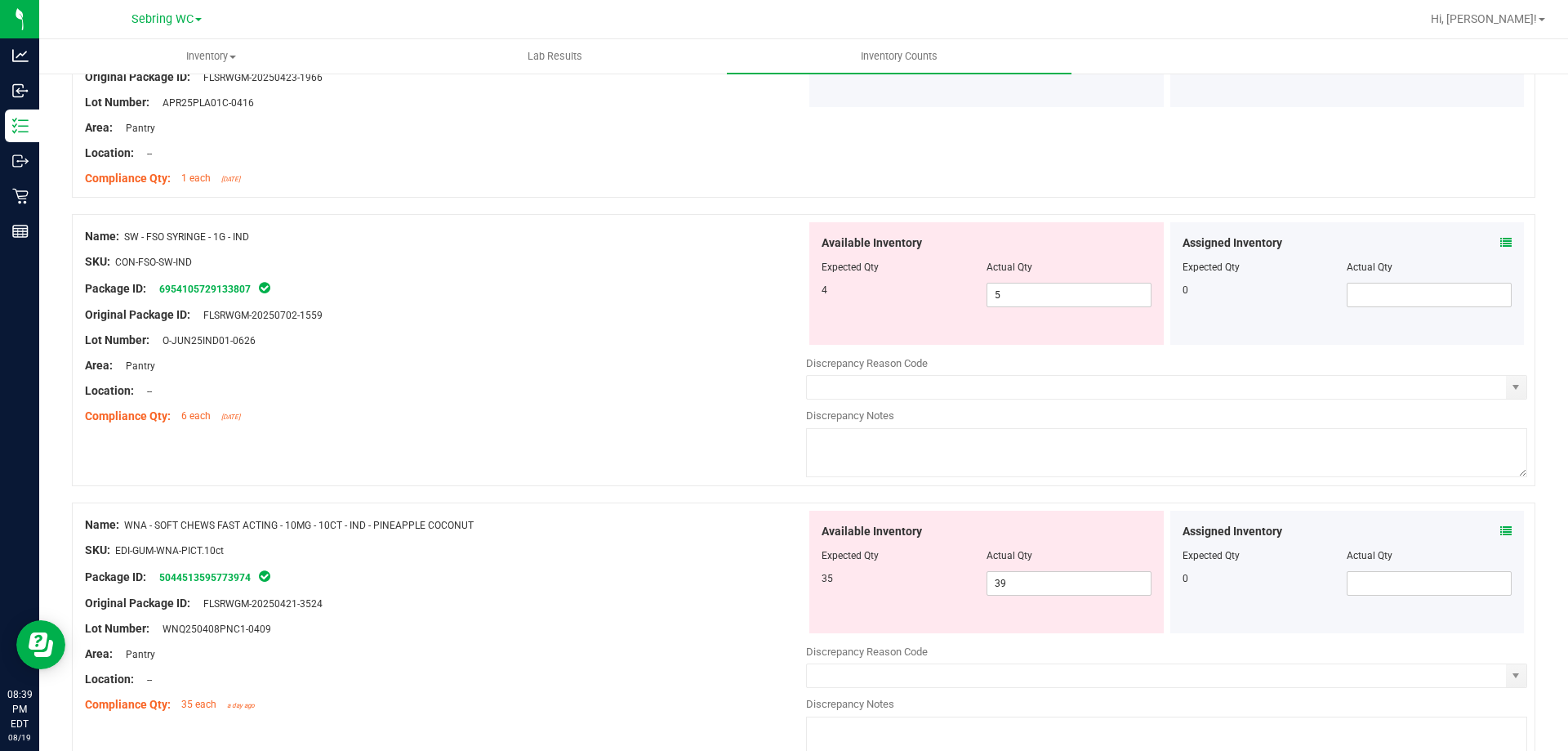
click at [605, 455] on div "Name: SW - FSO SYRINGE - 1G - IND SKU: CON-FSO-SW-IND Package ID: 6954105729133…" at bounding box center [803, 350] width 1464 height 272
click at [1056, 291] on span "5 5" at bounding box center [1068, 294] width 165 height 24
click at [1056, 291] on input "5" at bounding box center [1069, 294] width 164 height 22
type input "4"
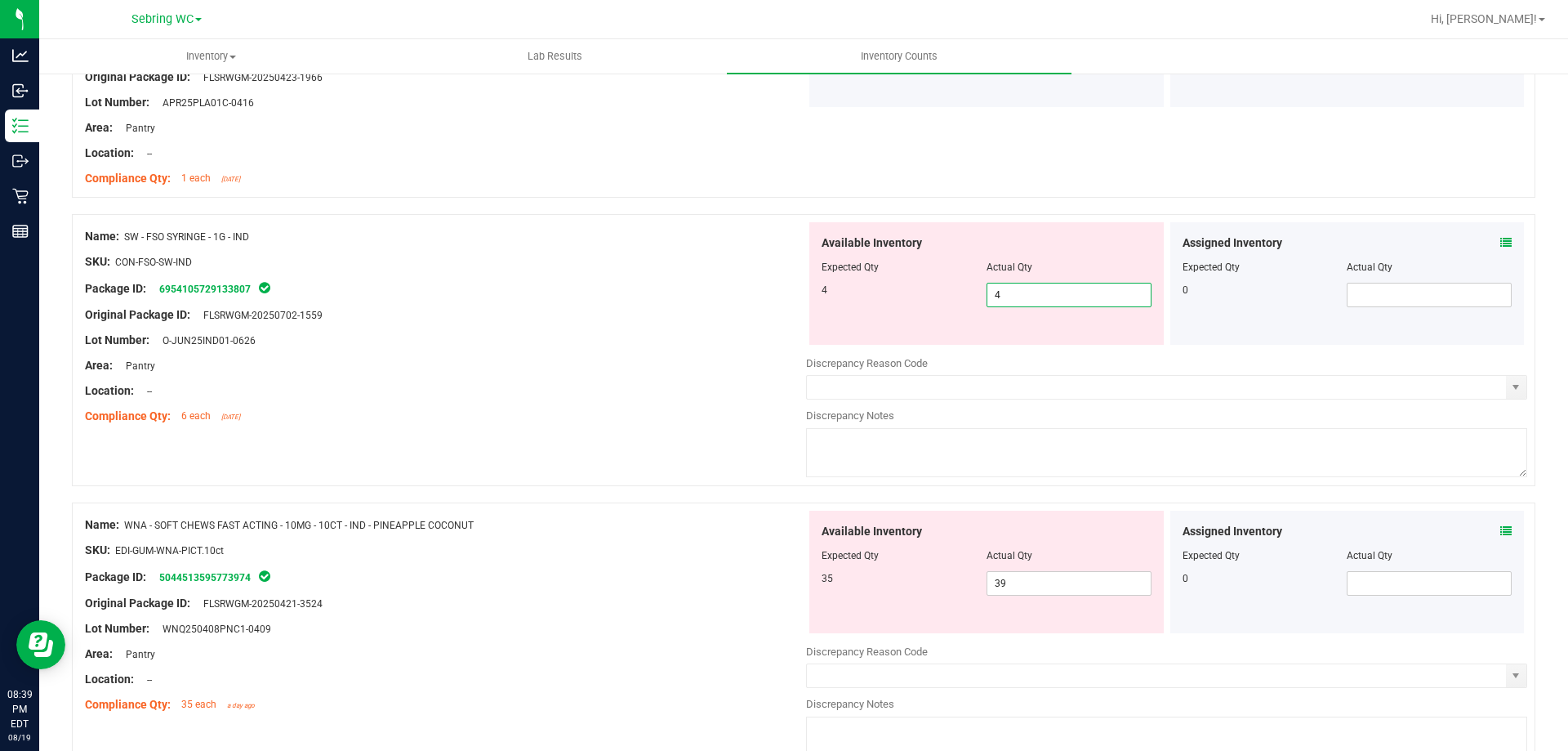
click at [646, 337] on div "Lot Number: O-JUN25IND01-0626" at bounding box center [445, 340] width 722 height 18
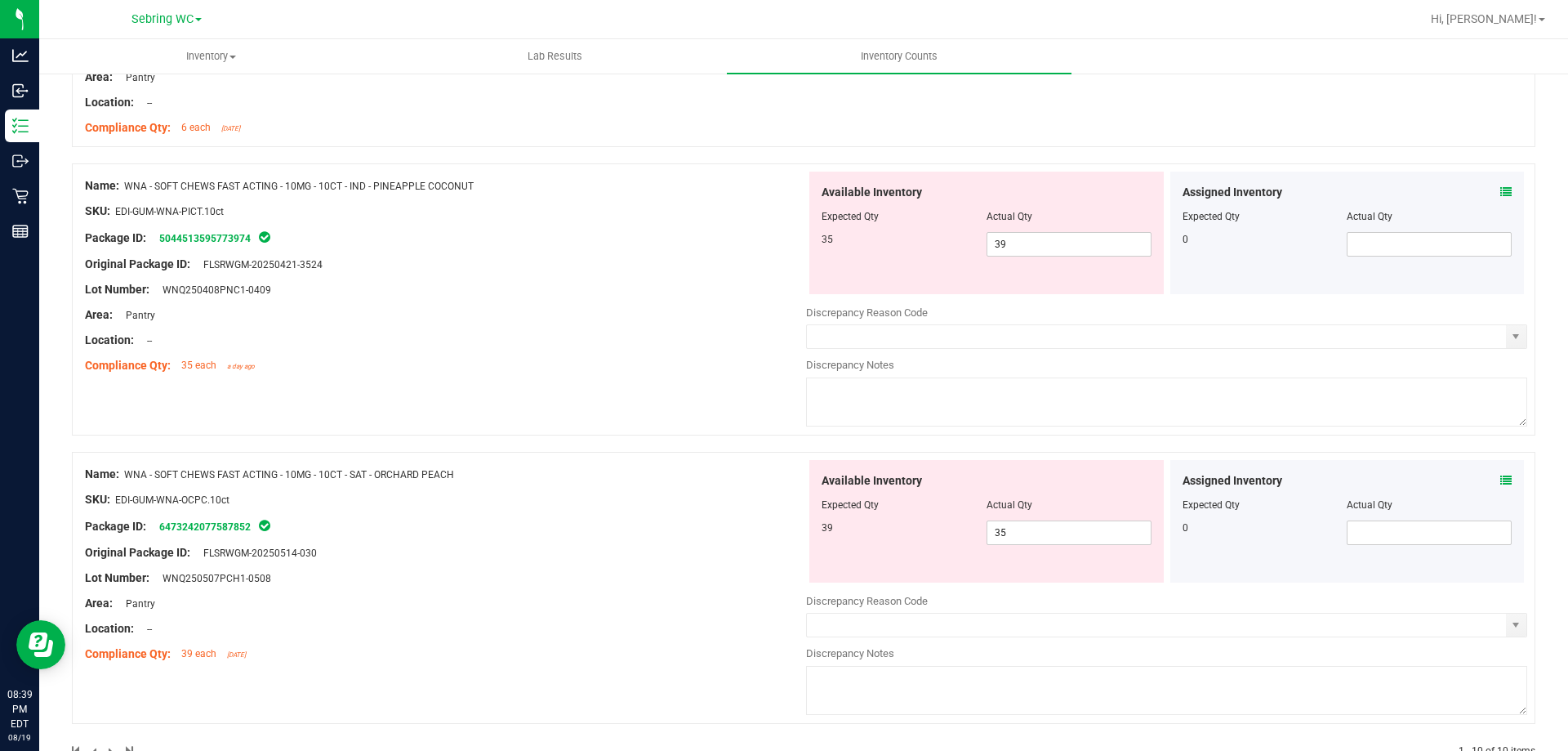
scroll to position [2048, 0]
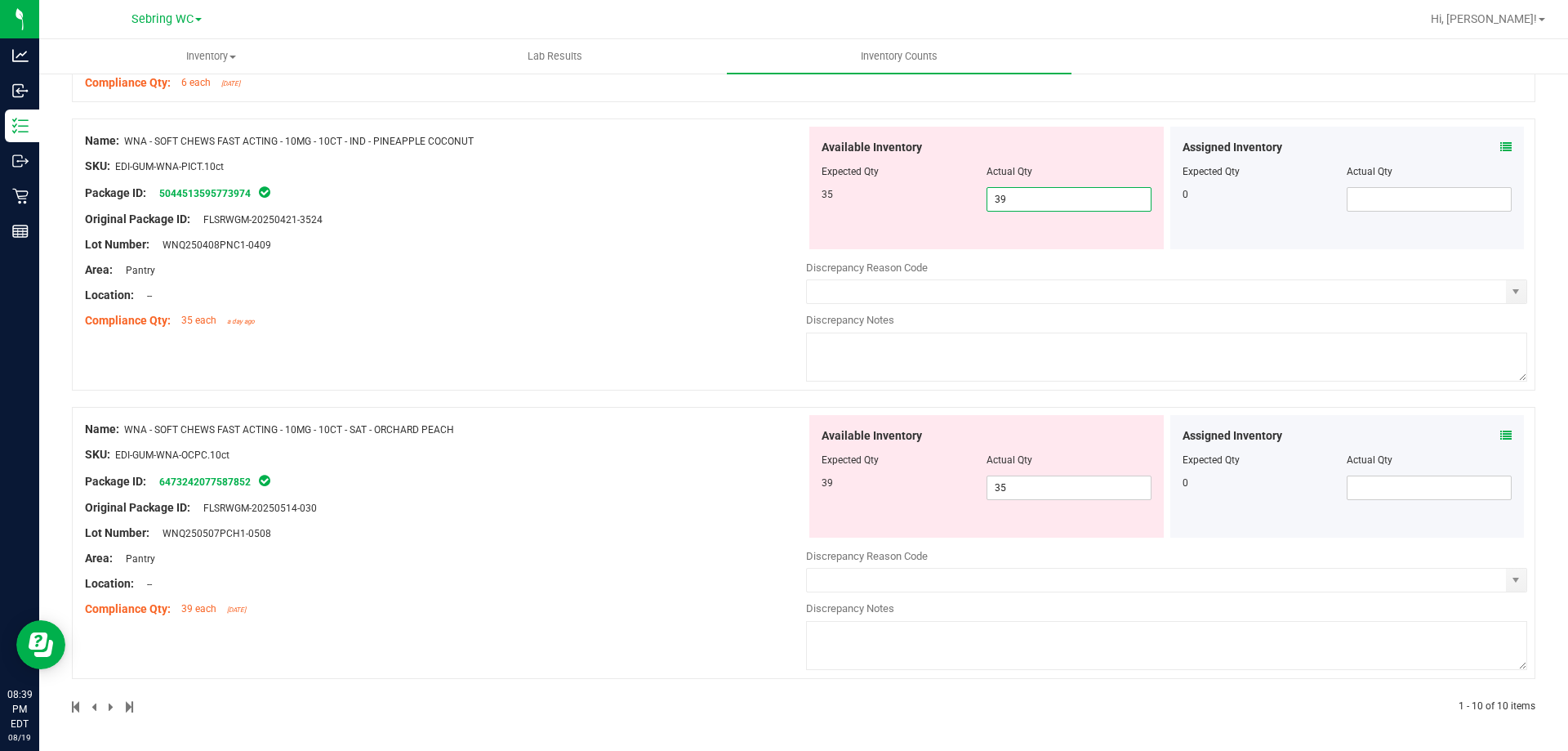
click at [1042, 200] on span "39 39" at bounding box center [1068, 199] width 165 height 24
click at [1042, 200] on input "39" at bounding box center [1069, 199] width 164 height 22
type input "35"
click at [585, 358] on div "Name: WNA - SOFT CHEWS FAST ACTING - 10MG - 10CT - IND - PINEAPPLE COCONUT SKU:…" at bounding box center [803, 254] width 1464 height 272
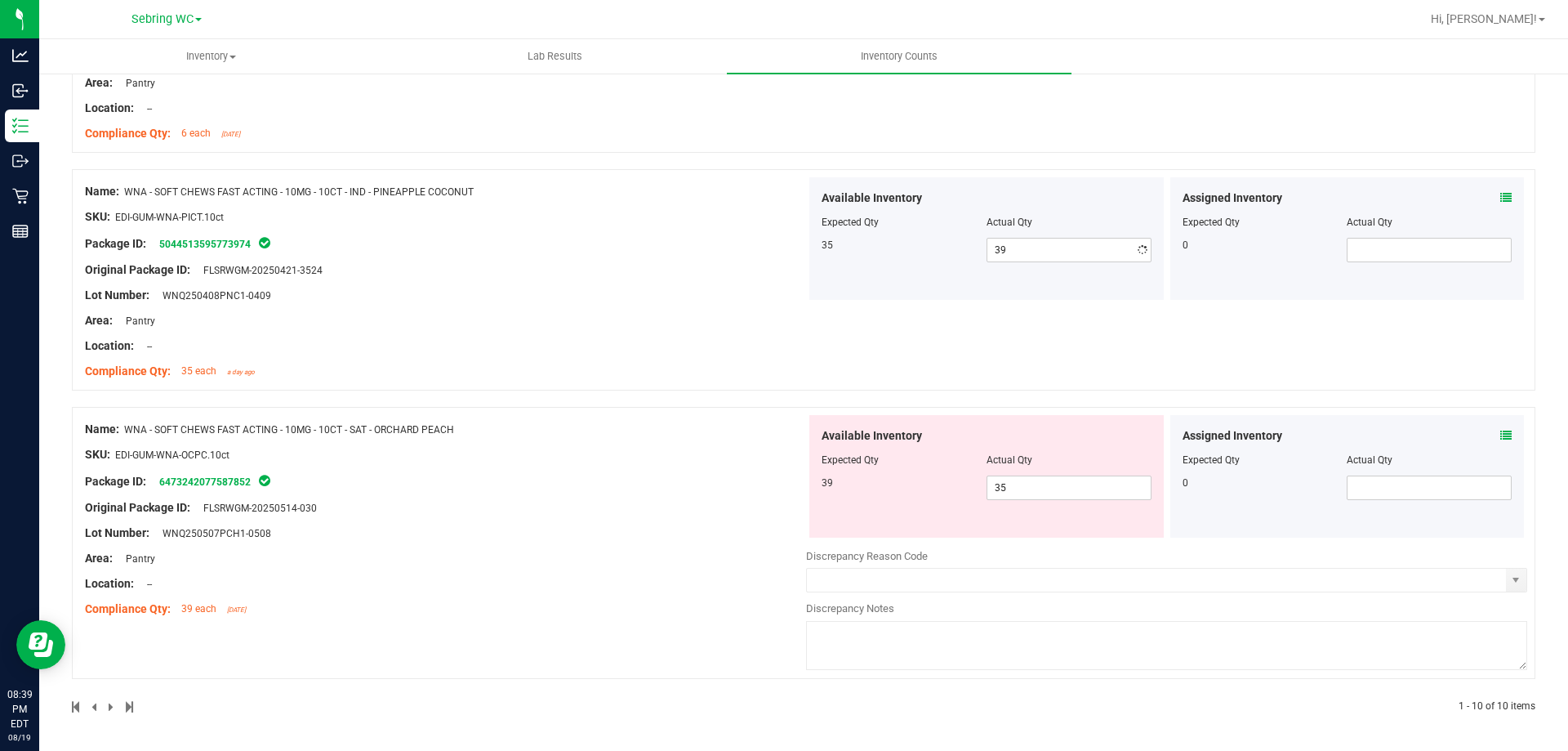
type input "35"
click at [1010, 494] on span "35 35" at bounding box center [1068, 487] width 165 height 24
click at [0, 0] on input "35" at bounding box center [0, 0] width 0 height 0
type input "39"
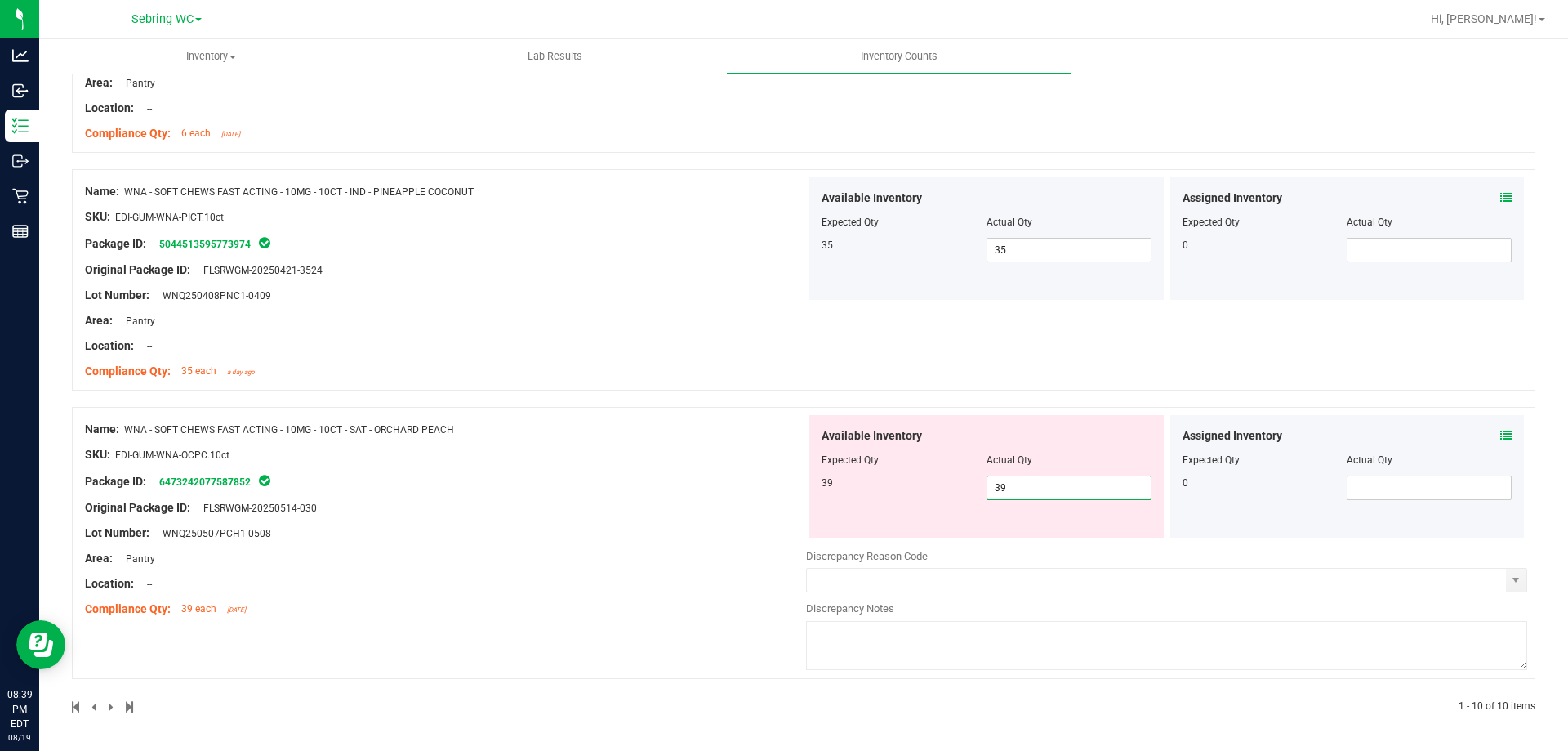
type input "39"
click at [636, 549] on div "Name: WNA - SOFT CHEWS FAST ACTING - 10MG - 10CT - SAT - ORCHARD PEACH SKU: EDI…" at bounding box center [445, 519] width 722 height 208
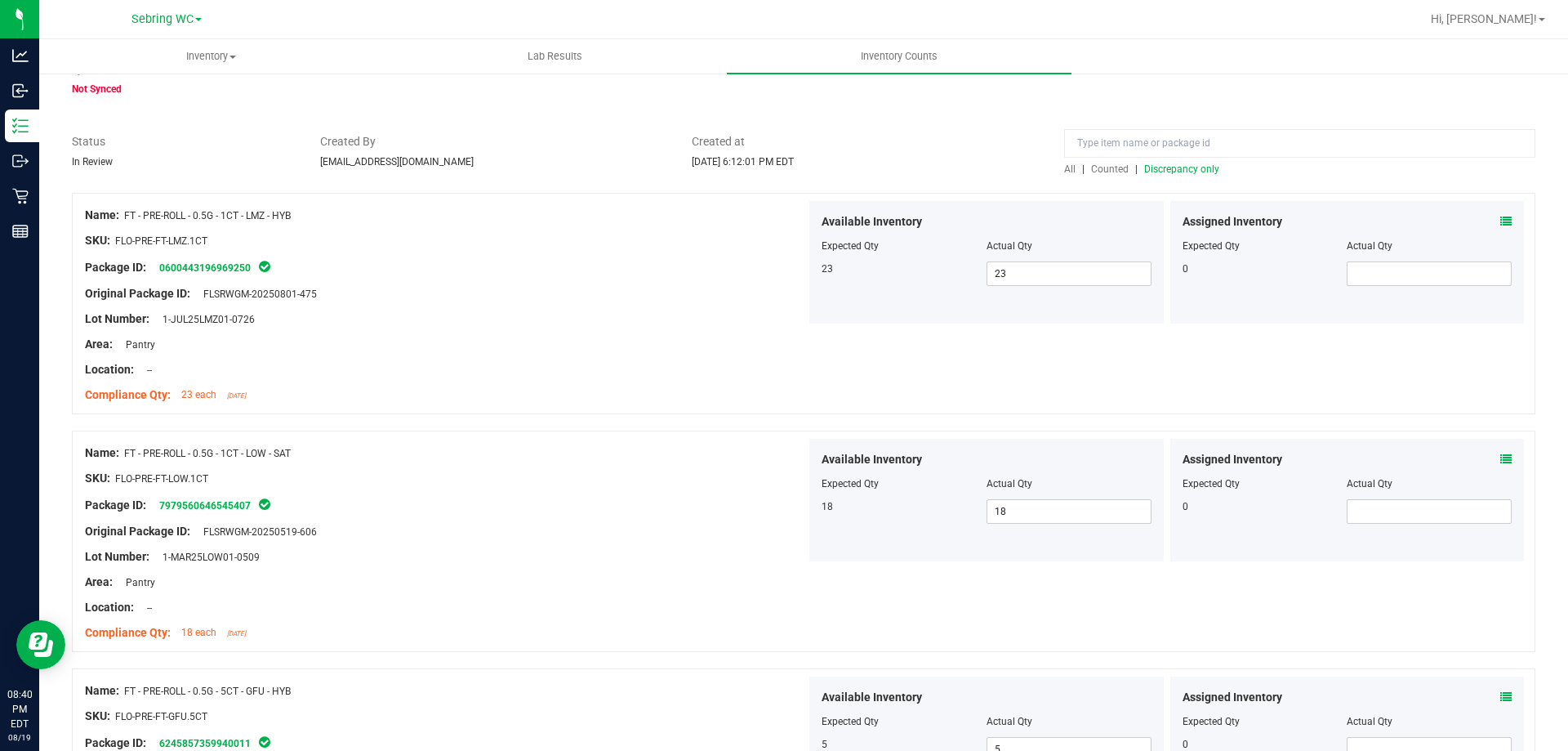
scroll to position [0, 0]
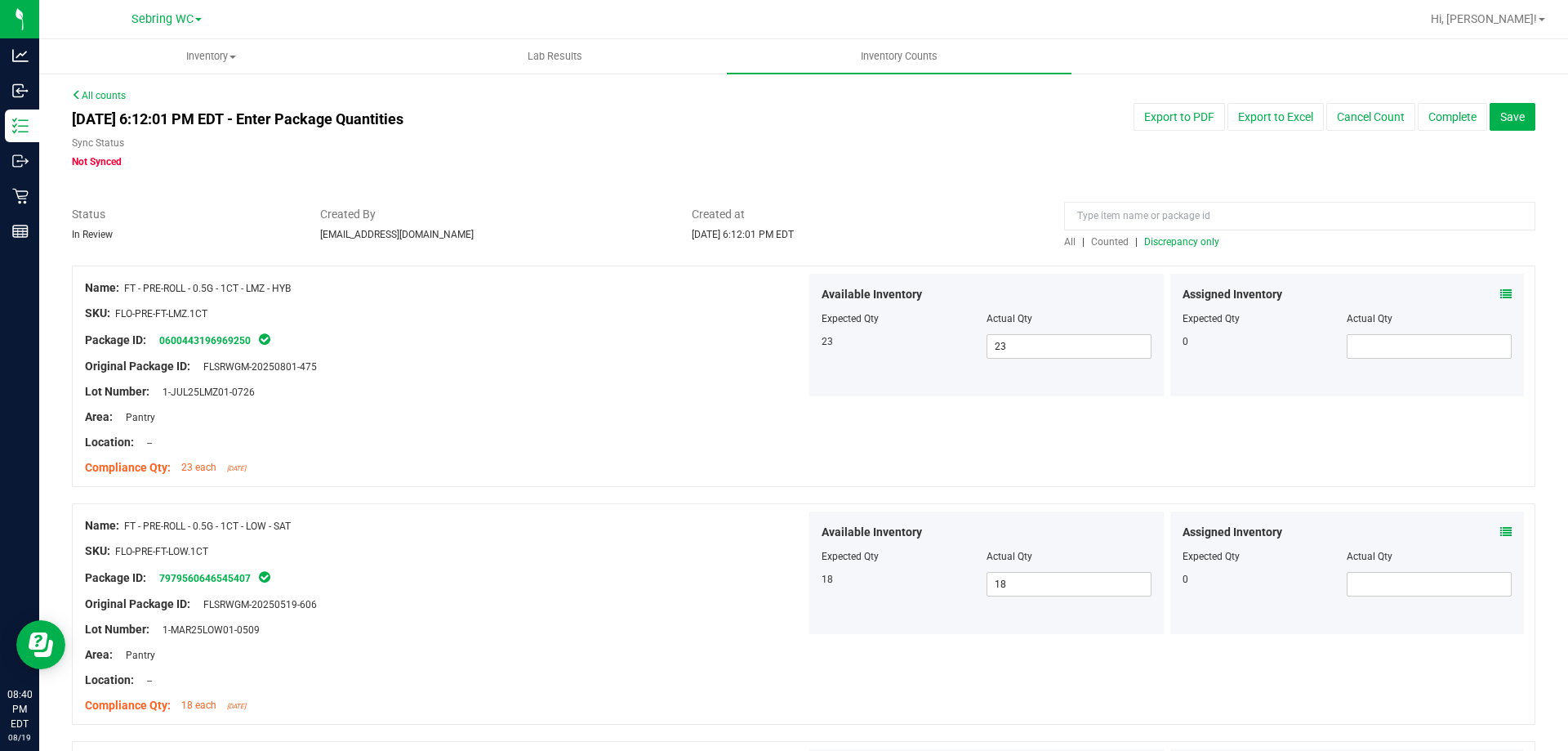
click at [1160, 244] on span "Discrepancy only" at bounding box center [1181, 242] width 75 height 12
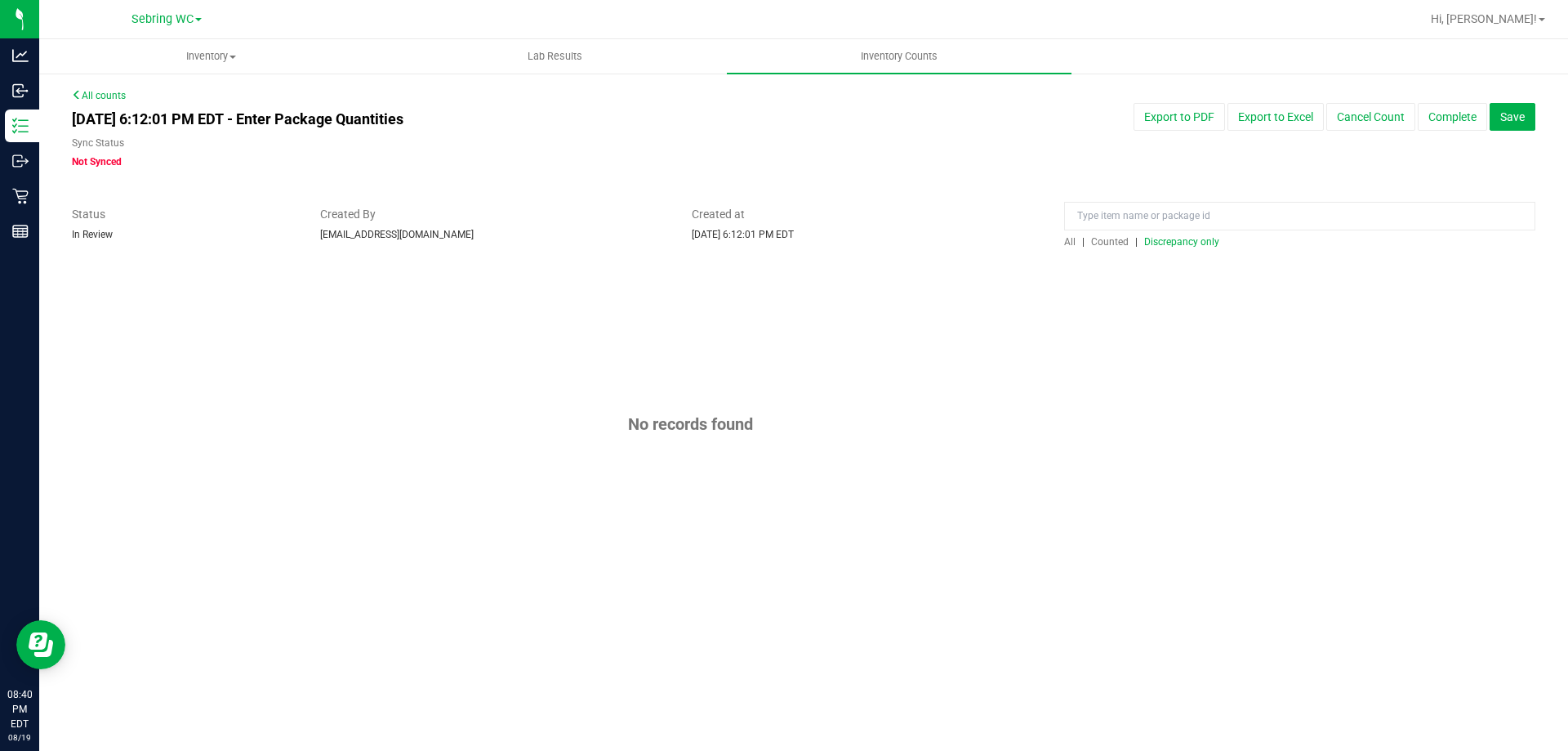
click at [900, 278] on div "No records found" at bounding box center [803, 424] width 1464 height 317
click at [1445, 116] on button "Complete" at bounding box center [1452, 117] width 69 height 28
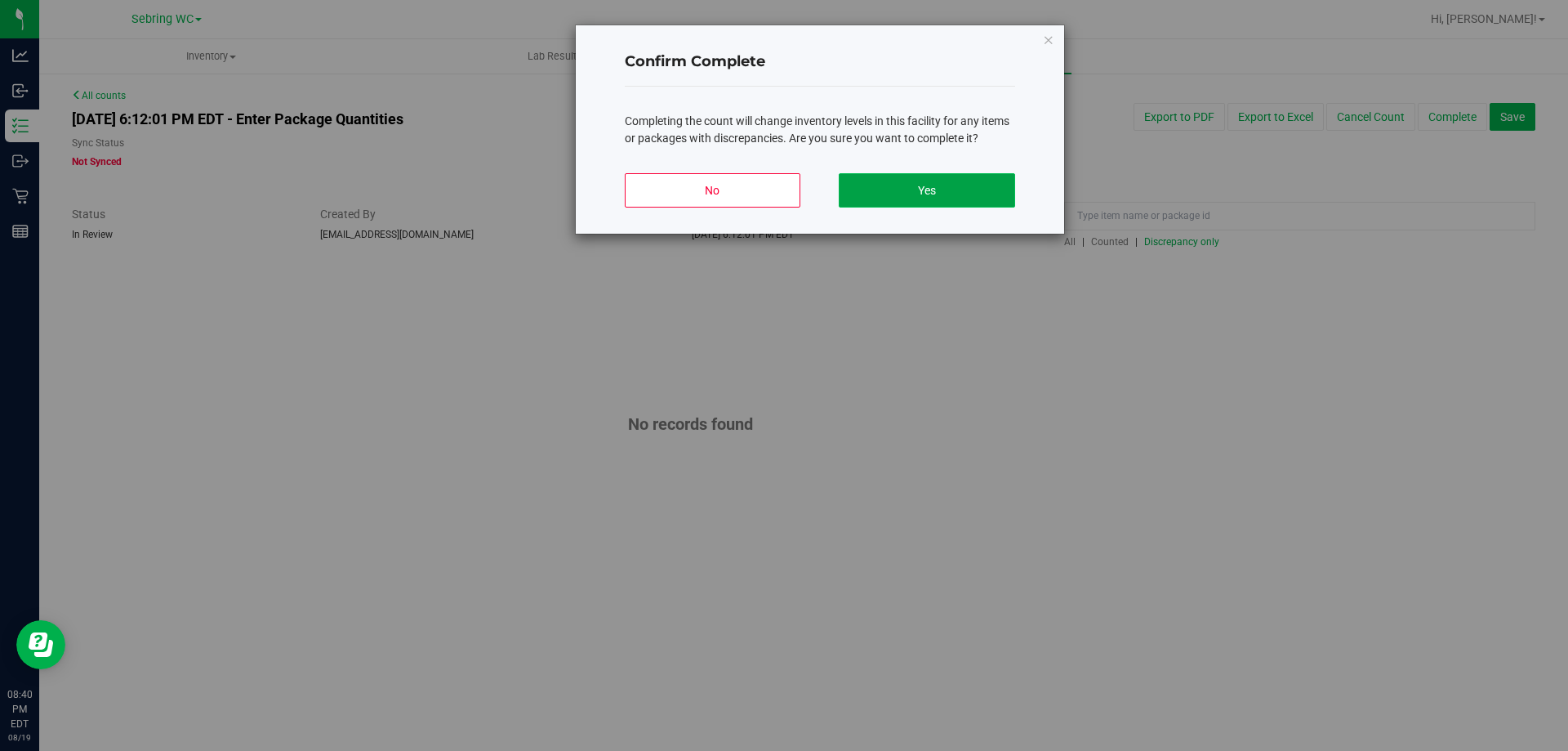
click at [933, 197] on button "Yes" at bounding box center [926, 190] width 175 height 34
